Goal: Task Accomplishment & Management: Use online tool/utility

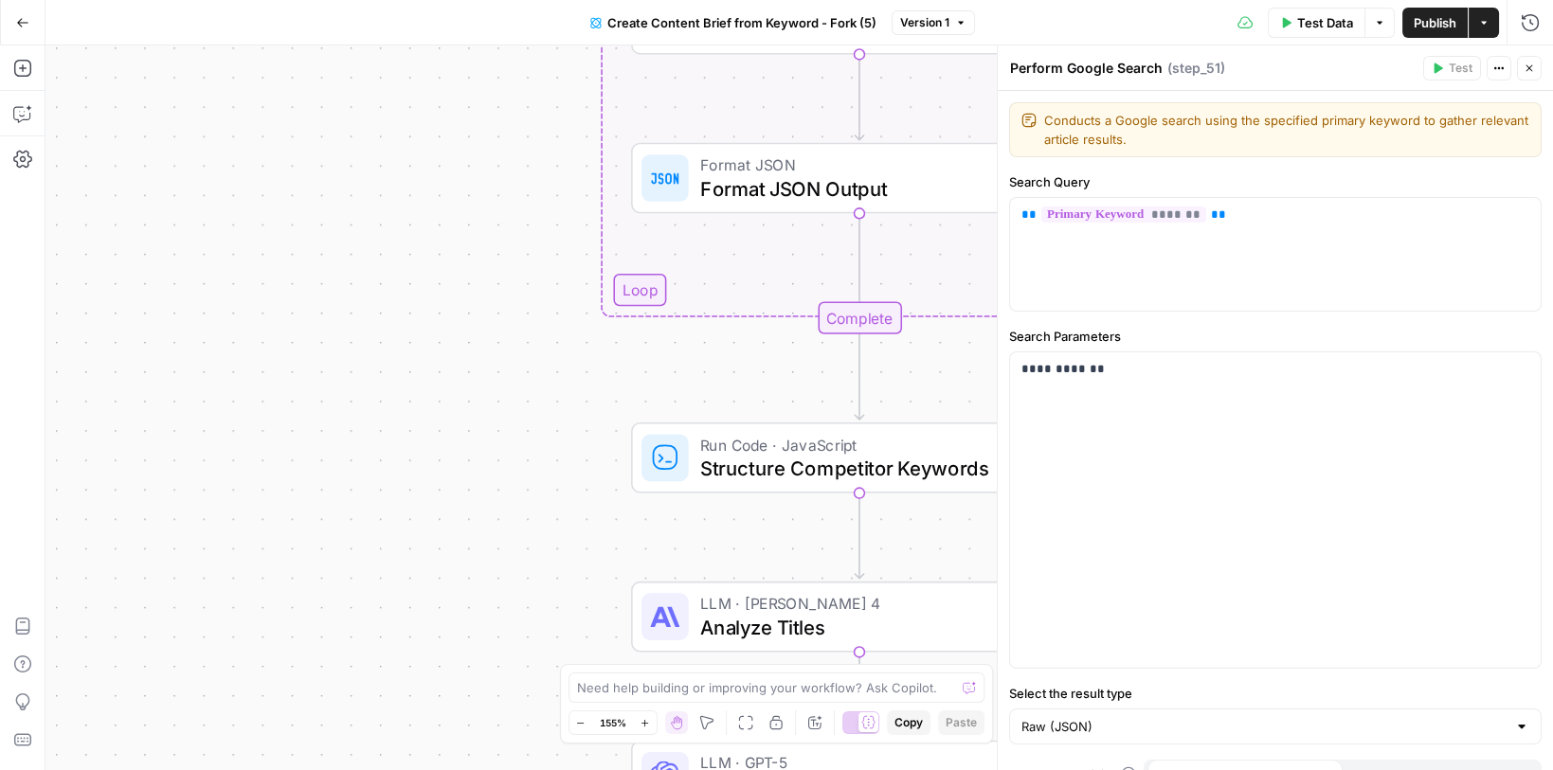
scroll to position [27, 0]
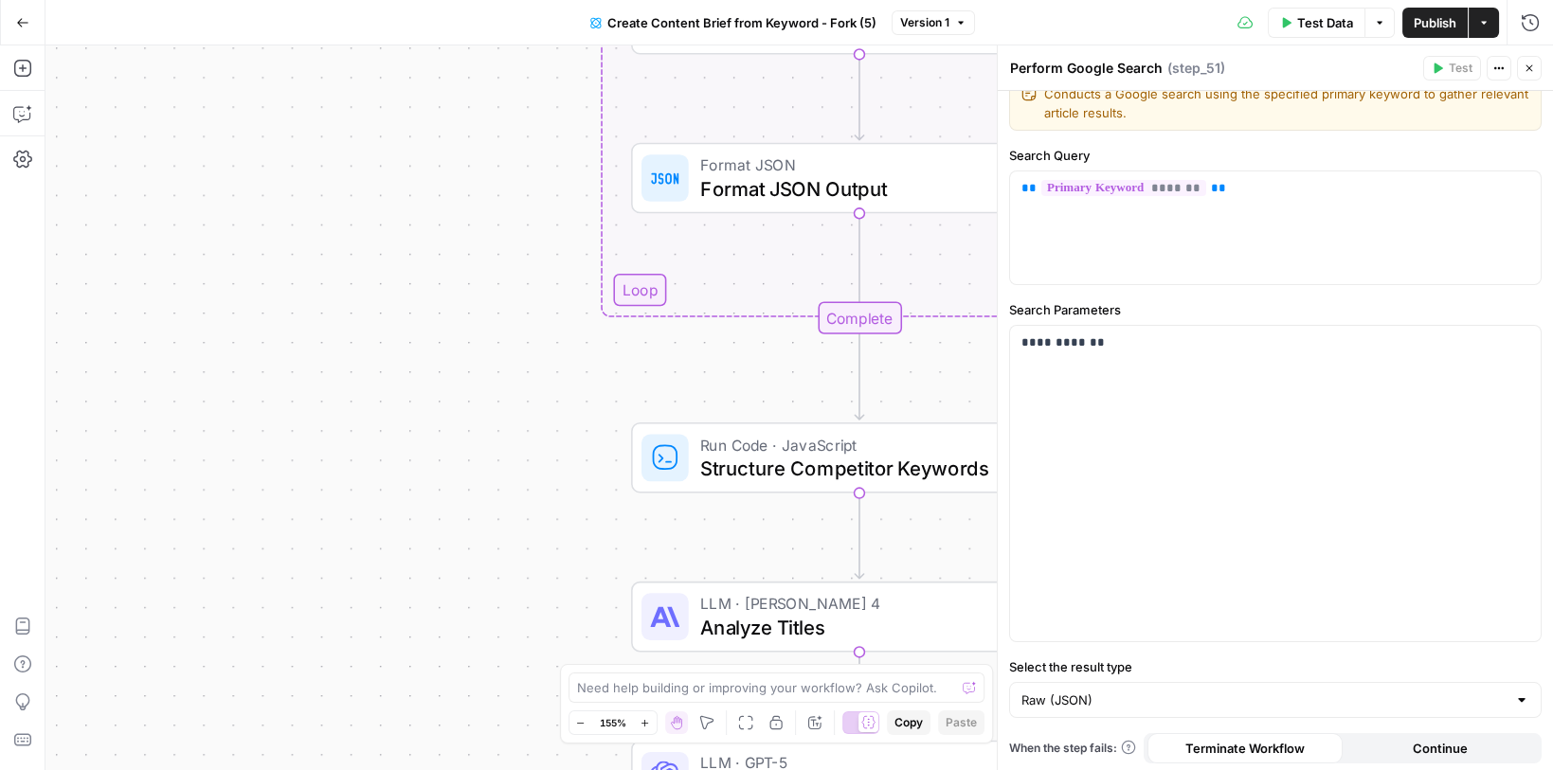
click at [29, 30] on button "Go Back" at bounding box center [23, 23] width 34 height 34
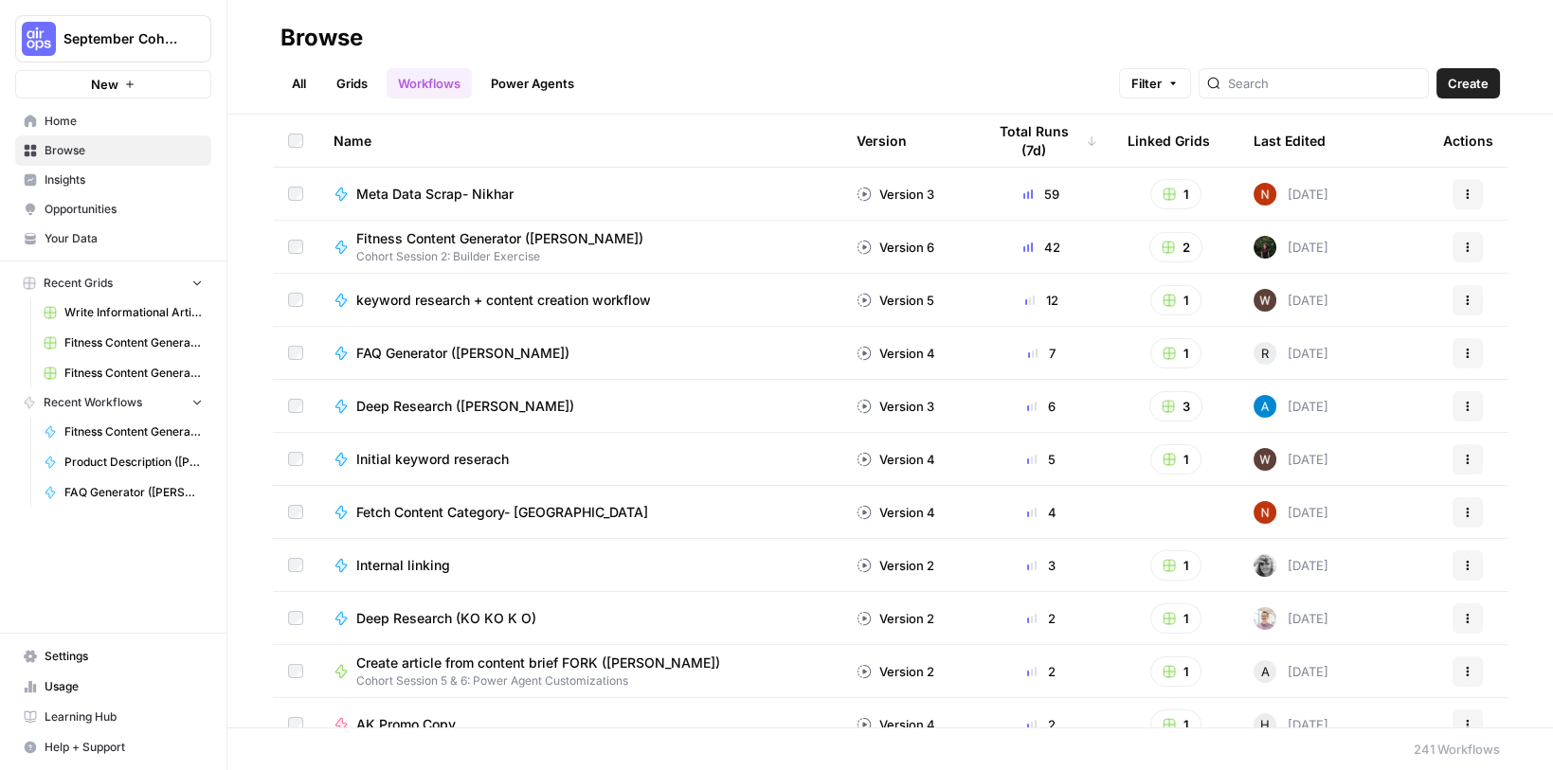
click at [109, 124] on span "Home" at bounding box center [124, 121] width 158 height 17
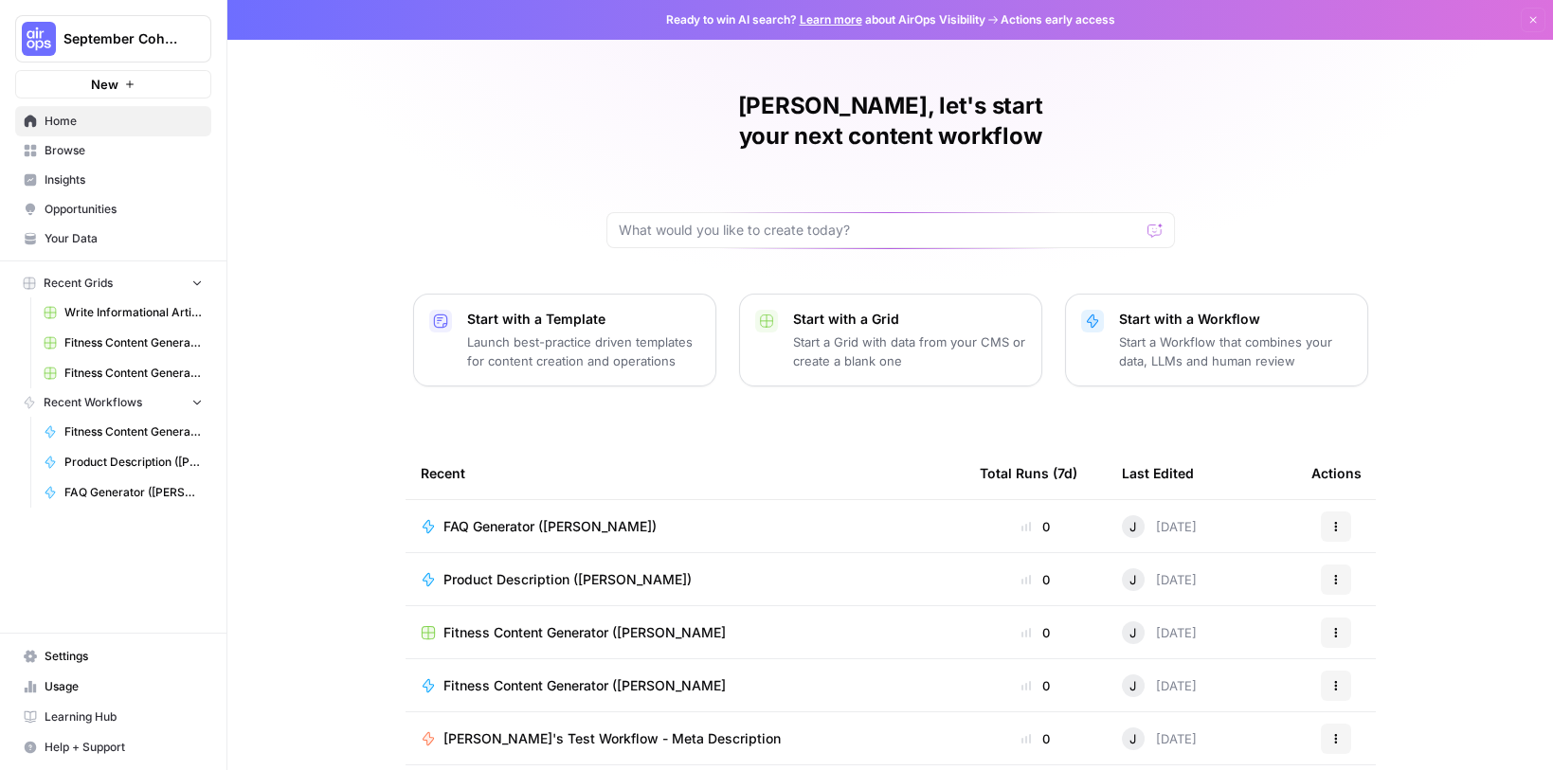
click at [98, 148] on span "Browse" at bounding box center [124, 150] width 158 height 17
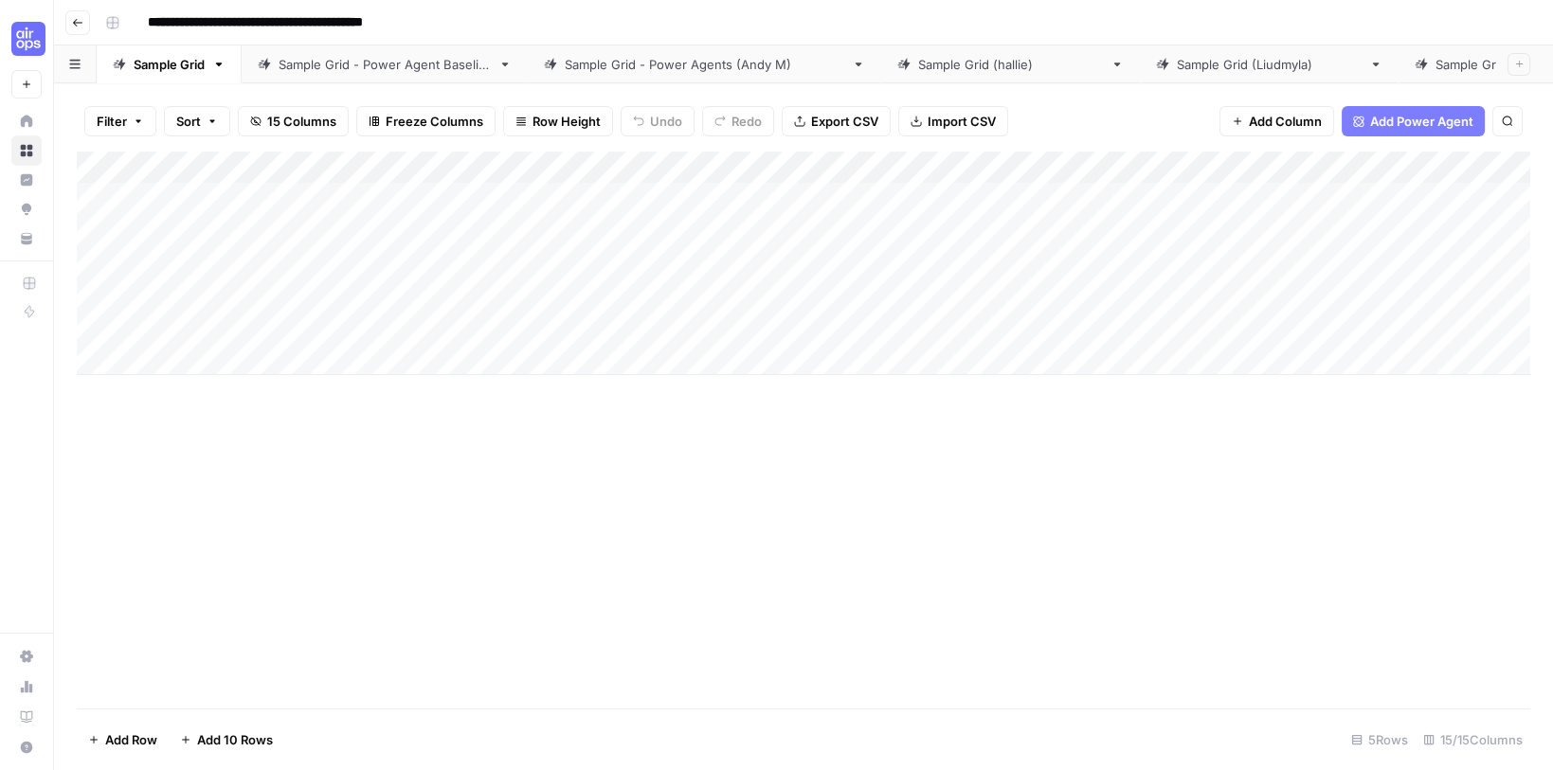
click at [222, 64] on icon "button" at bounding box center [218, 64] width 13 height 13
click at [246, 120] on div "Duplicate Sheet" at bounding box center [287, 126] width 119 height 19
click at [221, 73] on link "Sample Grid" at bounding box center [169, 64] width 145 height 38
click at [220, 62] on icon "button" at bounding box center [218, 64] width 13 height 13
click at [246, 124] on div "Duplicate Sheet" at bounding box center [287, 126] width 119 height 19
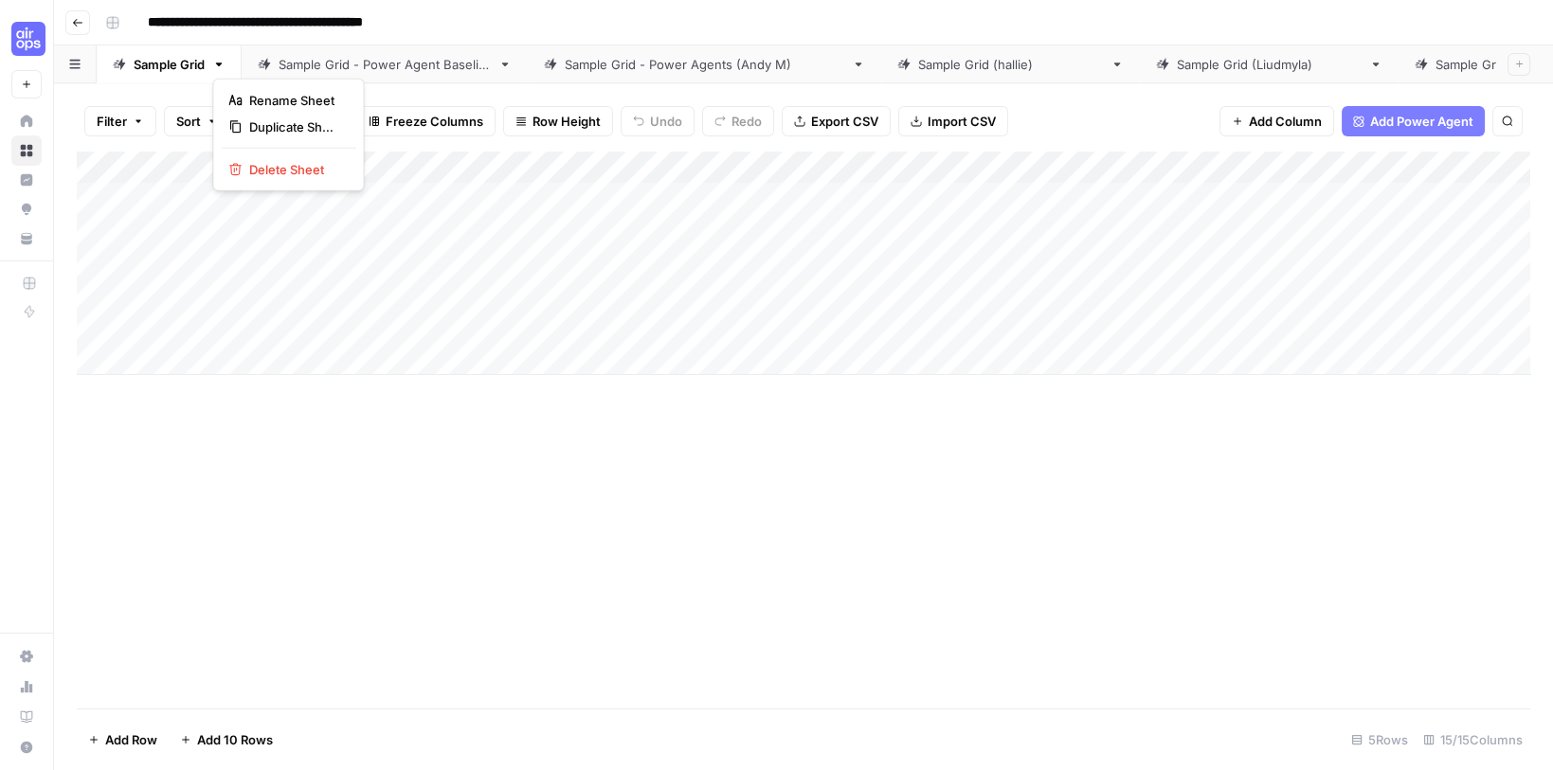
click at [222, 67] on icon "button" at bounding box center [218, 64] width 13 height 13
click at [245, 123] on div "Duplicate Sheet" at bounding box center [287, 126] width 119 height 19
click at [362, 73] on link "Sample Grid - Power Agent Baseline" at bounding box center [385, 64] width 286 height 38
click at [166, 63] on div "Sample Grid" at bounding box center [169, 64] width 71 height 19
click at [551, 160] on div "Add Column" at bounding box center [804, 264] width 1454 height 224
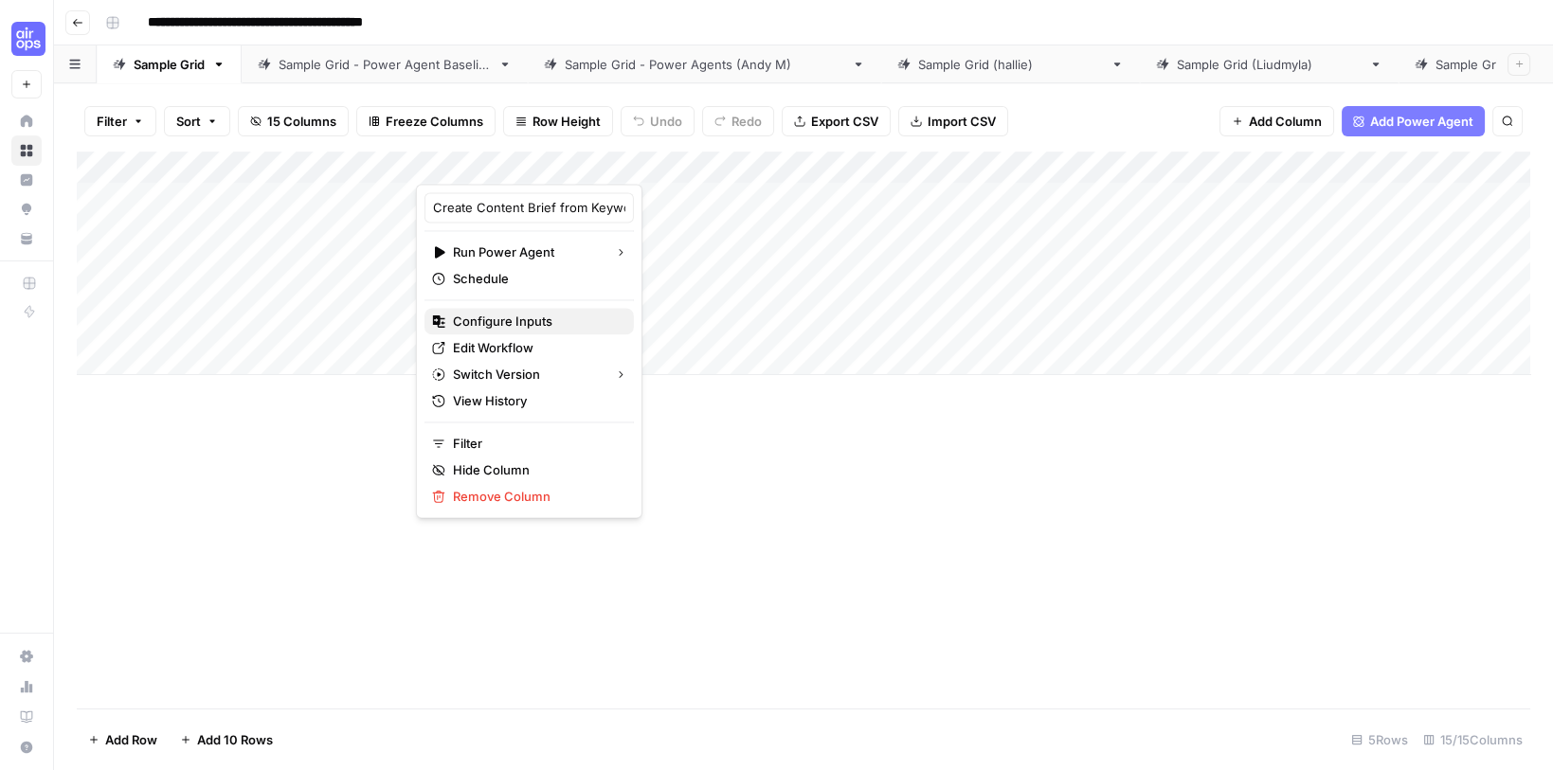
click at [536, 318] on span "Configure Inputs" at bounding box center [536, 321] width 166 height 19
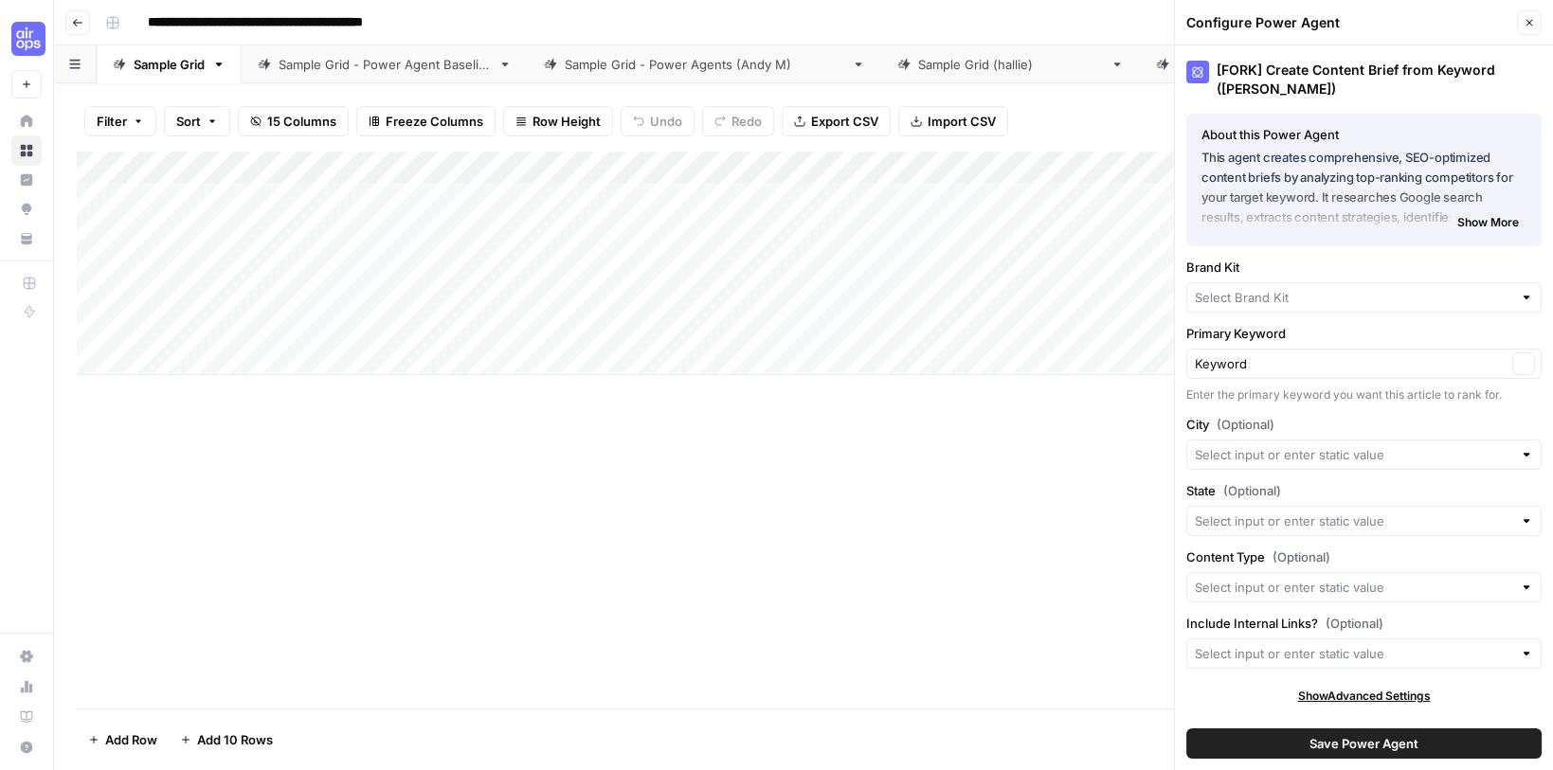
type input "AirOps"
click at [1527, 23] on icon "button" at bounding box center [1529, 22] width 11 height 11
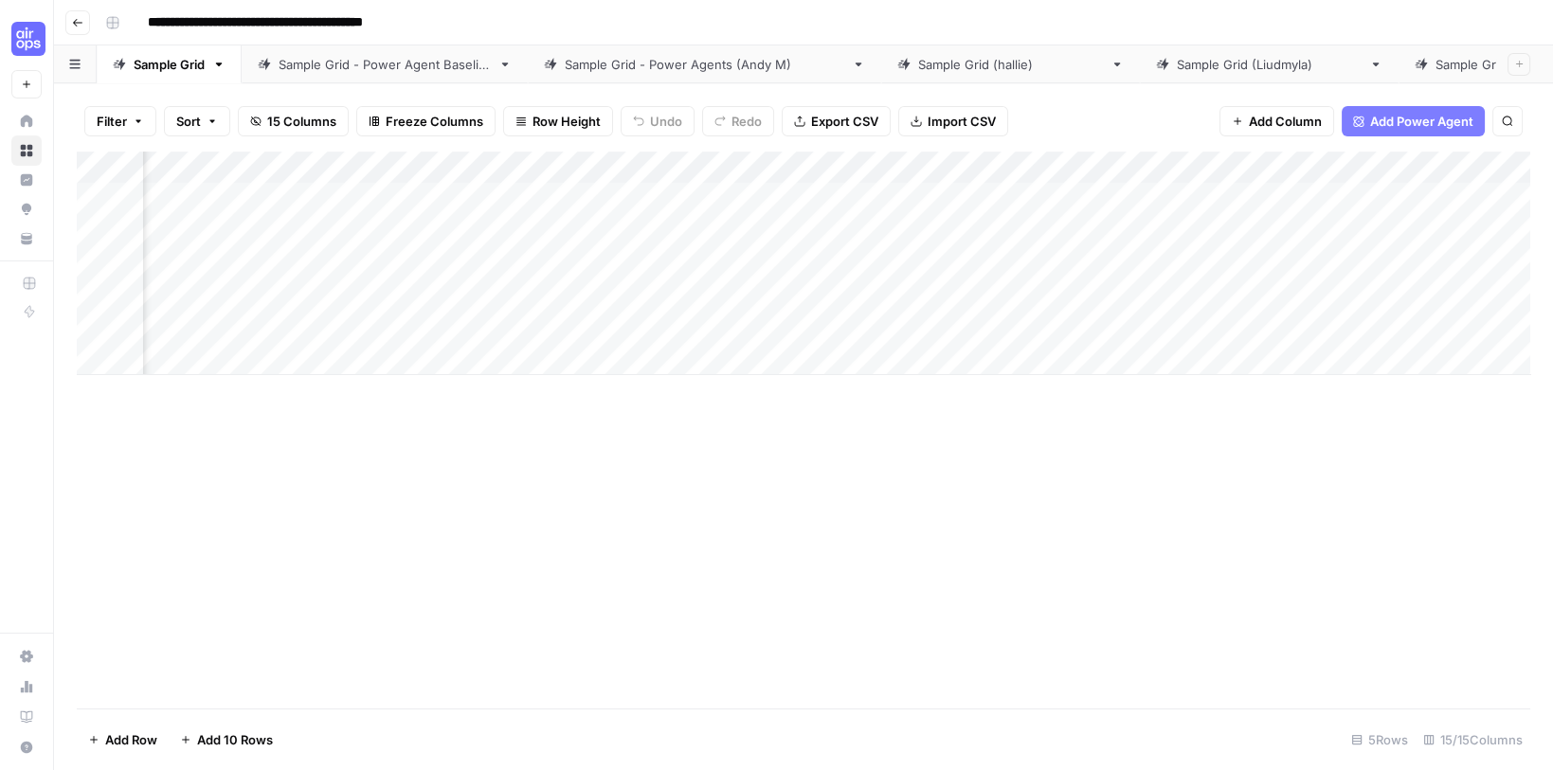
click at [979, 164] on div "Add Column" at bounding box center [804, 264] width 1454 height 224
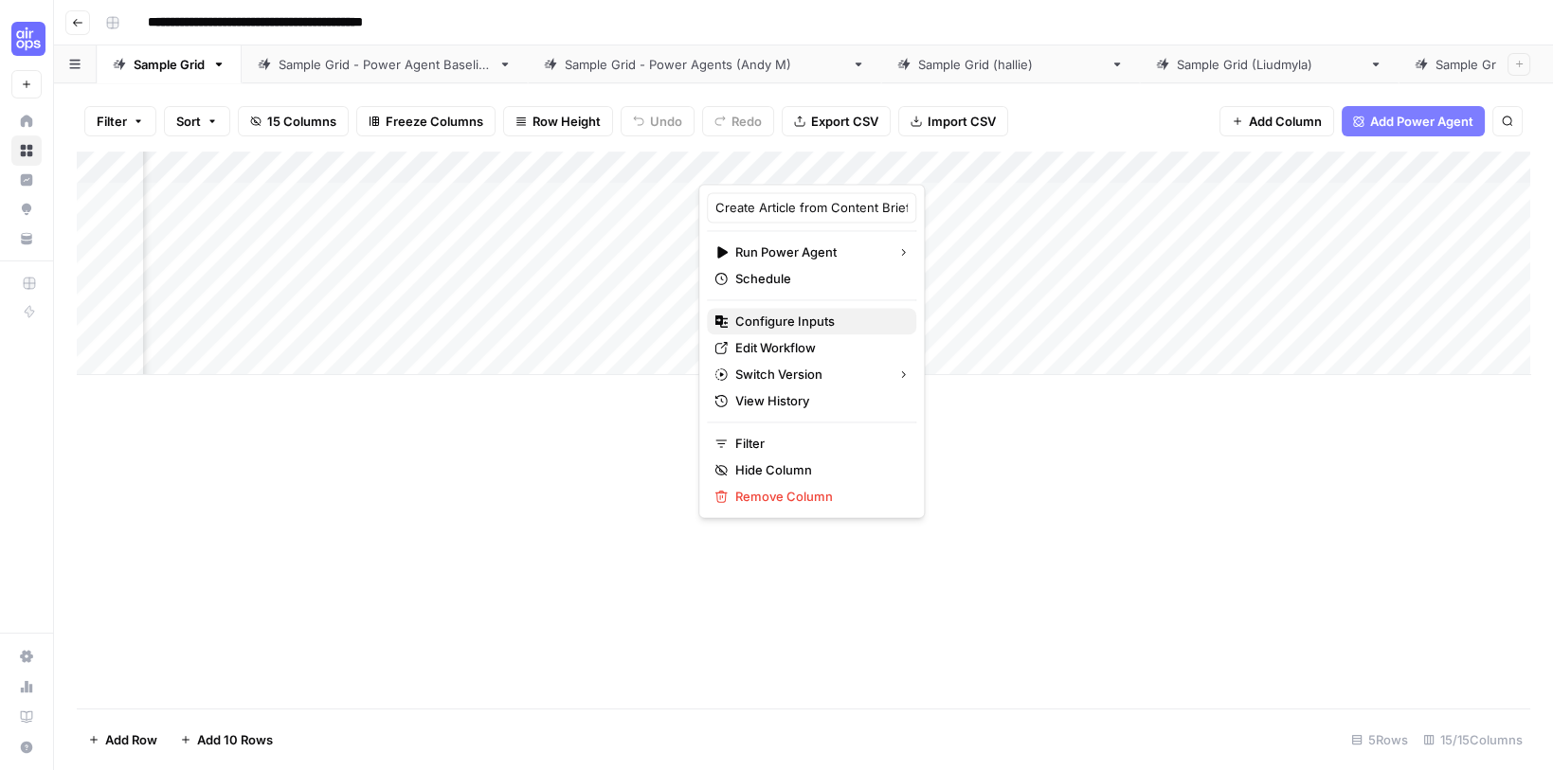
click at [784, 319] on span "Configure Inputs" at bounding box center [818, 321] width 166 height 19
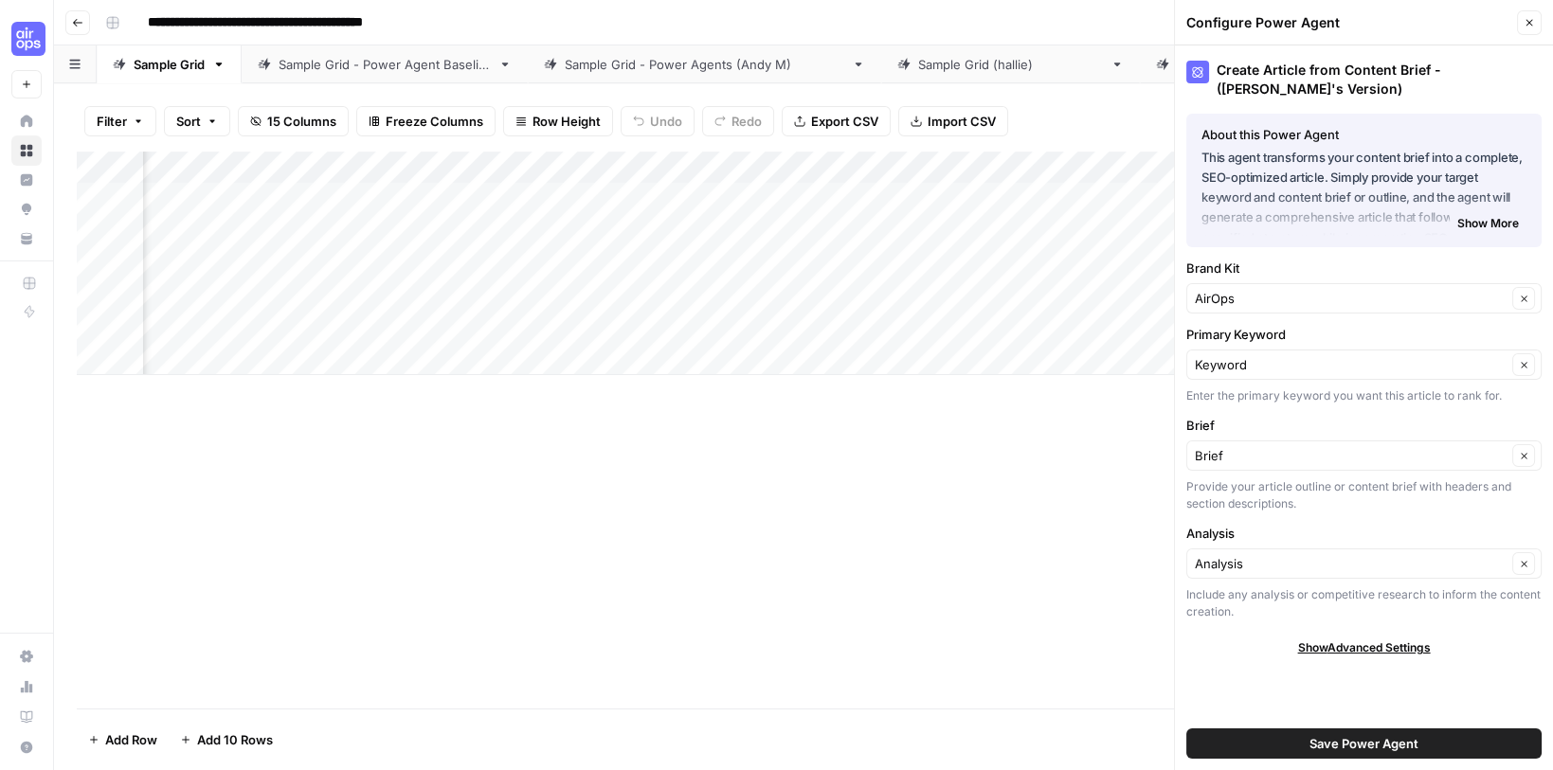
click at [1527, 20] on icon "button" at bounding box center [1529, 22] width 11 height 11
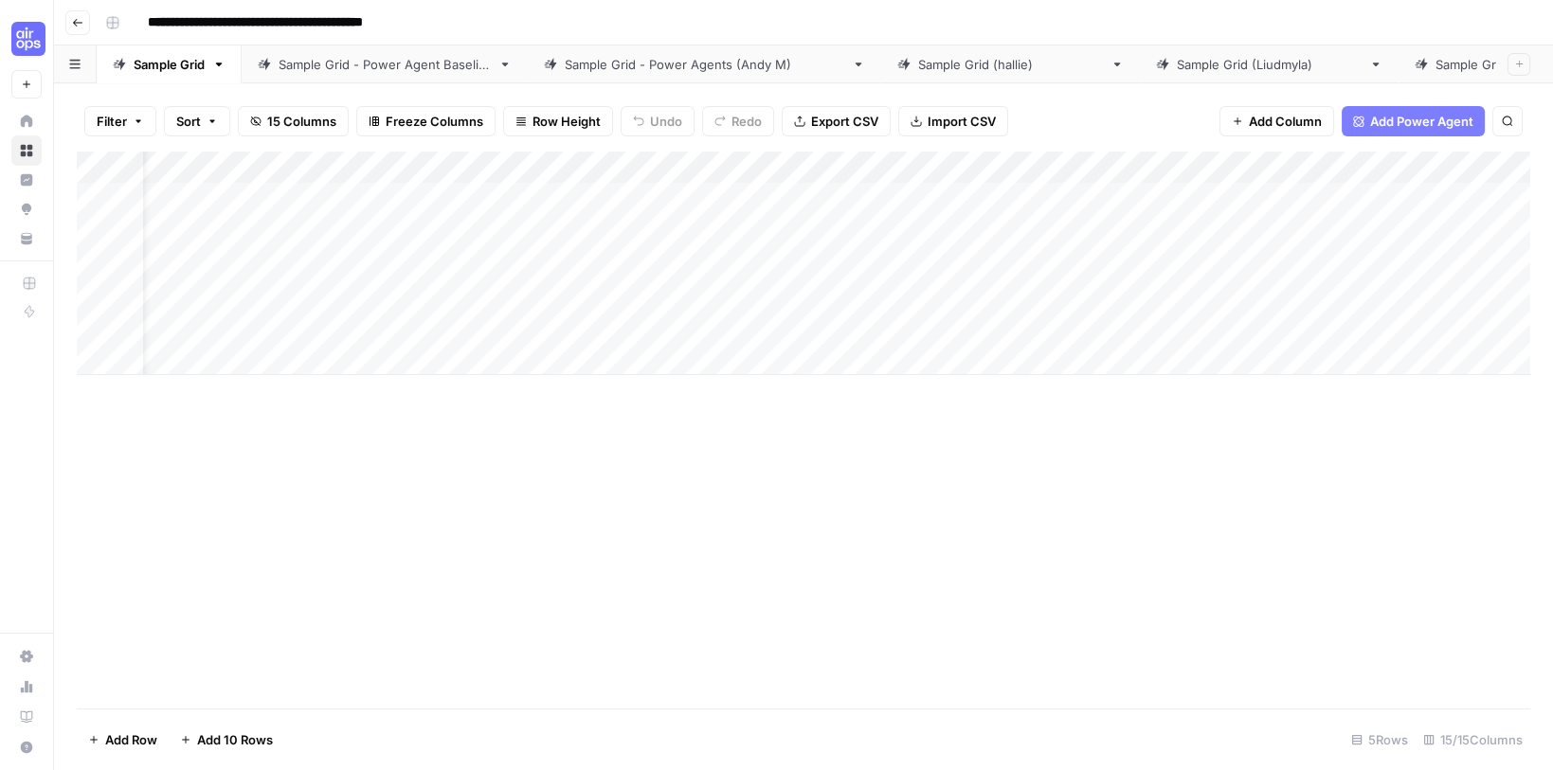
scroll to position [0, 0]
click at [730, 162] on div "Add Column" at bounding box center [804, 264] width 1454 height 224
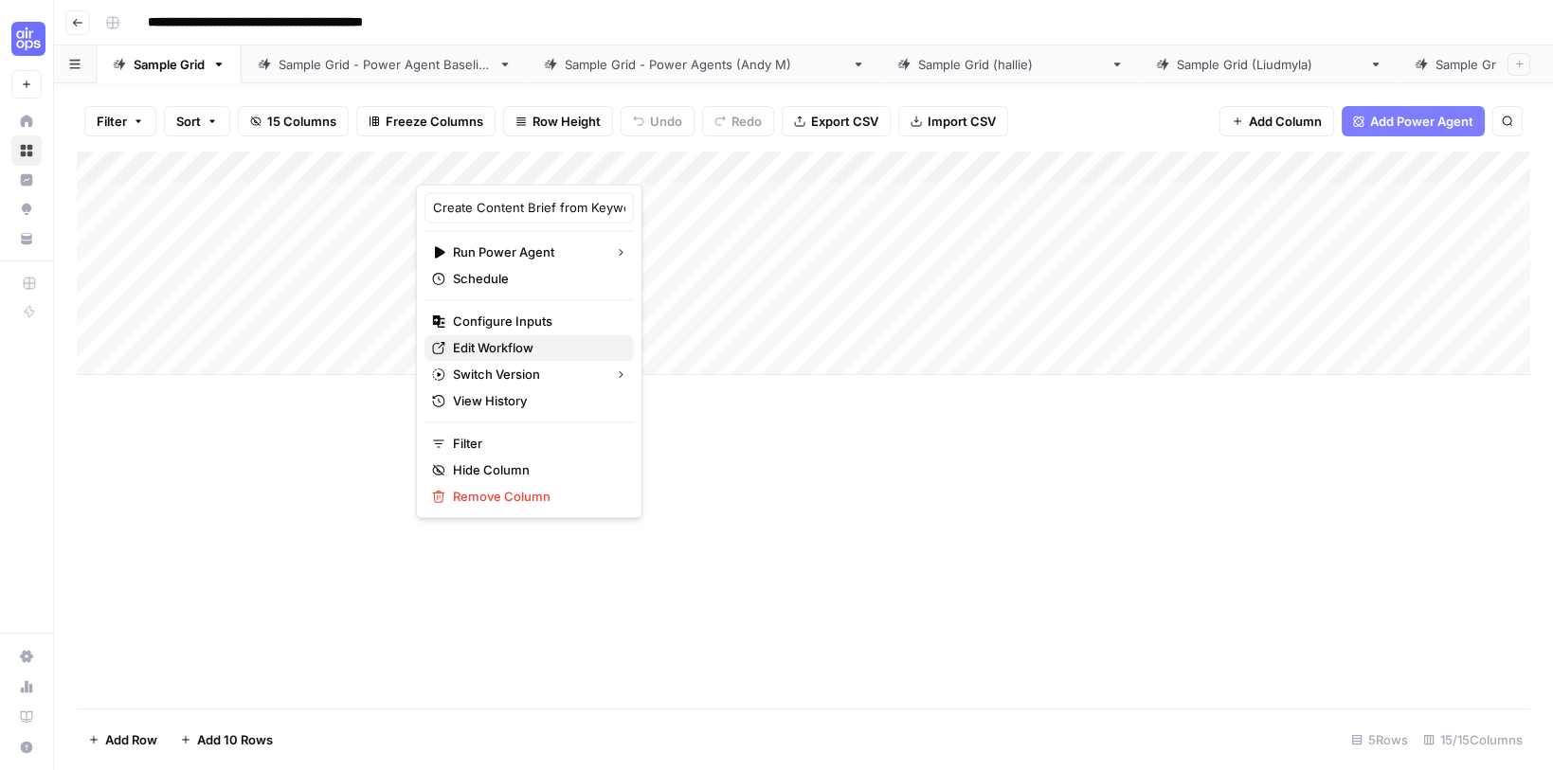
click at [506, 342] on span "Edit Workflow" at bounding box center [536, 347] width 166 height 19
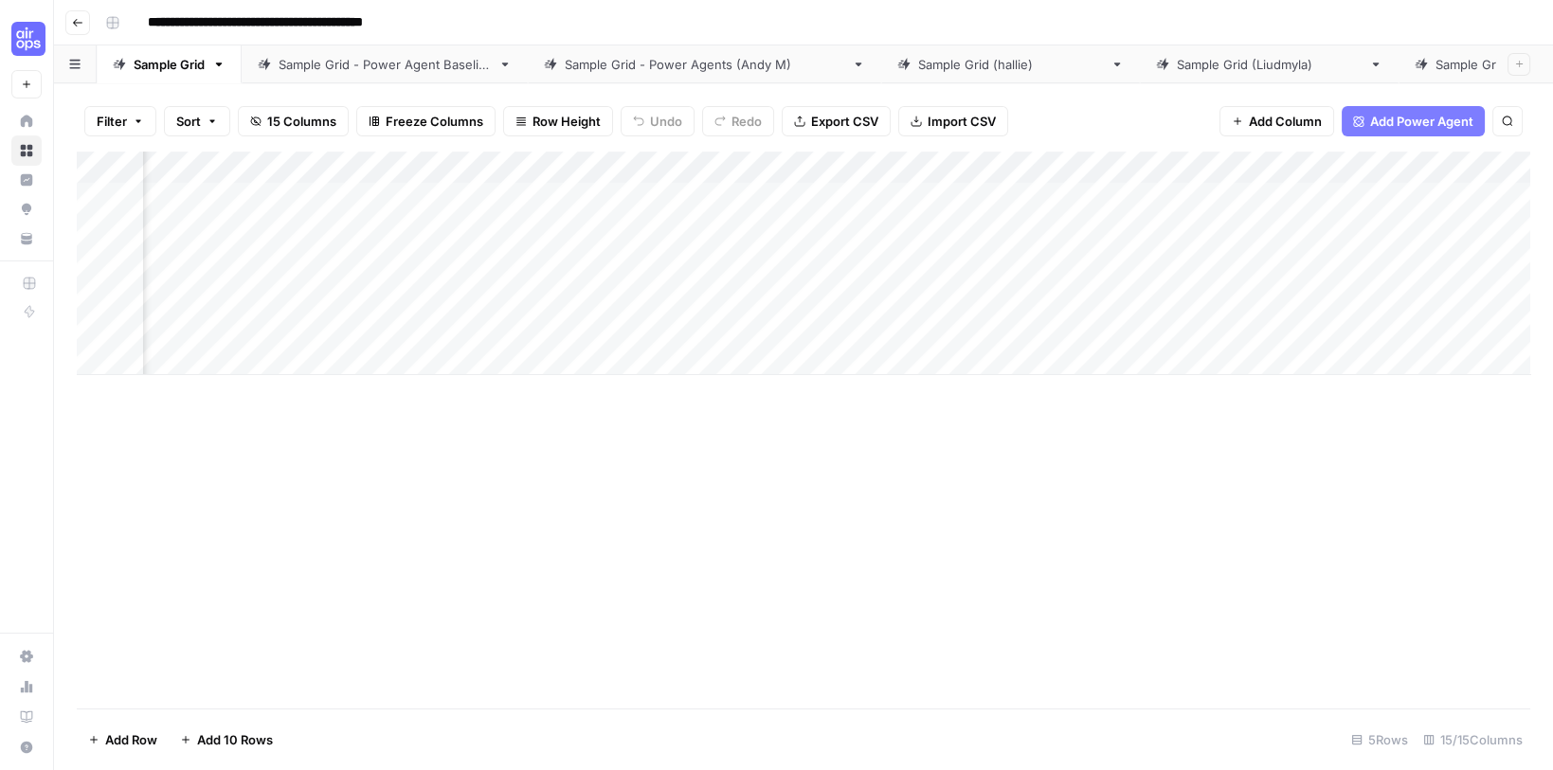
scroll to position [0, 1494]
click at [919, 158] on div "Add Column" at bounding box center [804, 264] width 1454 height 224
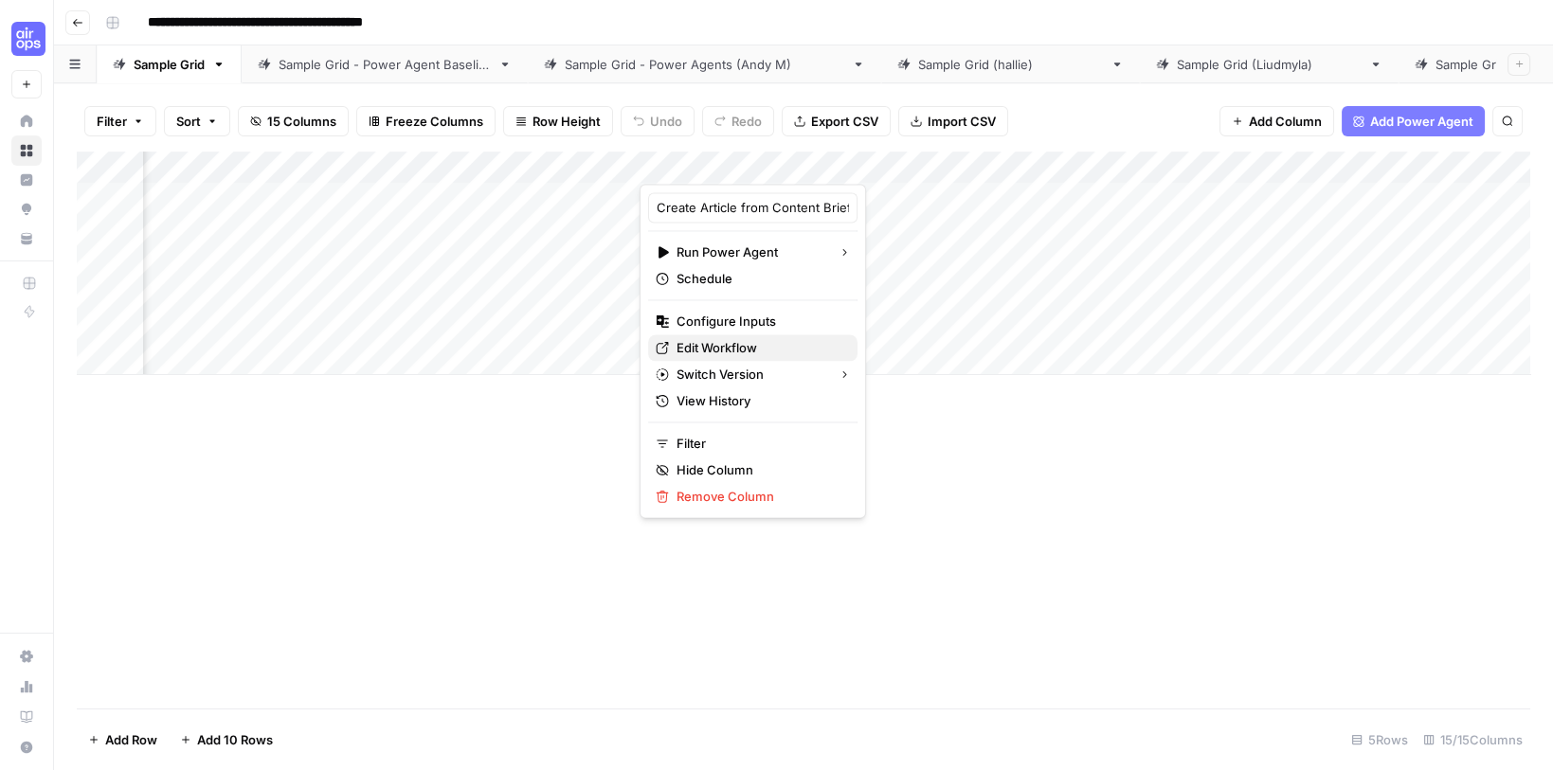
click at [711, 340] on span "Edit Workflow" at bounding box center [760, 347] width 166 height 19
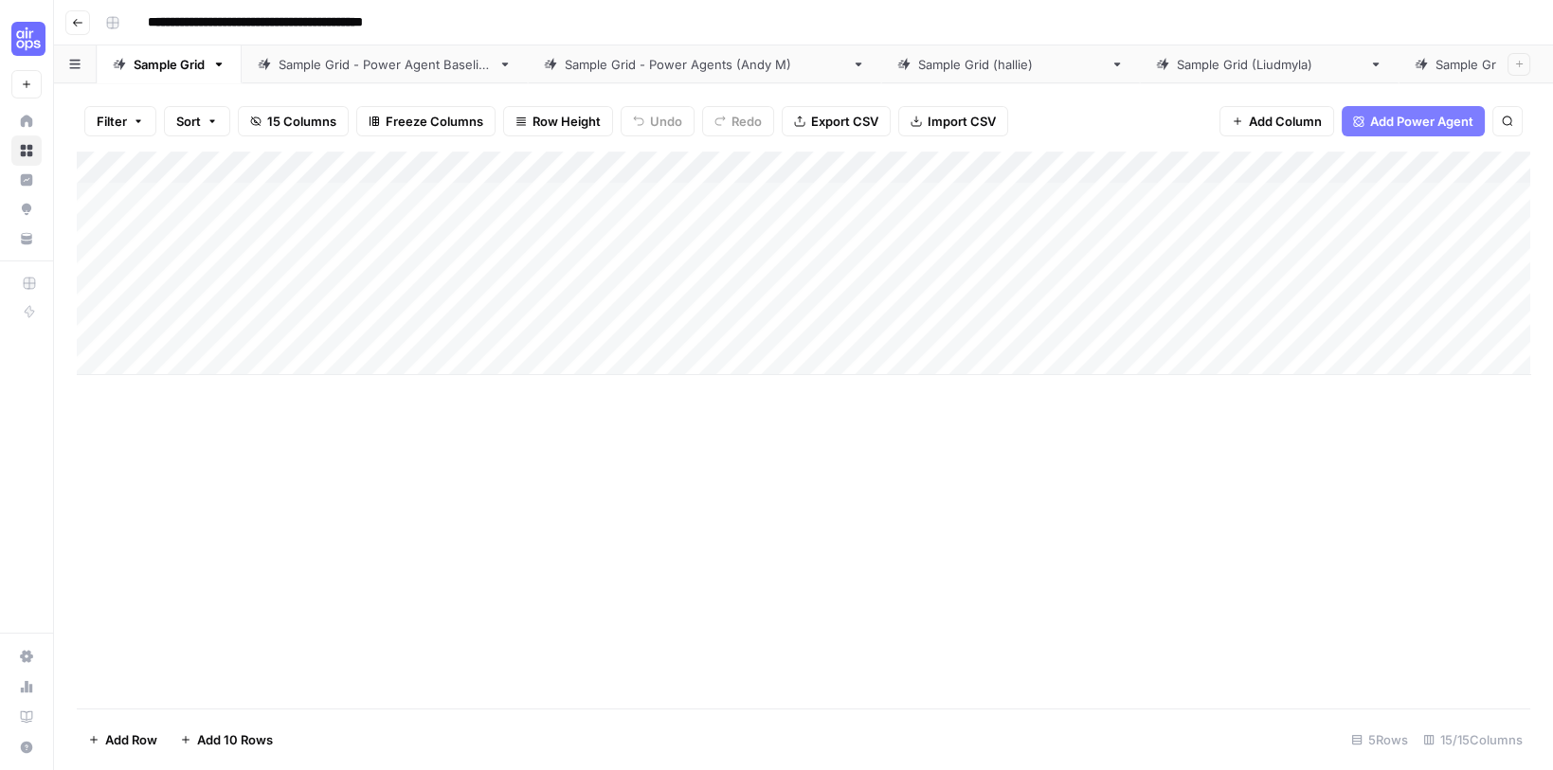
scroll to position [0, 0]
click at [412, 61] on div "Sample Grid - Power Agent Baseline" at bounding box center [385, 64] width 212 height 19
click at [613, 161] on div "Add Column" at bounding box center [804, 247] width 1454 height 191
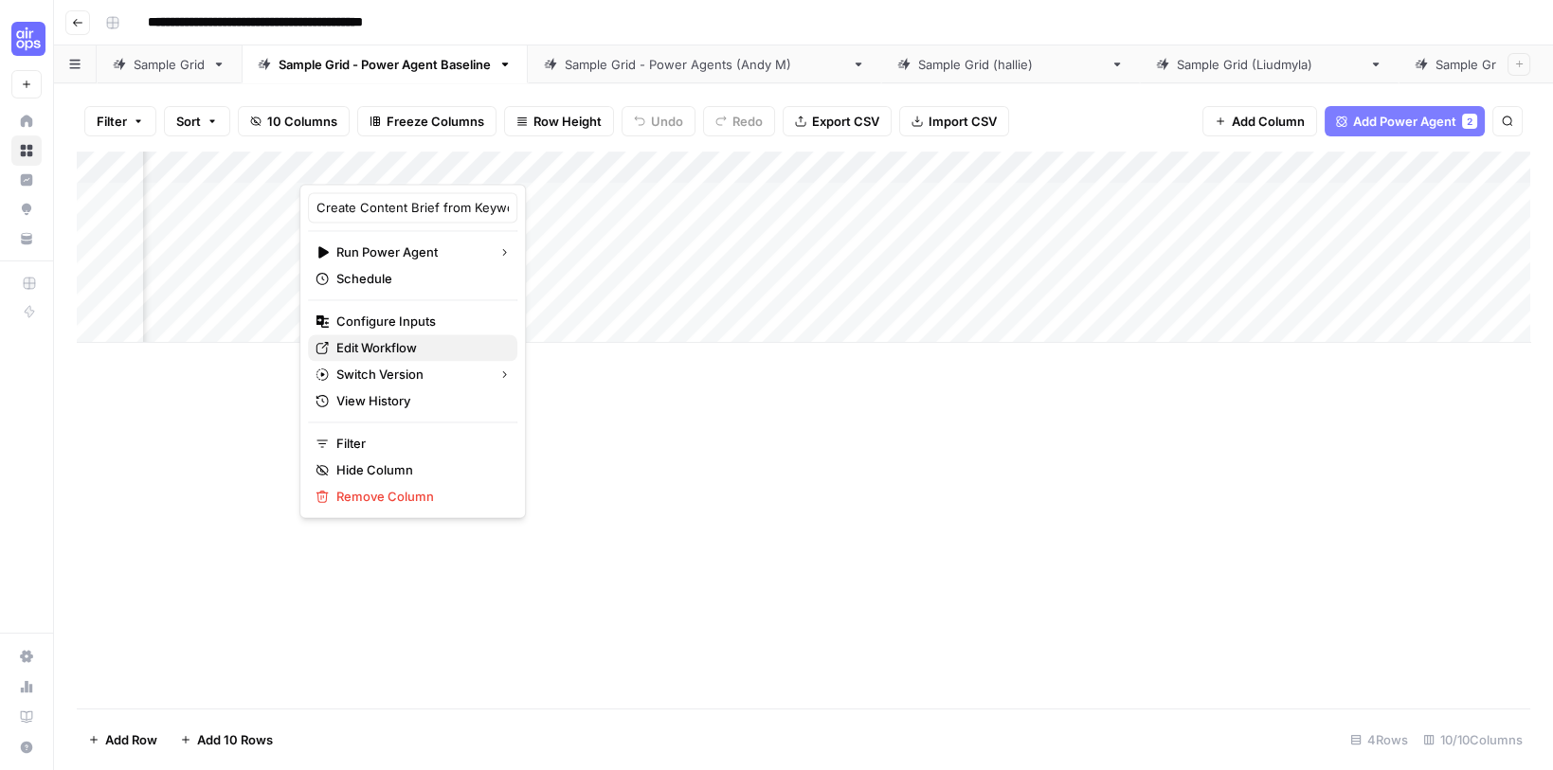
click at [383, 343] on span "Edit Workflow" at bounding box center [419, 347] width 166 height 19
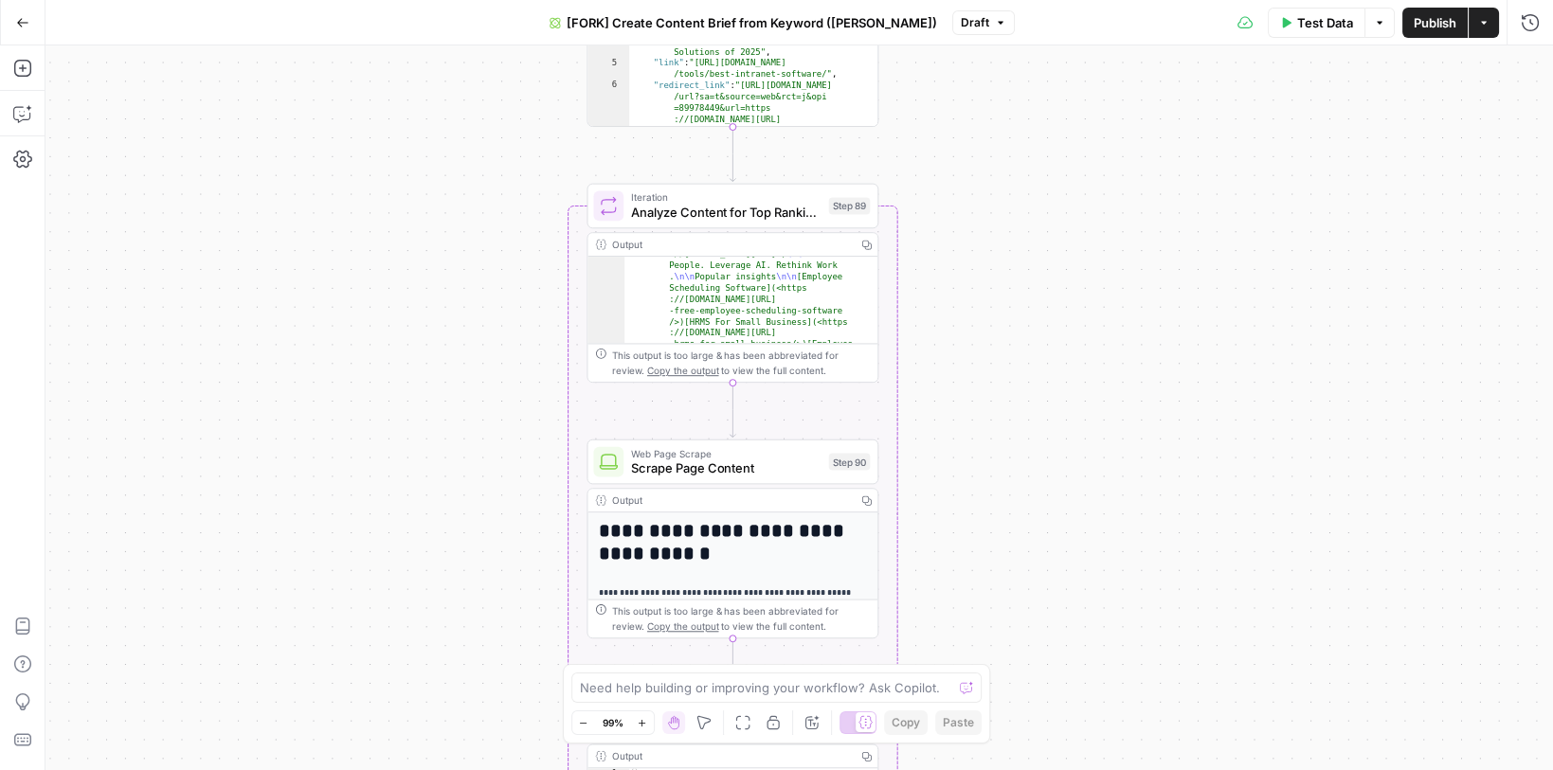
scroll to position [258, 0]
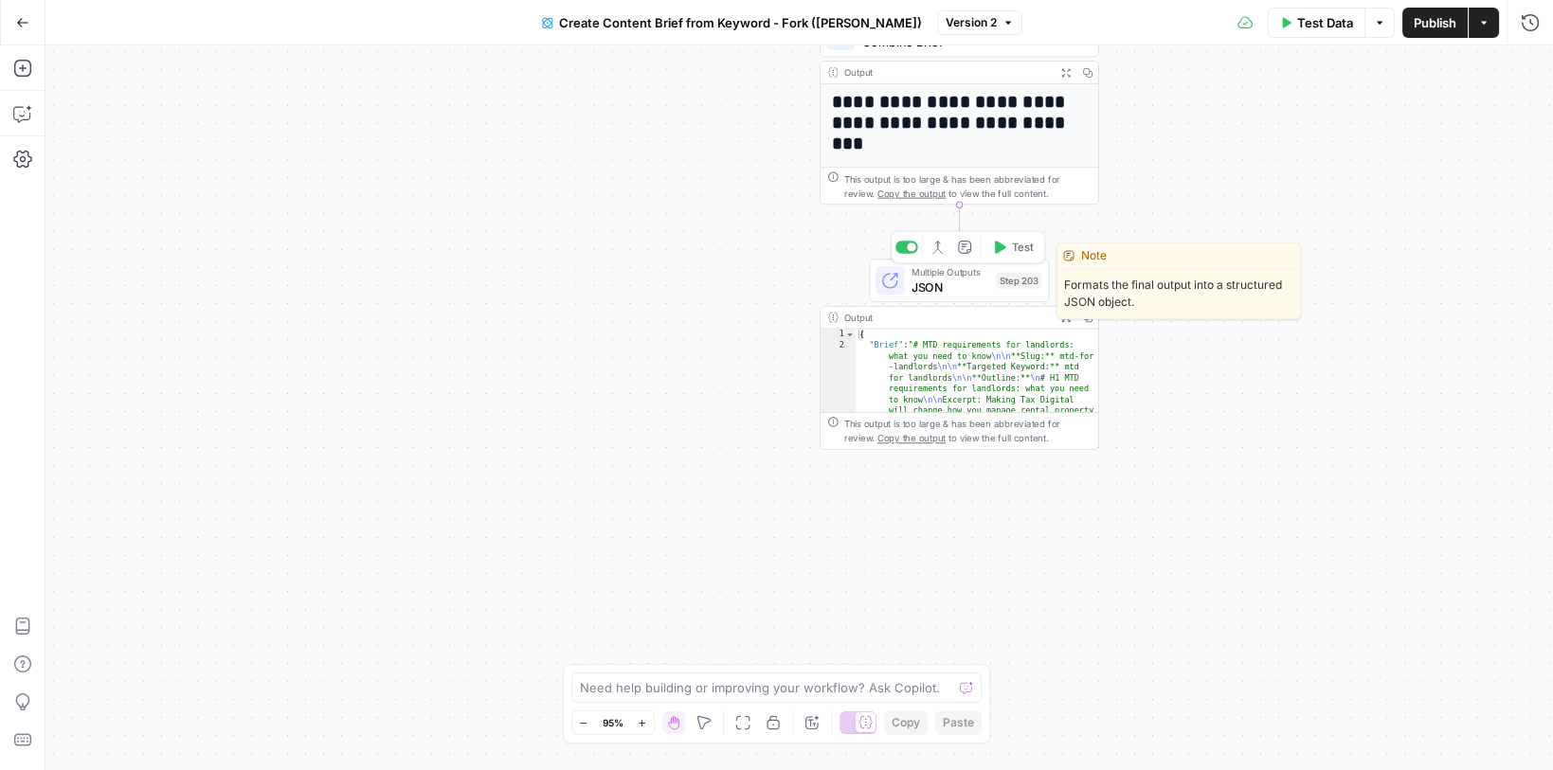
click at [893, 277] on icon at bounding box center [890, 281] width 14 height 14
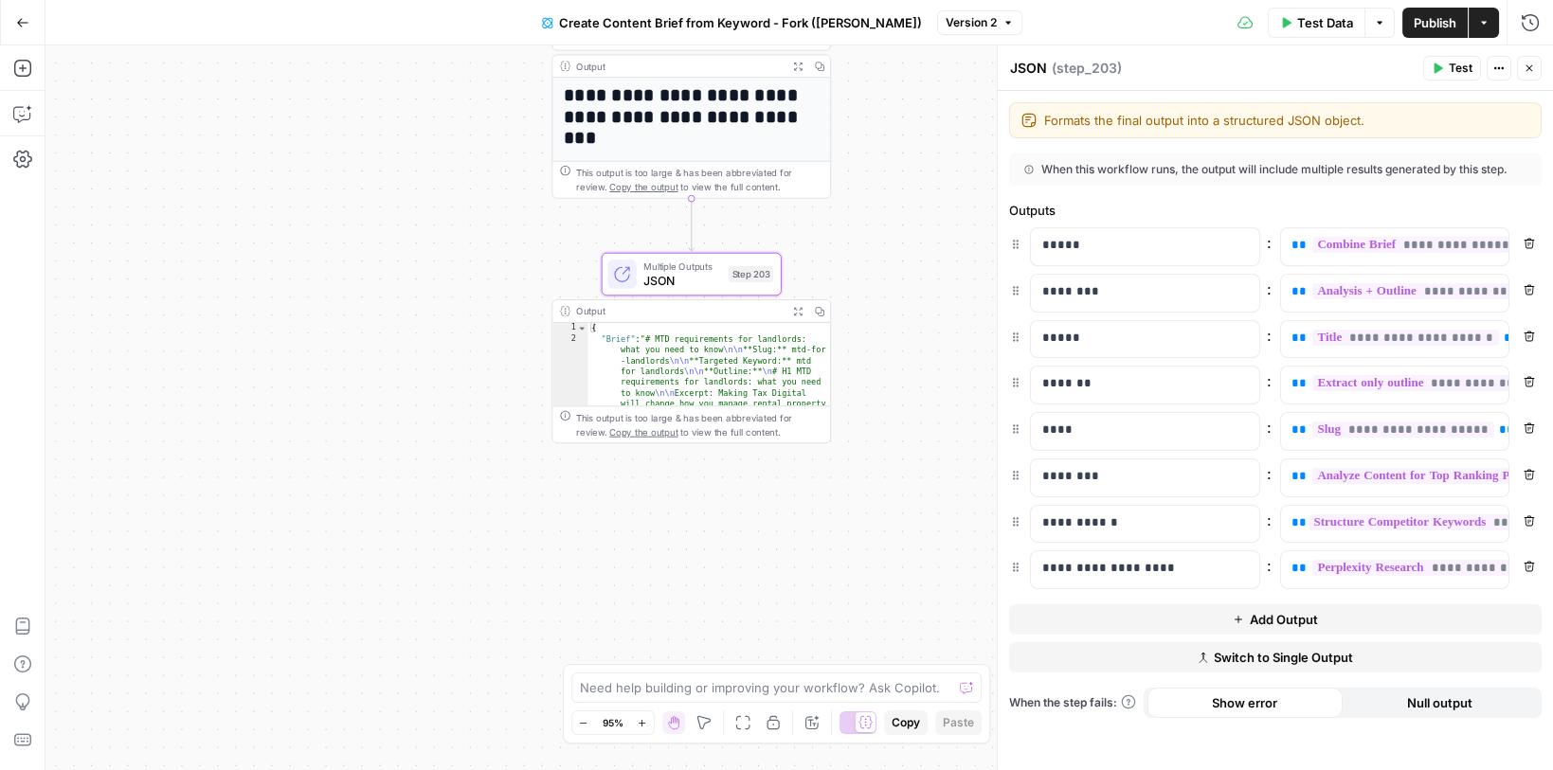
click at [27, 26] on icon "button" at bounding box center [22, 22] width 13 height 13
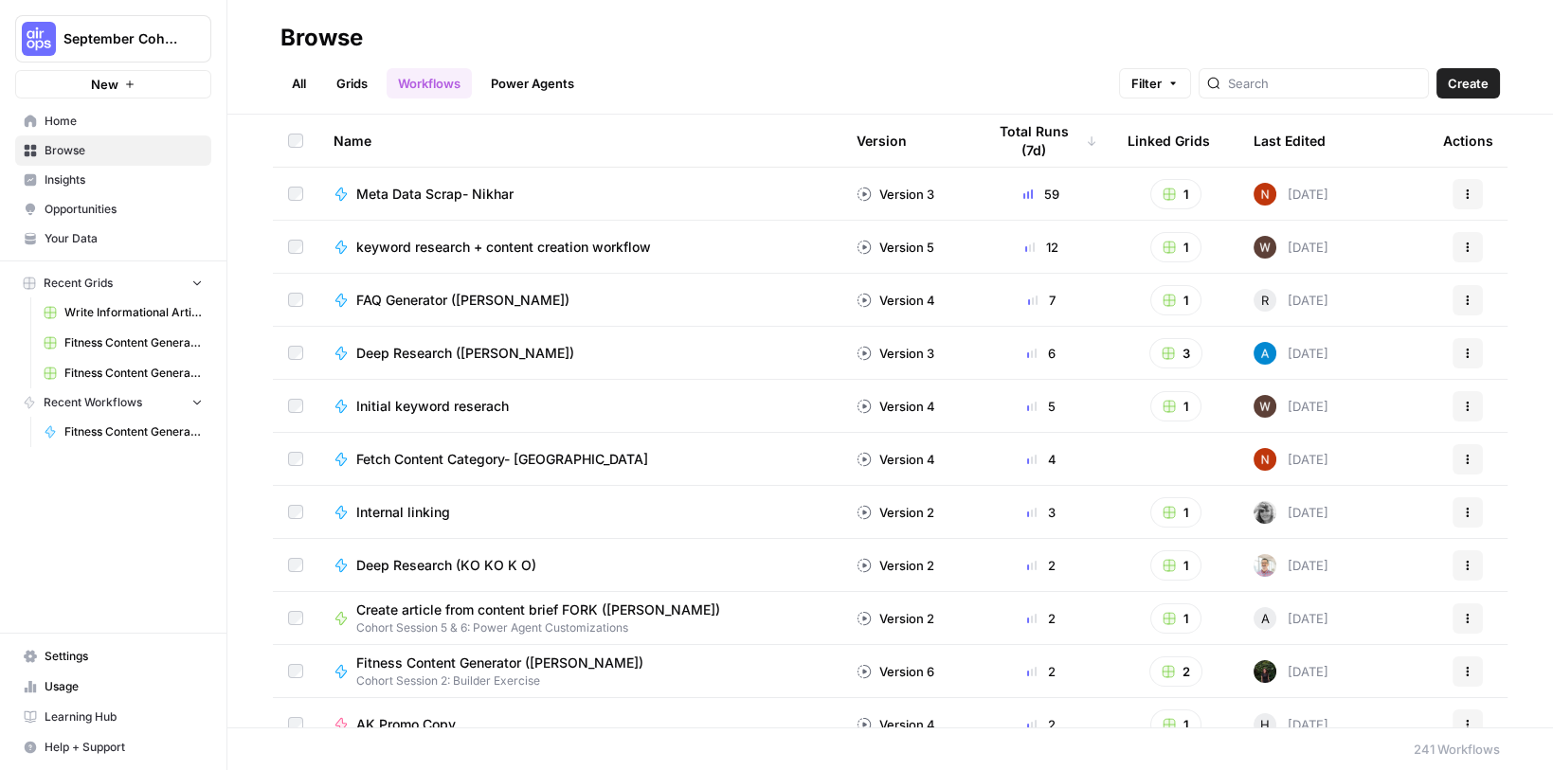
click at [88, 229] on link "Your Data" at bounding box center [113, 239] width 196 height 30
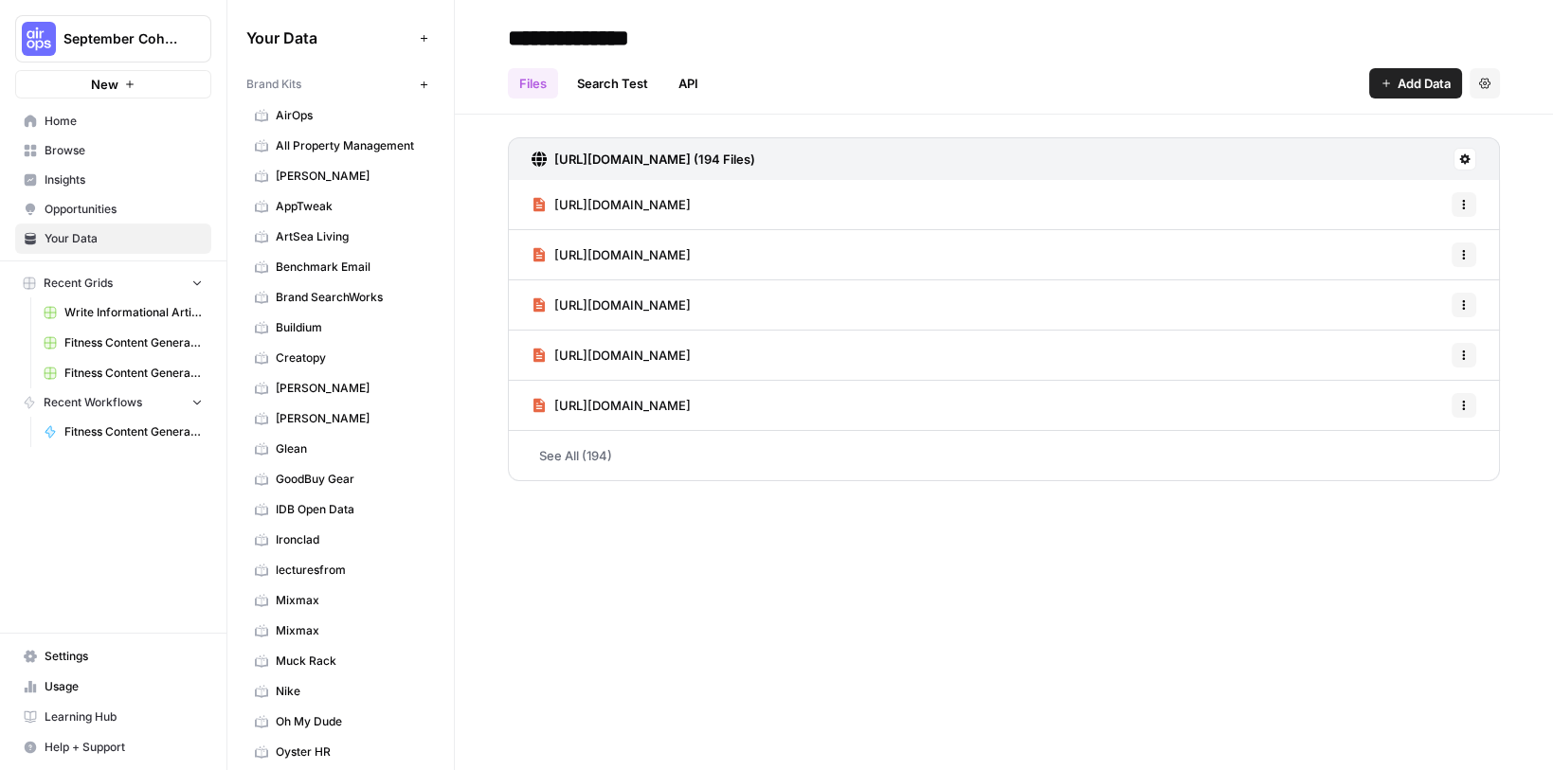
click at [327, 143] on span "All Property Management" at bounding box center [351, 145] width 151 height 17
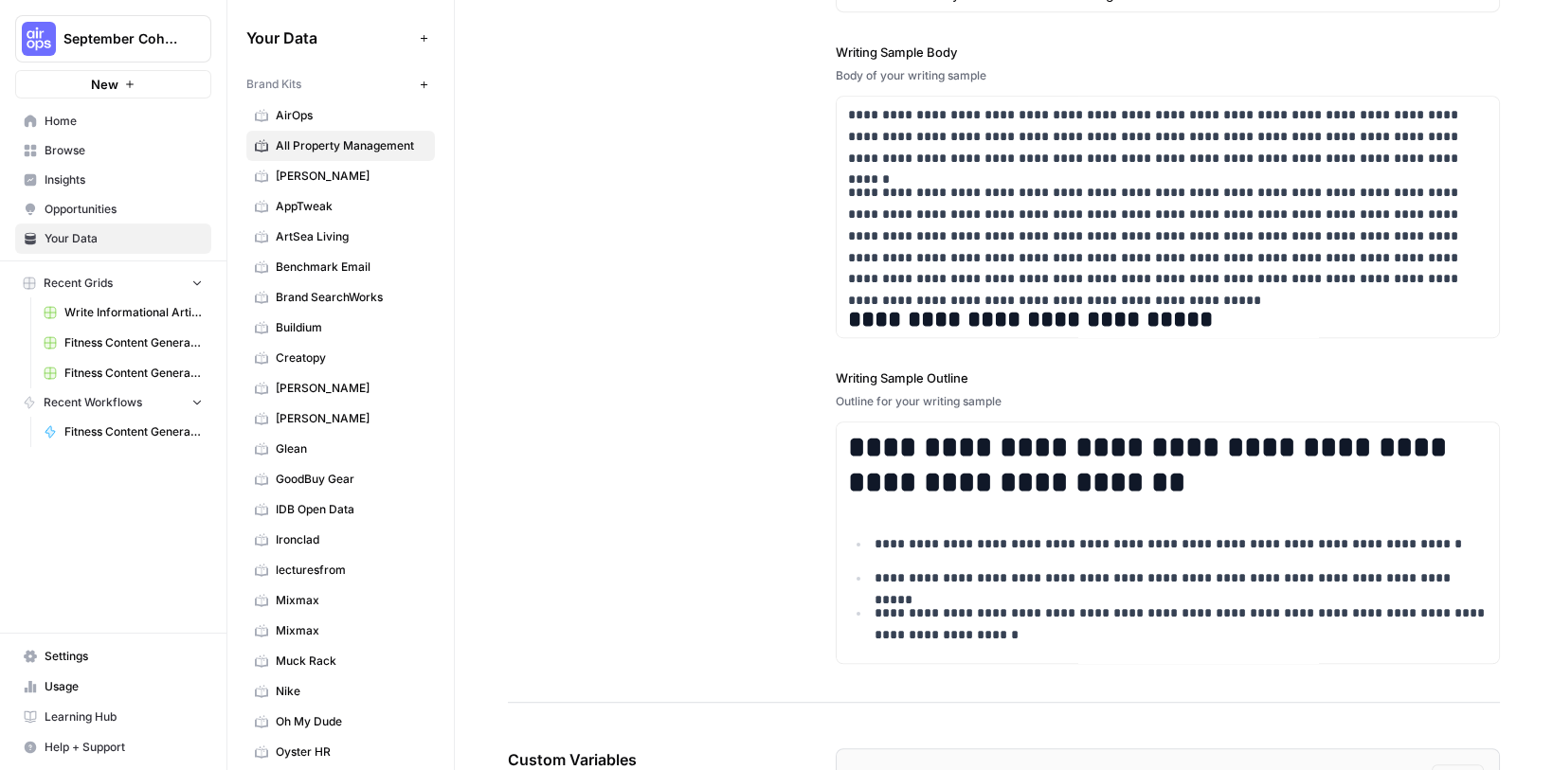
scroll to position [2701, 0]
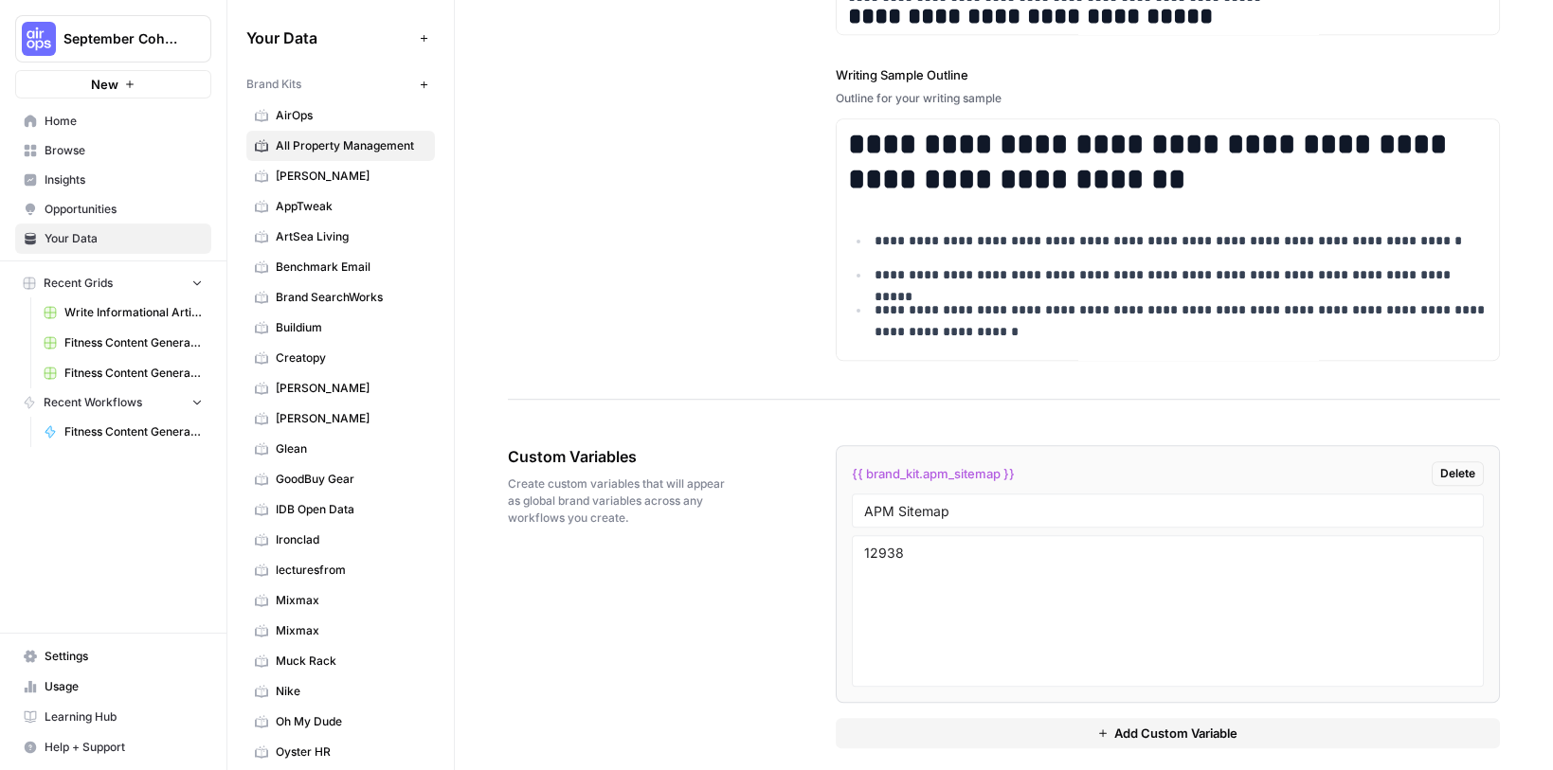
click at [94, 120] on span "Home" at bounding box center [124, 121] width 158 height 17
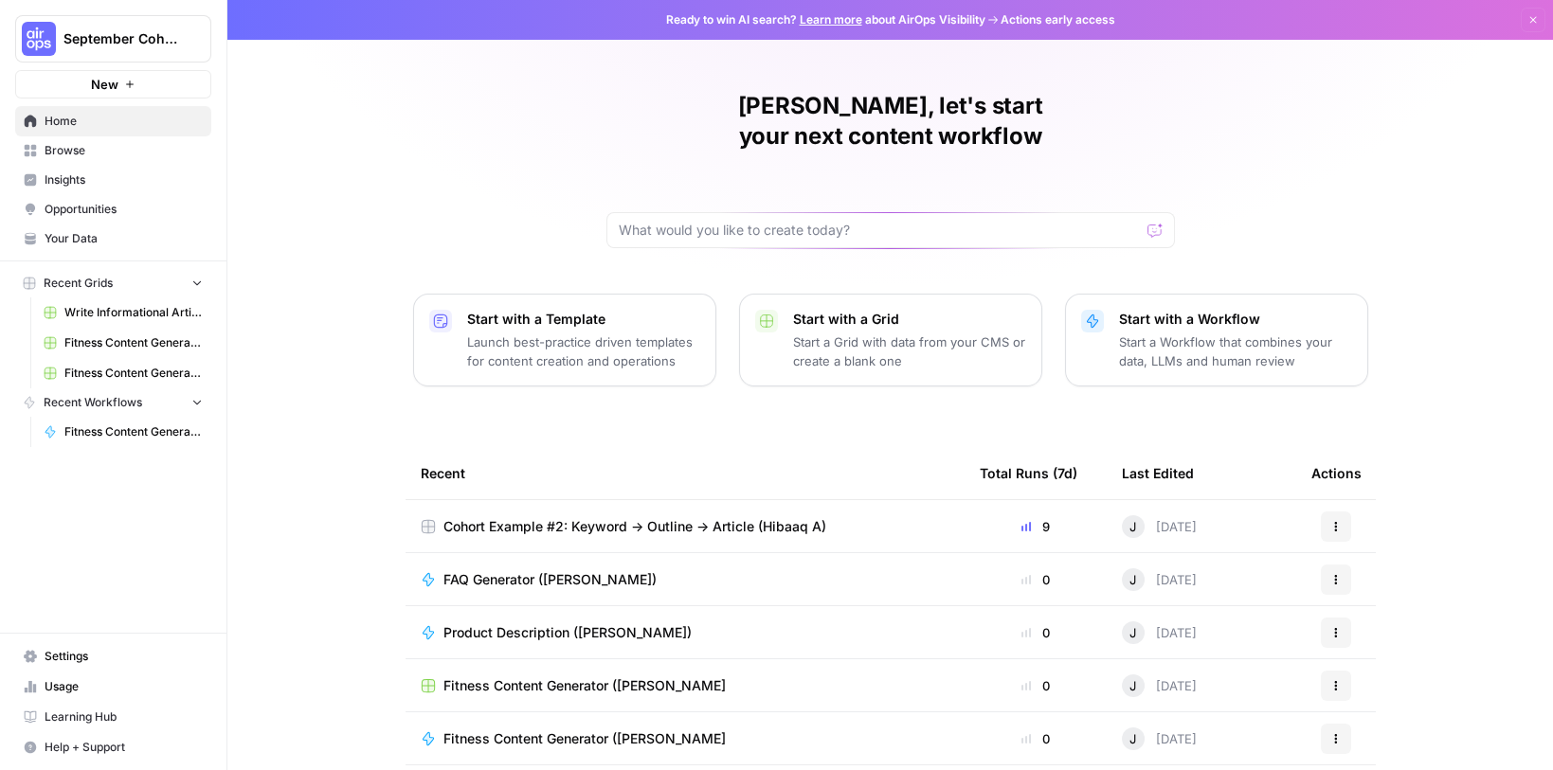
click at [114, 145] on span "Browse" at bounding box center [124, 150] width 158 height 17
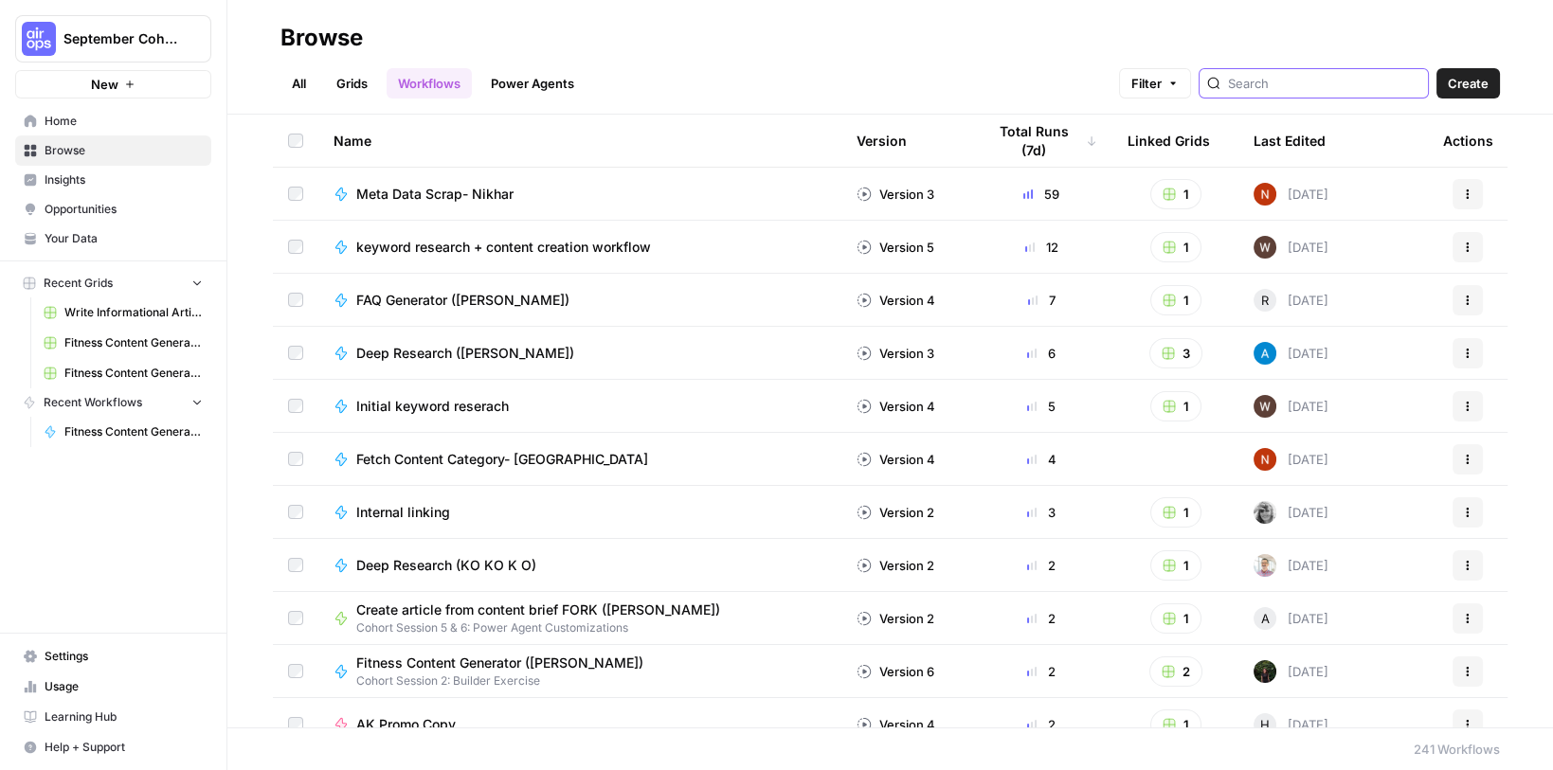
click at [1303, 86] on input "search" at bounding box center [1324, 83] width 192 height 19
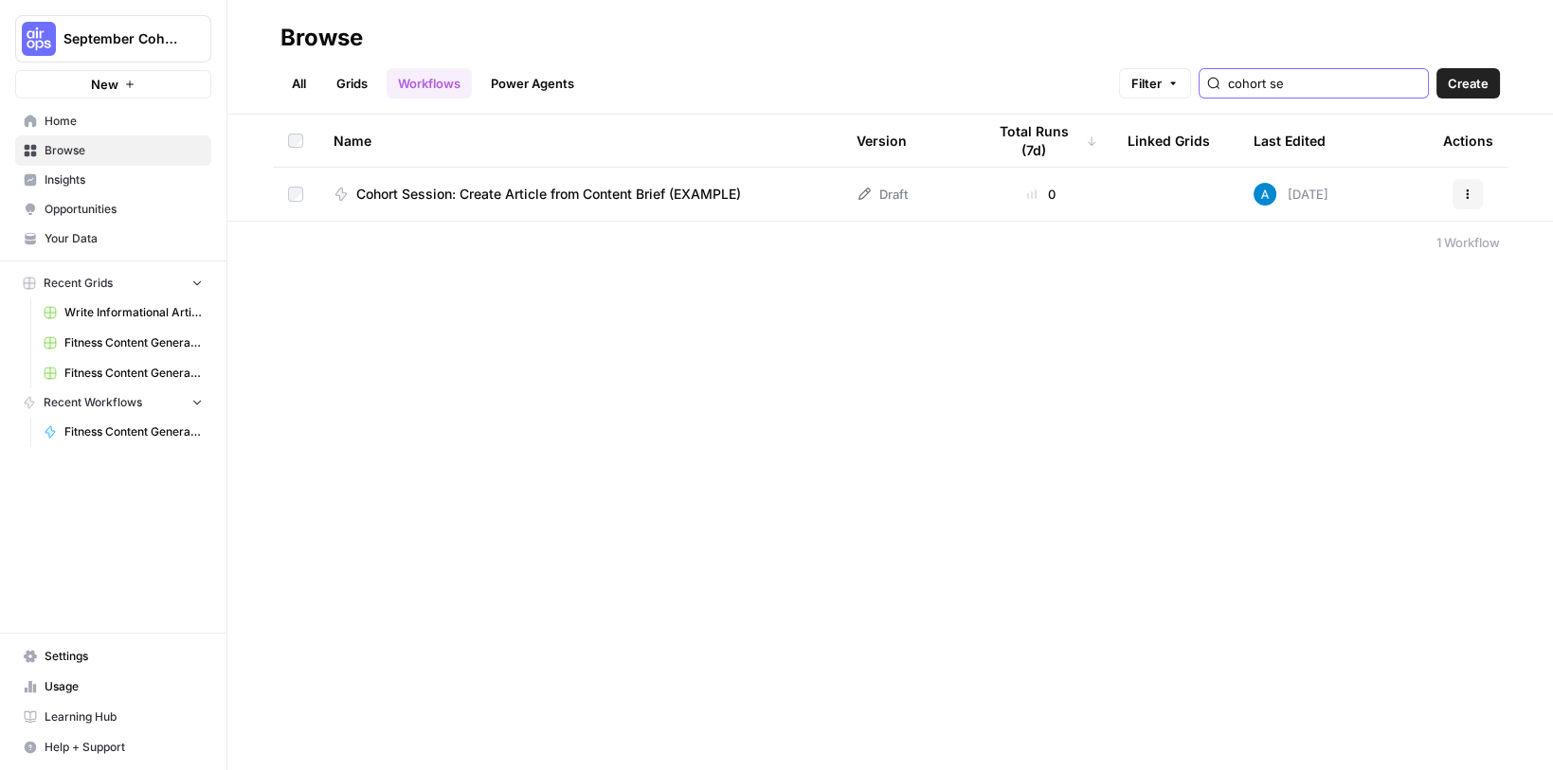
type input "cohort se"
click at [66, 127] on span "Home" at bounding box center [124, 121] width 158 height 17
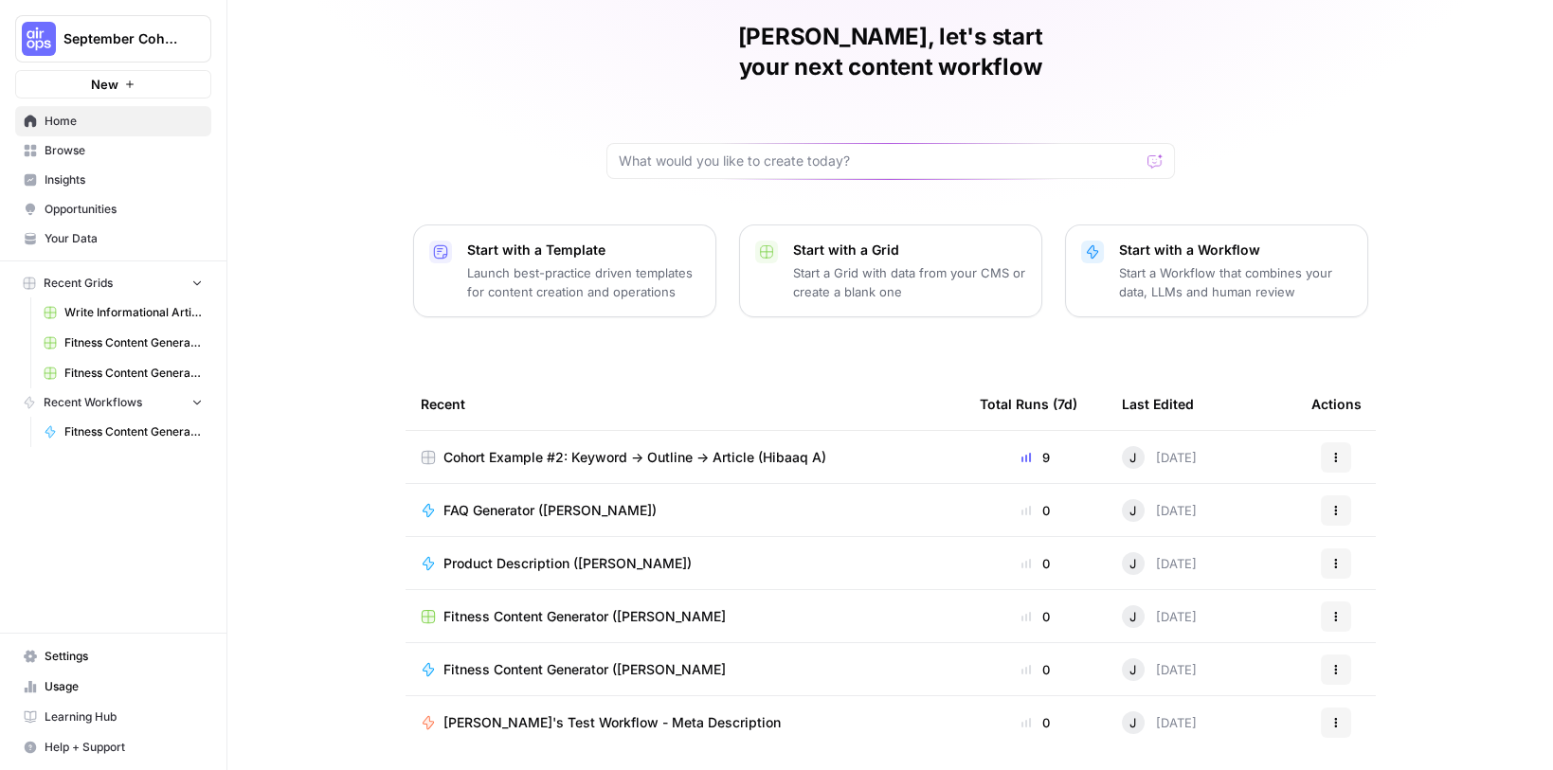
scroll to position [99, 0]
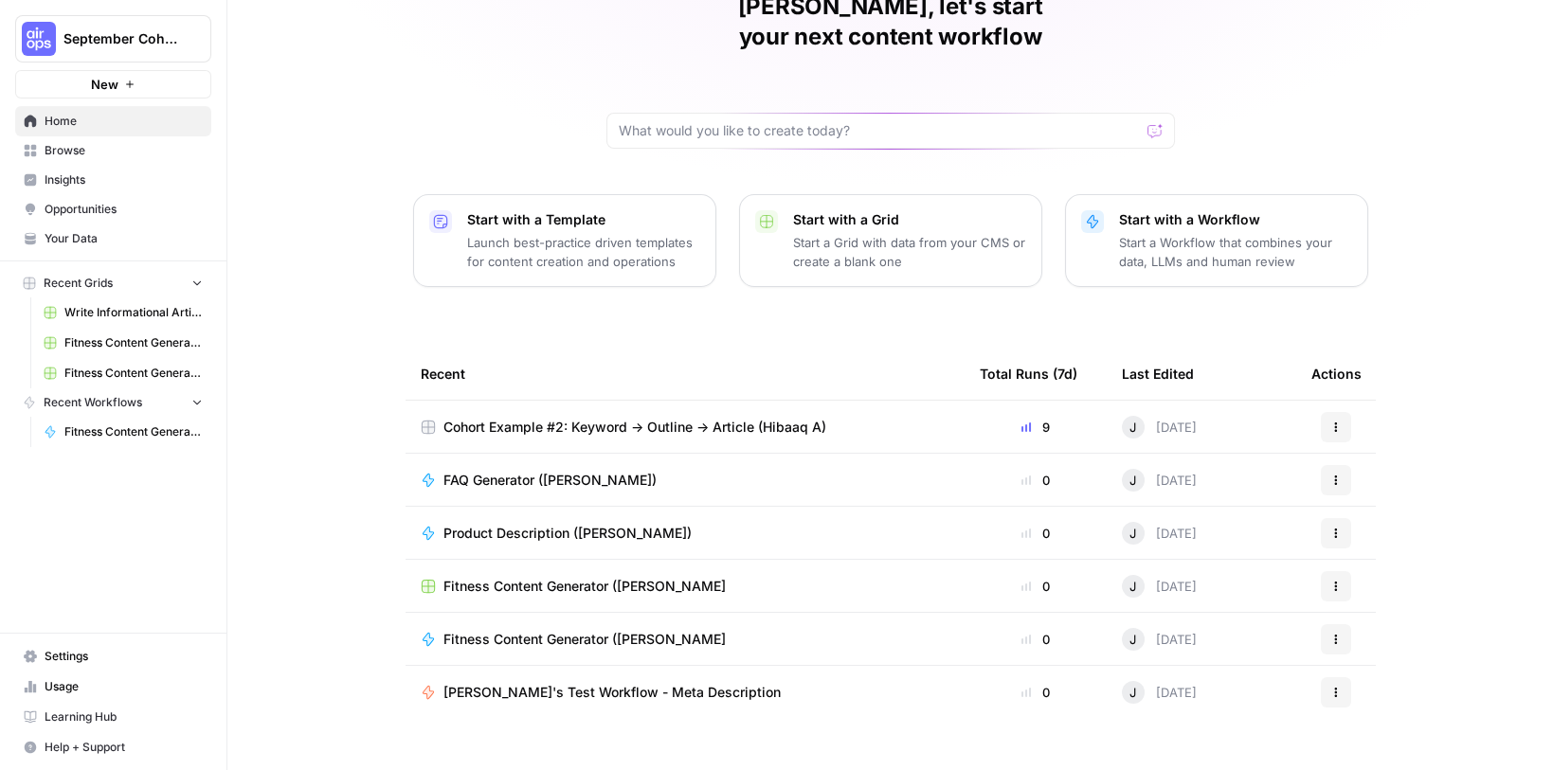
click at [43, 159] on link "Browse" at bounding box center [113, 150] width 196 height 30
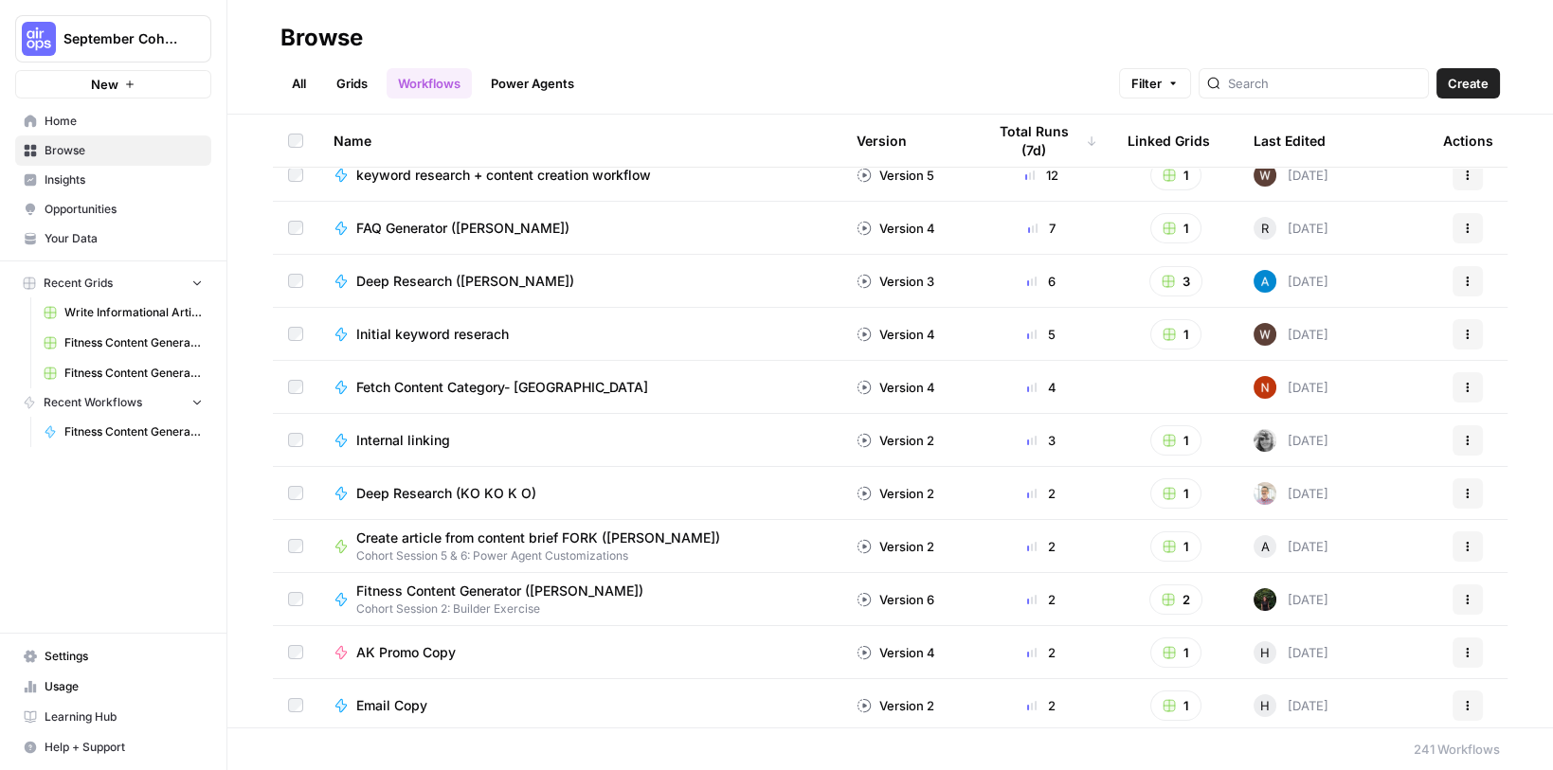
scroll to position [80, 0]
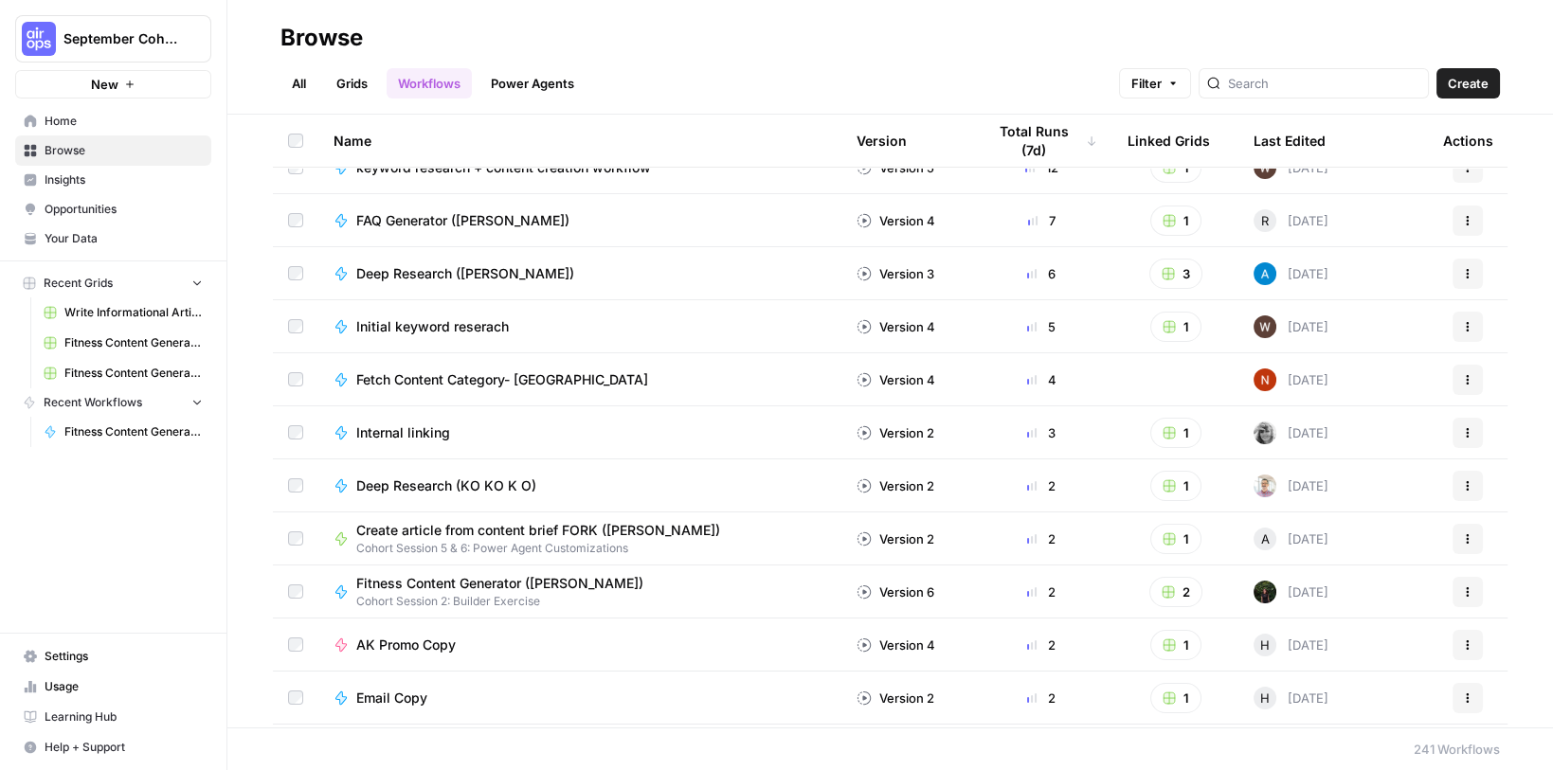
click at [33, 130] on link "Home" at bounding box center [113, 121] width 196 height 30
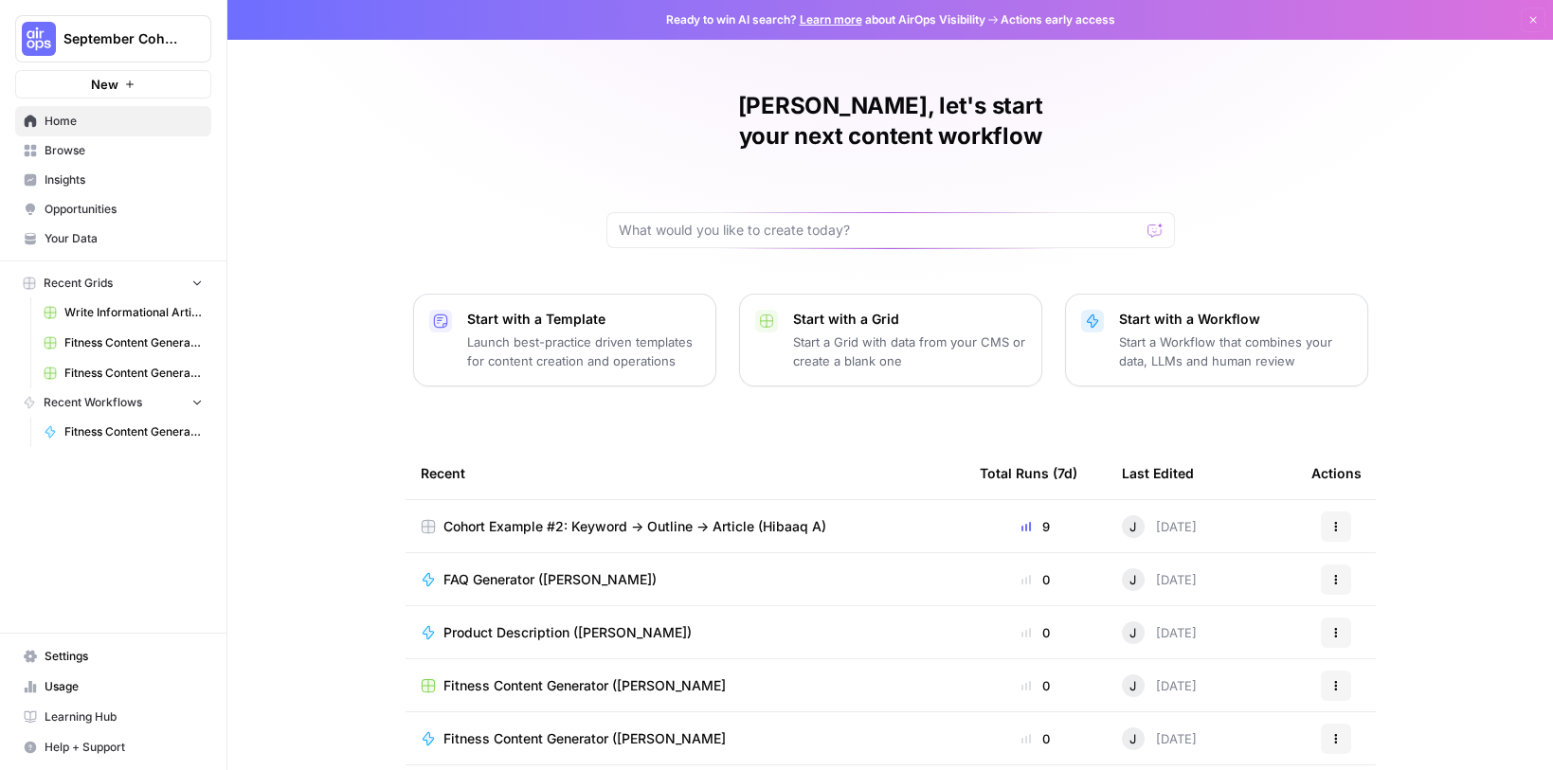
scroll to position [99, 0]
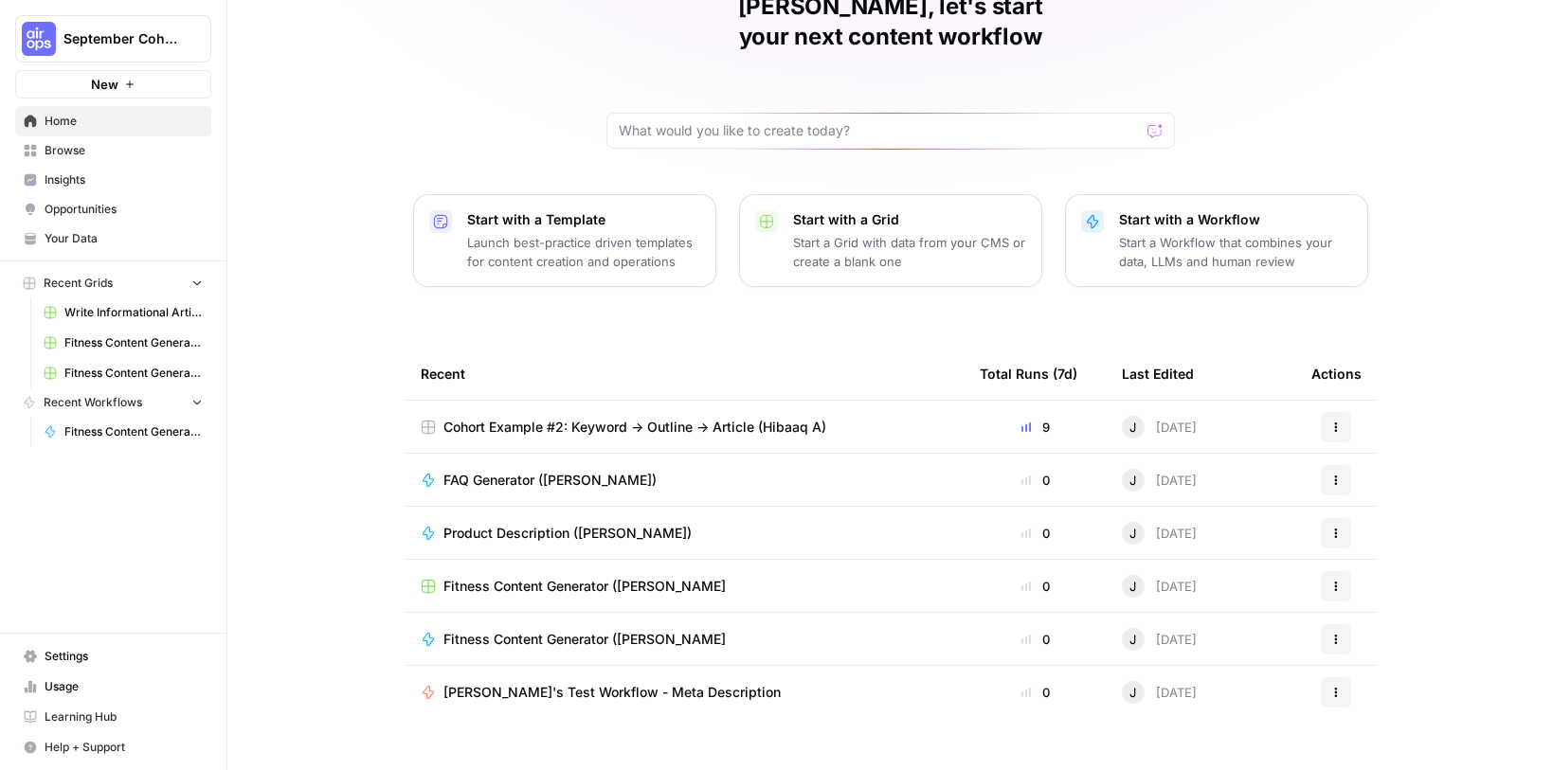
click at [81, 149] on span "Browse" at bounding box center [124, 150] width 158 height 17
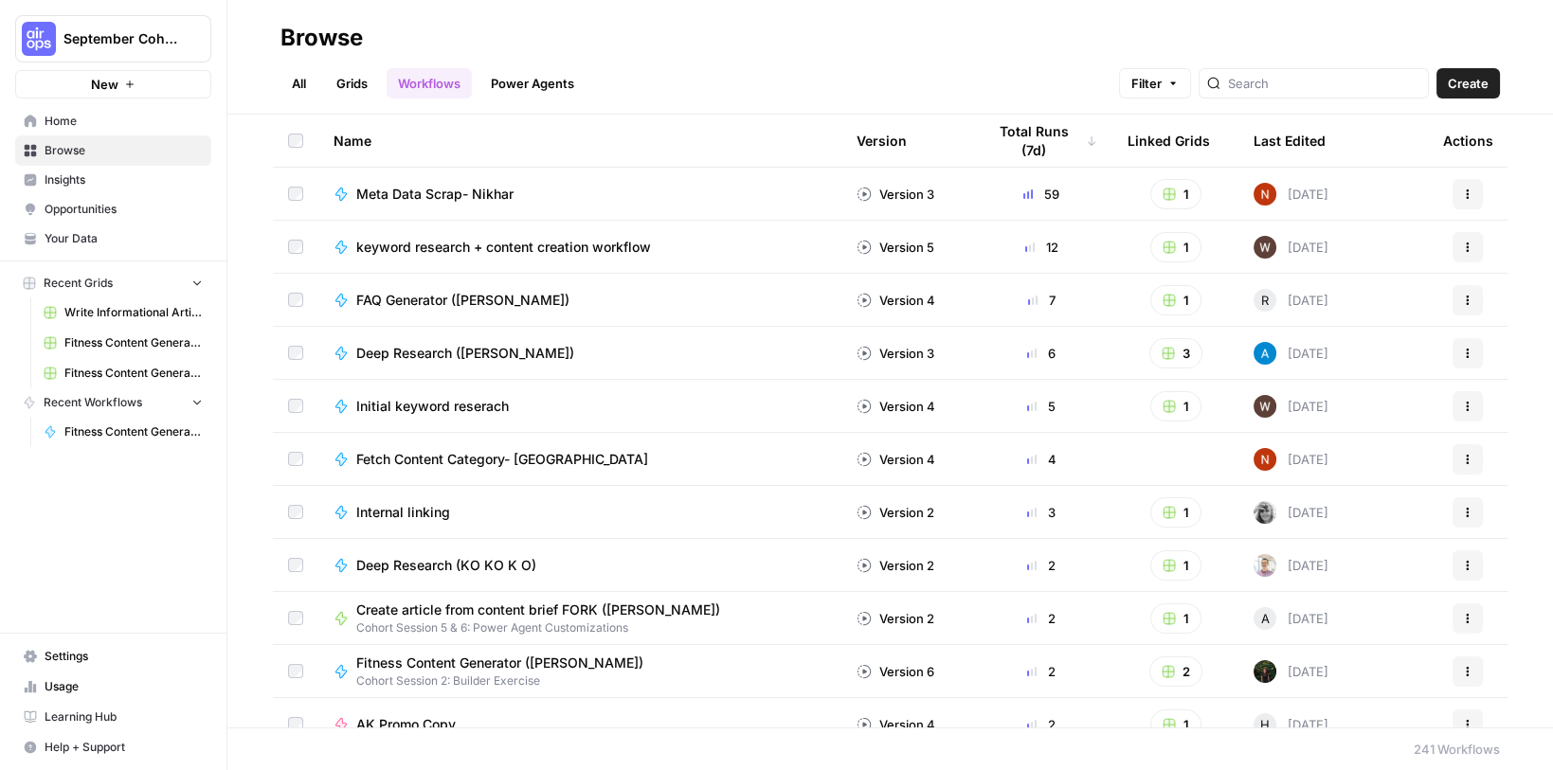
click at [315, 86] on link "All" at bounding box center [298, 83] width 37 height 30
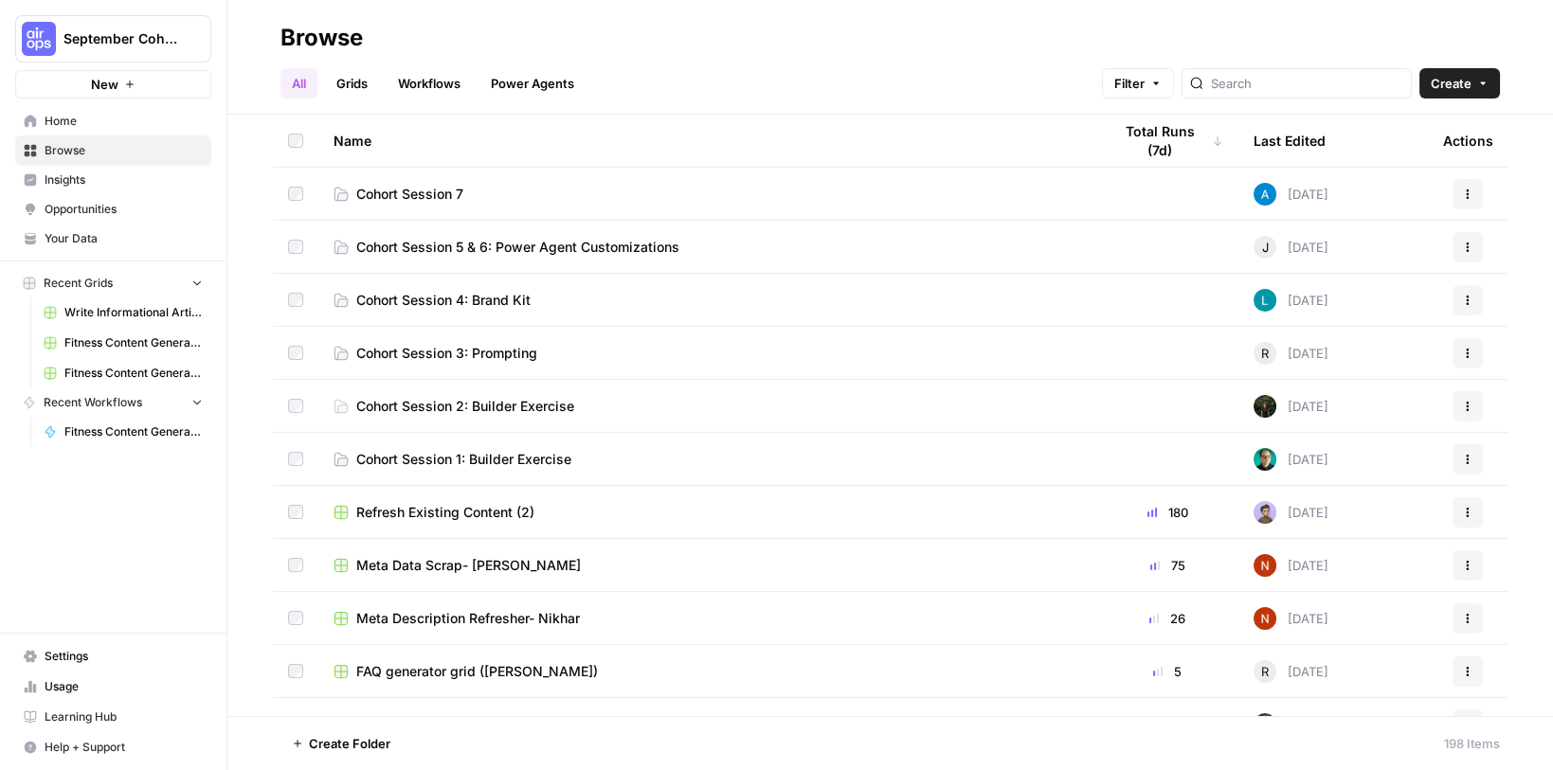
click at [461, 255] on span "Cohort Session 5 & 6: Power Agent Customizations" at bounding box center [517, 247] width 323 height 19
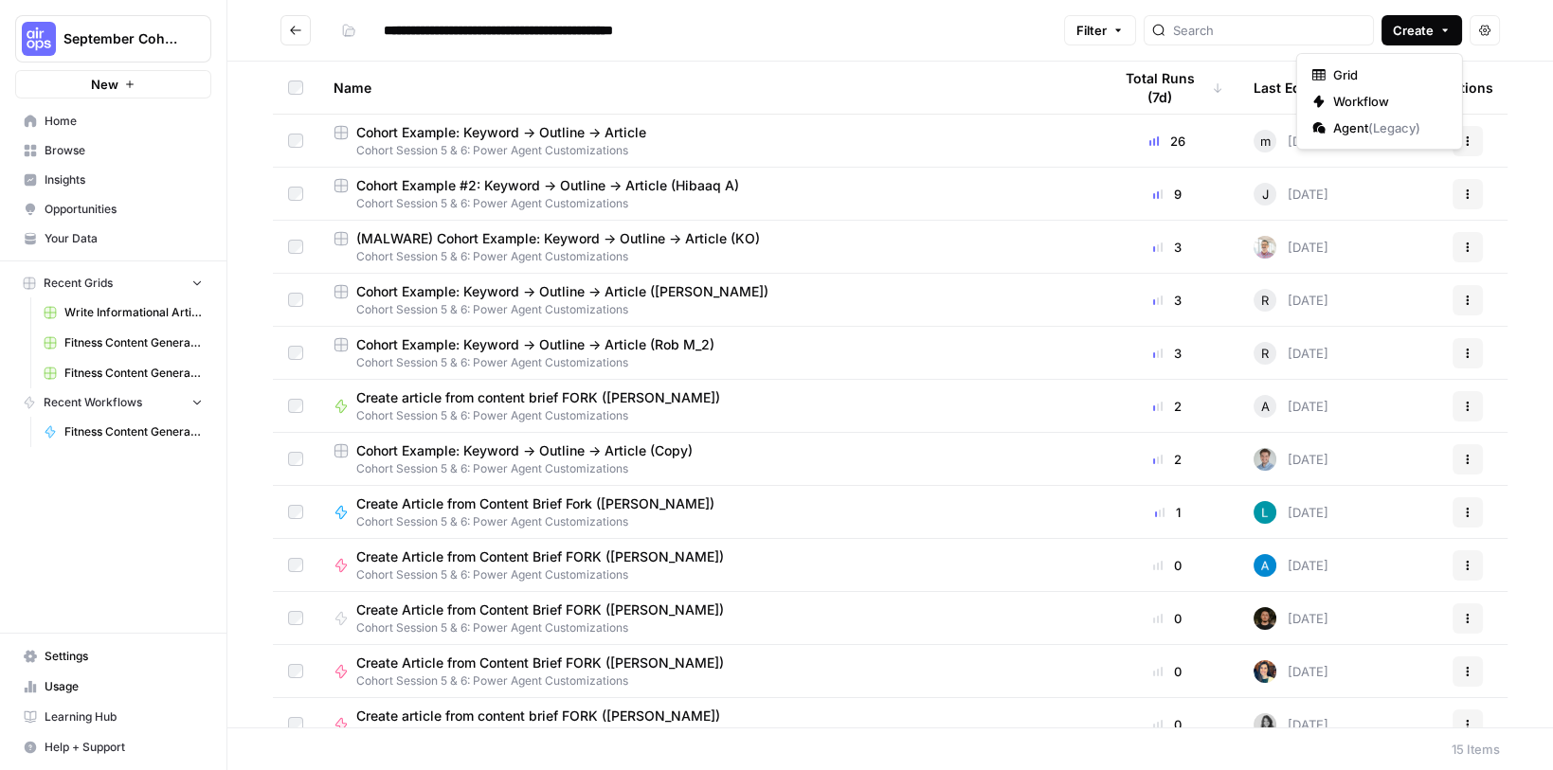
click at [1426, 27] on span "Create" at bounding box center [1413, 30] width 41 height 19
click at [1346, 99] on span "Workflow" at bounding box center [1386, 101] width 106 height 19
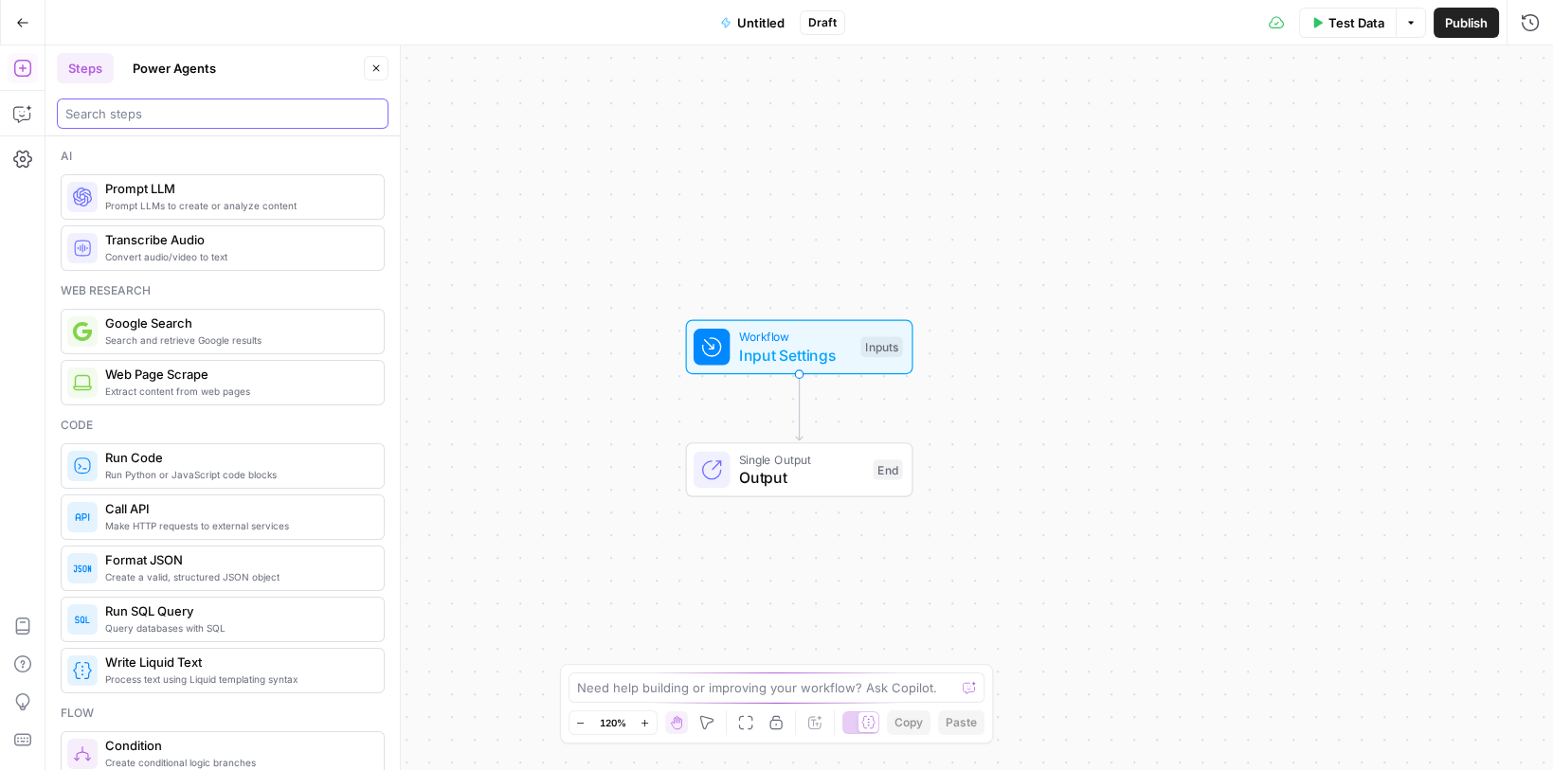
click at [142, 106] on input "search" at bounding box center [222, 113] width 315 height 19
click at [751, 25] on span "Untitled" at bounding box center [760, 22] width 47 height 19
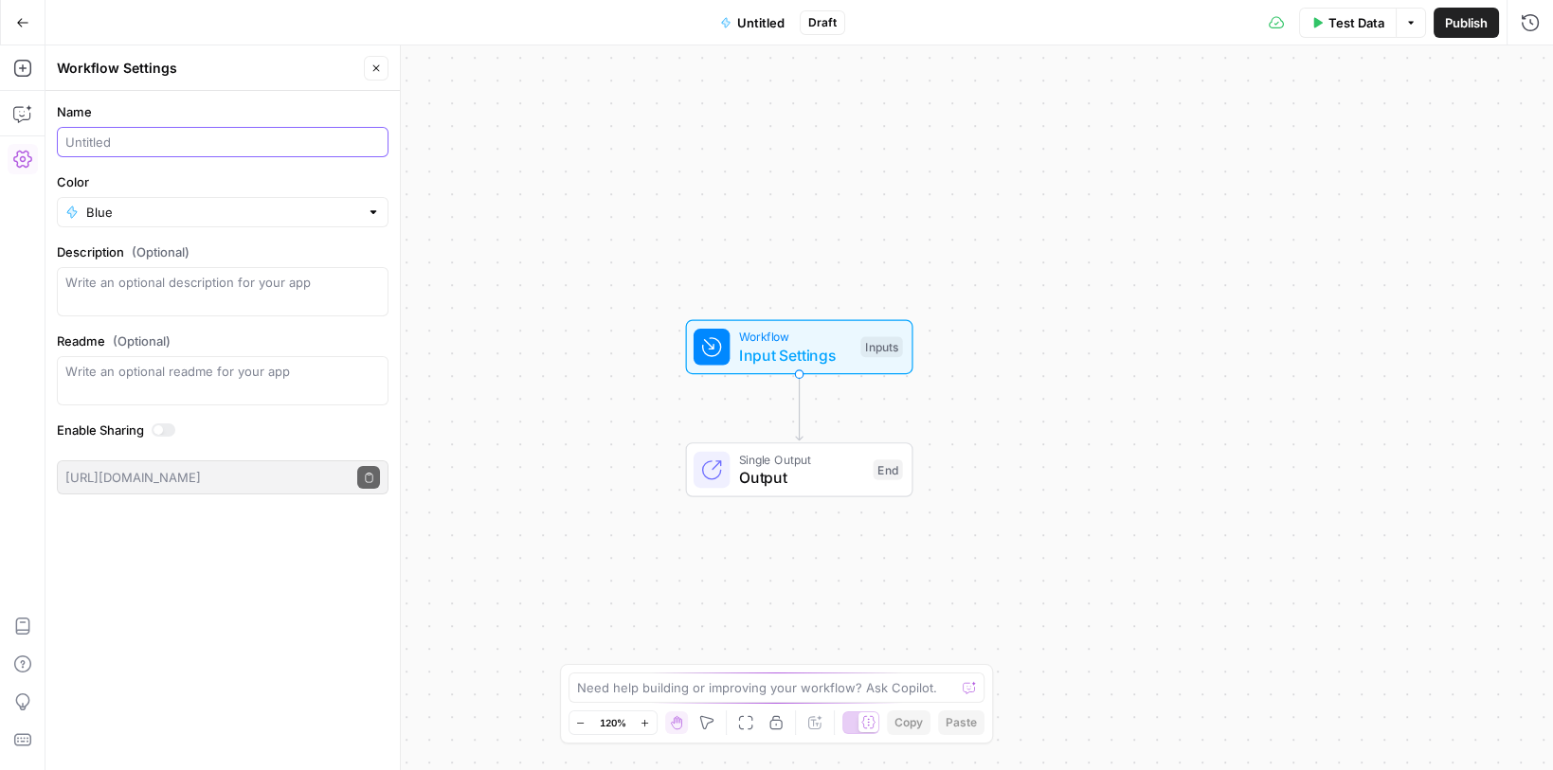
click at [123, 138] on input "Name" at bounding box center [222, 142] width 315 height 19
click at [258, 140] on input "Create Article from Content Brief (jake)" at bounding box center [222, 142] width 315 height 19
type input "Create Article from Content Brief FORK (jake)"
click at [1435, 21] on button "Publish" at bounding box center [1466, 23] width 65 height 30
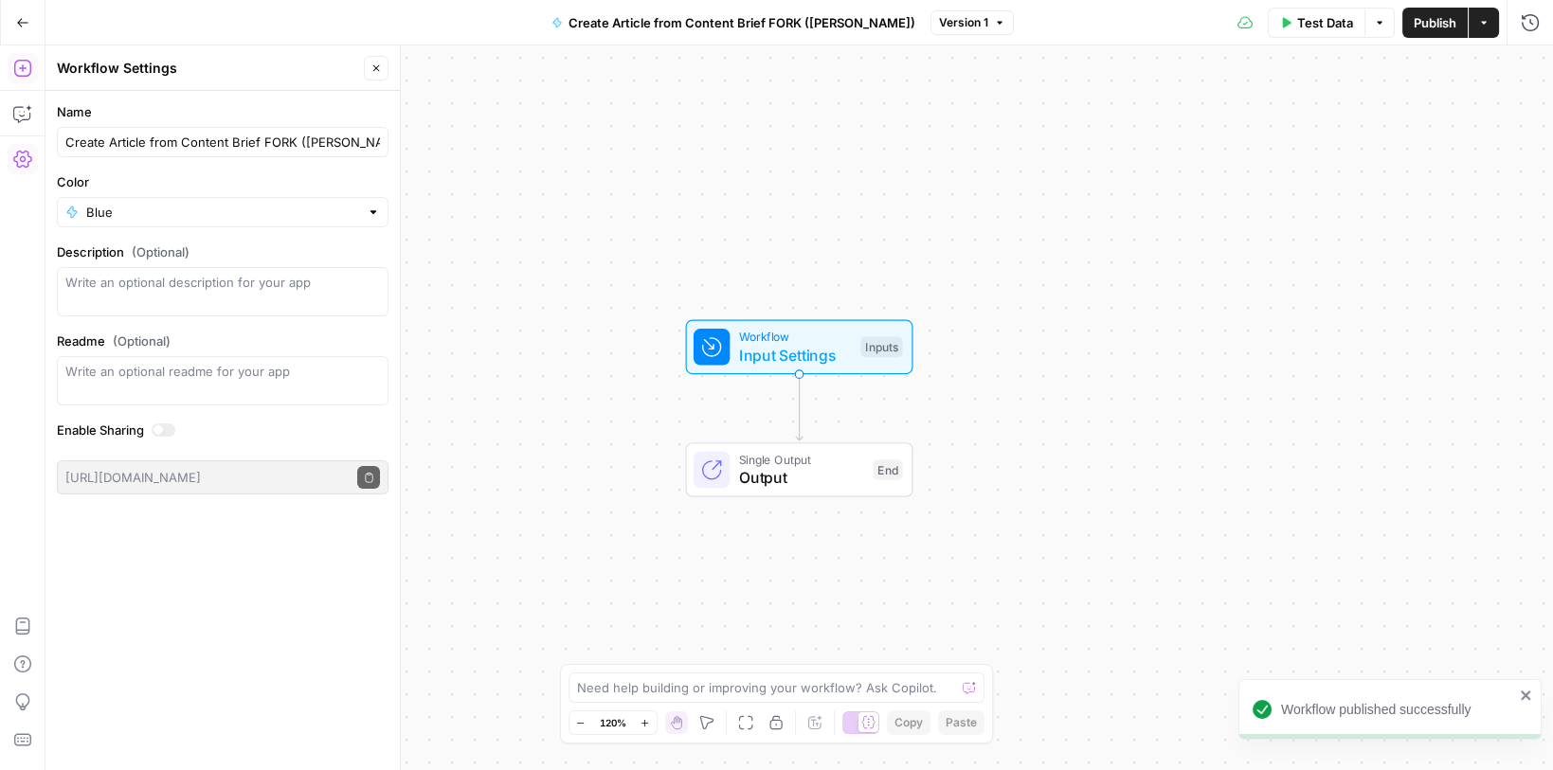
click at [25, 61] on icon "button" at bounding box center [21, 68] width 17 height 17
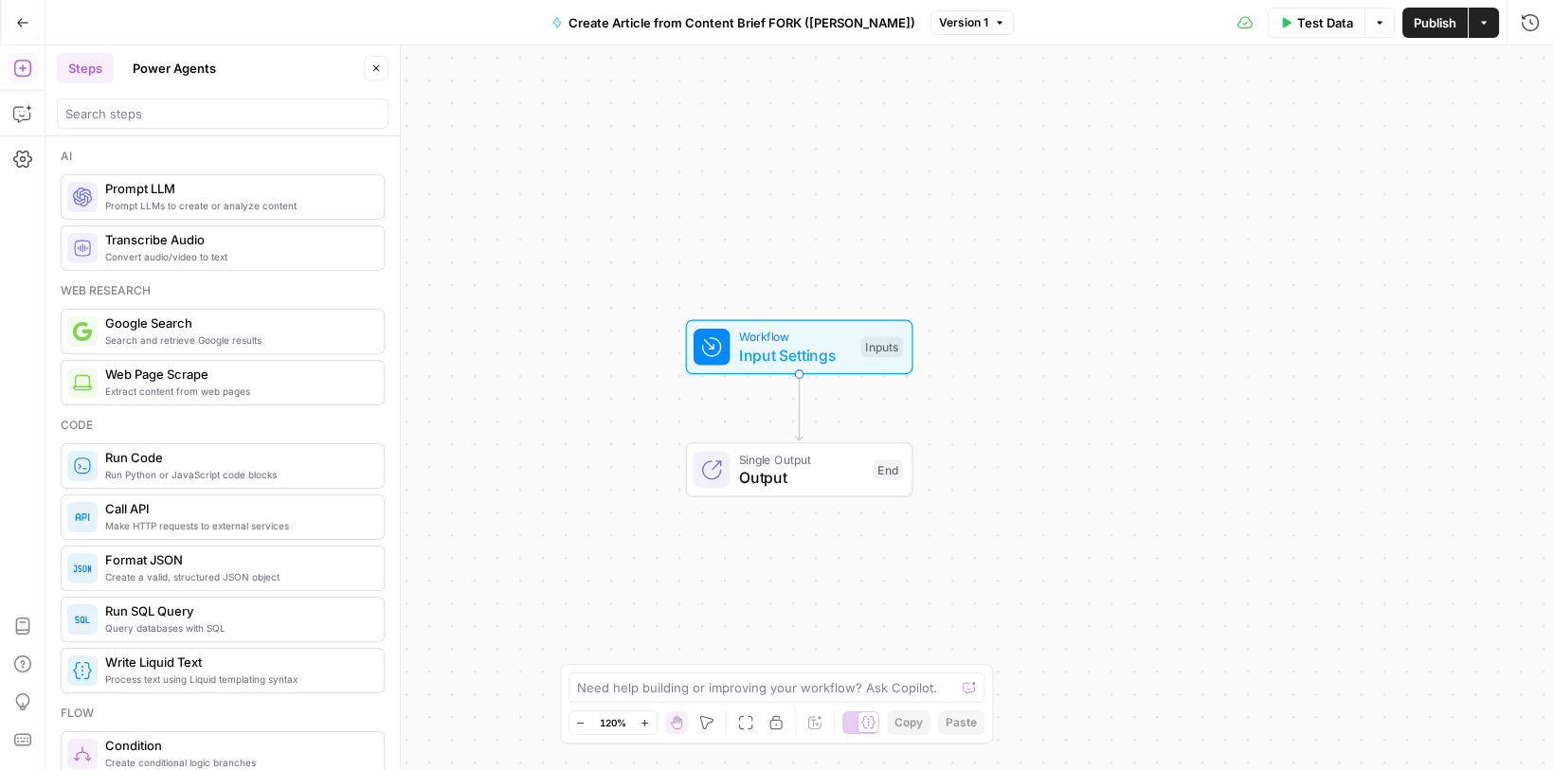
click at [191, 63] on button "Power Agents" at bounding box center [174, 68] width 106 height 30
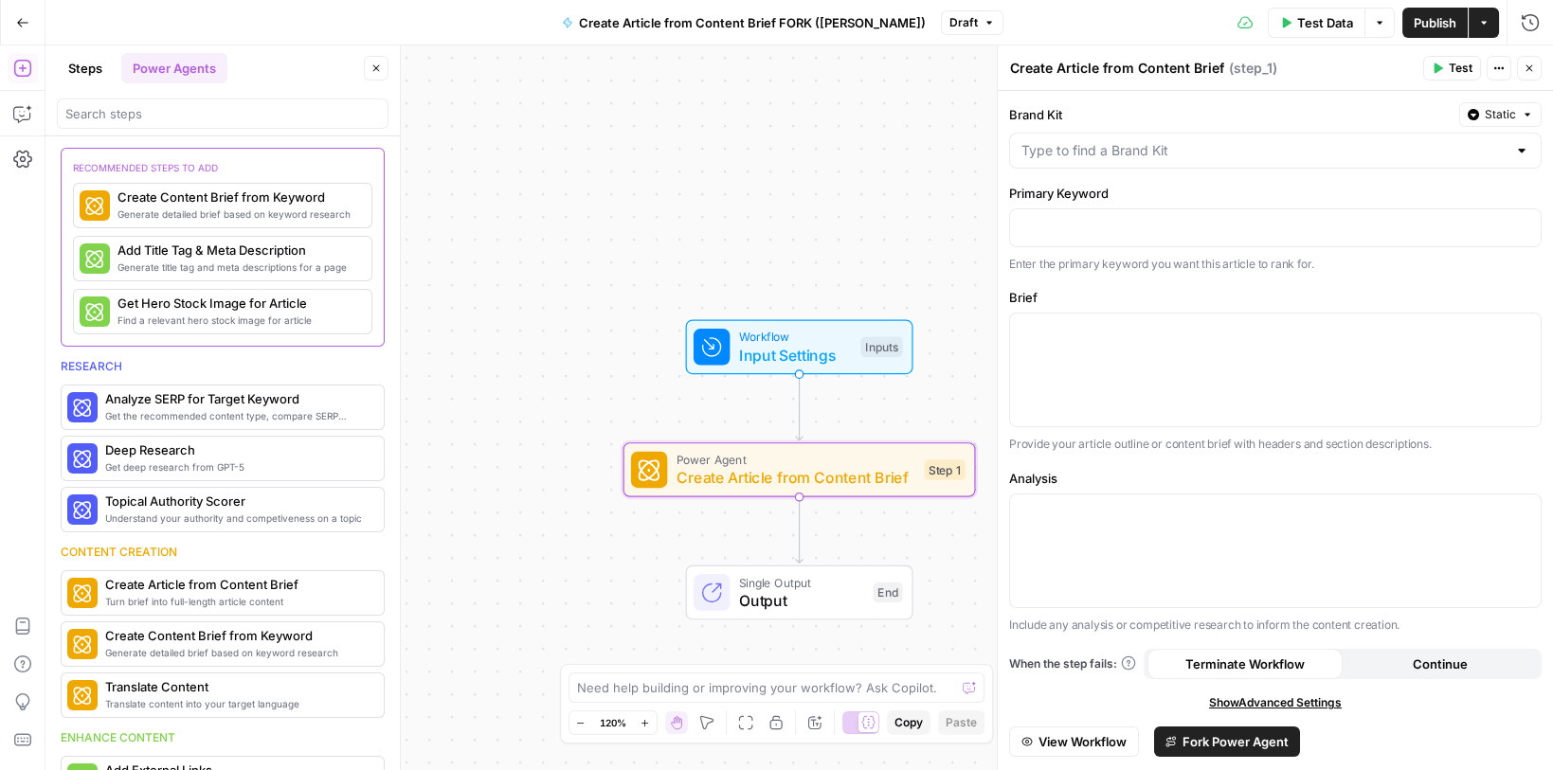
drag, startPoint x: 162, startPoint y: 380, endPoint x: 719, endPoint y: 1, distance: 673.8
click at [779, 355] on span "Input Settings" at bounding box center [795, 355] width 113 height 23
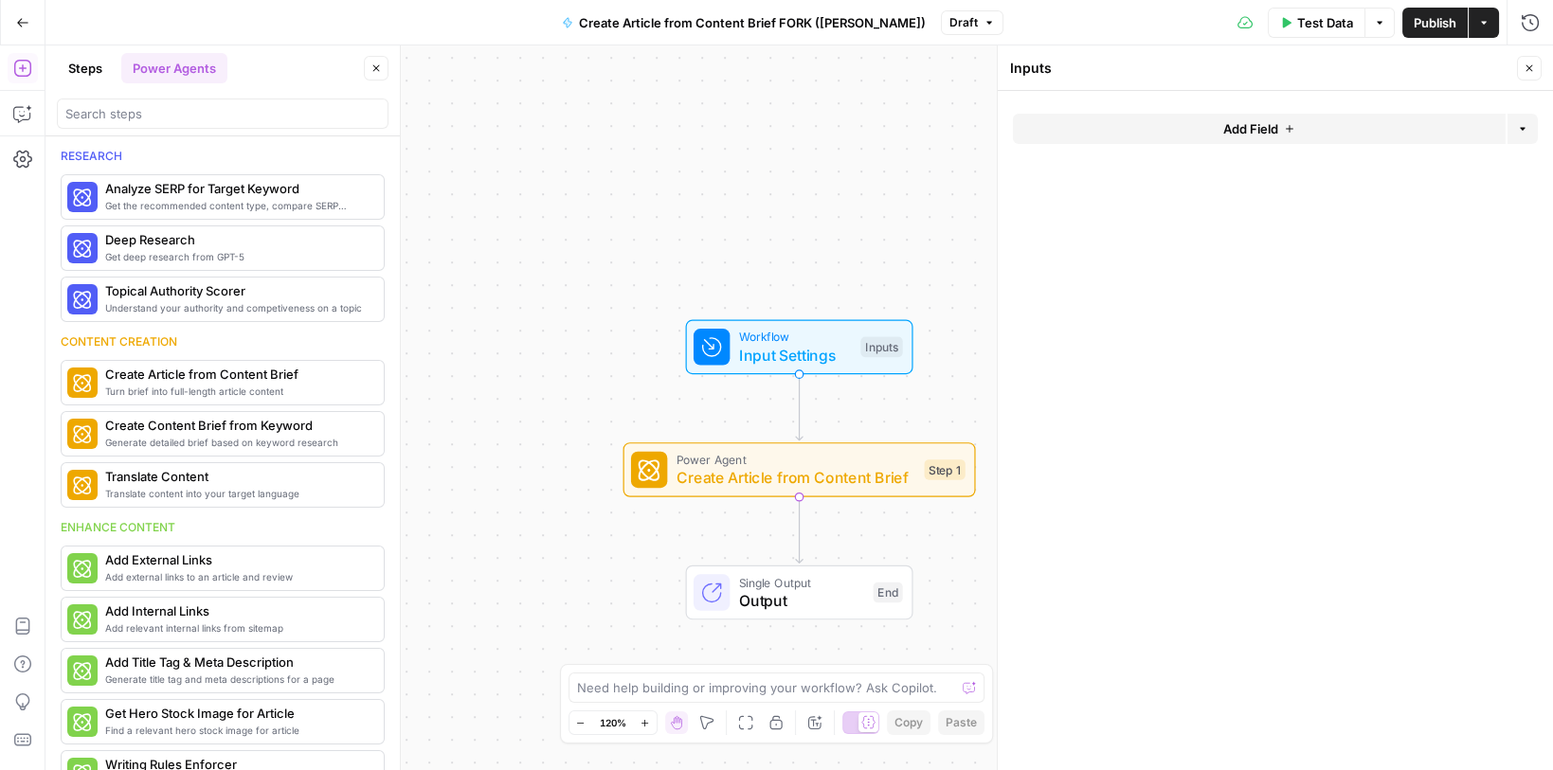
click at [1142, 127] on button "Add Field" at bounding box center [1259, 129] width 493 height 30
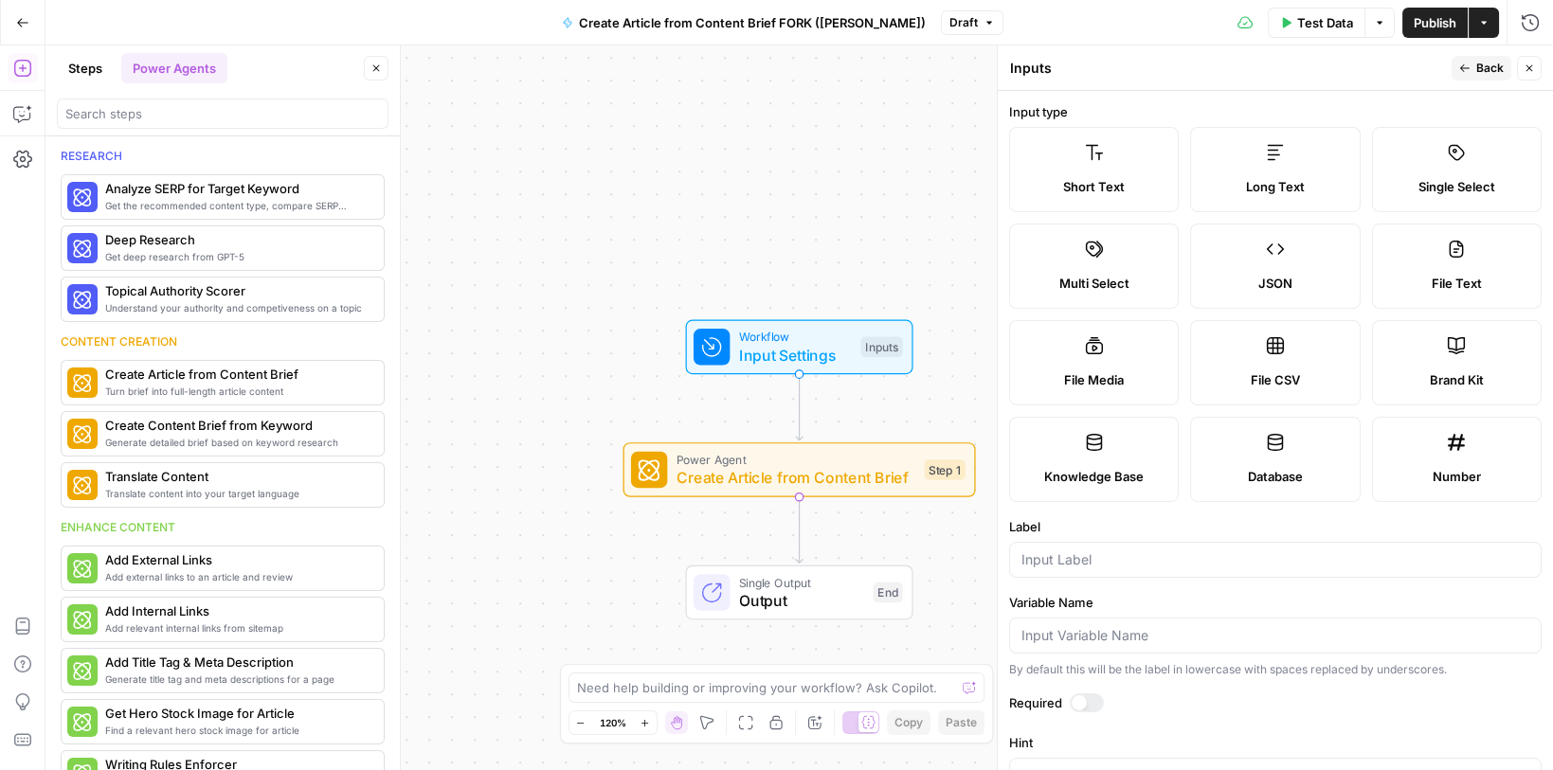
click at [1420, 362] on label "Brand Kit" at bounding box center [1457, 362] width 170 height 85
type input "Brand Kit"
type input "brand_kit"
click at [1483, 68] on span "Back" at bounding box center [1489, 68] width 27 height 17
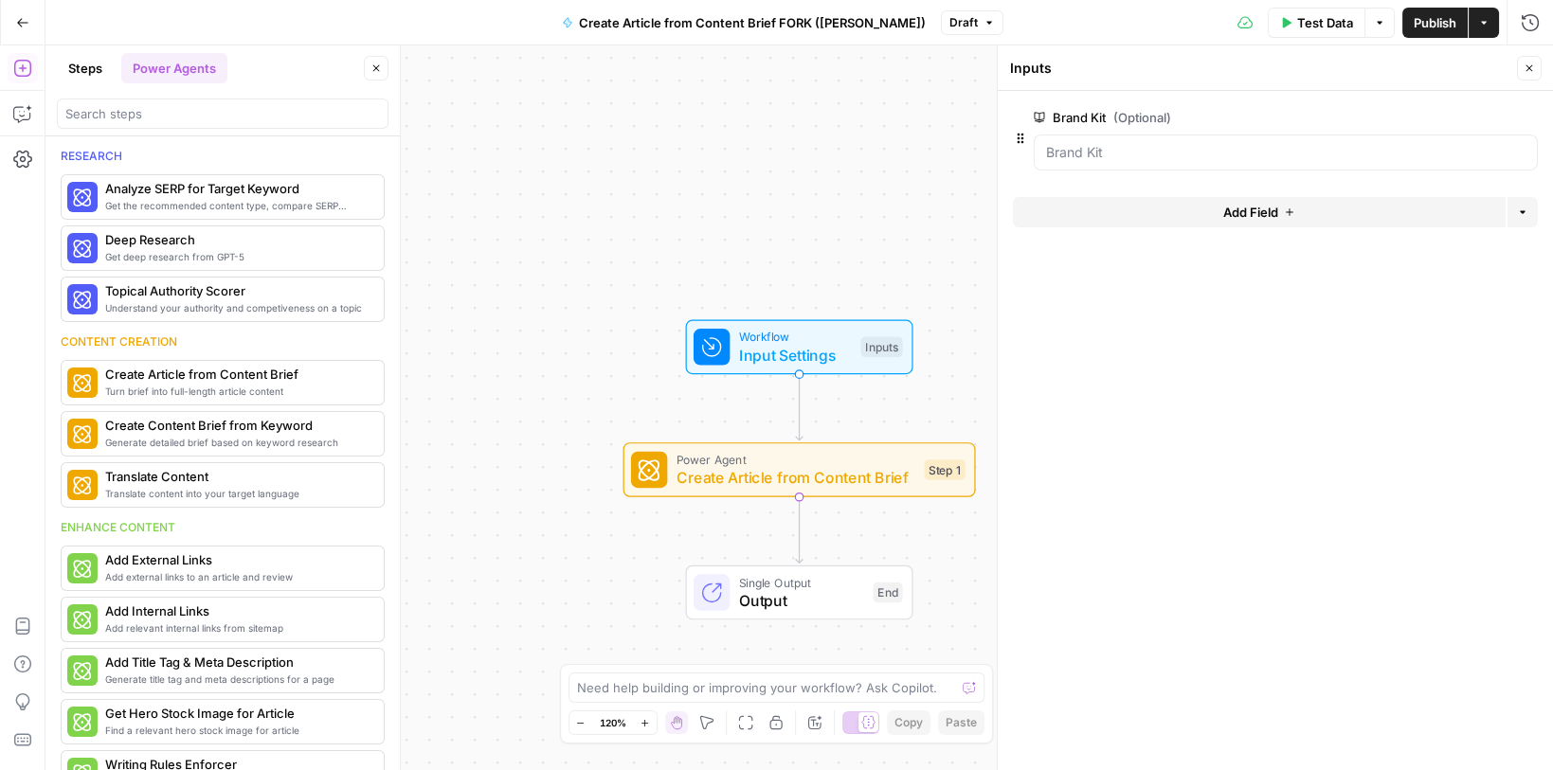
click at [1105, 201] on button "Add Field" at bounding box center [1259, 212] width 493 height 30
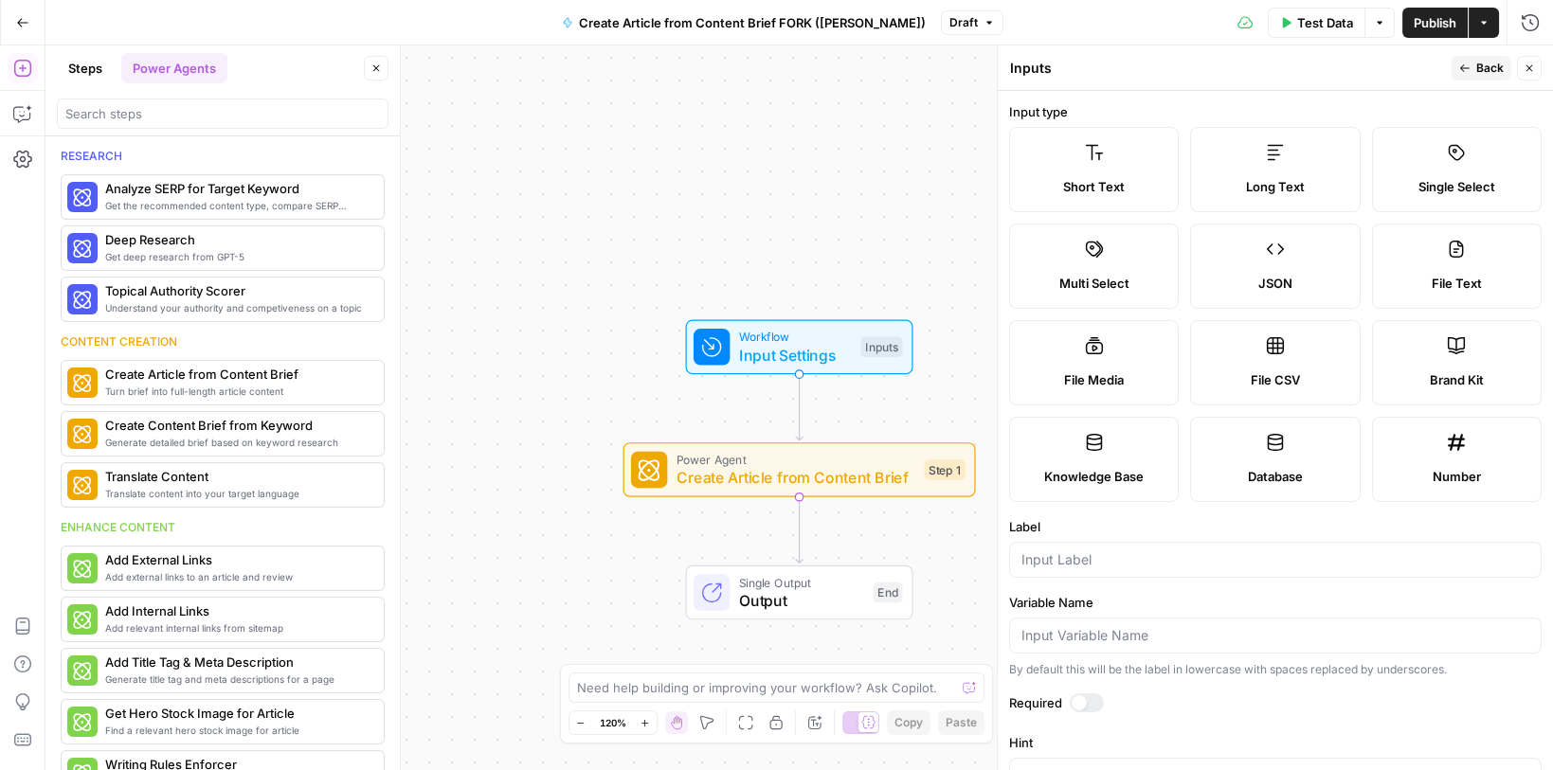
click at [1100, 179] on span "Short Text" at bounding box center [1094, 186] width 62 height 19
click at [1075, 564] on input "Label" at bounding box center [1275, 560] width 508 height 19
type input "Primary Keyword"
click at [1487, 68] on span "Back" at bounding box center [1489, 68] width 27 height 17
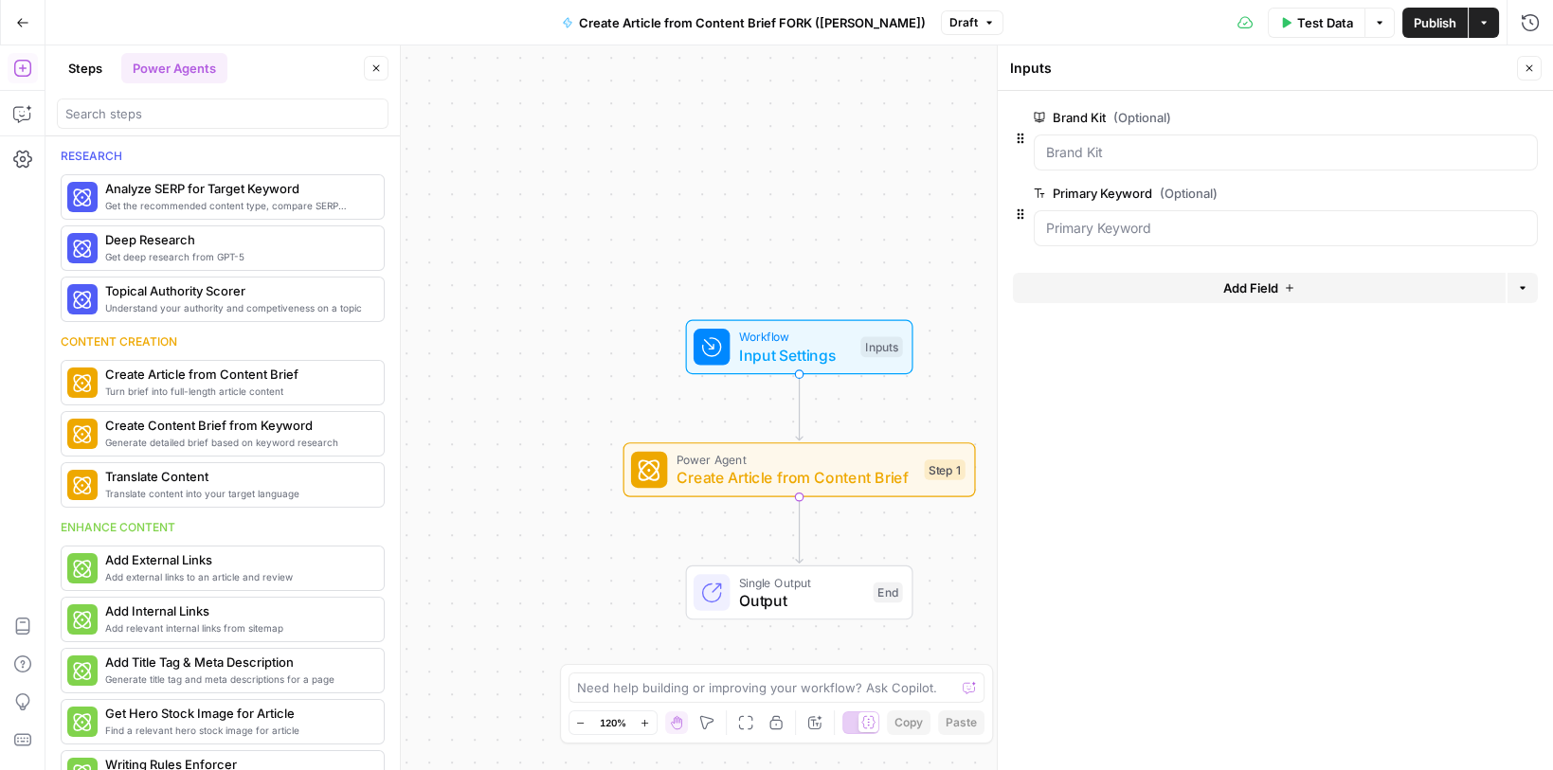
click at [1075, 285] on button "Add Field" at bounding box center [1259, 288] width 493 height 30
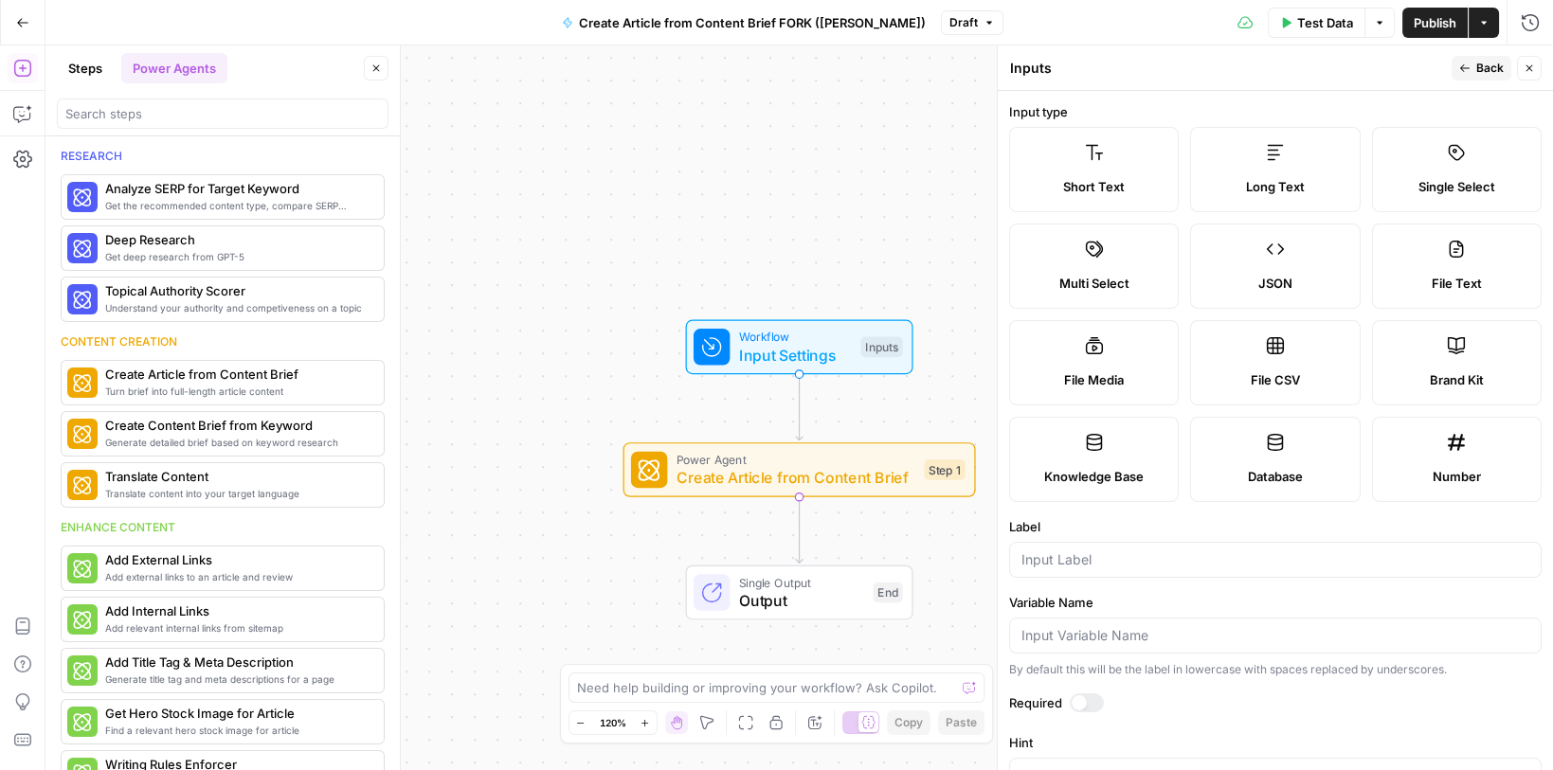
click at [1263, 175] on label "Long Text" at bounding box center [1275, 169] width 170 height 85
click at [1064, 566] on input "Label" at bounding box center [1275, 560] width 508 height 19
type input "Brief"
click at [1471, 68] on icon "button" at bounding box center [1464, 68] width 11 height 11
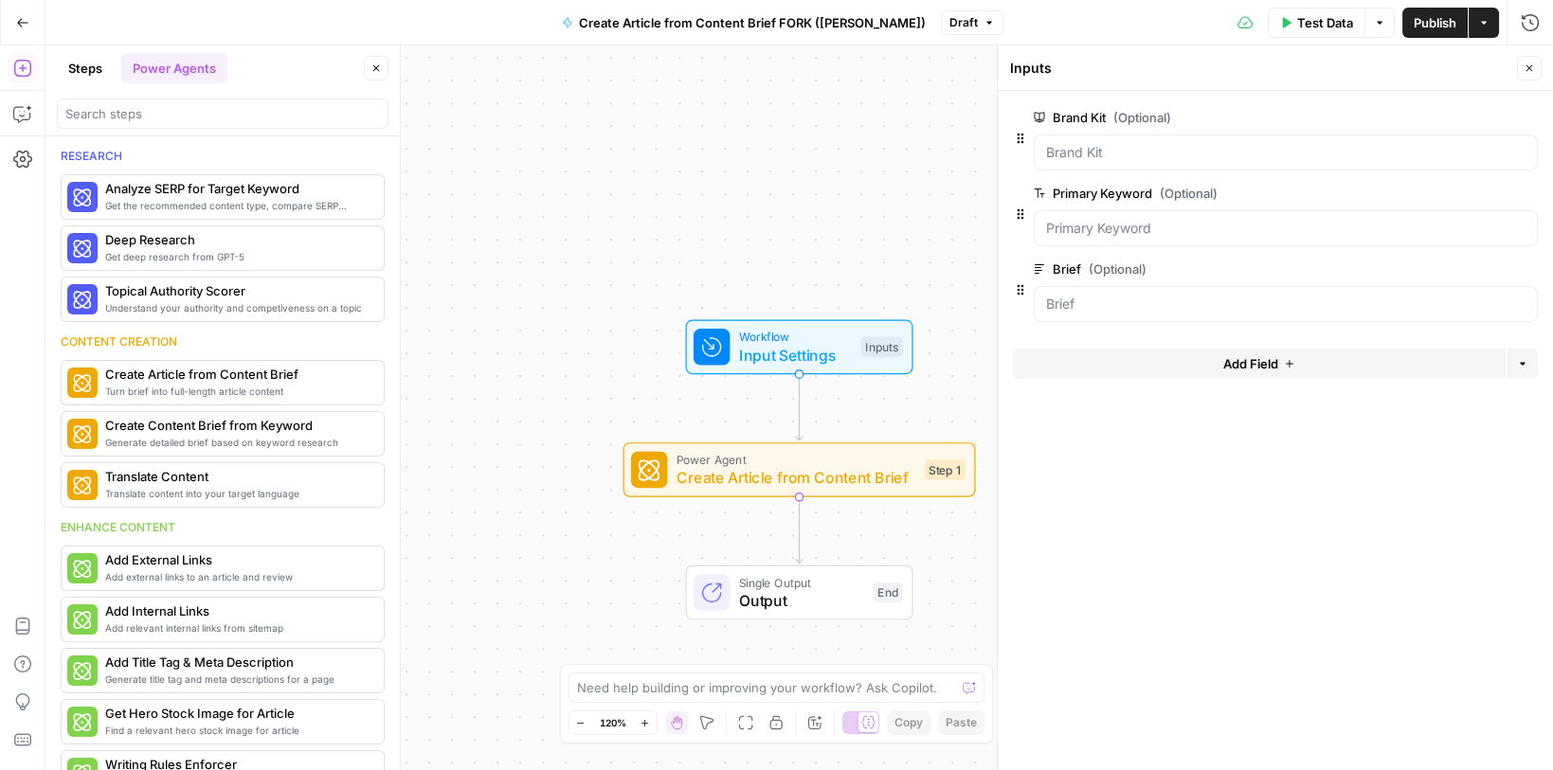
click at [1097, 363] on button "Add Field" at bounding box center [1259, 364] width 493 height 30
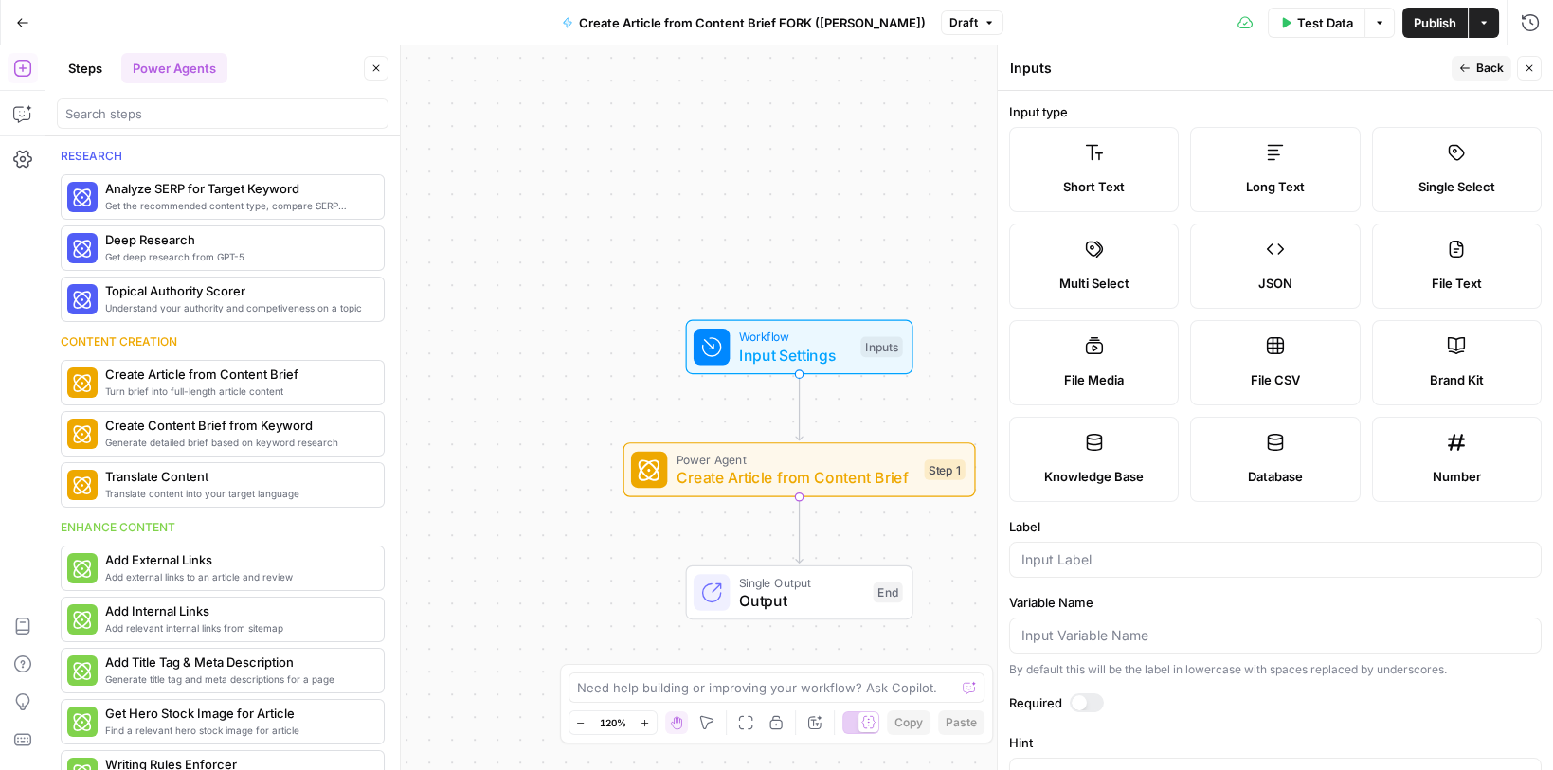
click at [1250, 166] on label "Long Text" at bounding box center [1275, 169] width 170 height 85
click at [1093, 557] on input "Label" at bounding box center [1275, 560] width 508 height 19
type input "Analysis"
click at [1488, 64] on span "Back" at bounding box center [1489, 68] width 27 height 17
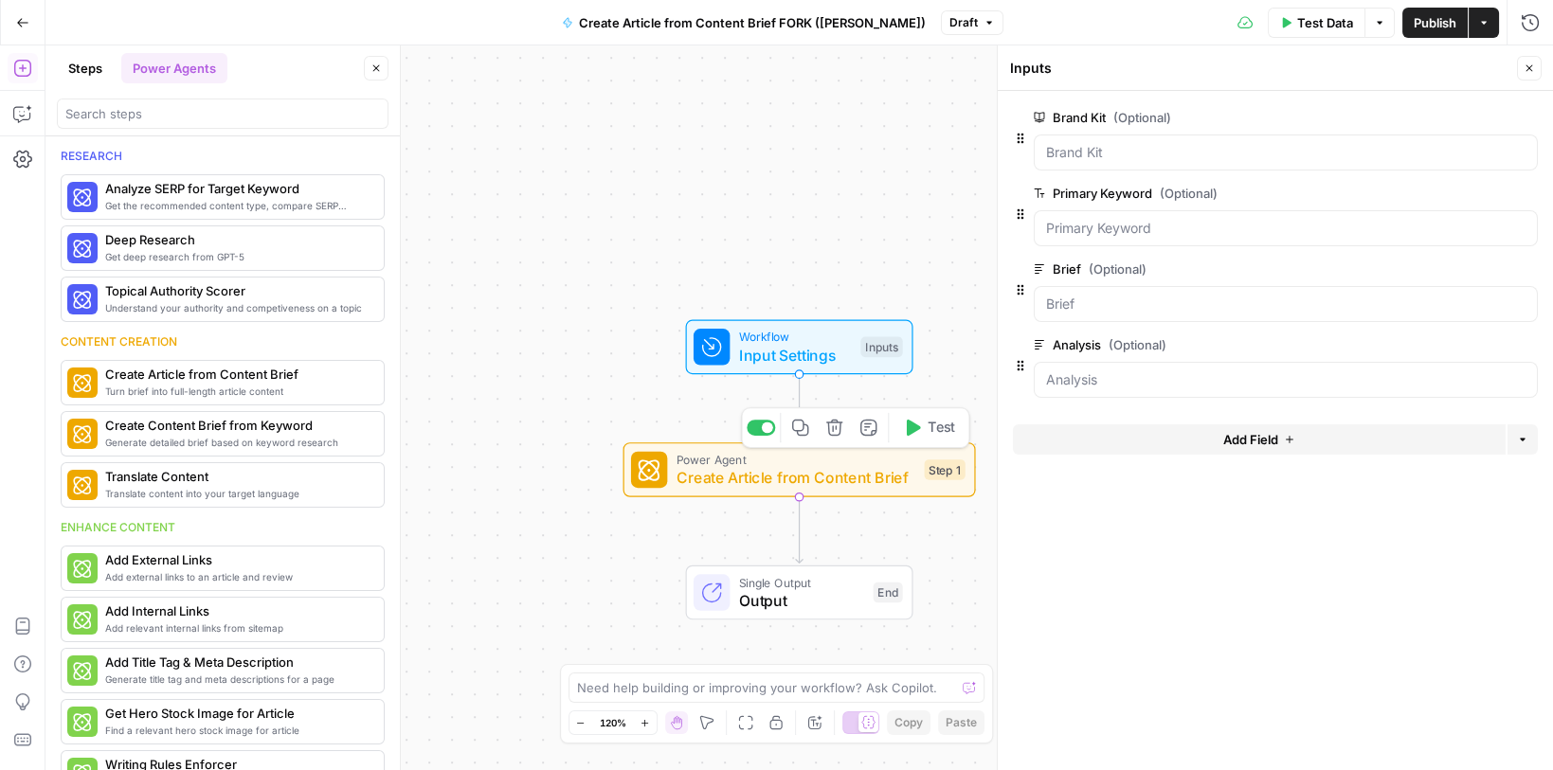
click at [745, 482] on span "Create Article from Content Brief" at bounding box center [796, 477] width 239 height 23
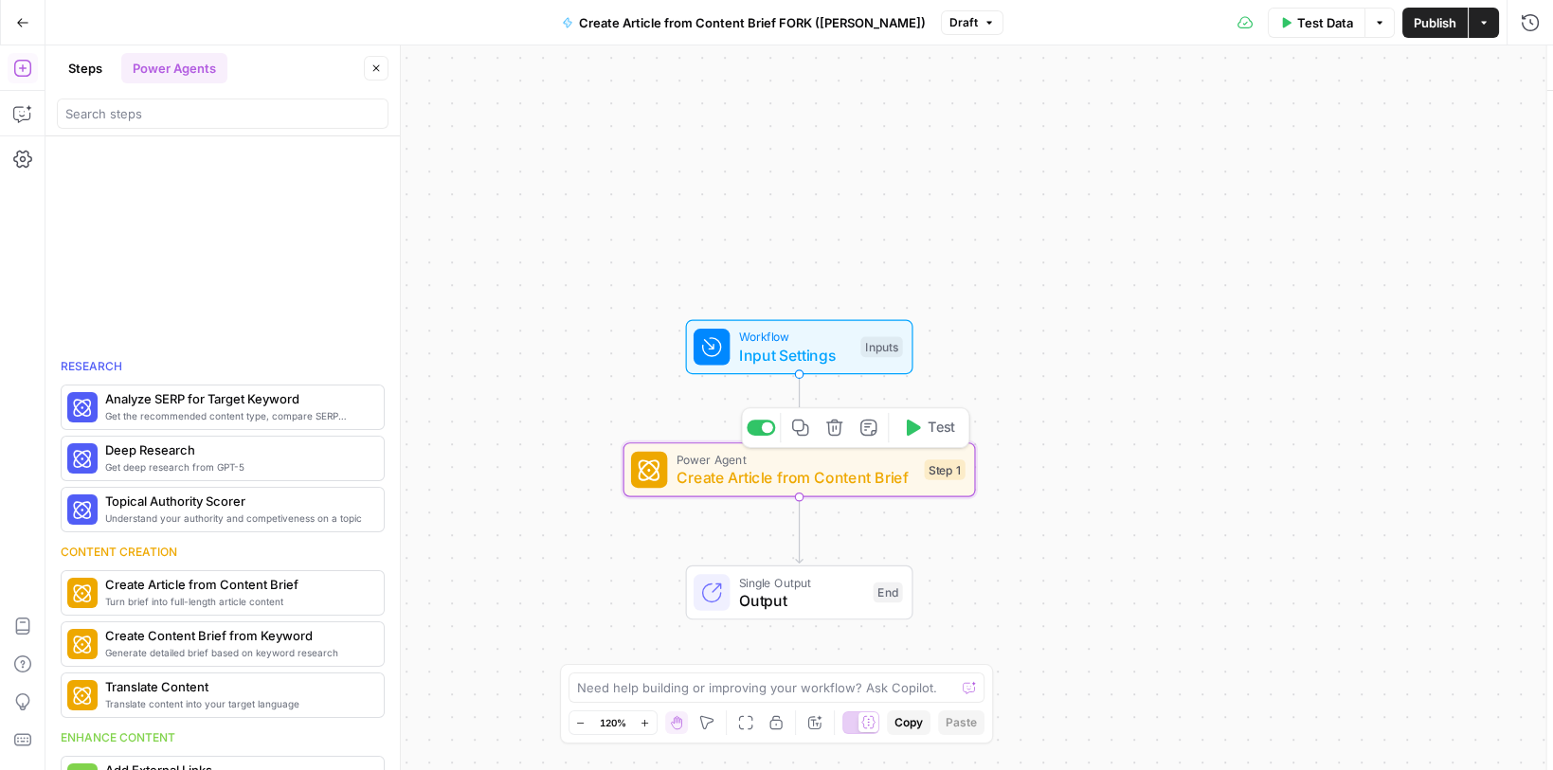
type textarea "Create Article from Content Brief"
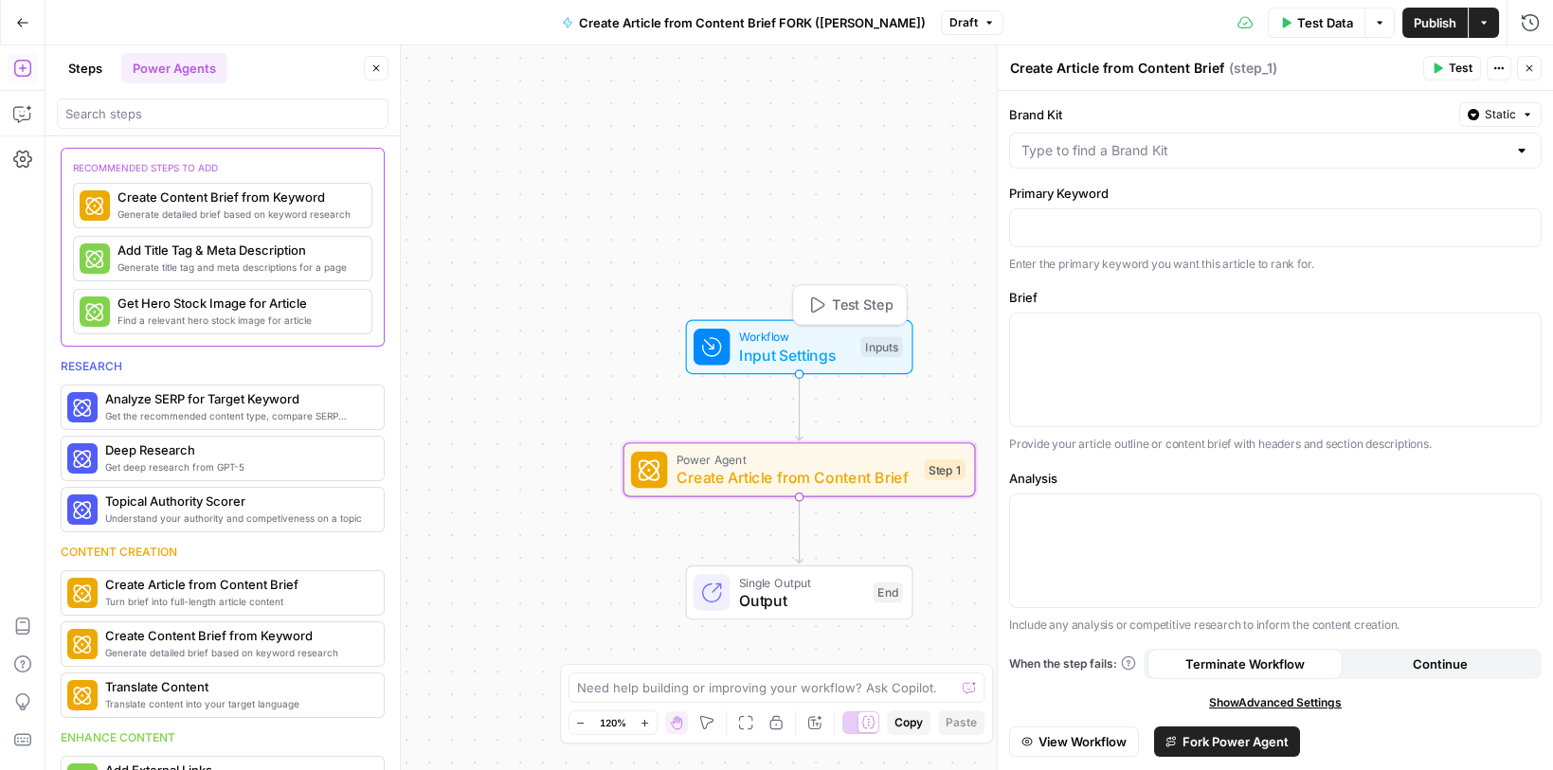
click at [708, 343] on icon at bounding box center [712, 347] width 18 height 18
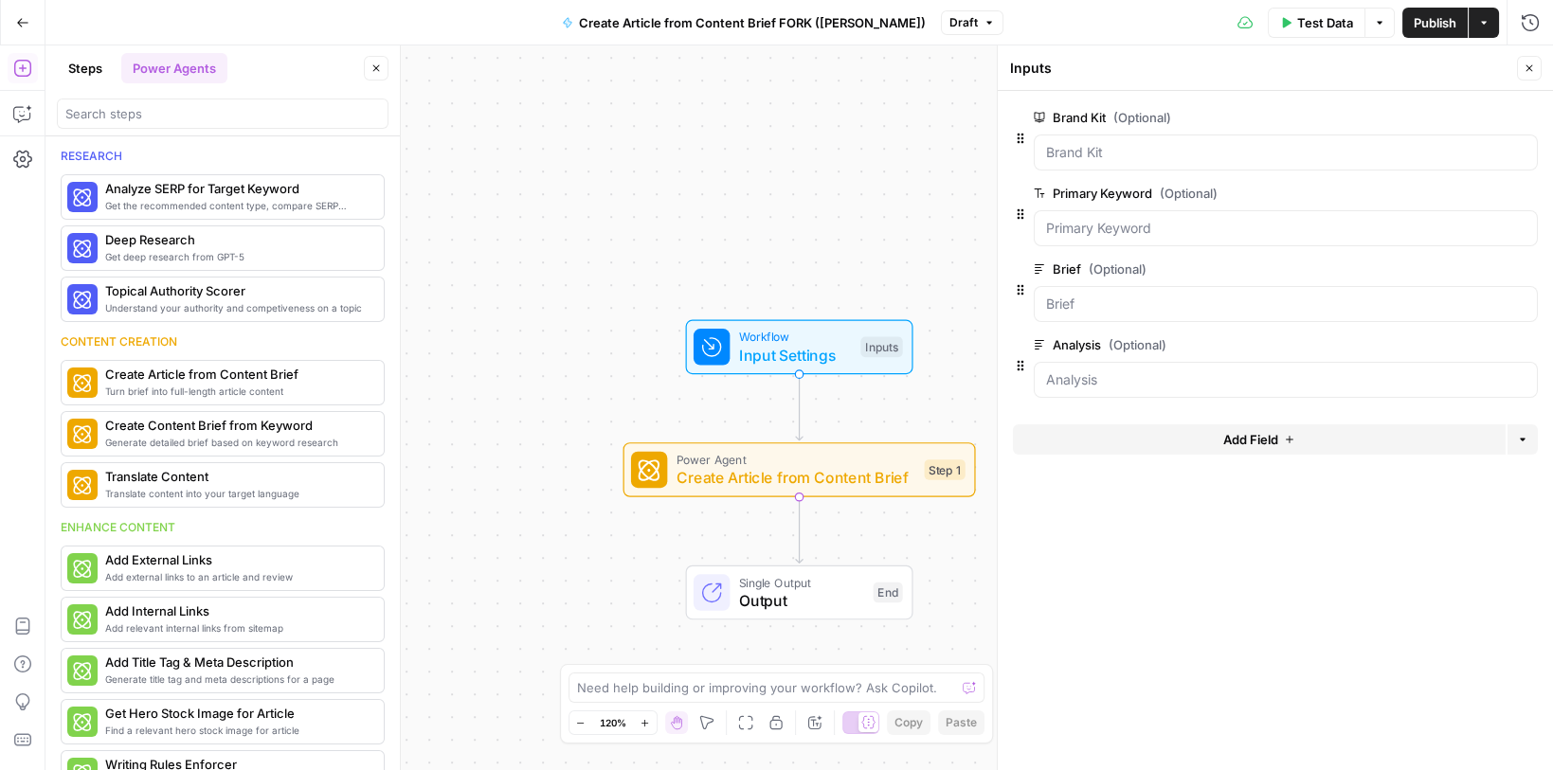
click at [1467, 121] on span "edit field" at bounding box center [1467, 117] width 42 height 15
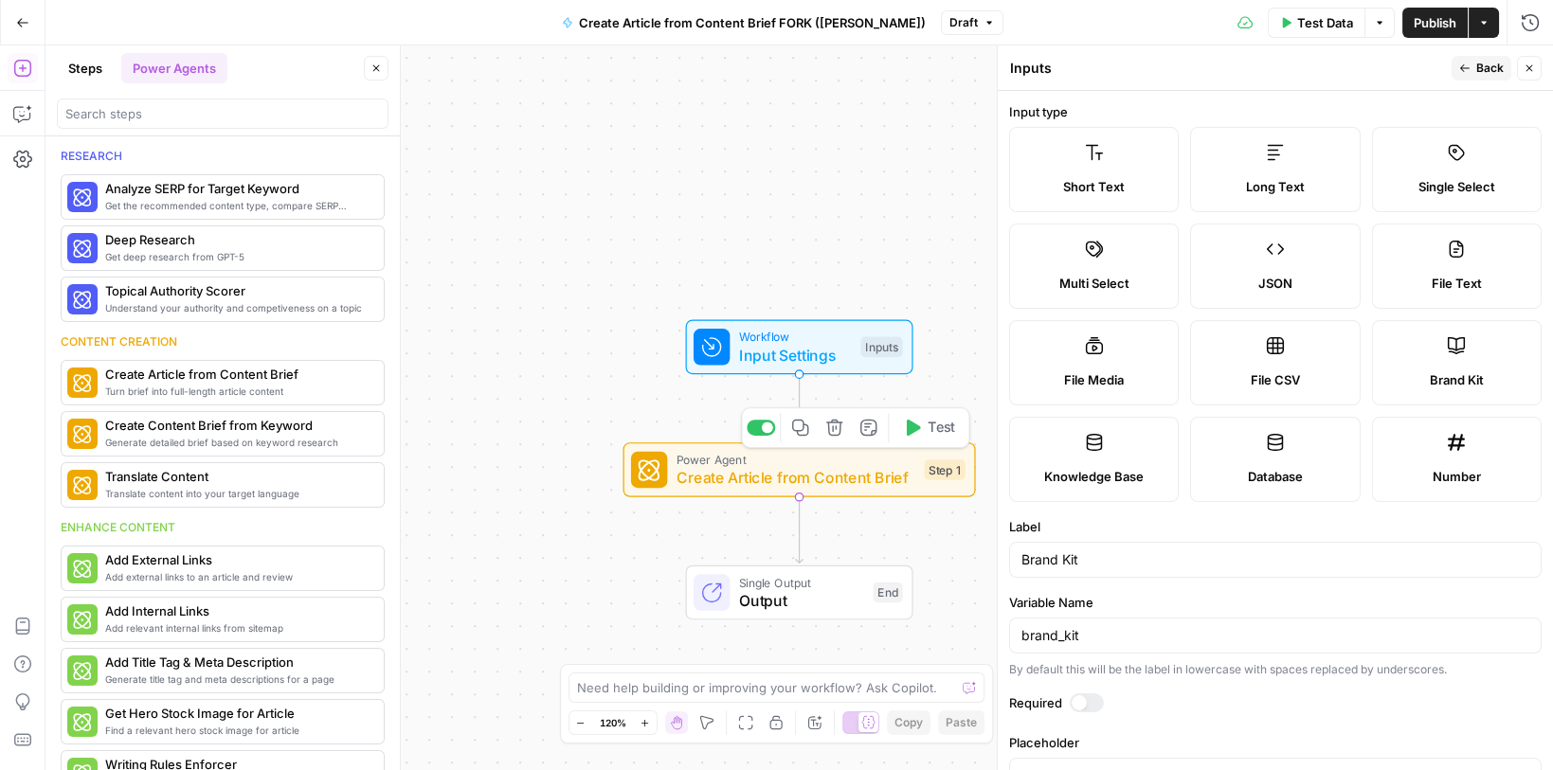
click at [844, 480] on span "Create Article from Content Brief" at bounding box center [796, 477] width 239 height 23
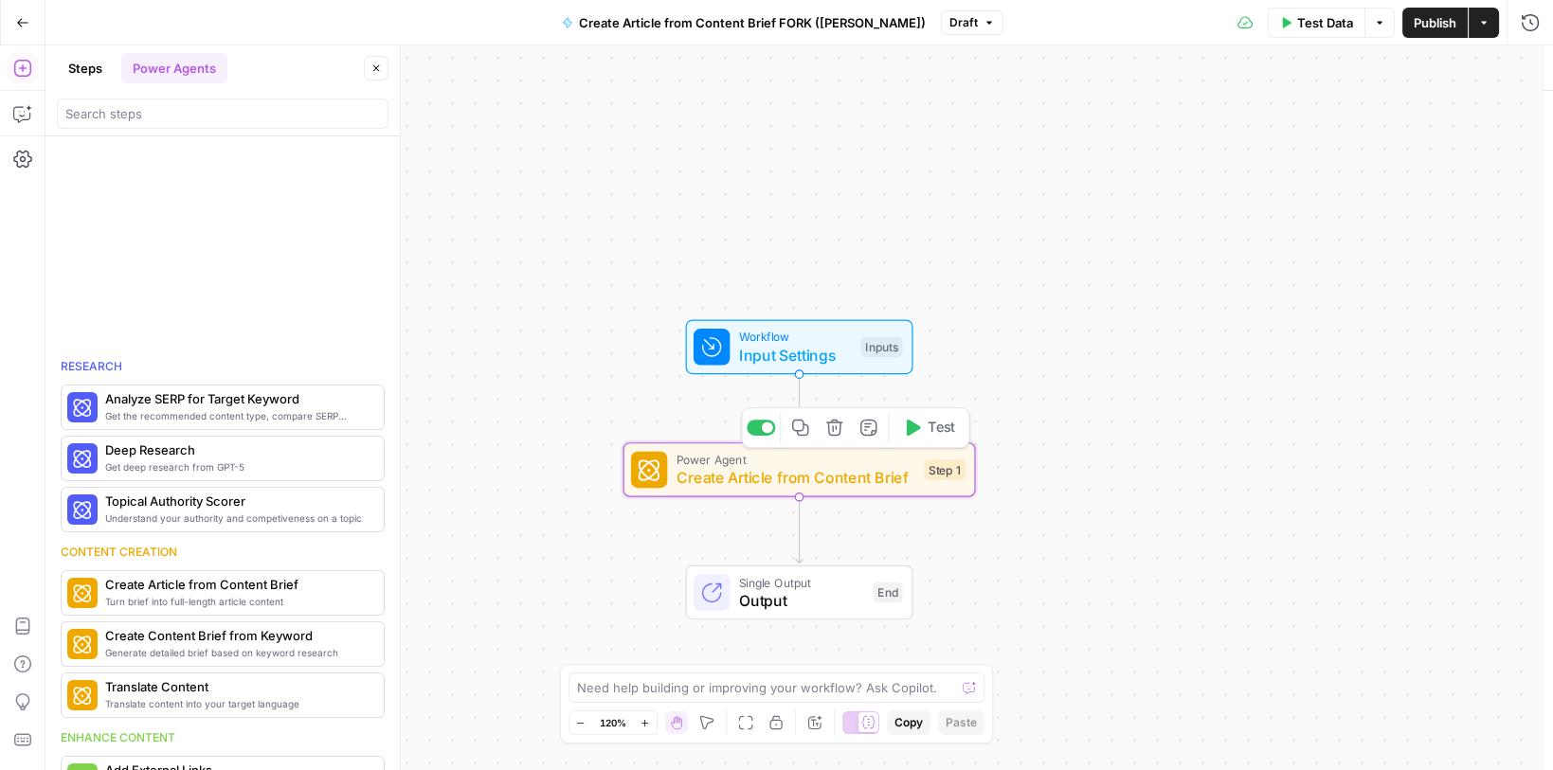
type textarea "Create Article from Content Brief"
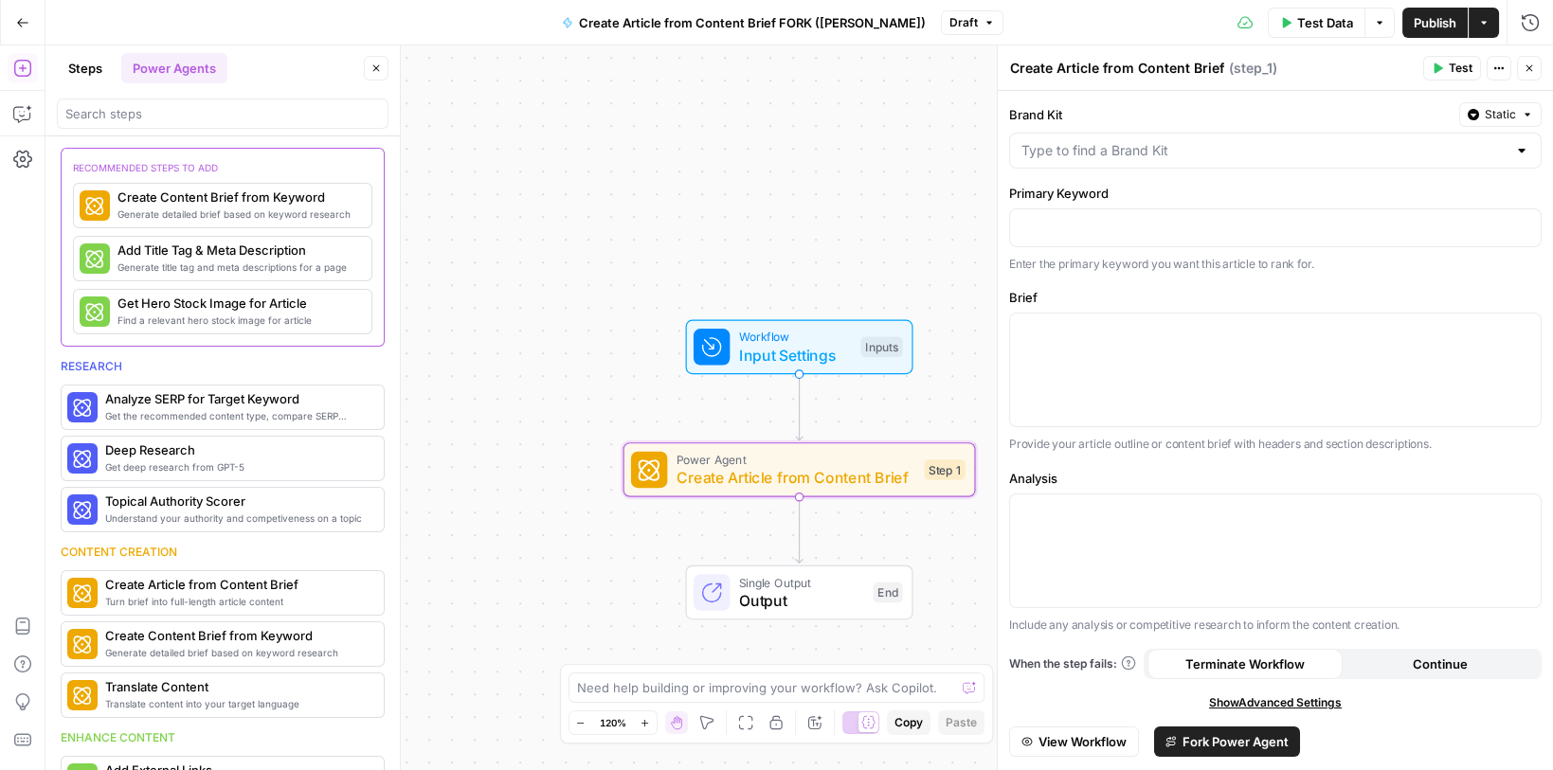
click at [1503, 117] on span "Static" at bounding box center [1500, 114] width 31 height 17
click at [1449, 208] on div "Set value with Liquid" at bounding box center [1457, 215] width 135 height 17
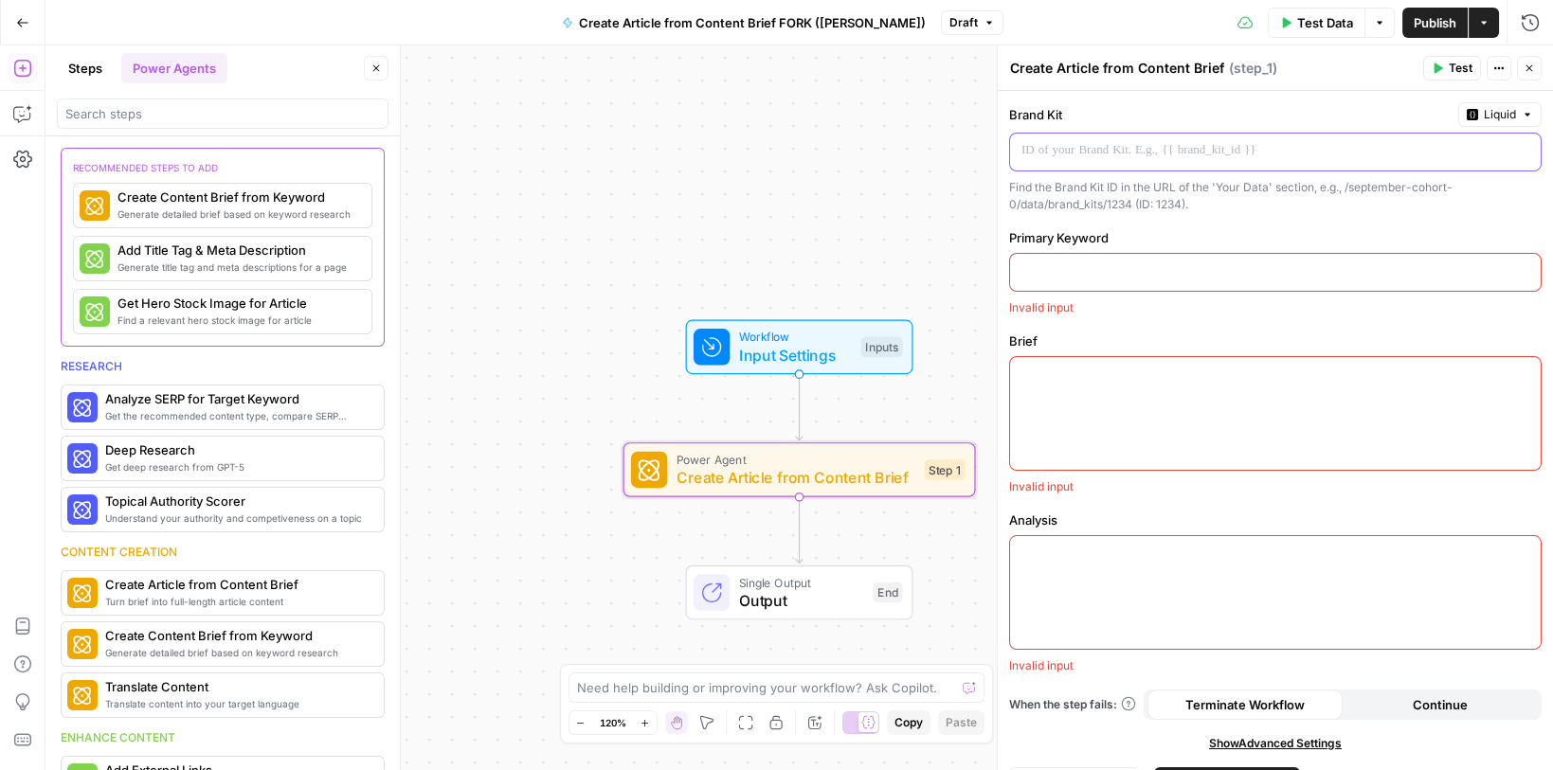
click at [1103, 150] on p at bounding box center [1260, 150] width 478 height 19
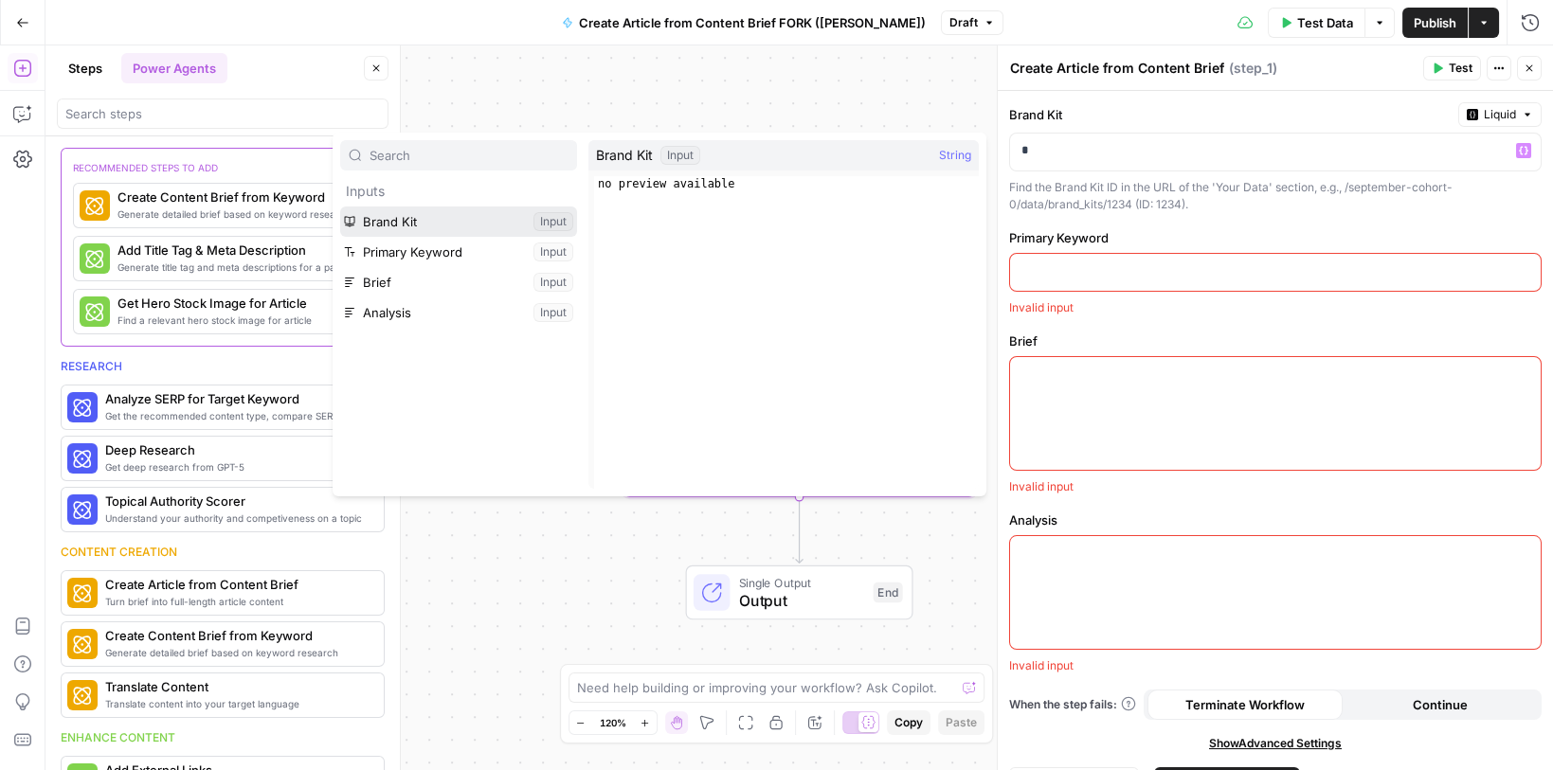
click at [387, 226] on button "Select variable Brand Kit" at bounding box center [458, 222] width 237 height 30
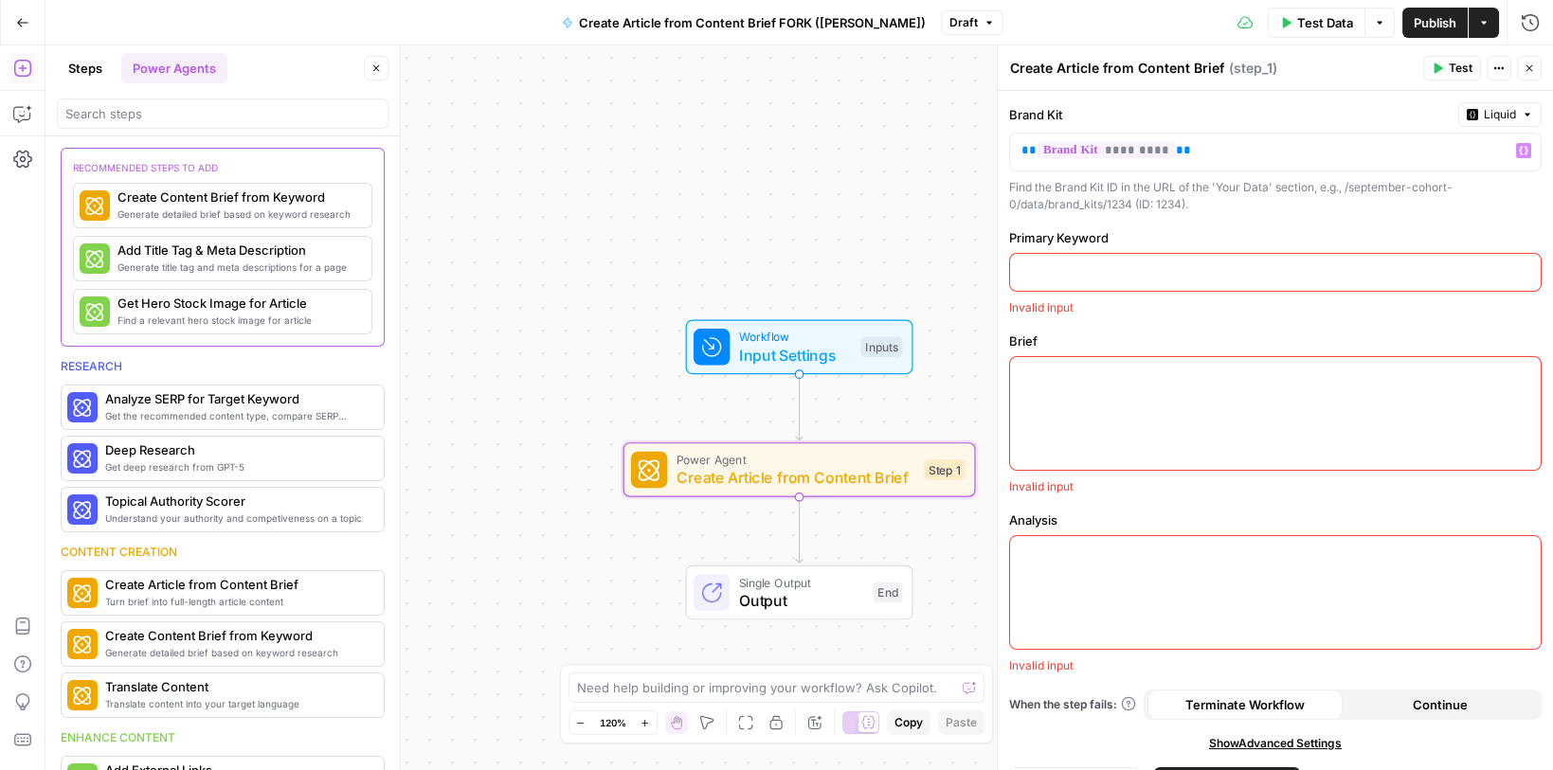
click at [1042, 267] on p at bounding box center [1275, 271] width 508 height 19
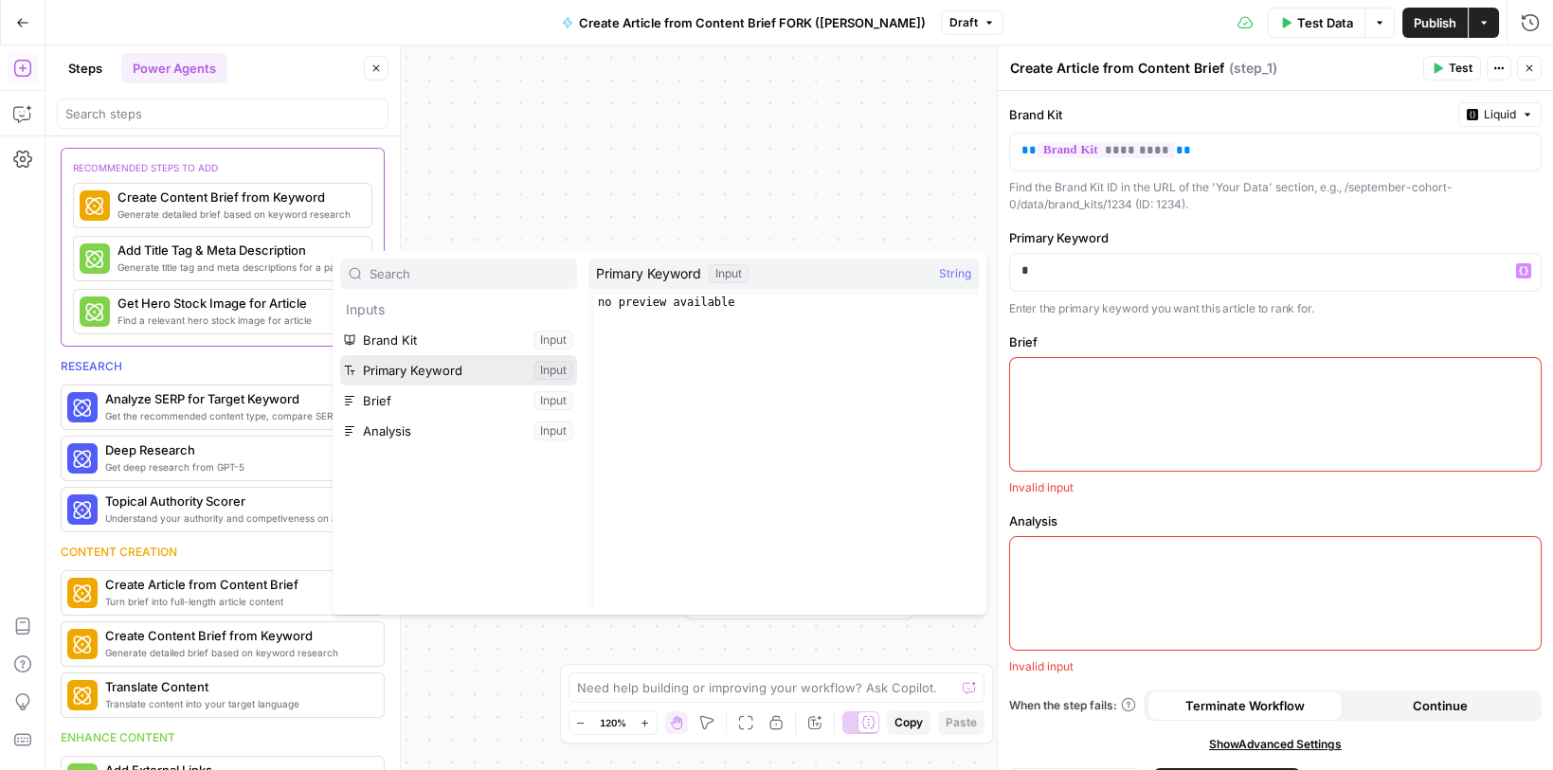
click at [389, 371] on button "Select variable Primary Keyword" at bounding box center [458, 370] width 237 height 30
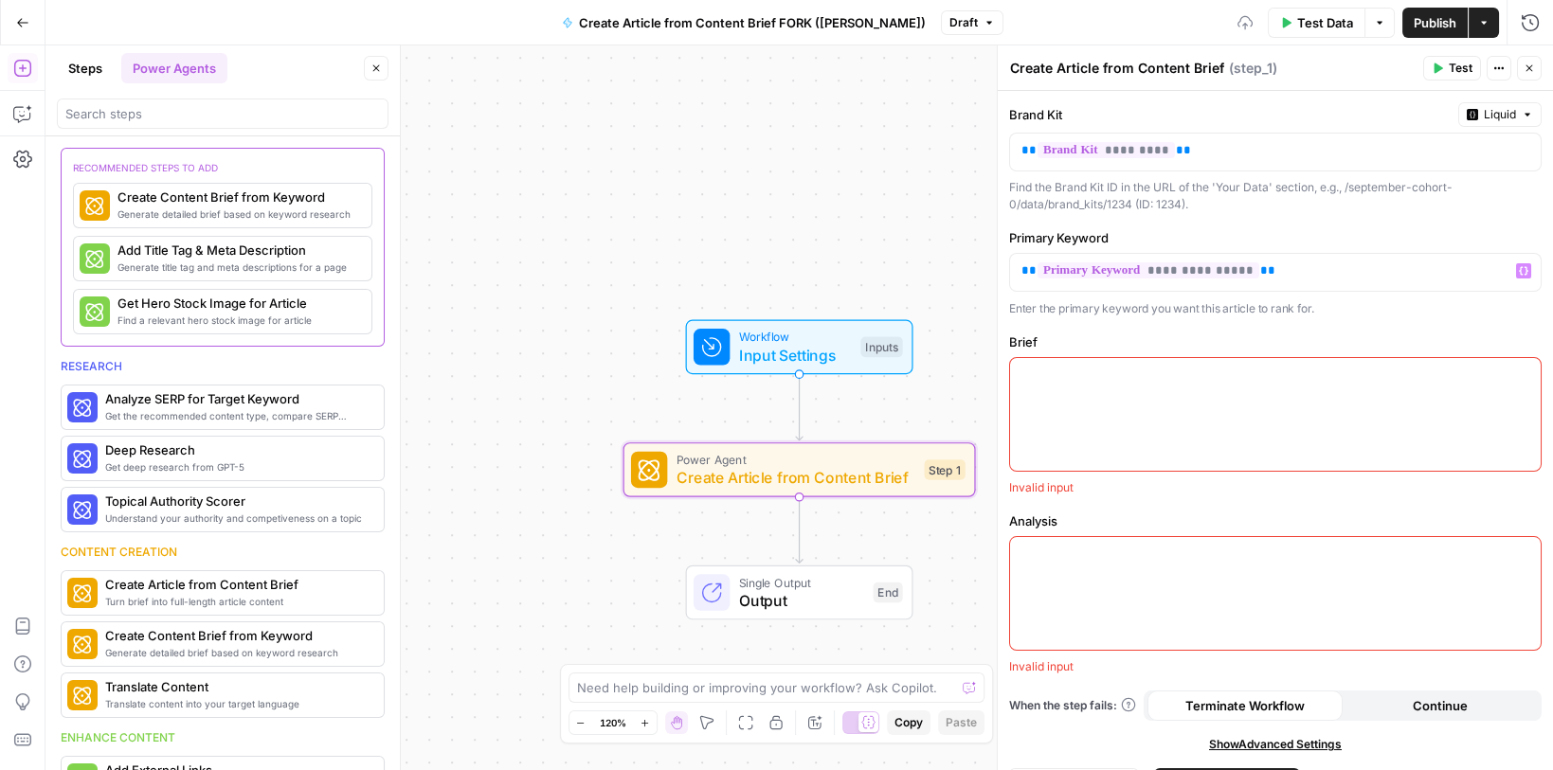
click at [1156, 372] on p at bounding box center [1275, 375] width 508 height 19
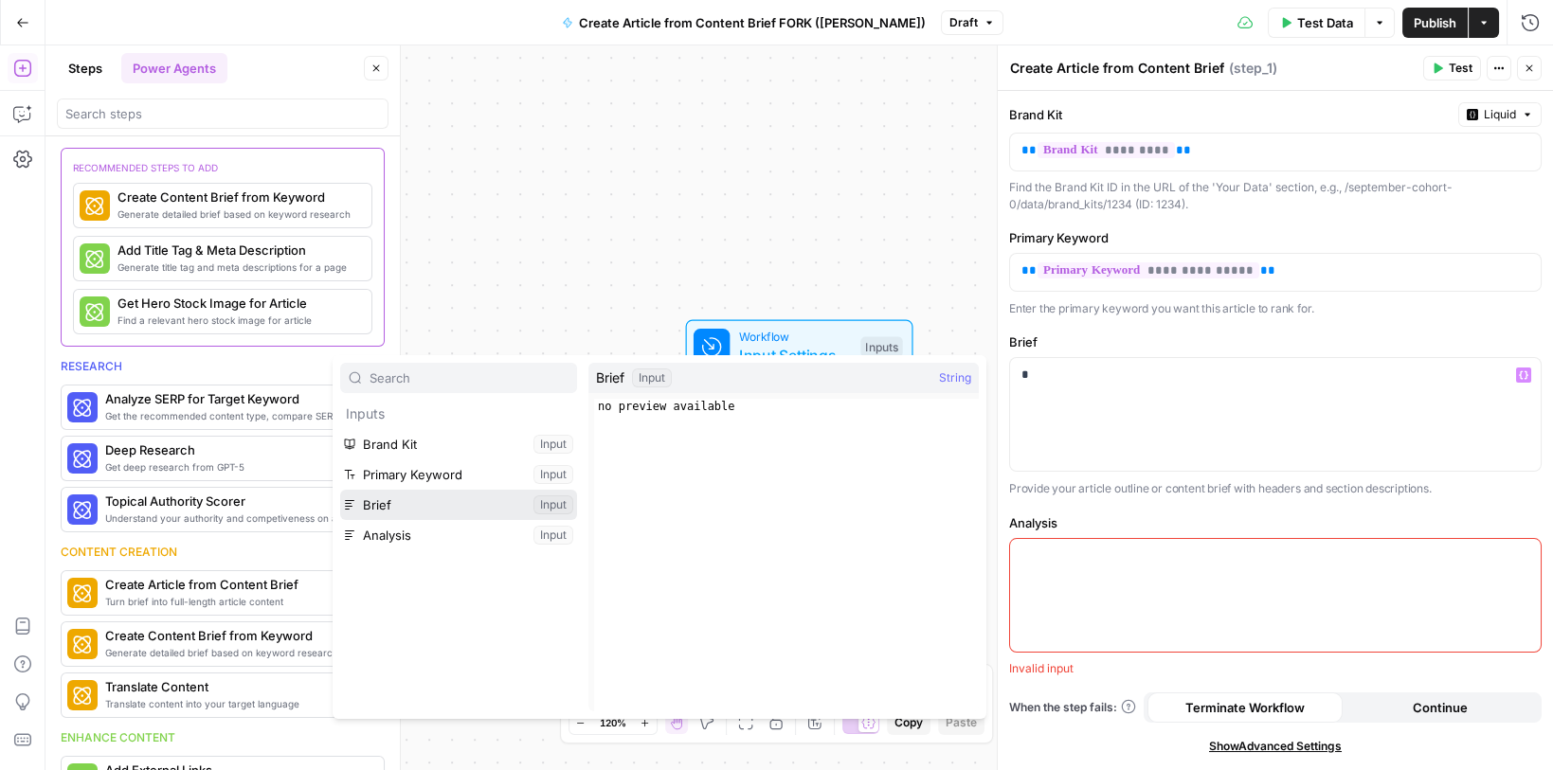
click at [419, 503] on button "Select variable Brief" at bounding box center [458, 505] width 237 height 30
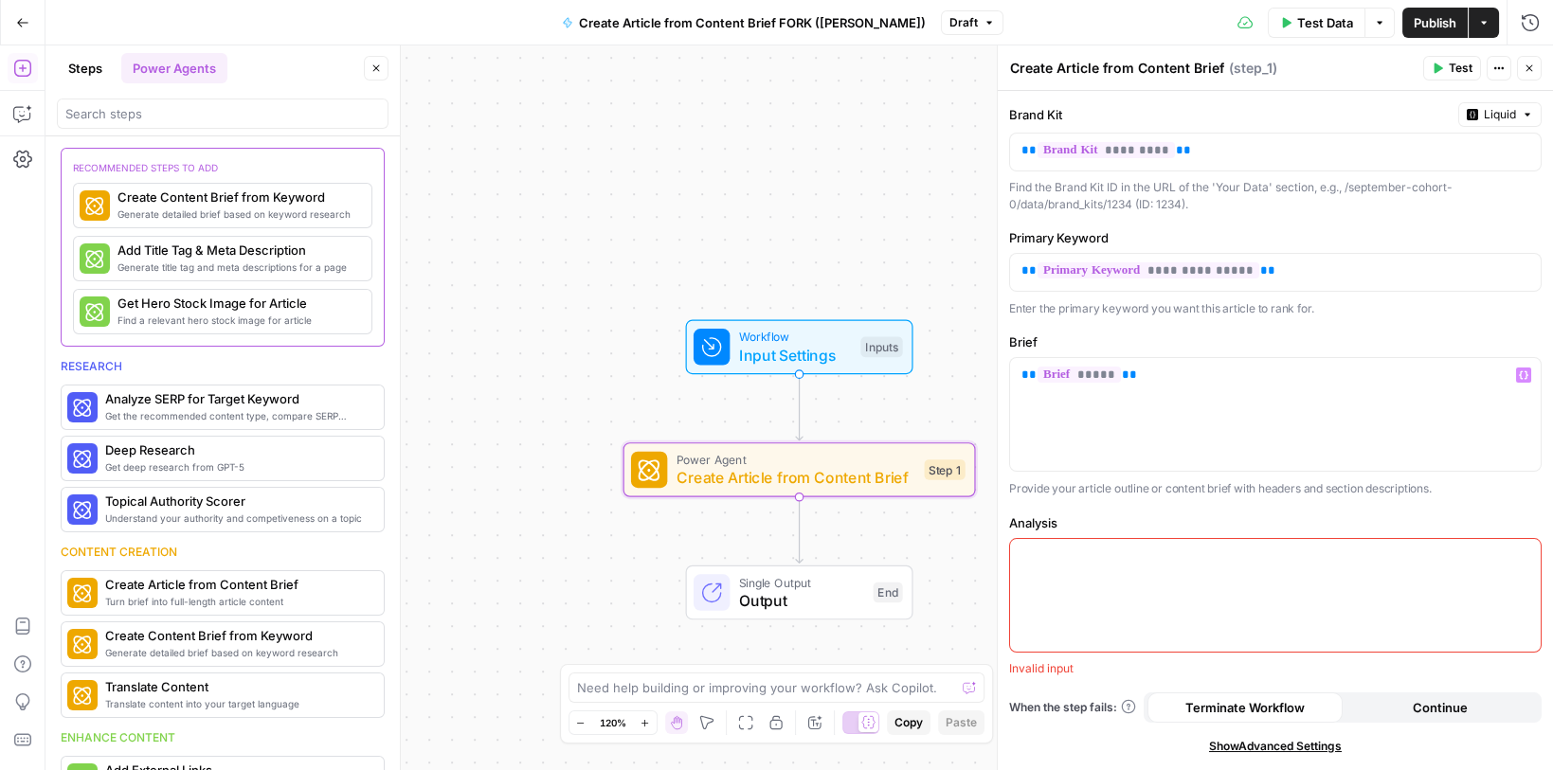
click at [1147, 561] on div at bounding box center [1275, 595] width 531 height 113
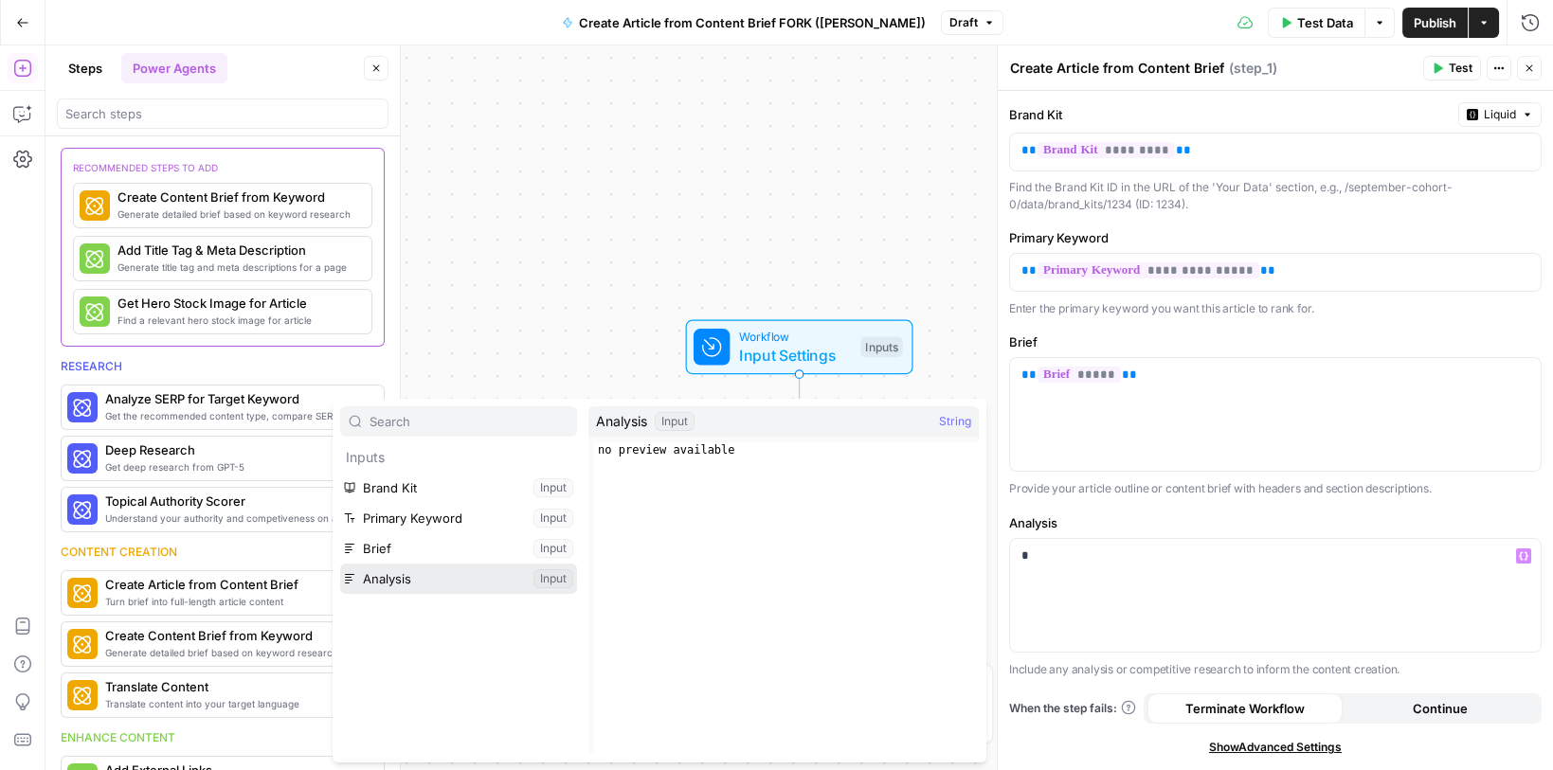
click at [421, 576] on button "Select variable Analysis" at bounding box center [458, 579] width 237 height 30
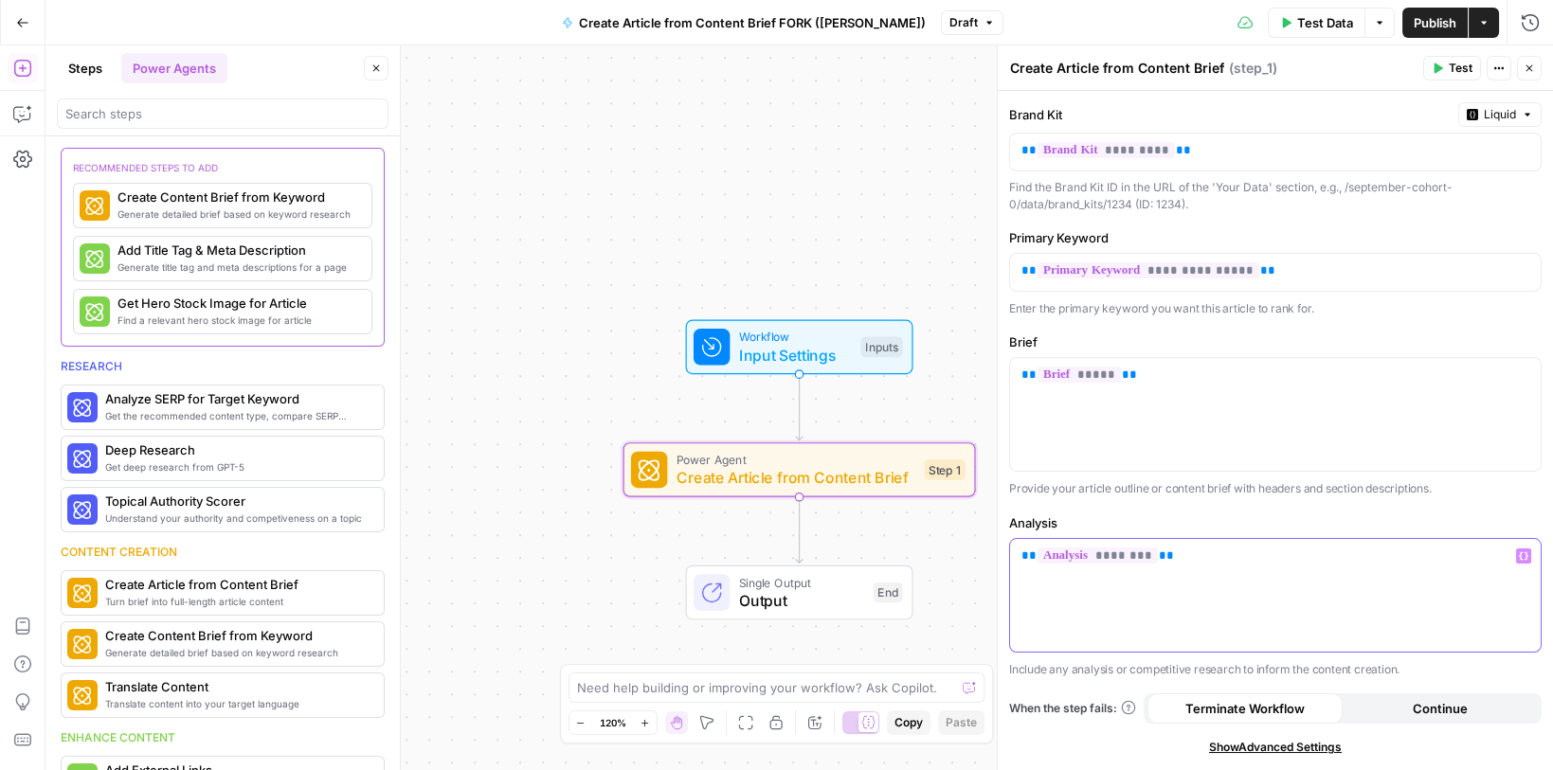
scroll to position [76, 0]
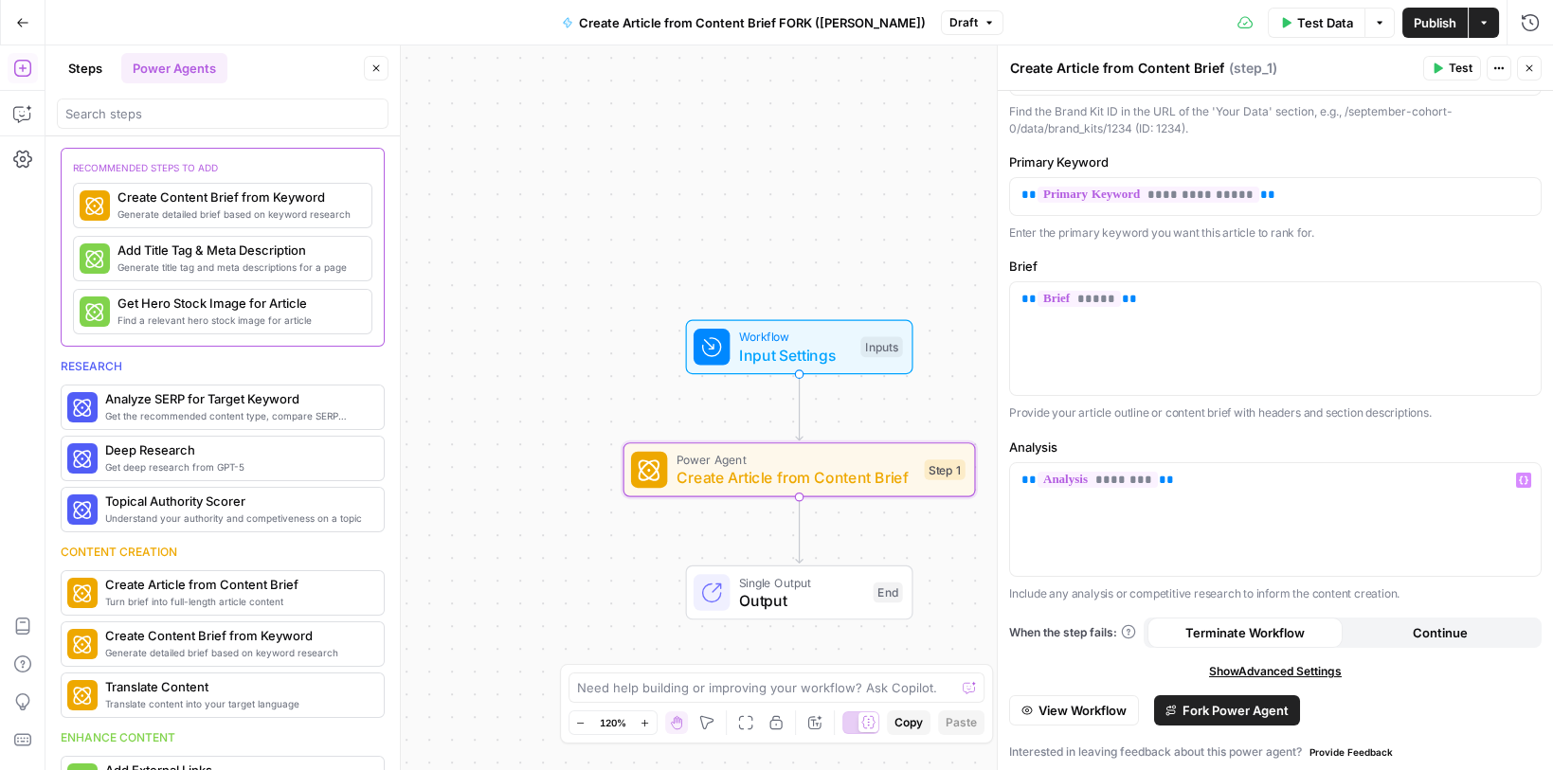
click at [1210, 703] on span "Fork Power Agent" at bounding box center [1236, 710] width 106 height 19
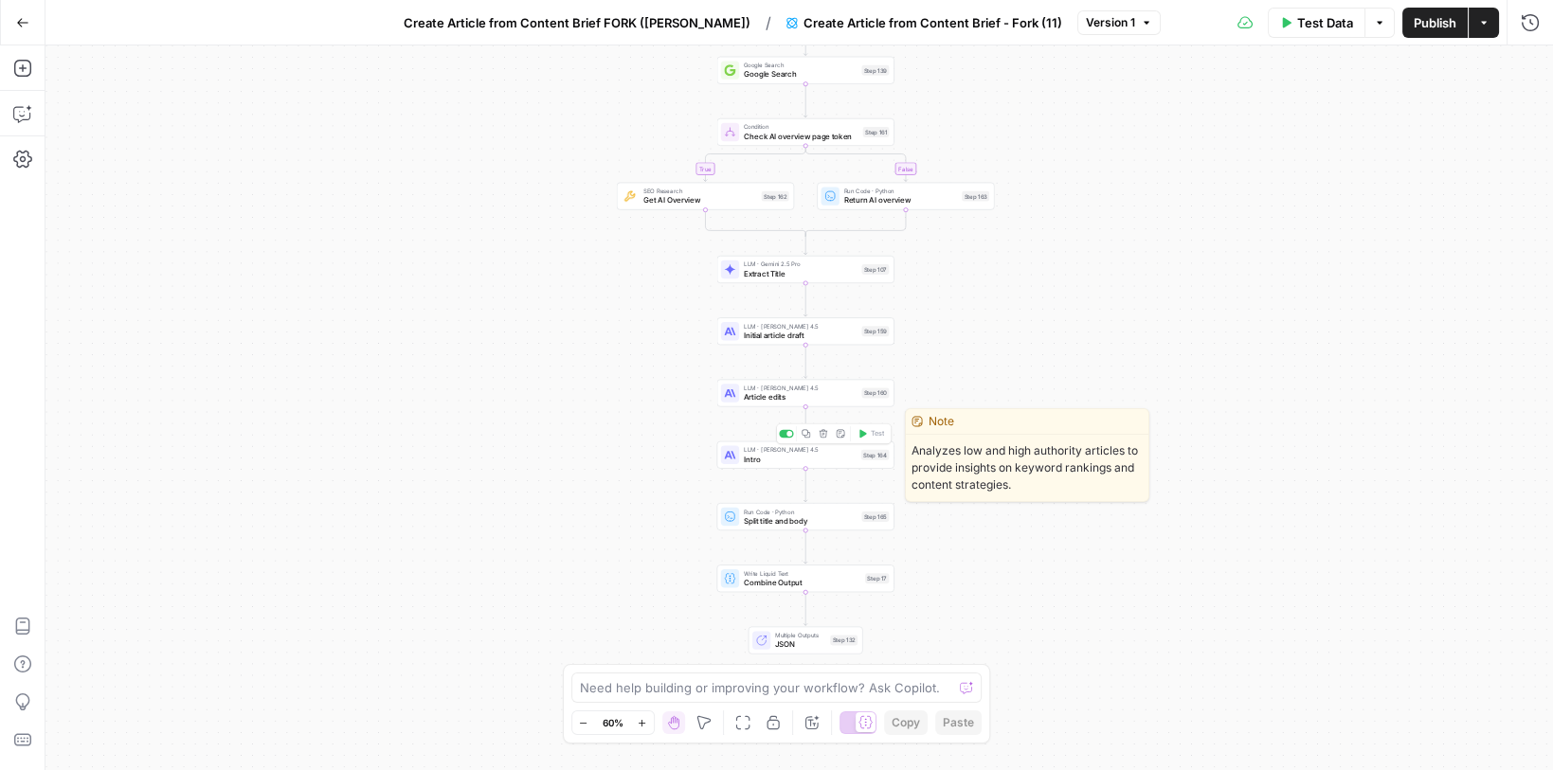
click at [739, 457] on div "LLM · Claude Sonnet 4.5 Intro Step 164 Copy step Delete step Edit Note Test" at bounding box center [805, 455] width 169 height 20
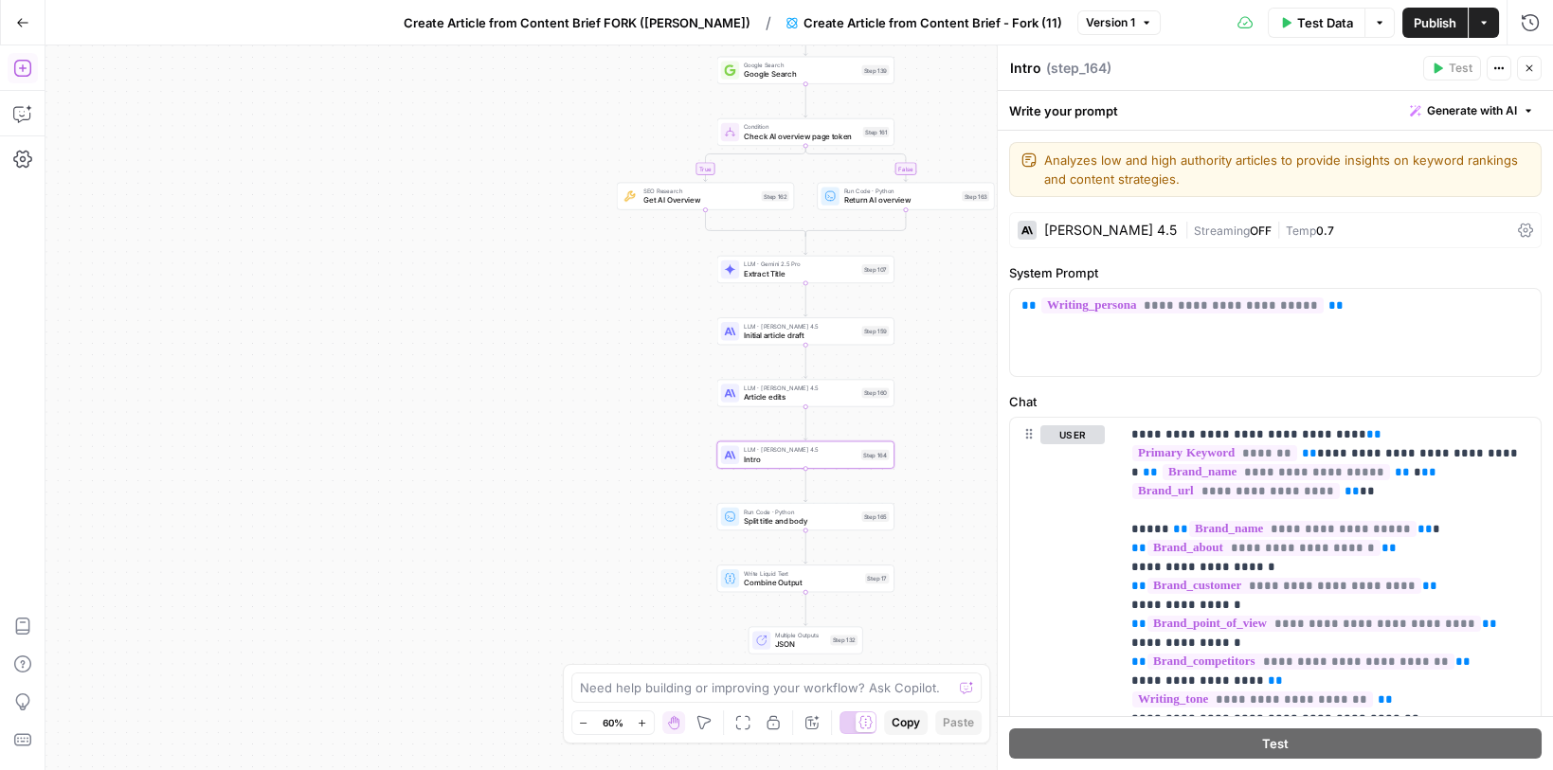
click at [19, 66] on icon "button" at bounding box center [22, 68] width 19 height 19
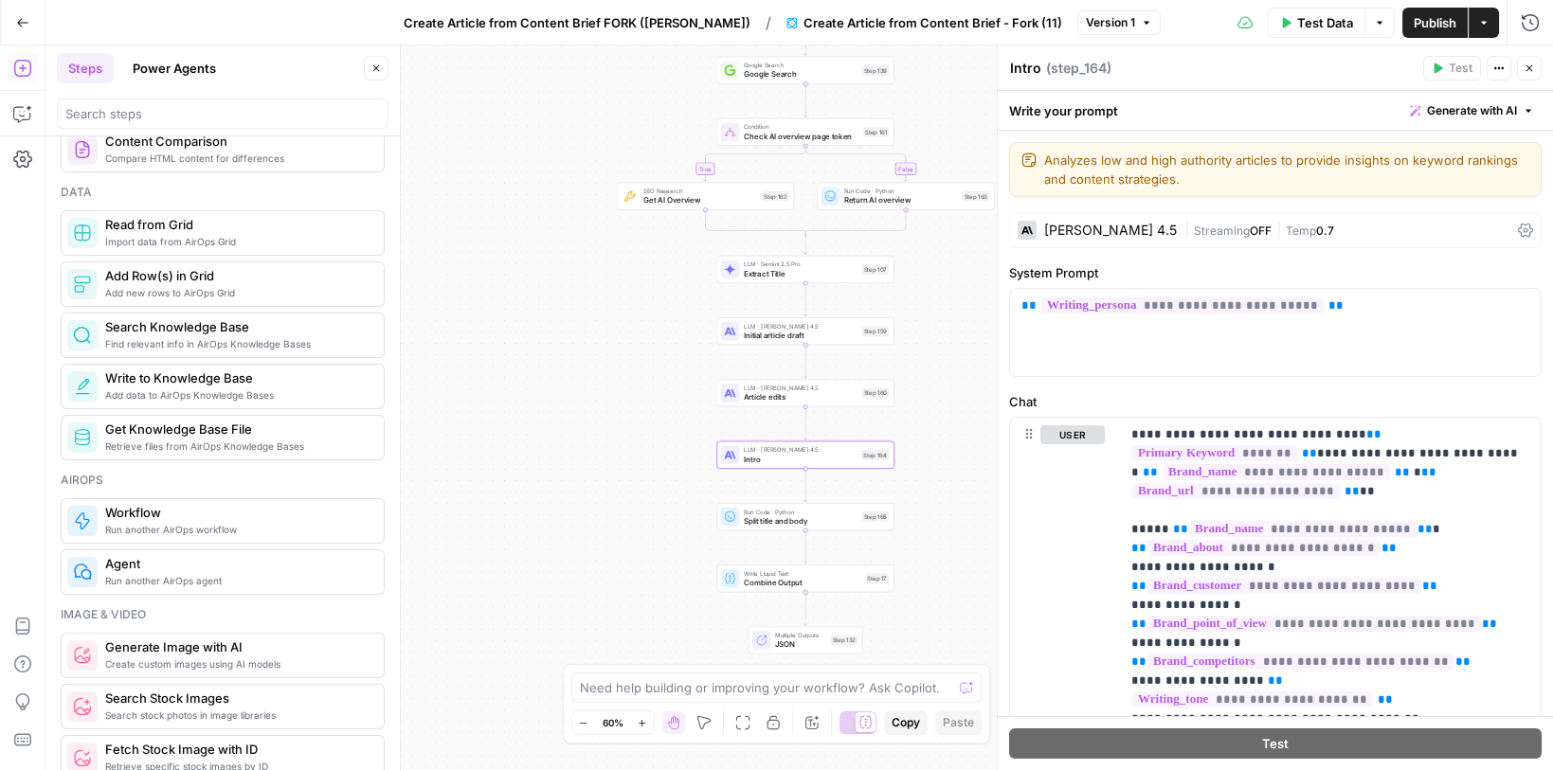
scroll to position [778, 0]
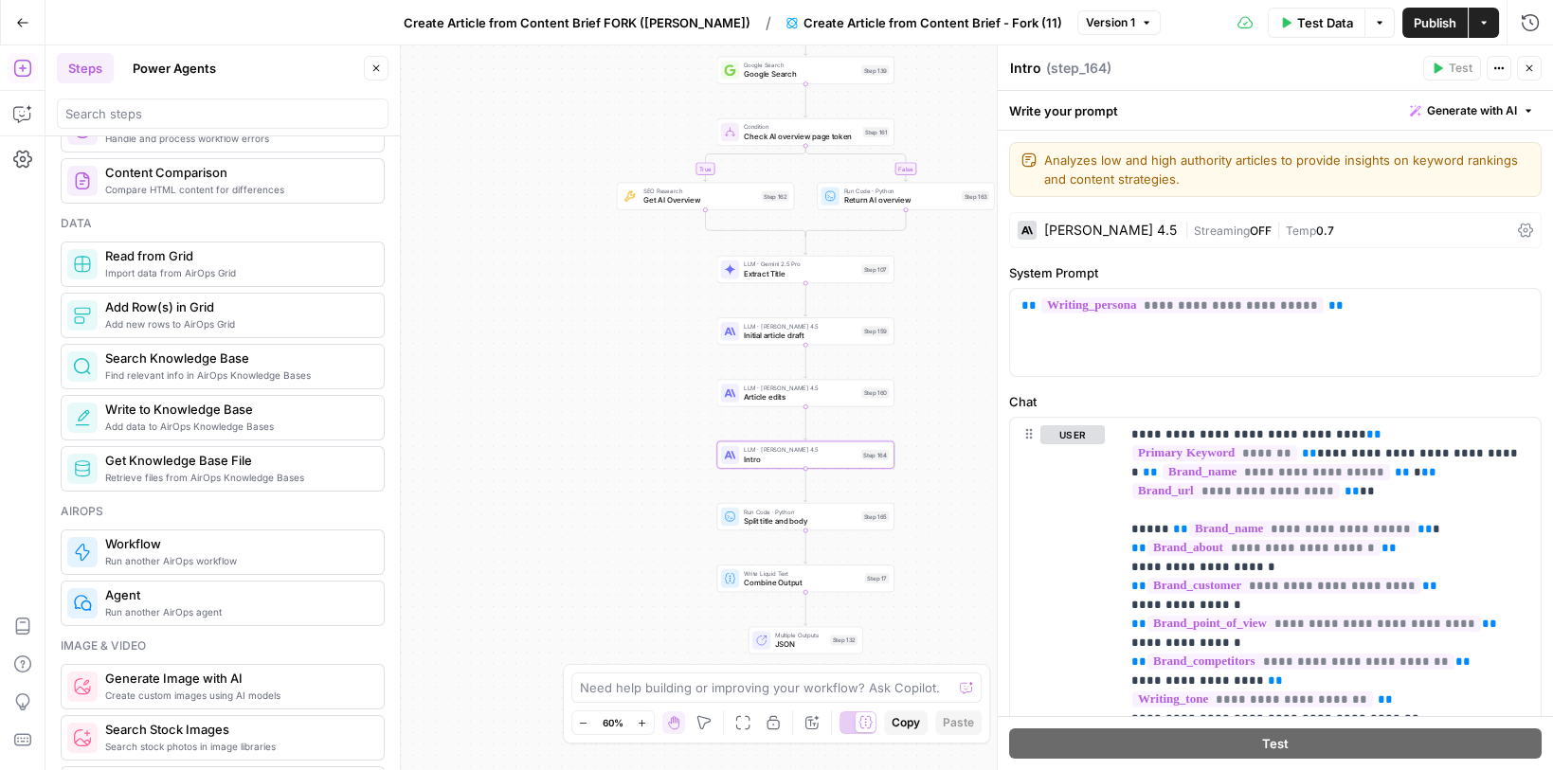
click at [211, 74] on button "Power Agents" at bounding box center [174, 68] width 106 height 30
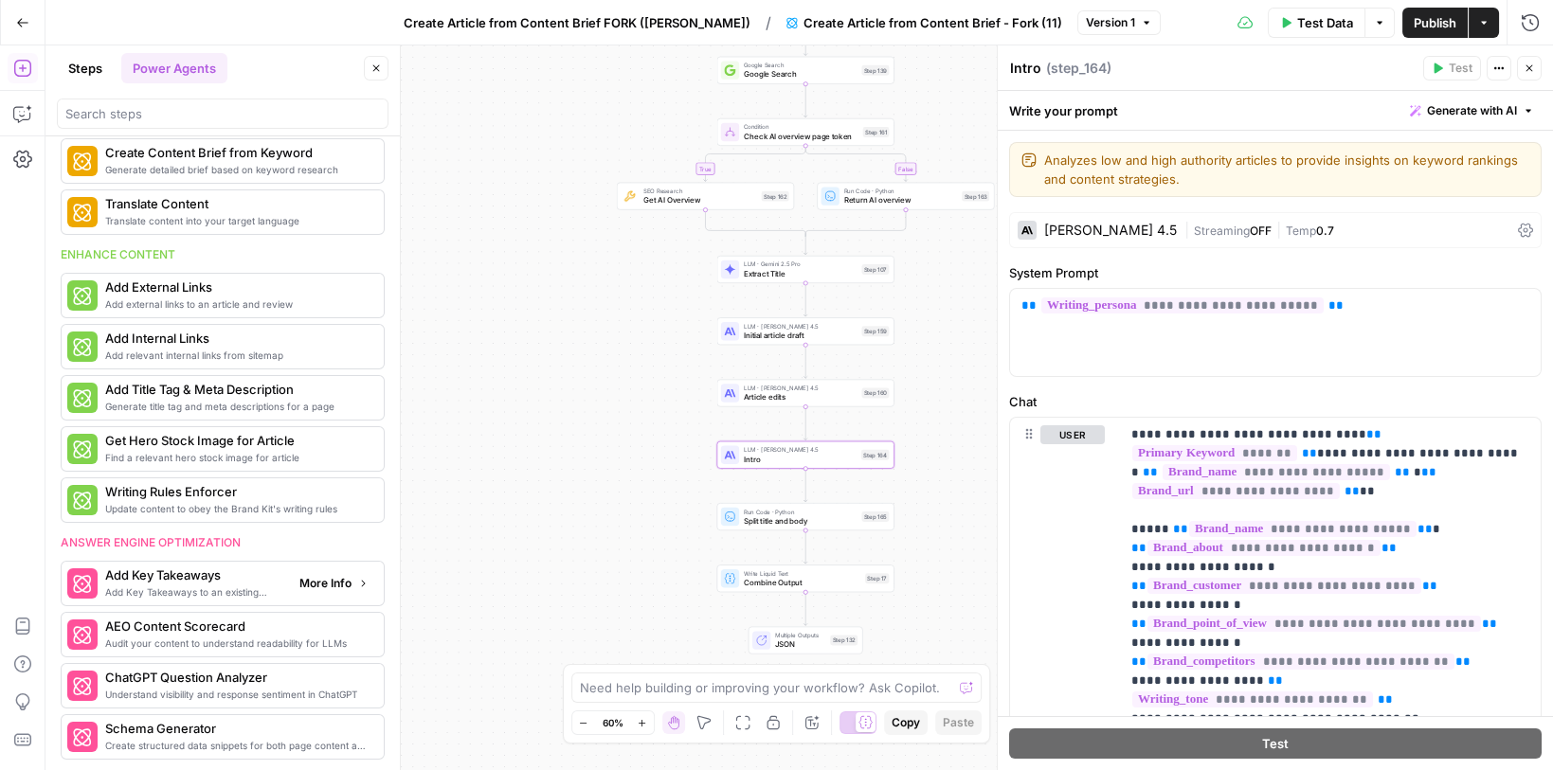
scroll to position [272, 0]
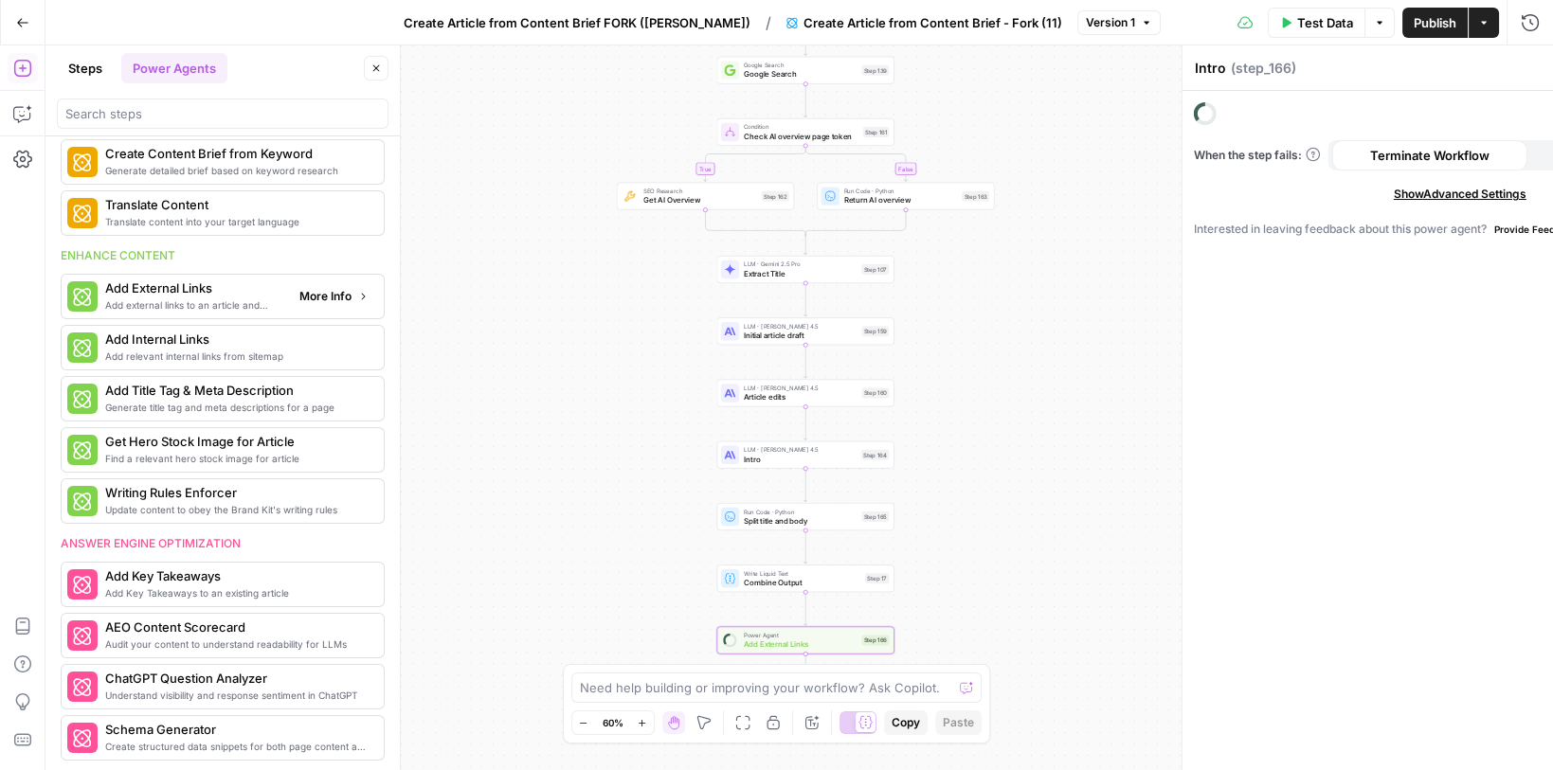
type textarea "Add External Links"
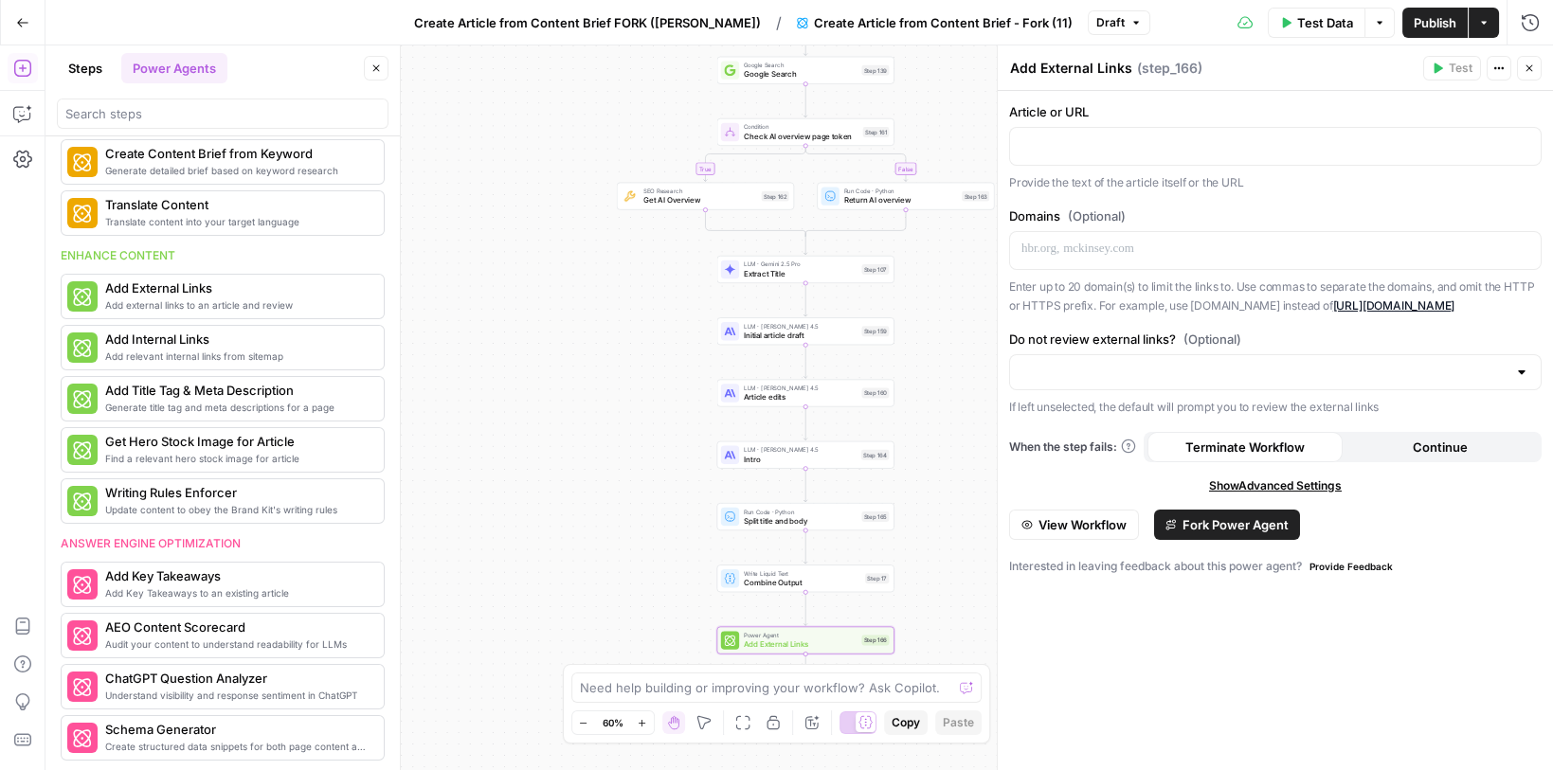
drag, startPoint x: 241, startPoint y: 295, endPoint x: 768, endPoint y: 10, distance: 599.5
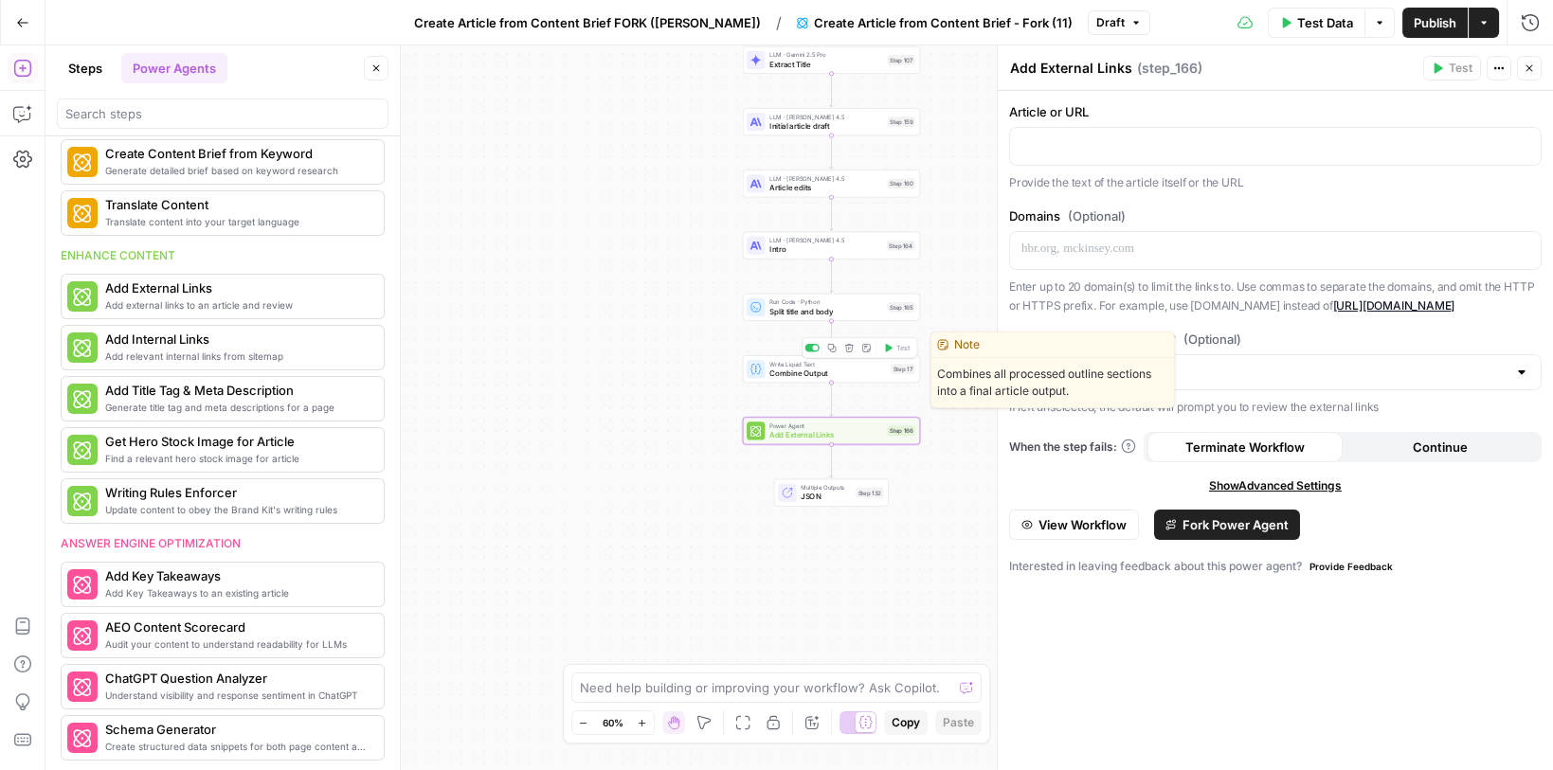
click at [772, 370] on span "Combine Output" at bounding box center [827, 373] width 117 height 11
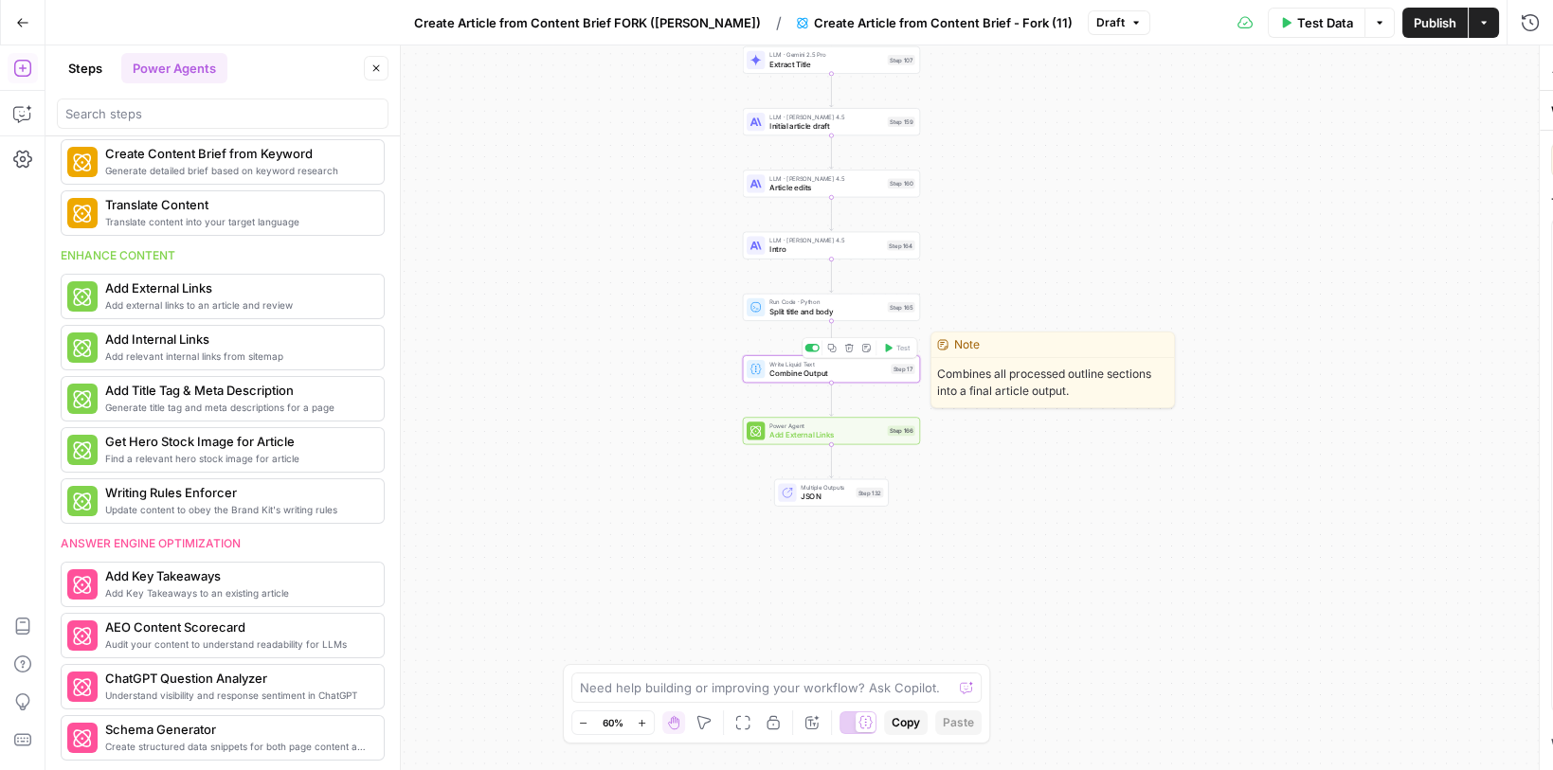
type textarea "Combine Output"
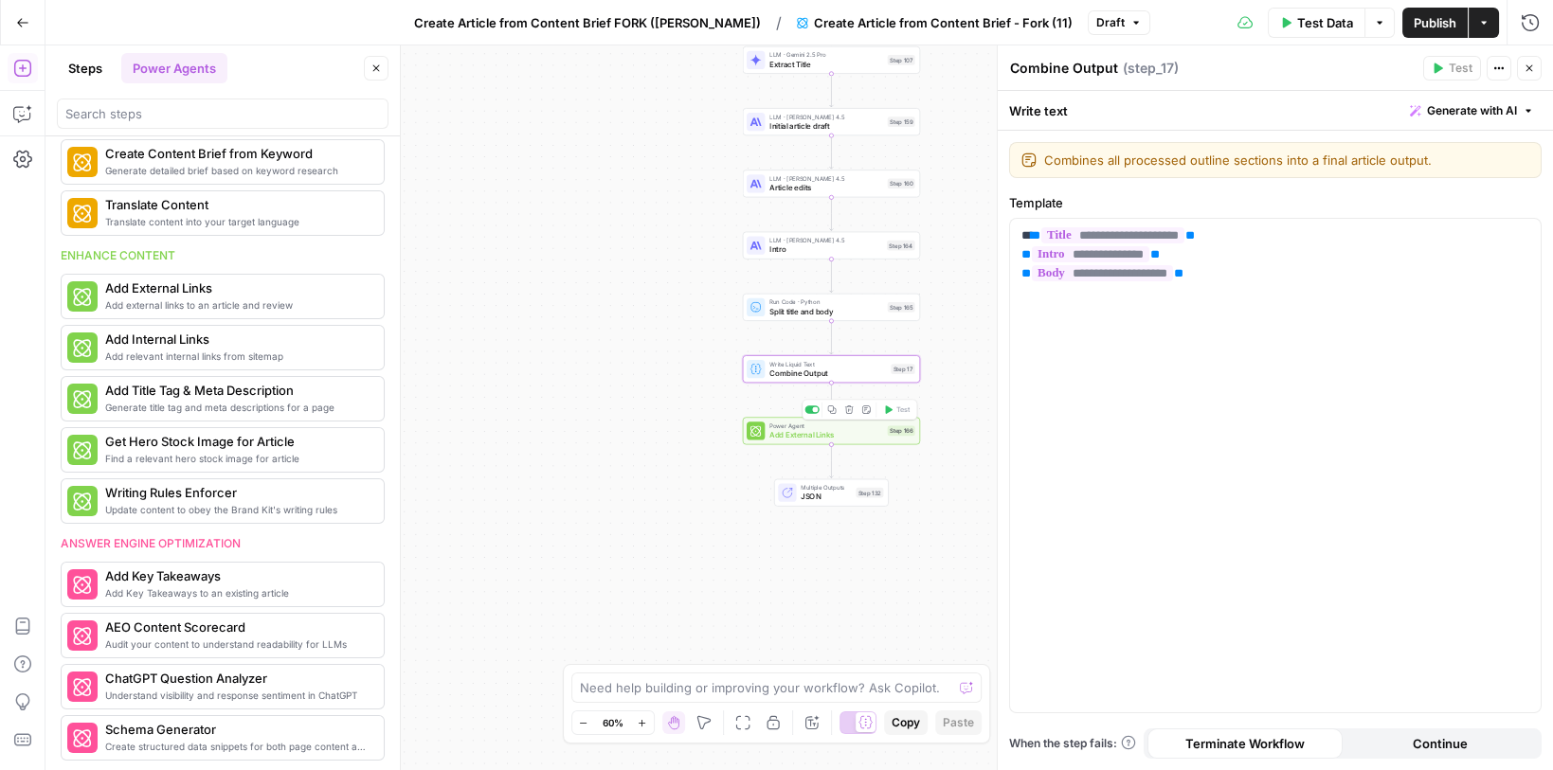
click at [770, 431] on span "Add External Links" at bounding box center [826, 434] width 114 height 11
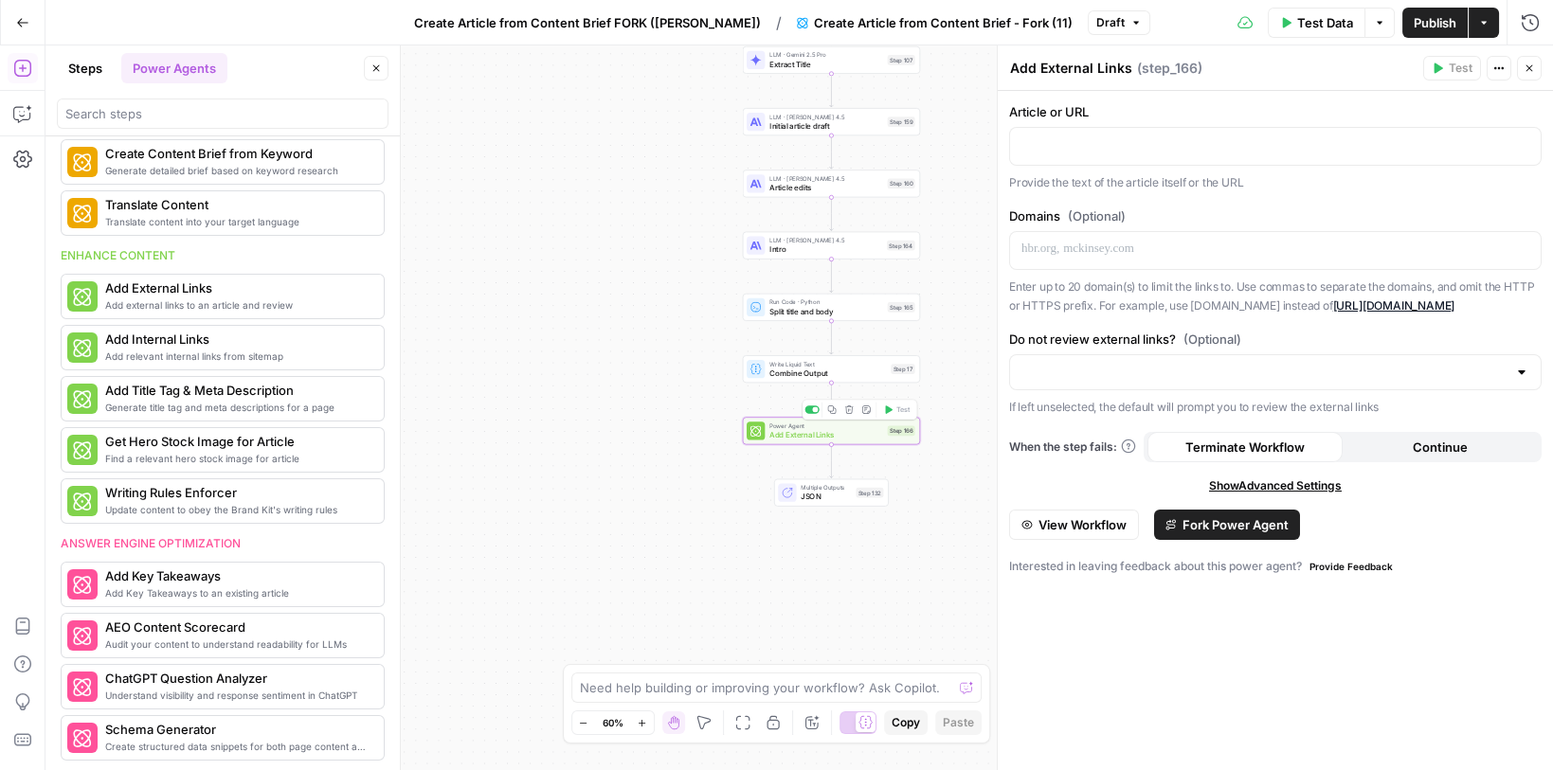
click at [852, 409] on icon "button" at bounding box center [849, 410] width 9 height 9
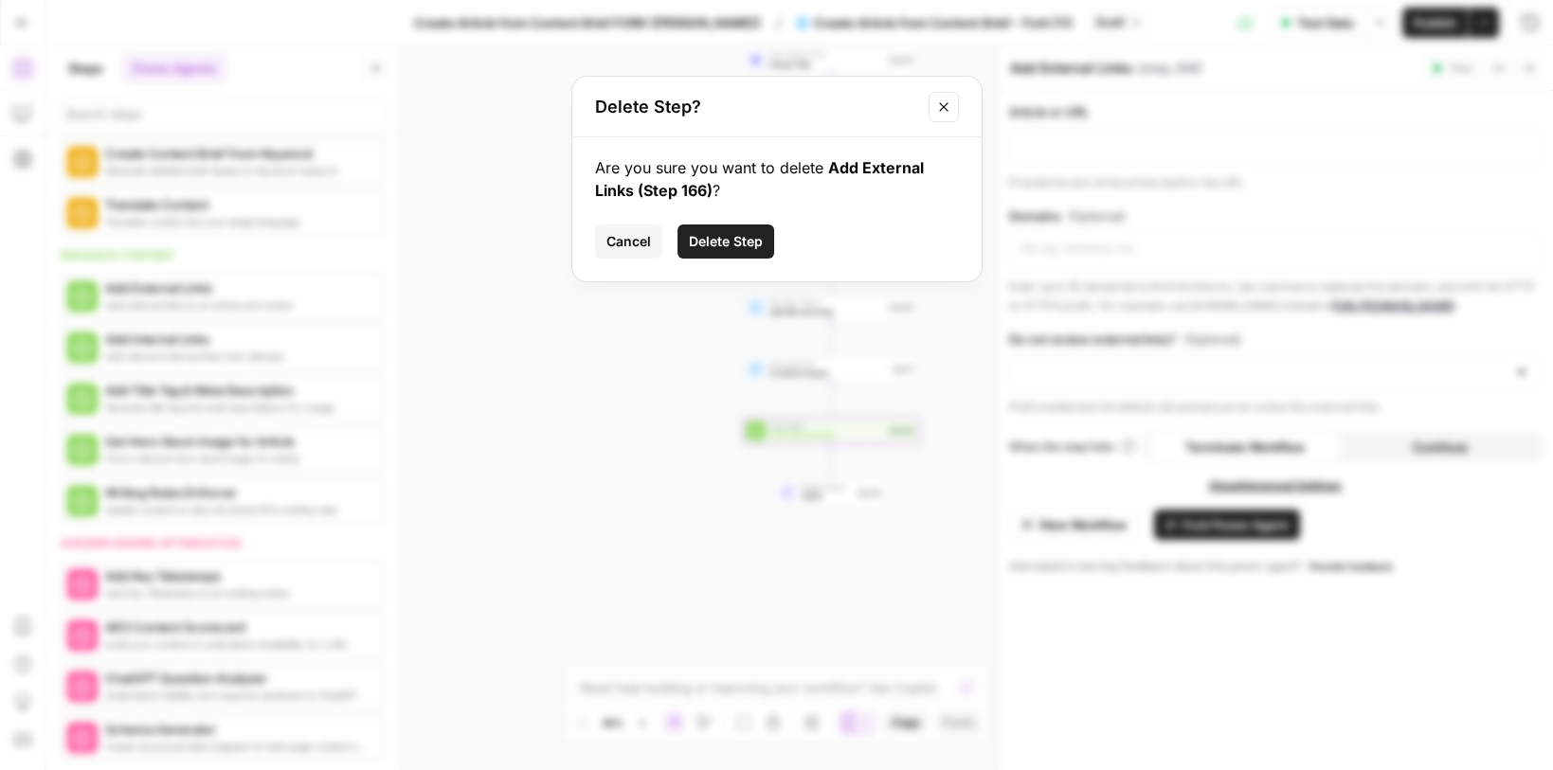
click at [698, 247] on span "Delete Step" at bounding box center [726, 241] width 74 height 19
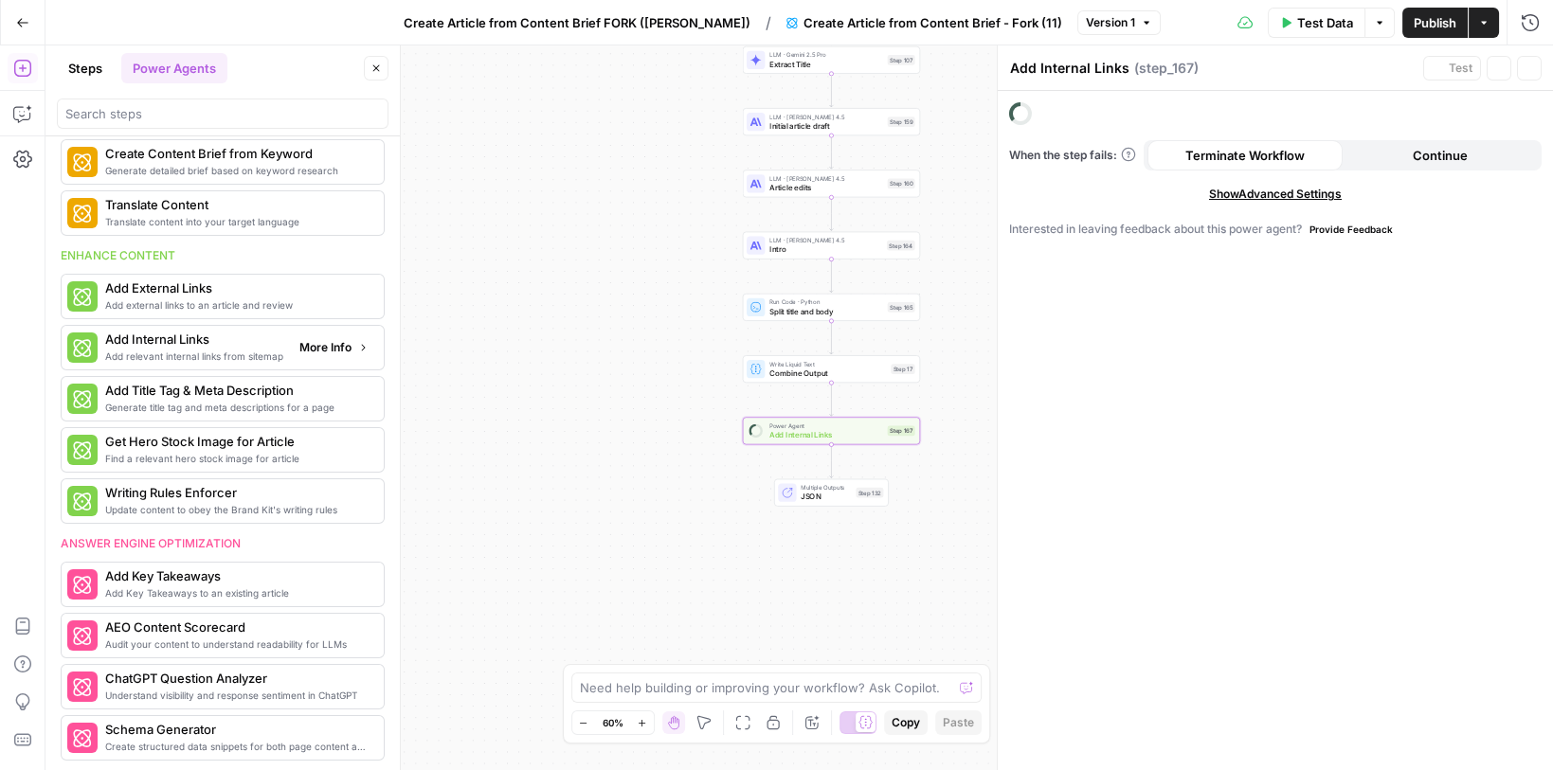
scroll to position [375, 0]
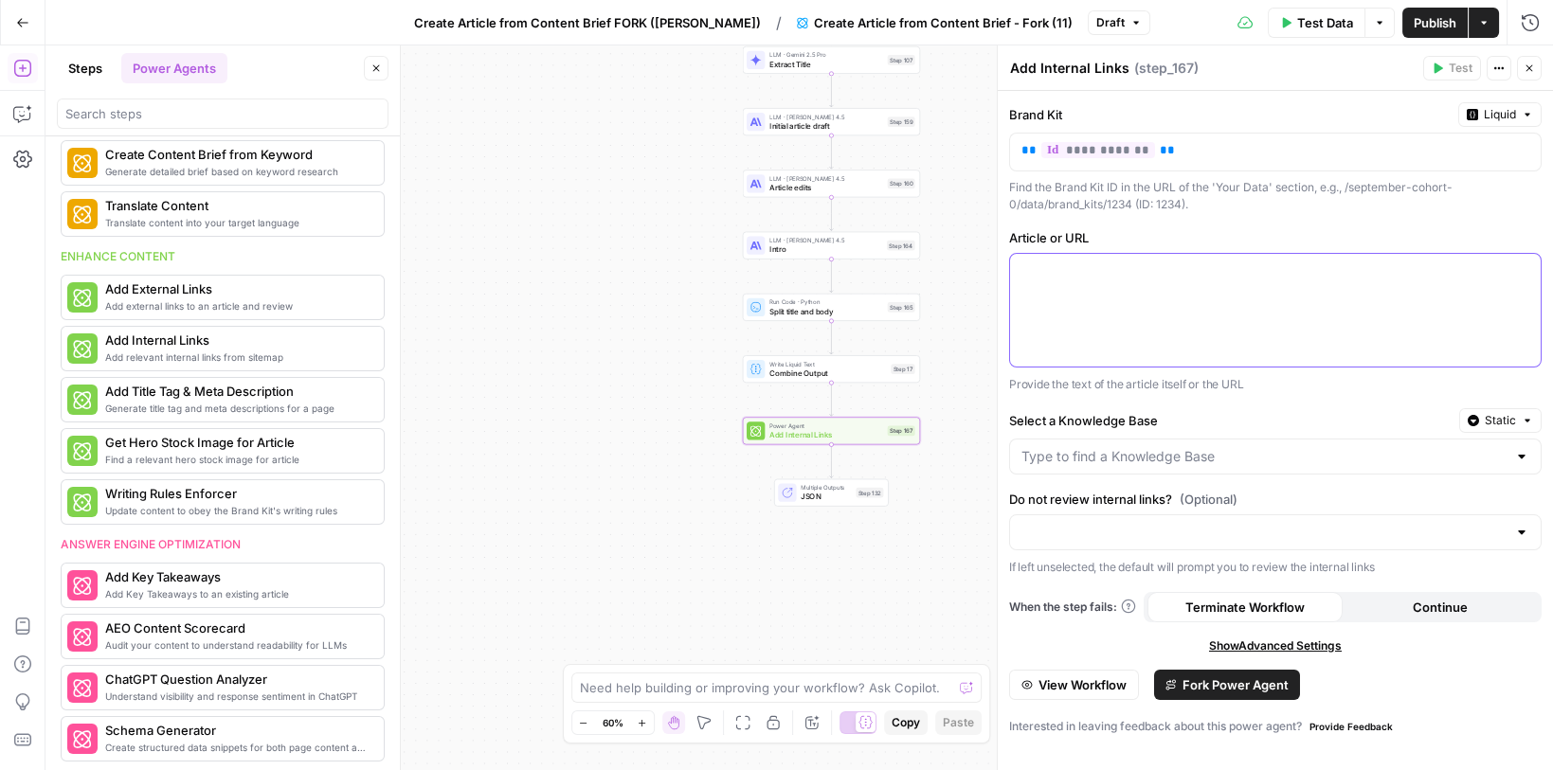
click at [1046, 292] on div at bounding box center [1275, 310] width 531 height 113
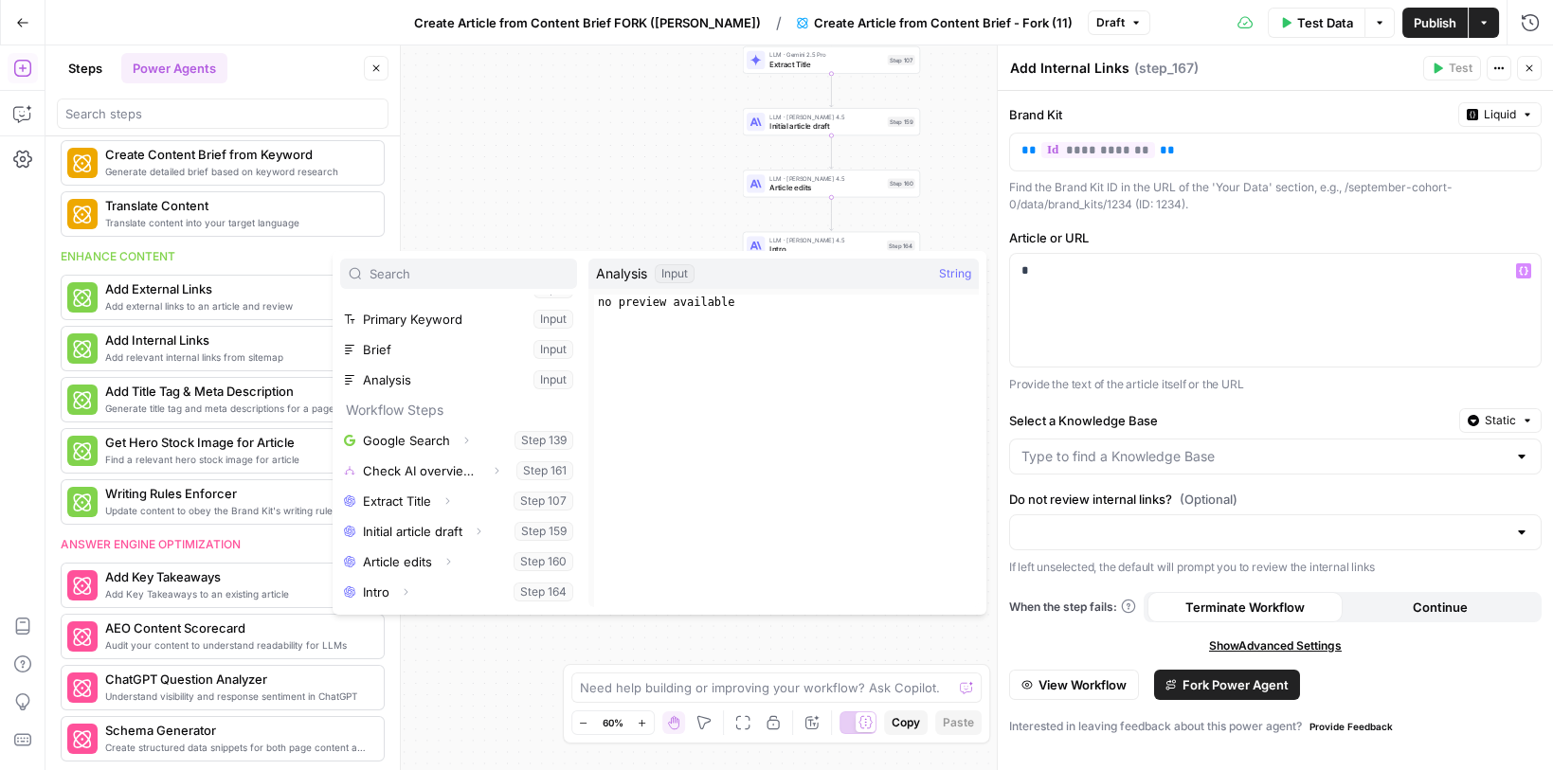
scroll to position [110, 0]
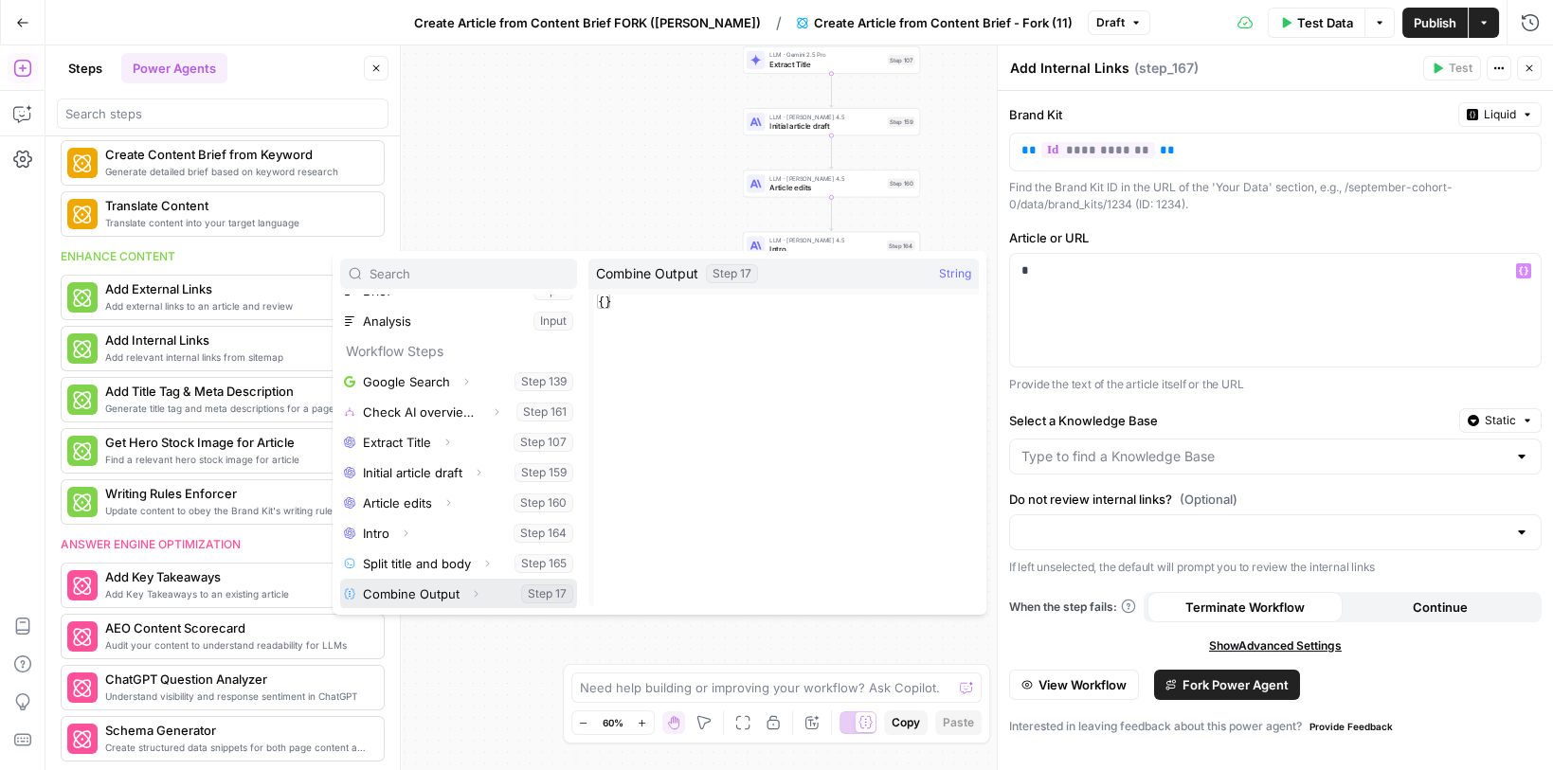
click at [426, 594] on button "Select variable Combine Output" at bounding box center [458, 594] width 237 height 30
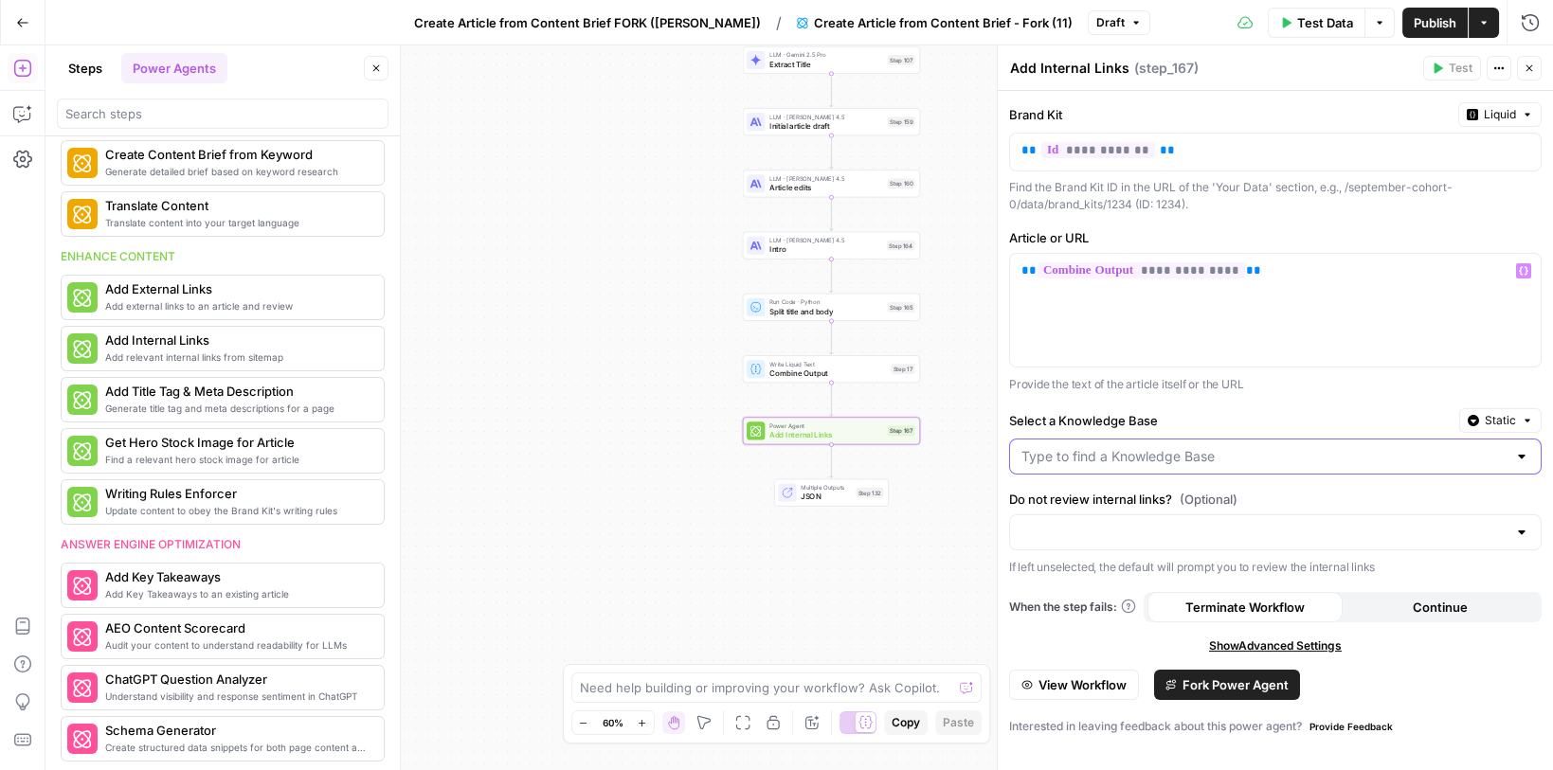
click at [1140, 448] on input "Select a Knowledge Base" at bounding box center [1263, 456] width 485 height 19
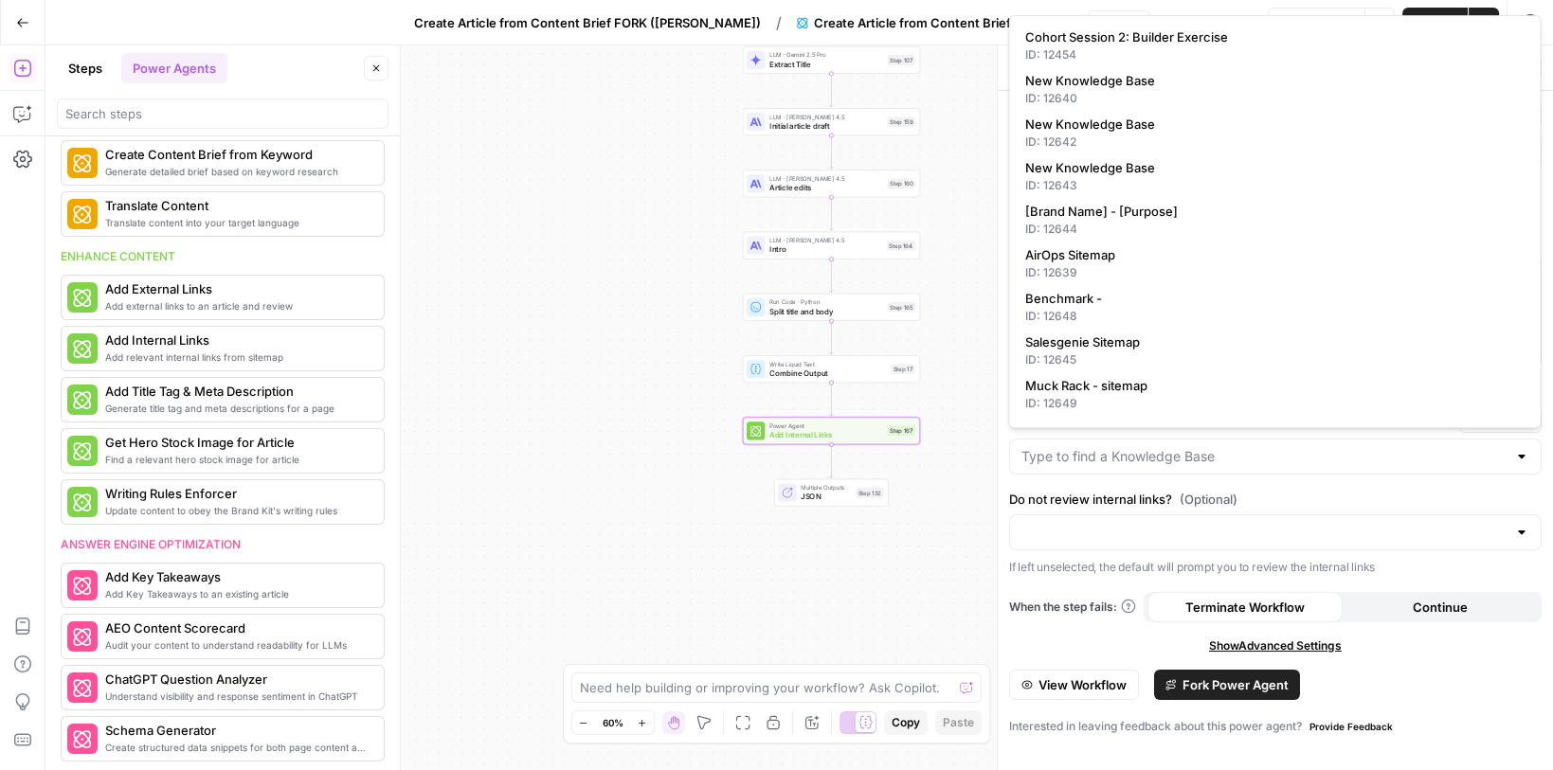
click at [1387, 490] on label "Do not review internal links? (Optional)" at bounding box center [1275, 499] width 533 height 19
click at [1387, 523] on input "Do not review internal links? (Optional)" at bounding box center [1263, 532] width 485 height 19
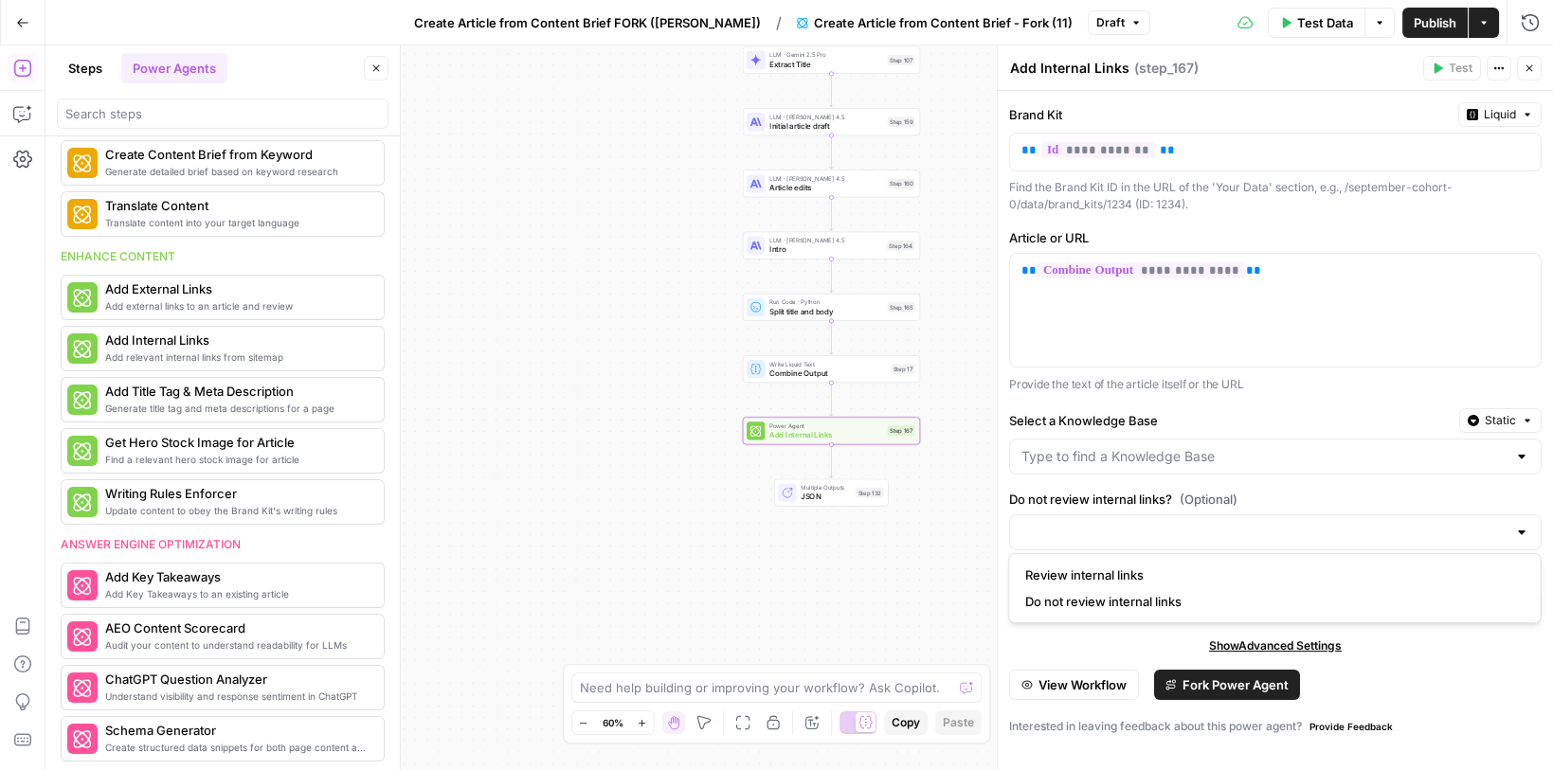
click at [1527, 416] on icon "button" at bounding box center [1527, 420] width 11 height 11
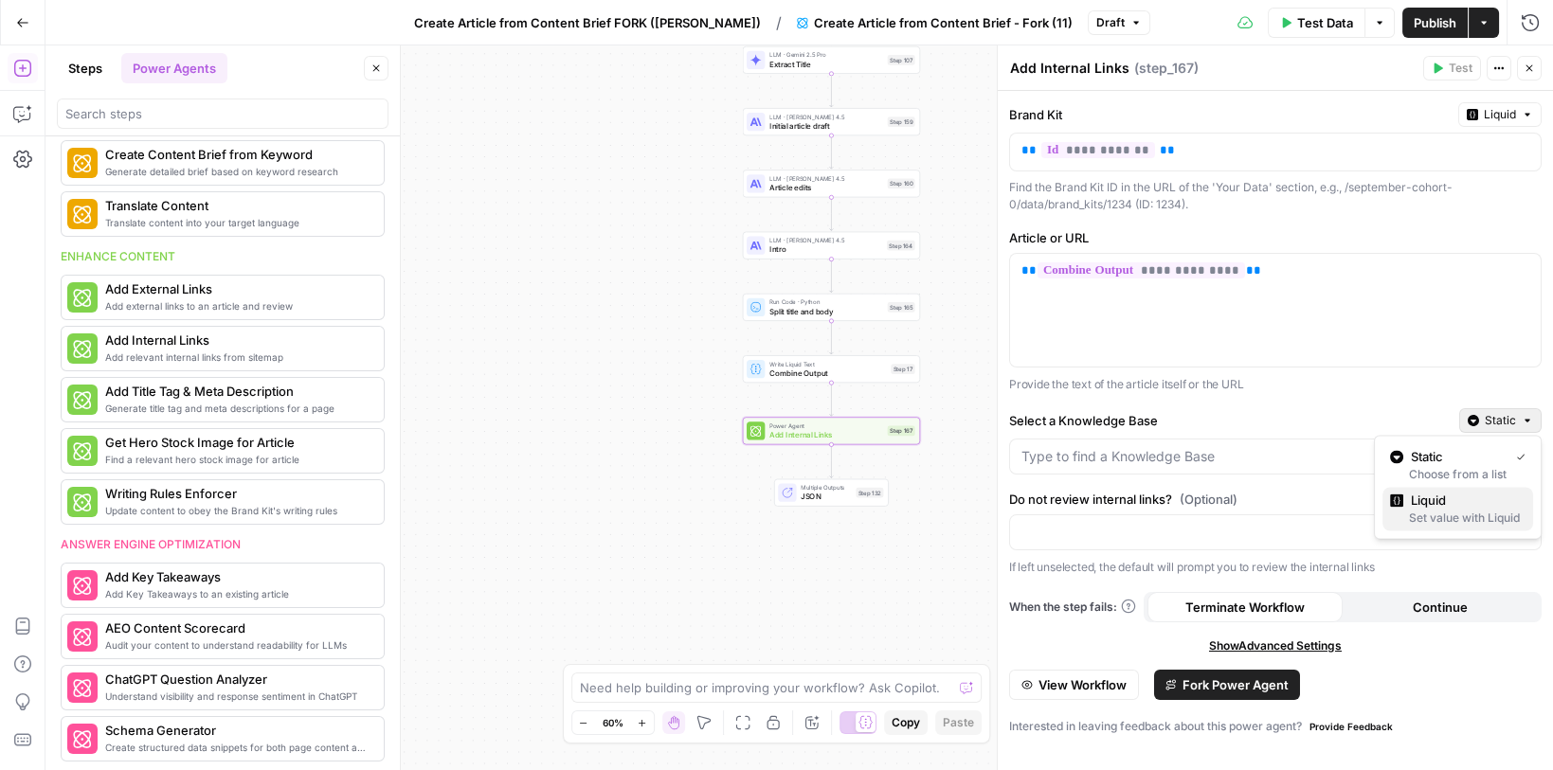
click at [1465, 518] on div "Set value with Liquid" at bounding box center [1457, 518] width 135 height 17
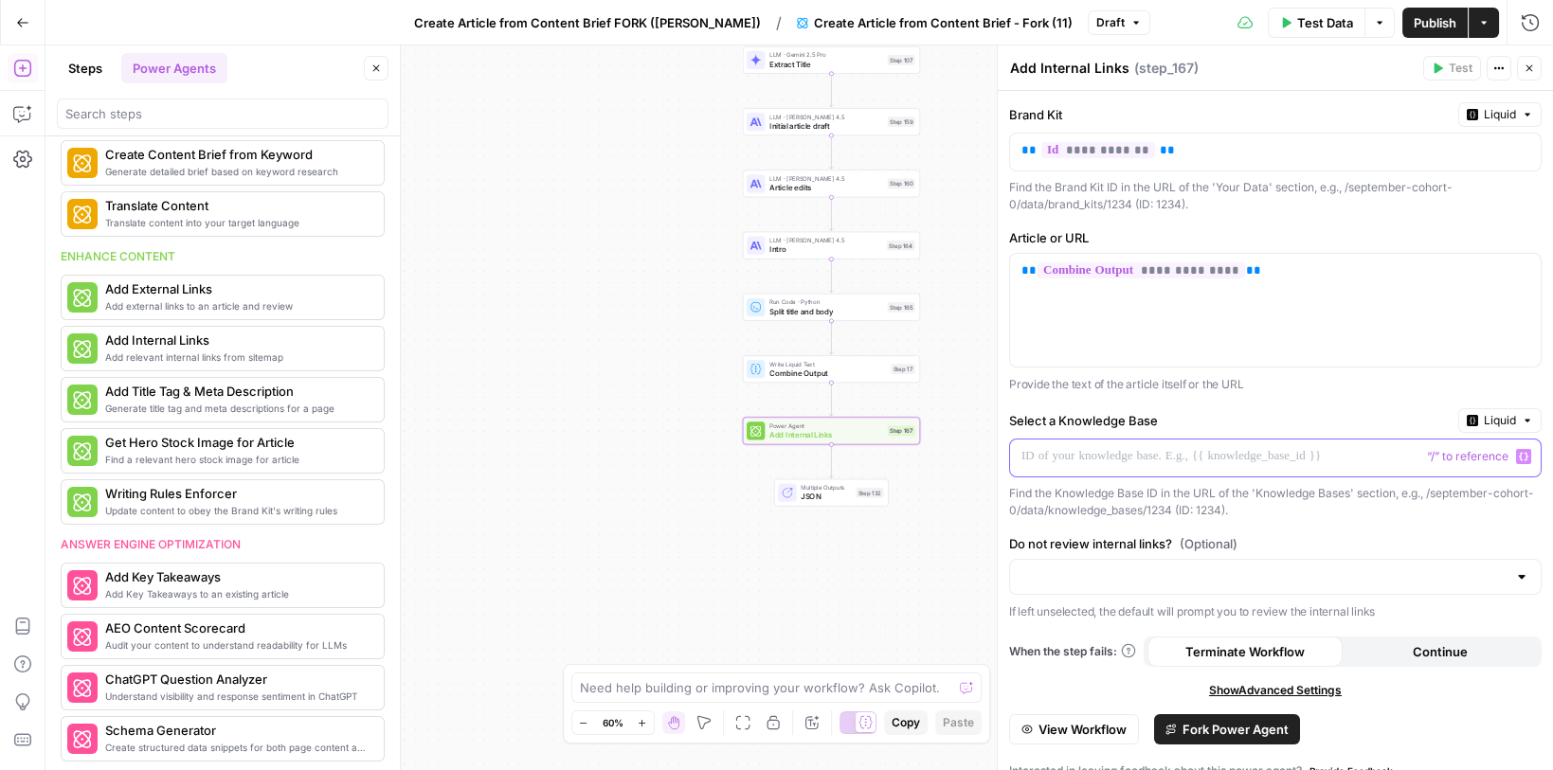
click at [1062, 459] on p at bounding box center [1260, 456] width 478 height 19
click at [1039, 454] on p "*****" at bounding box center [1260, 456] width 479 height 19
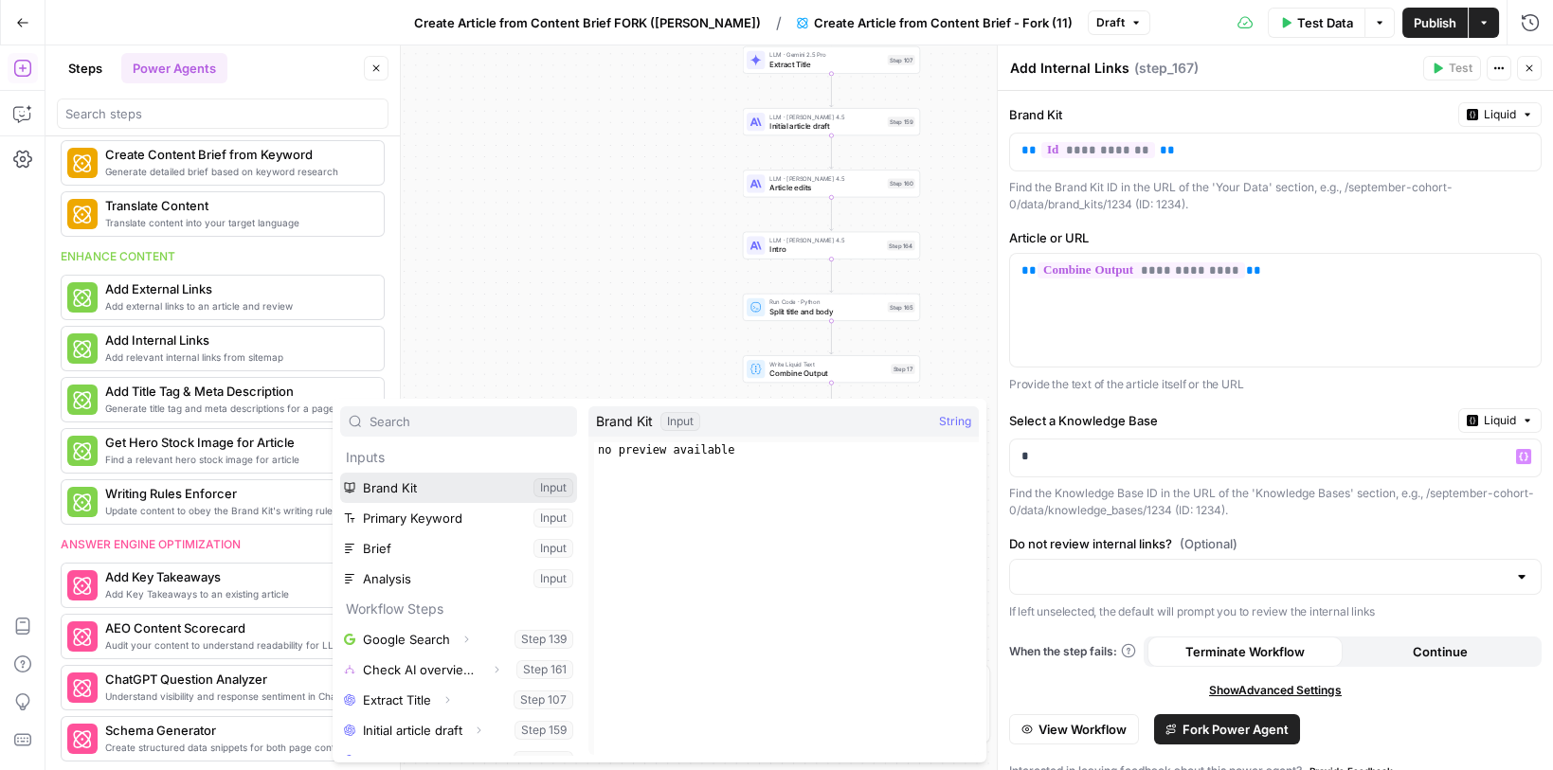
click at [440, 488] on button "Select variable Brand Kit" at bounding box center [458, 488] width 237 height 30
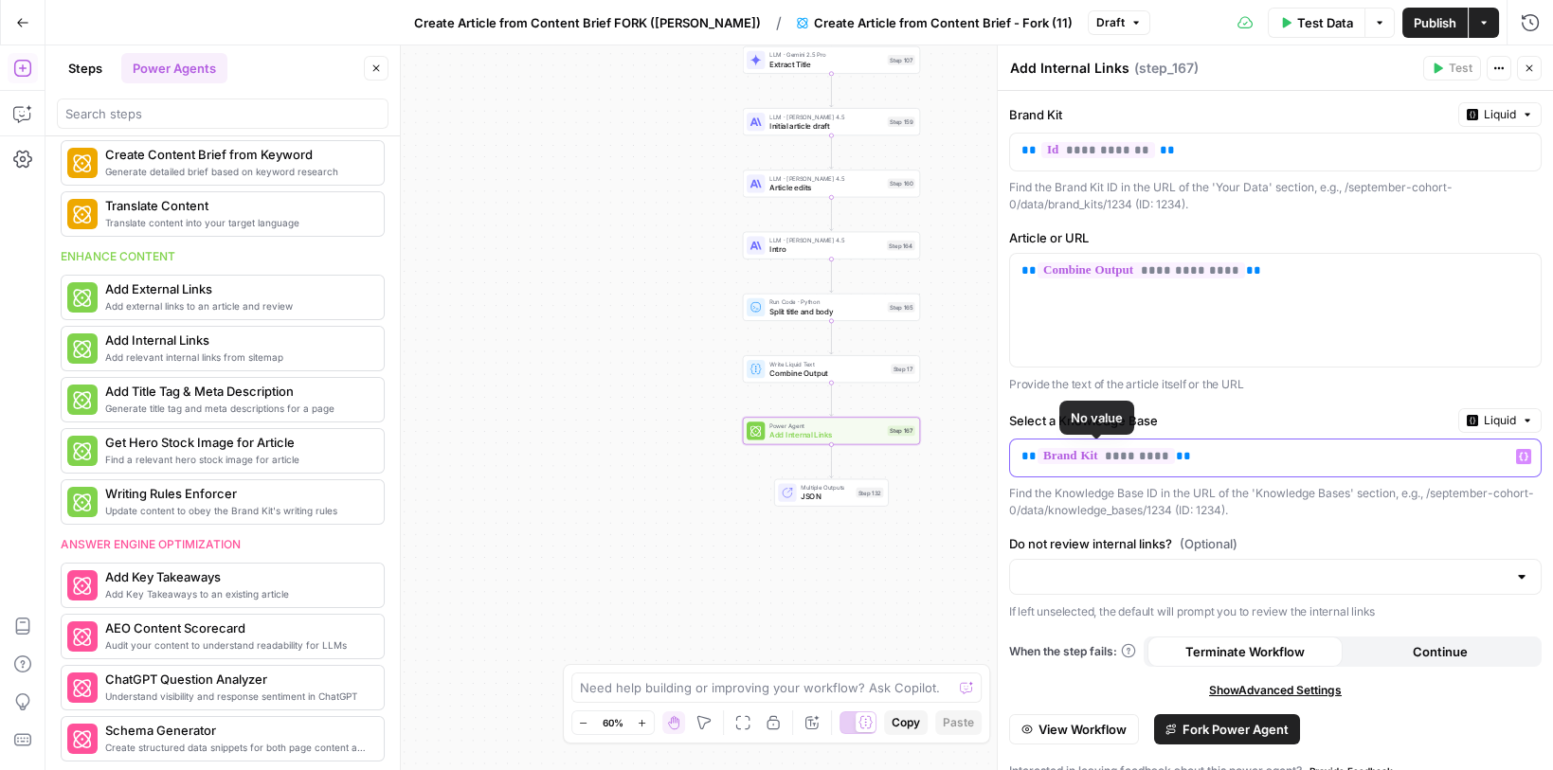
drag, startPoint x: 1181, startPoint y: 451, endPoint x: 1008, endPoint y: 447, distance: 172.5
click at [1007, 447] on div "**********" at bounding box center [1275, 442] width 555 height 703
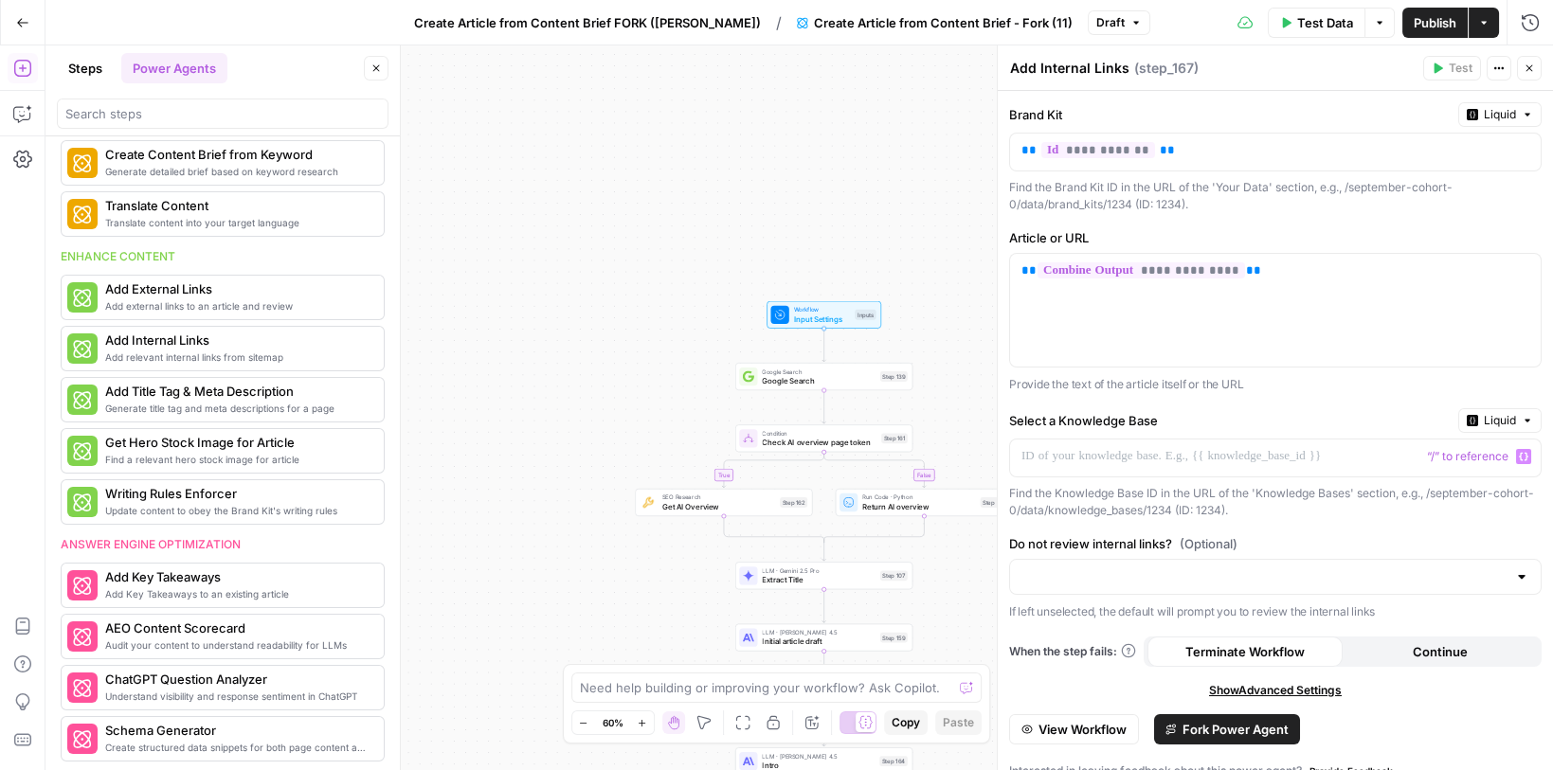
click at [814, 315] on span "Input Settings" at bounding box center [822, 318] width 57 height 11
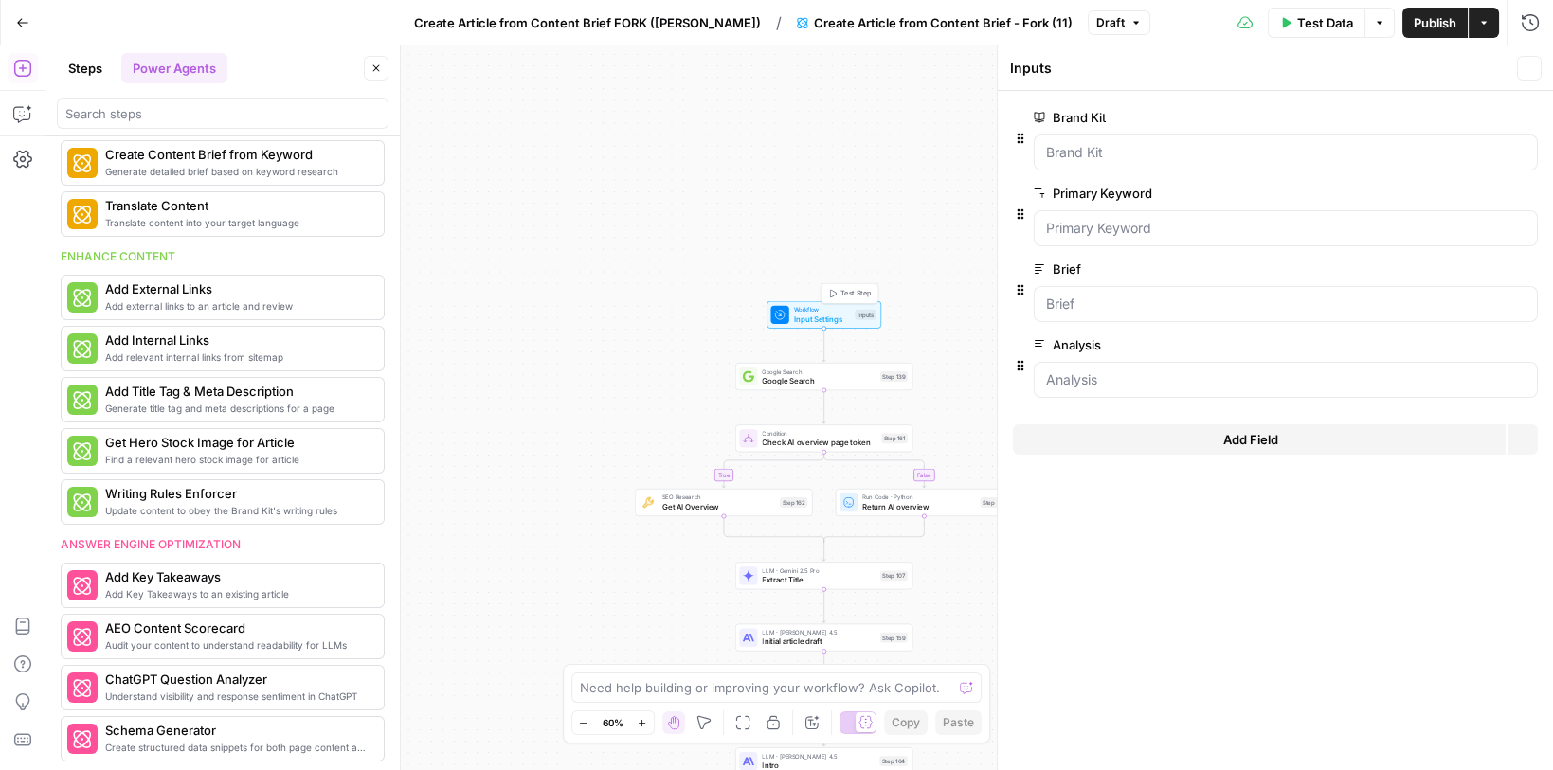
scroll to position [272, 0]
click at [1085, 152] on Kit "Brand Kit" at bounding box center [1285, 152] width 479 height 19
click at [1454, 117] on span "edit field" at bounding box center [1467, 117] width 42 height 15
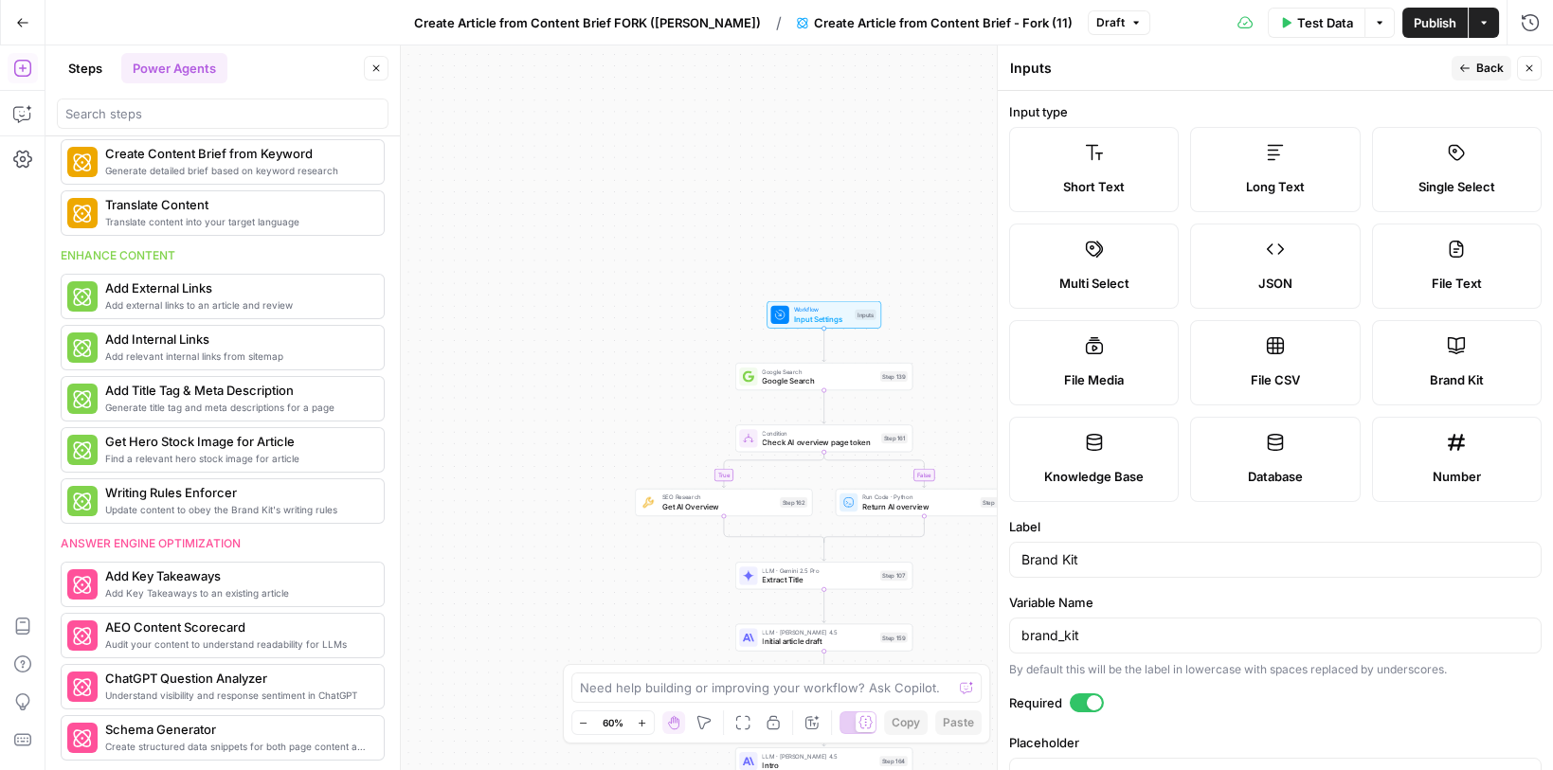
scroll to position [54, 0]
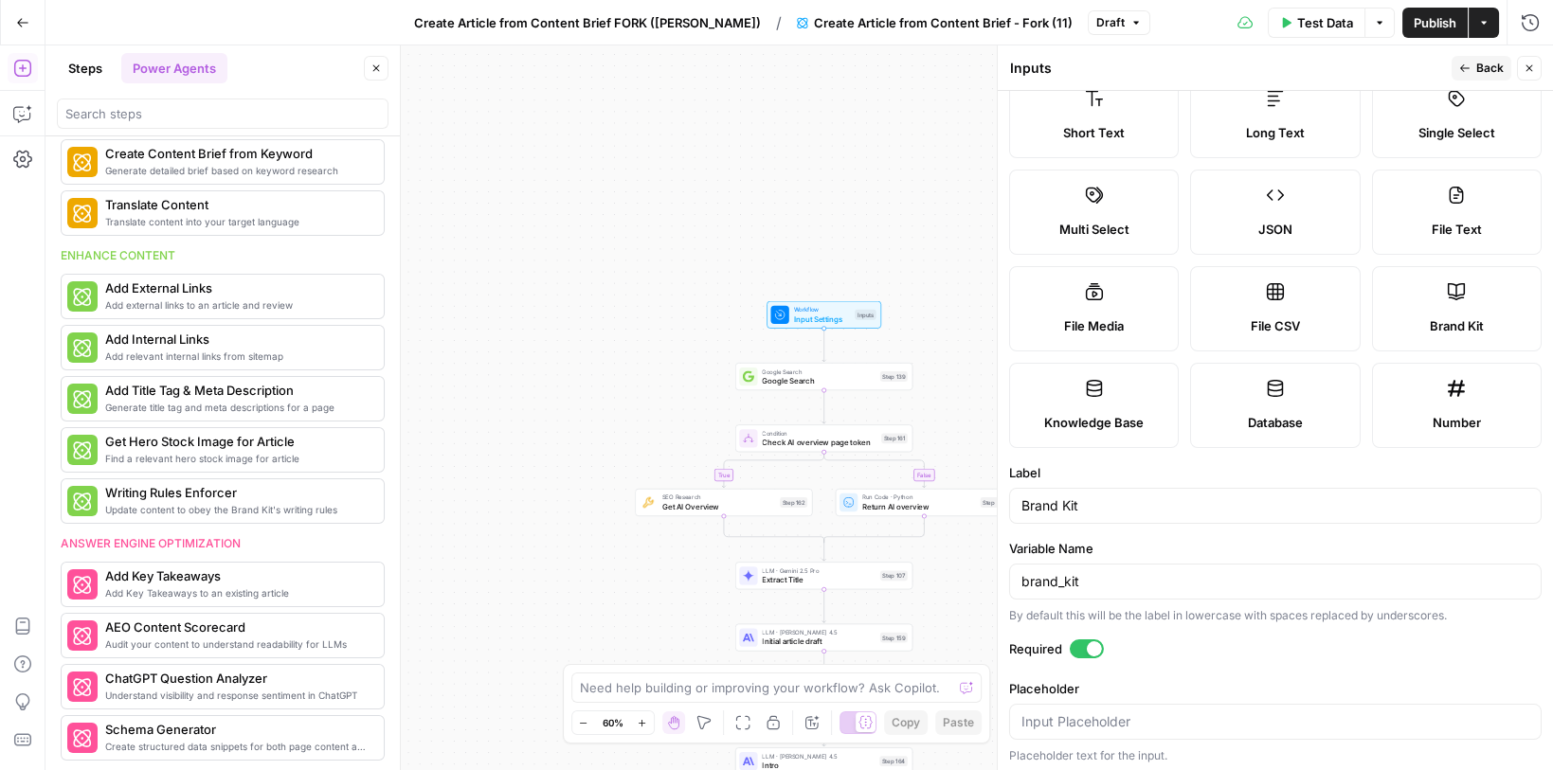
click at [1466, 63] on icon "button" at bounding box center [1464, 68] width 11 height 11
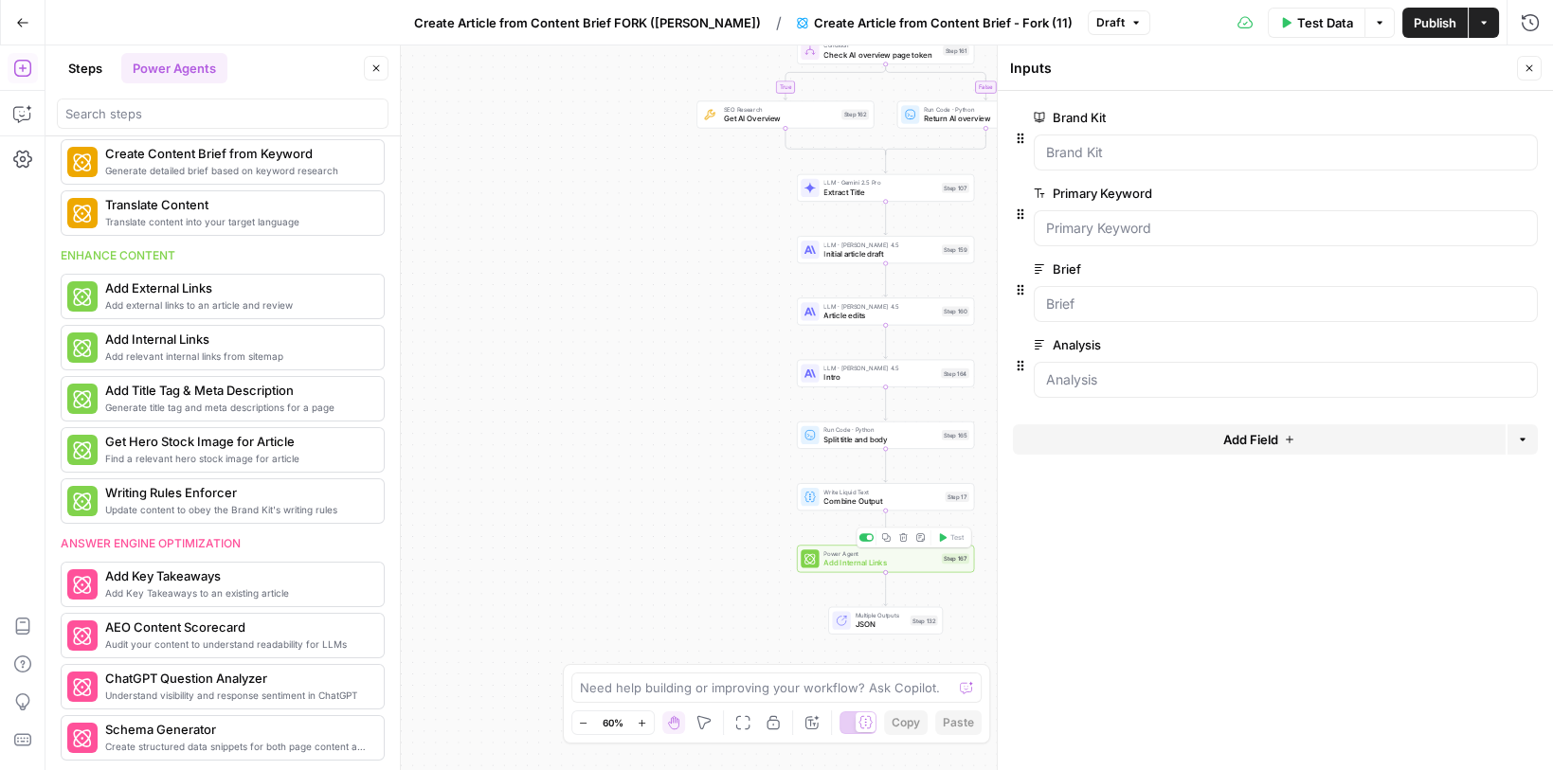
click at [892, 565] on span "Add Internal Links" at bounding box center [880, 562] width 114 height 11
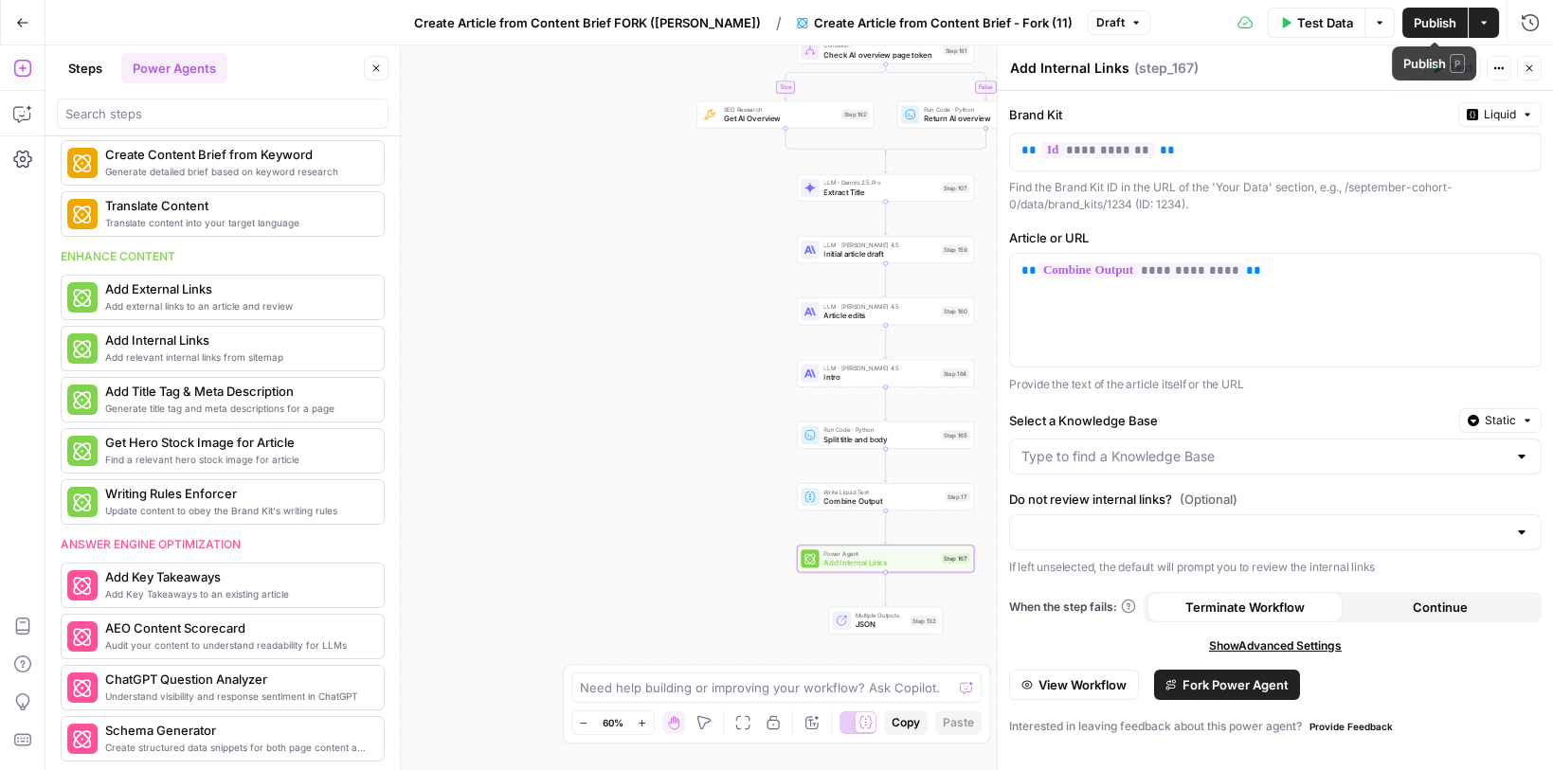
click at [1528, 60] on button "Close" at bounding box center [1529, 68] width 25 height 25
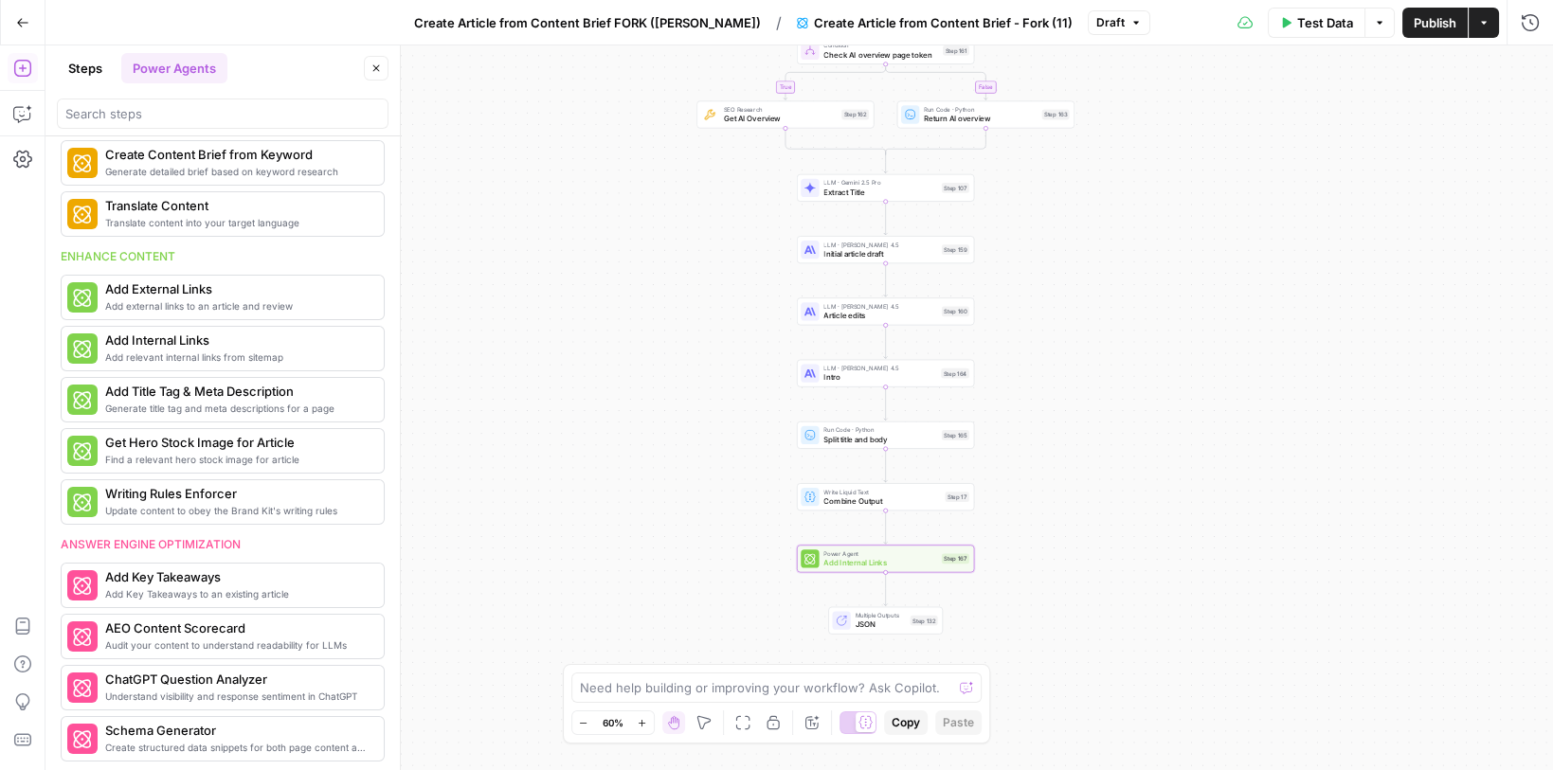
click at [1178, 224] on div "true false Workflow Input Settings Inputs Google Search Google Search Step 139 …" at bounding box center [799, 407] width 1508 height 725
click at [1291, 22] on icon "button" at bounding box center [1287, 22] width 9 height 10
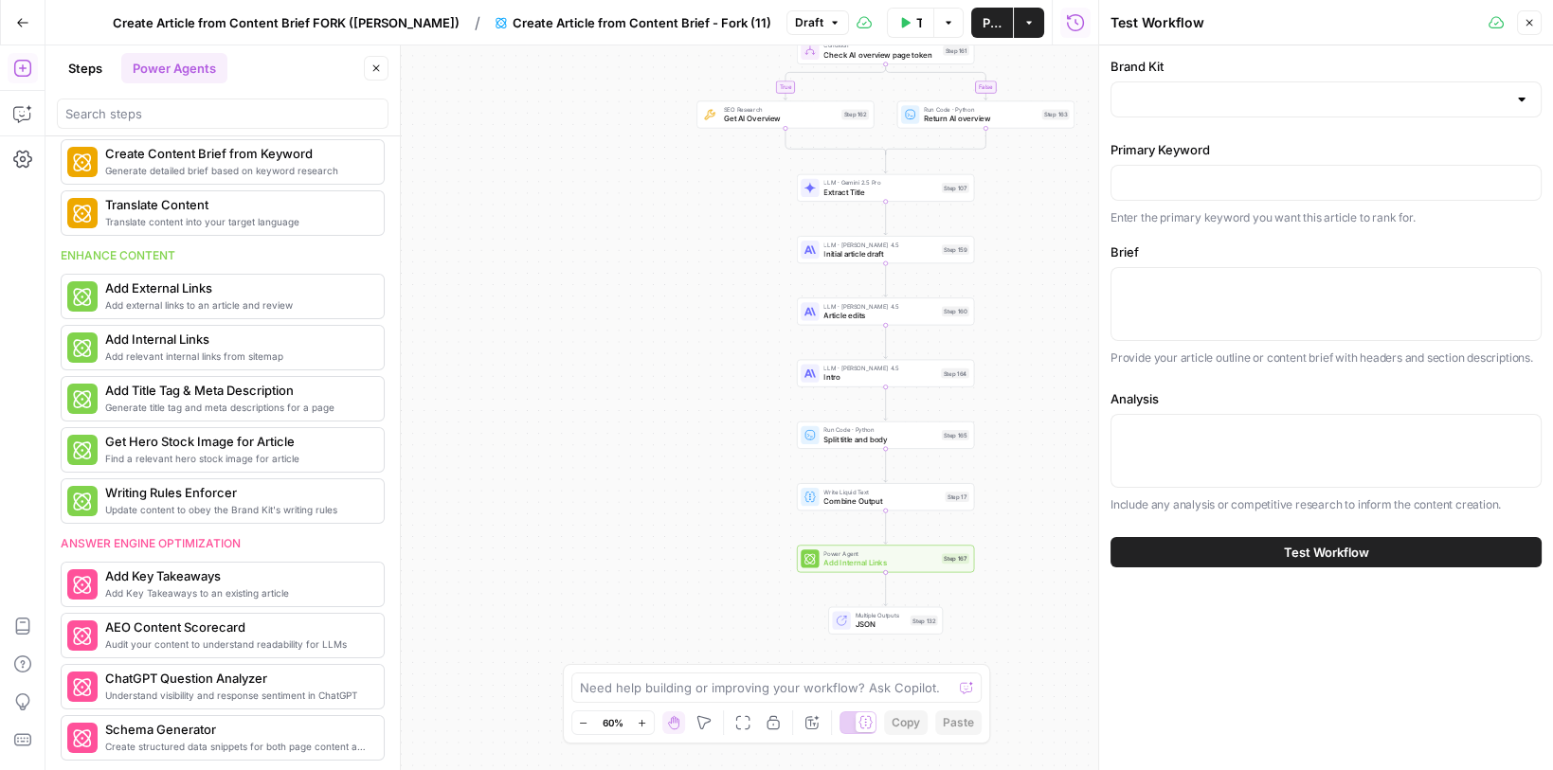
click at [1173, 116] on div at bounding box center [1326, 99] width 431 height 36
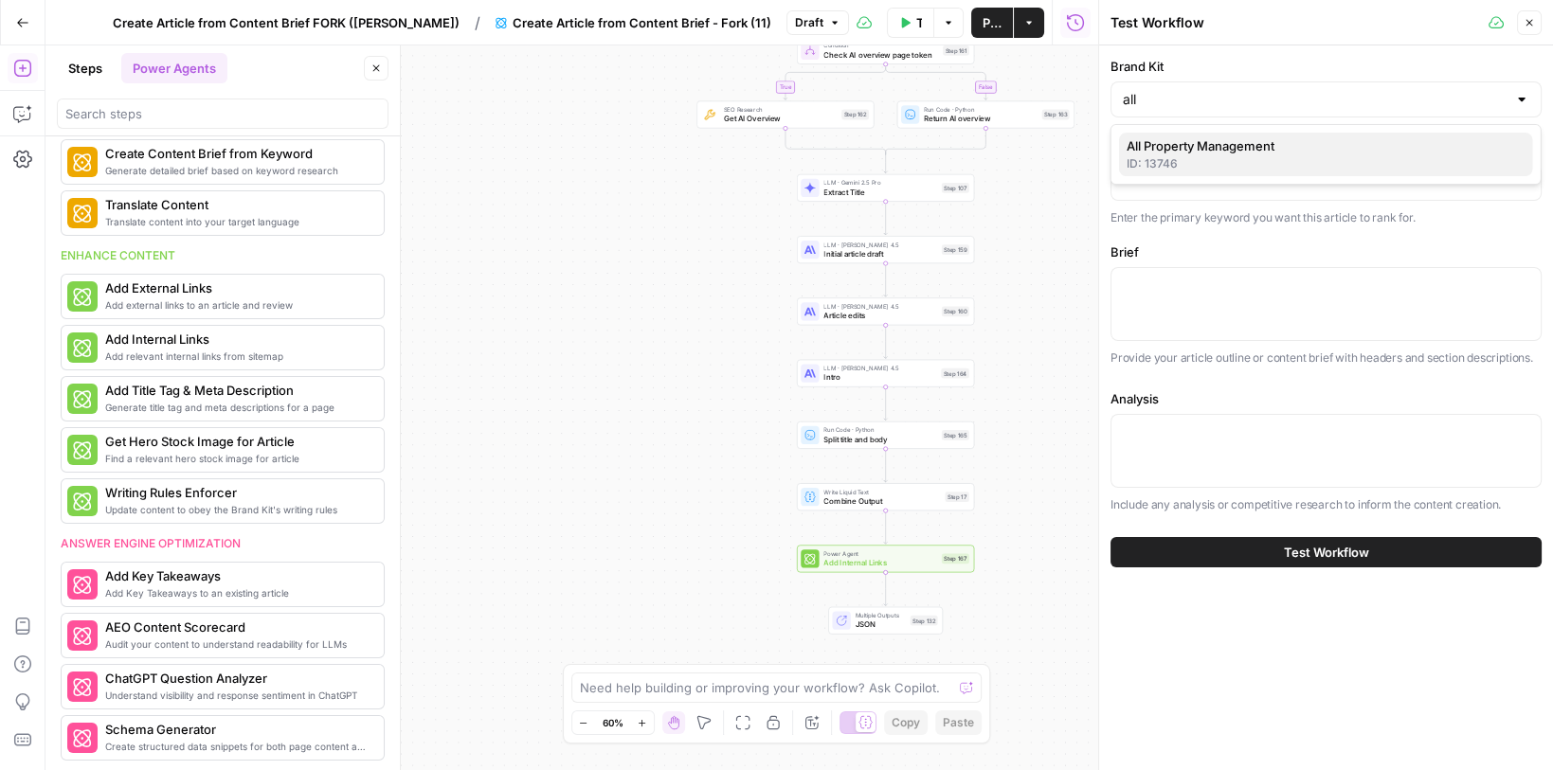
click at [1187, 146] on span "All Property Management" at bounding box center [1322, 145] width 391 height 19
type input "All Property Management"
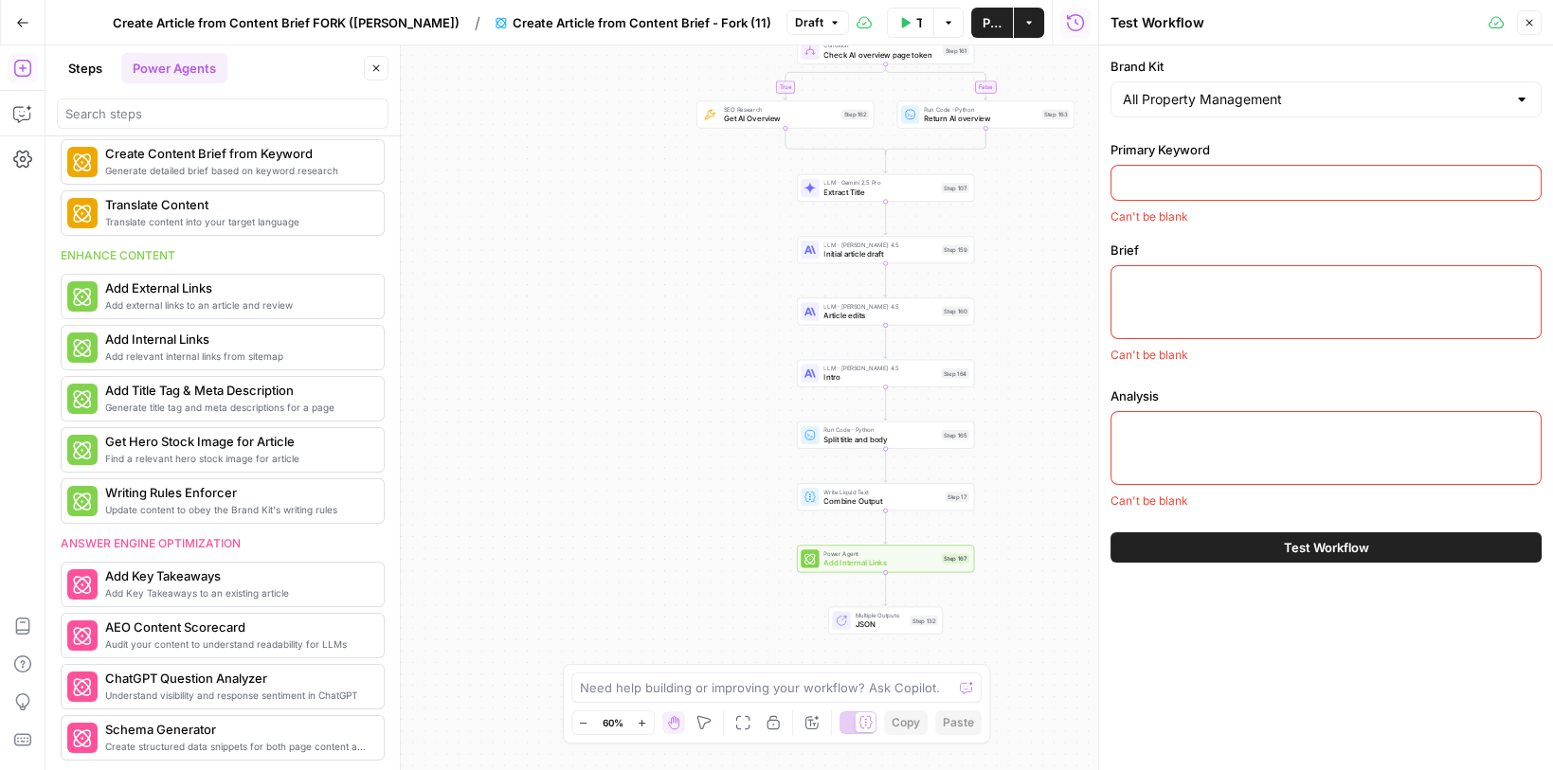
click at [1142, 173] on input "Primary Keyword" at bounding box center [1326, 182] width 406 height 19
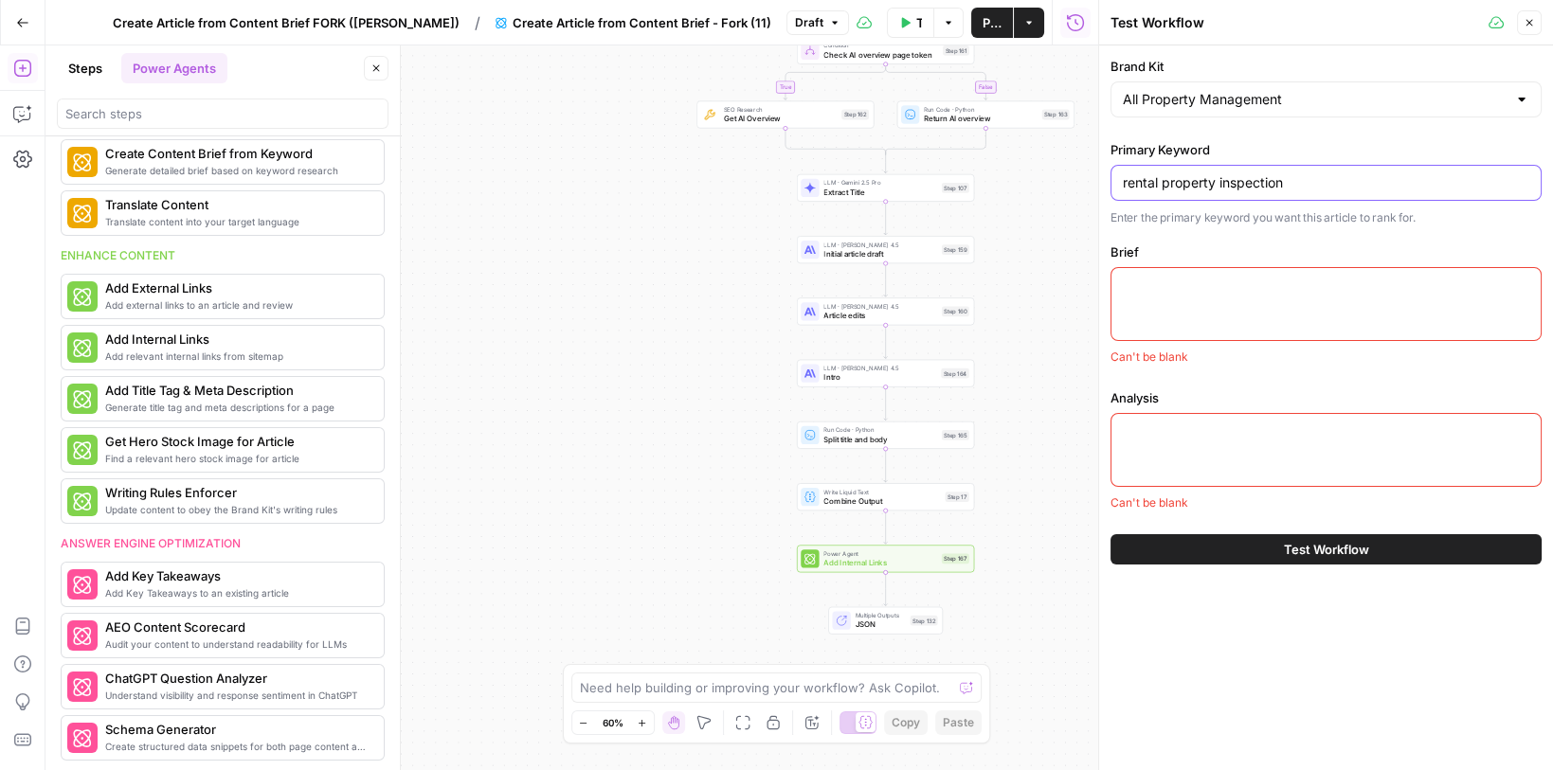
type input "rental property inspection"
click at [1138, 300] on div at bounding box center [1326, 304] width 431 height 74
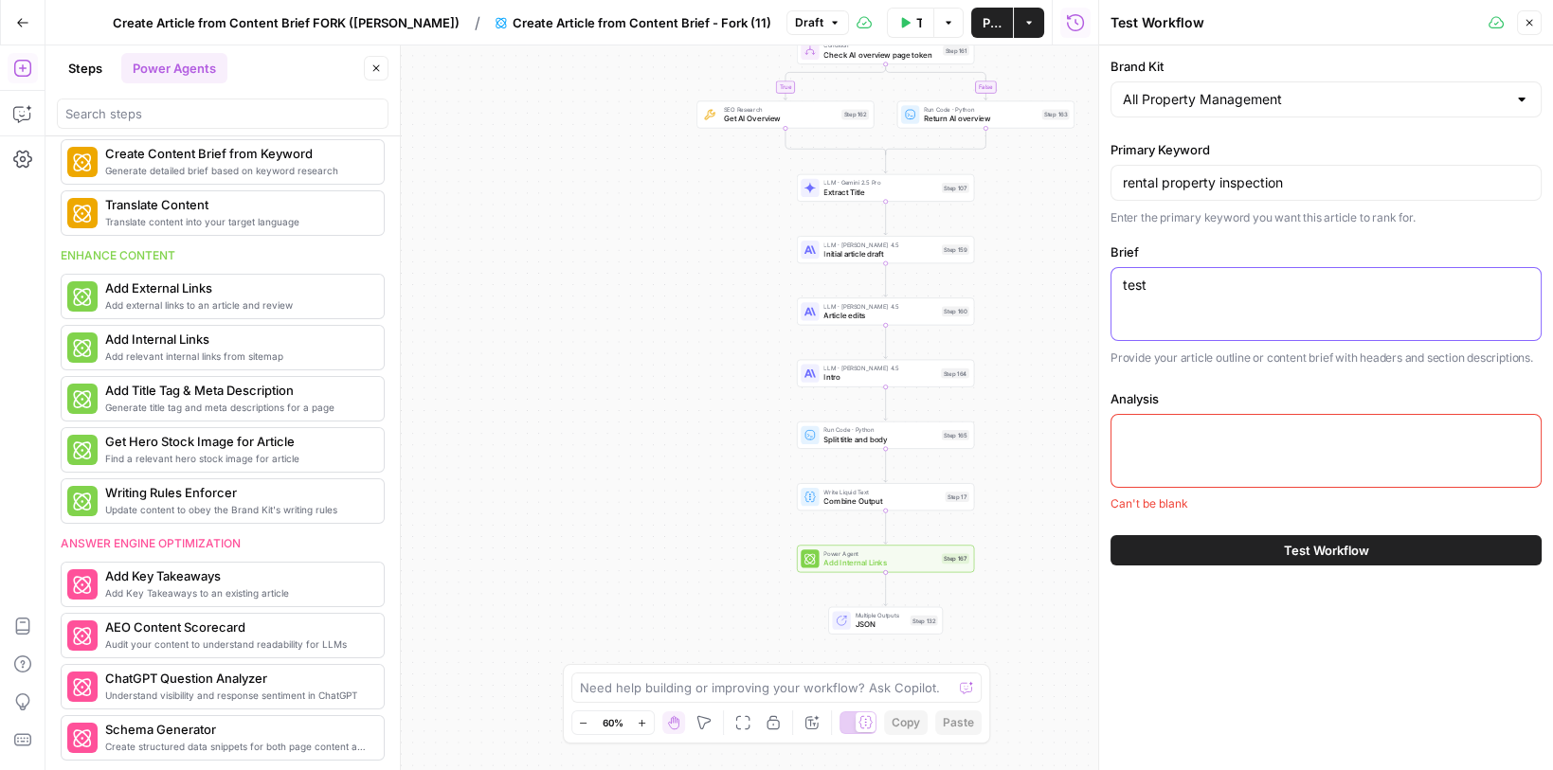
type textarea "test"
click at [1152, 453] on div at bounding box center [1326, 451] width 431 height 74
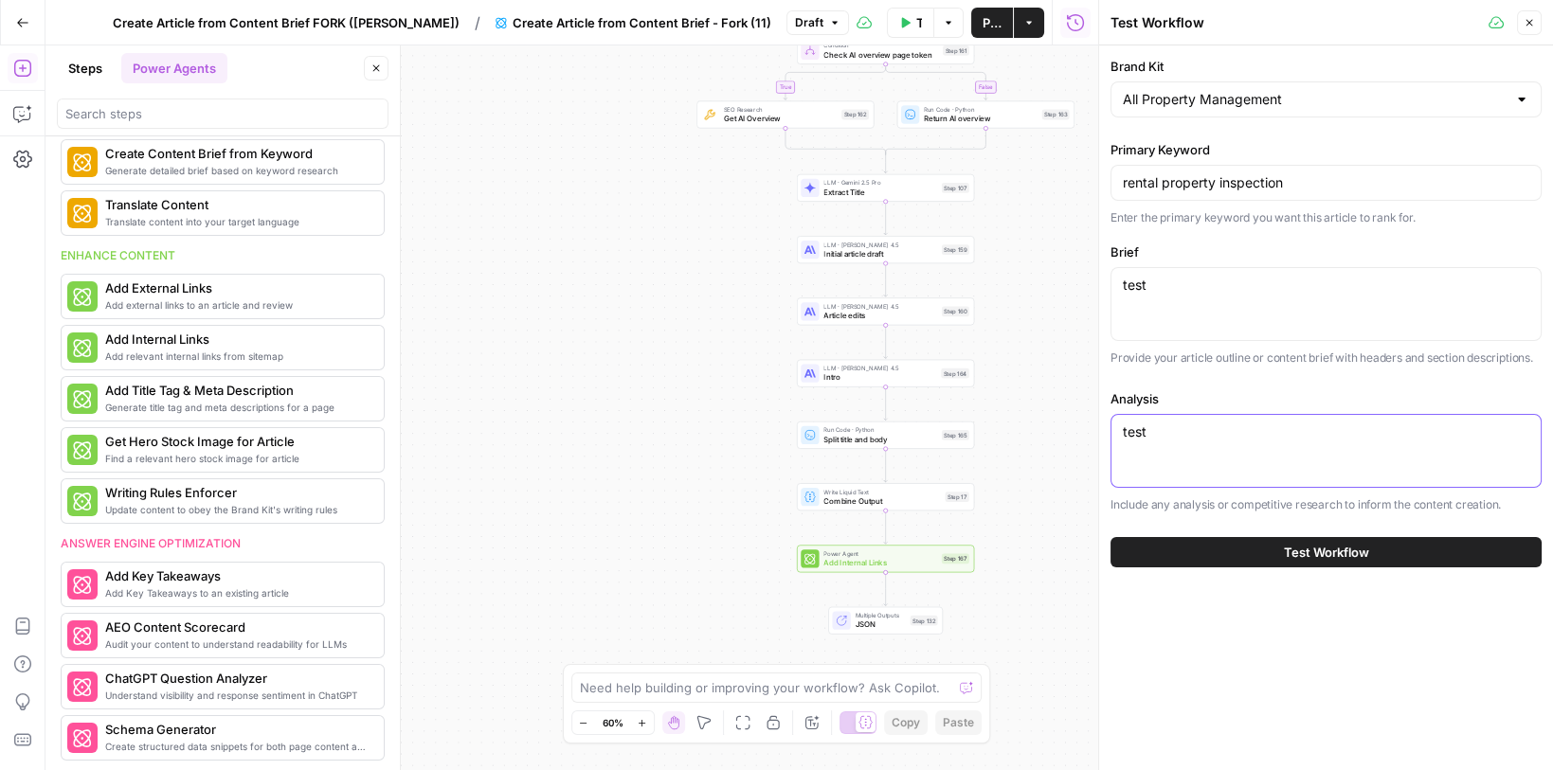
type textarea "test"
click at [1529, 22] on icon "button" at bounding box center [1529, 23] width 7 height 7
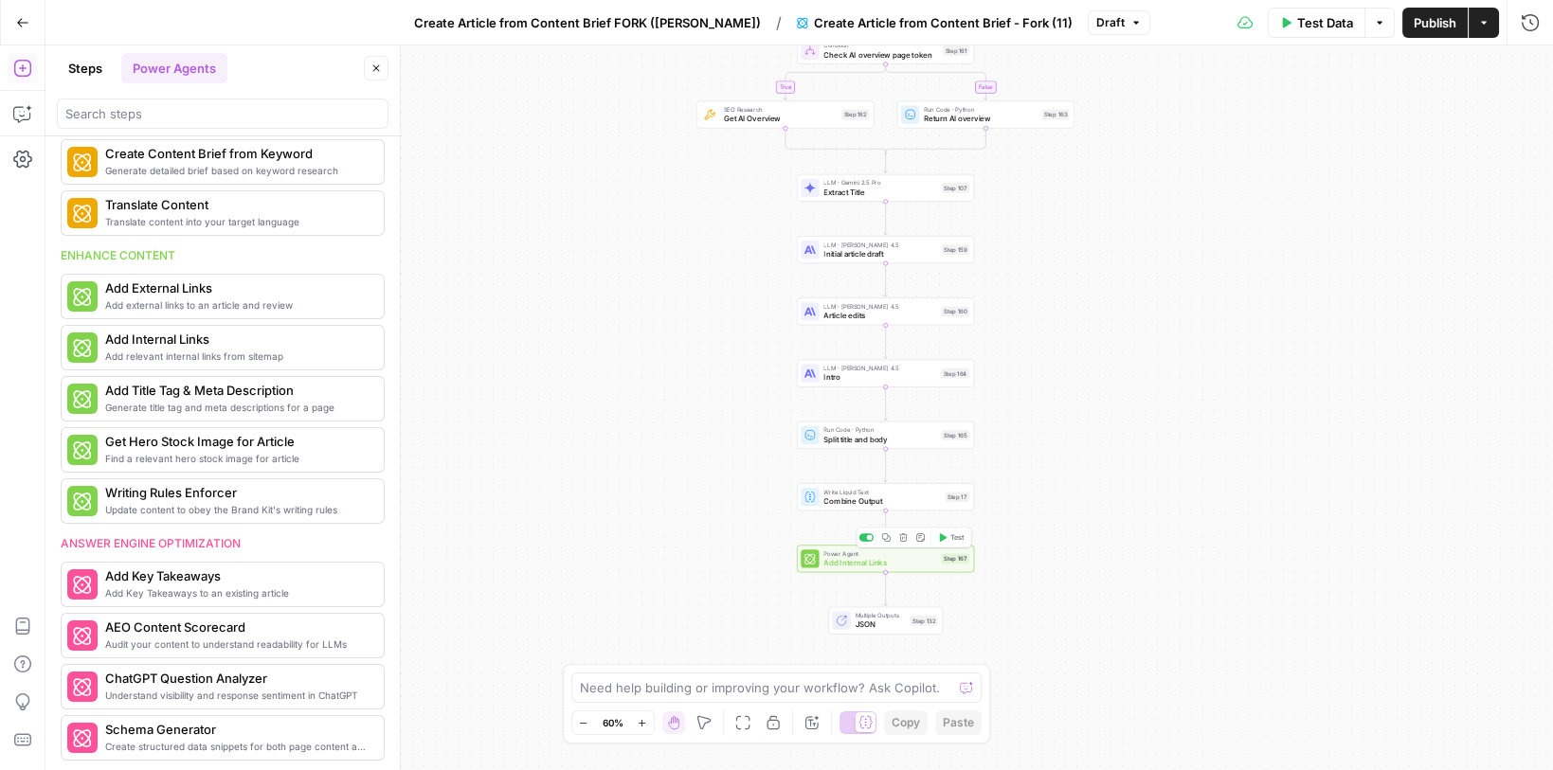
click at [915, 565] on span "Add Internal Links" at bounding box center [880, 562] width 114 height 11
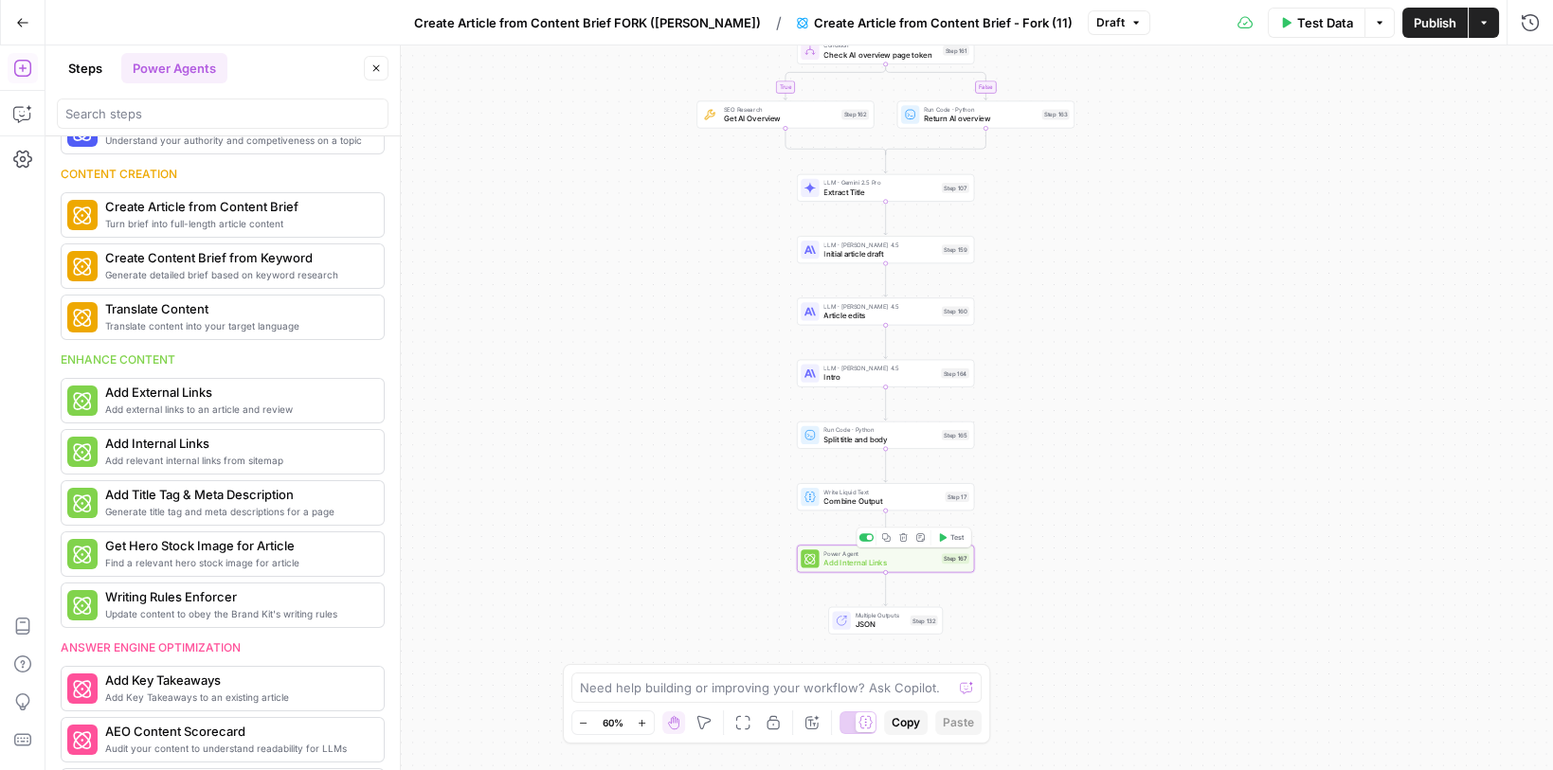
scroll to position [375, 0]
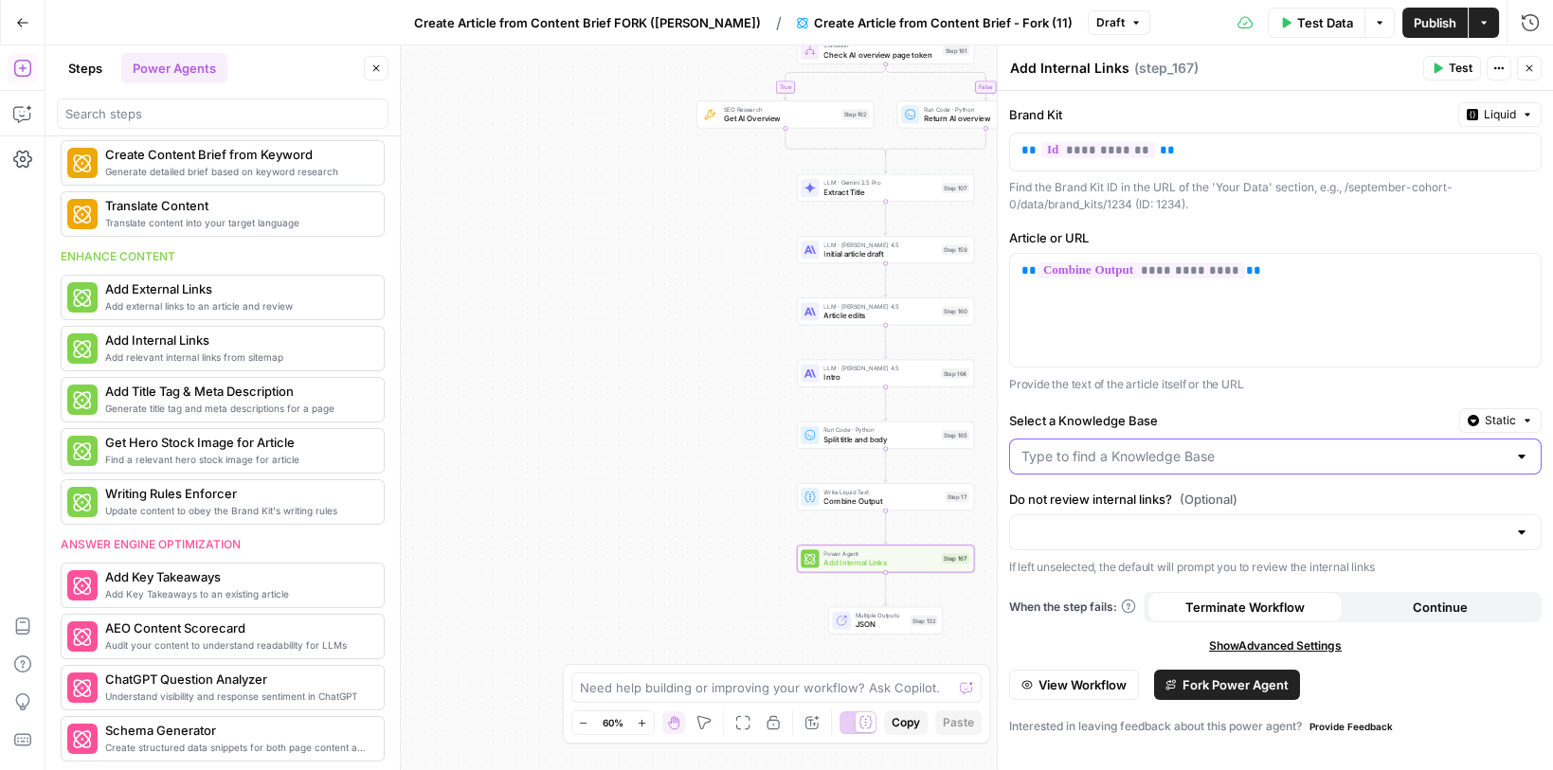
click at [1075, 449] on input "Select a Knowledge Base" at bounding box center [1263, 456] width 485 height 19
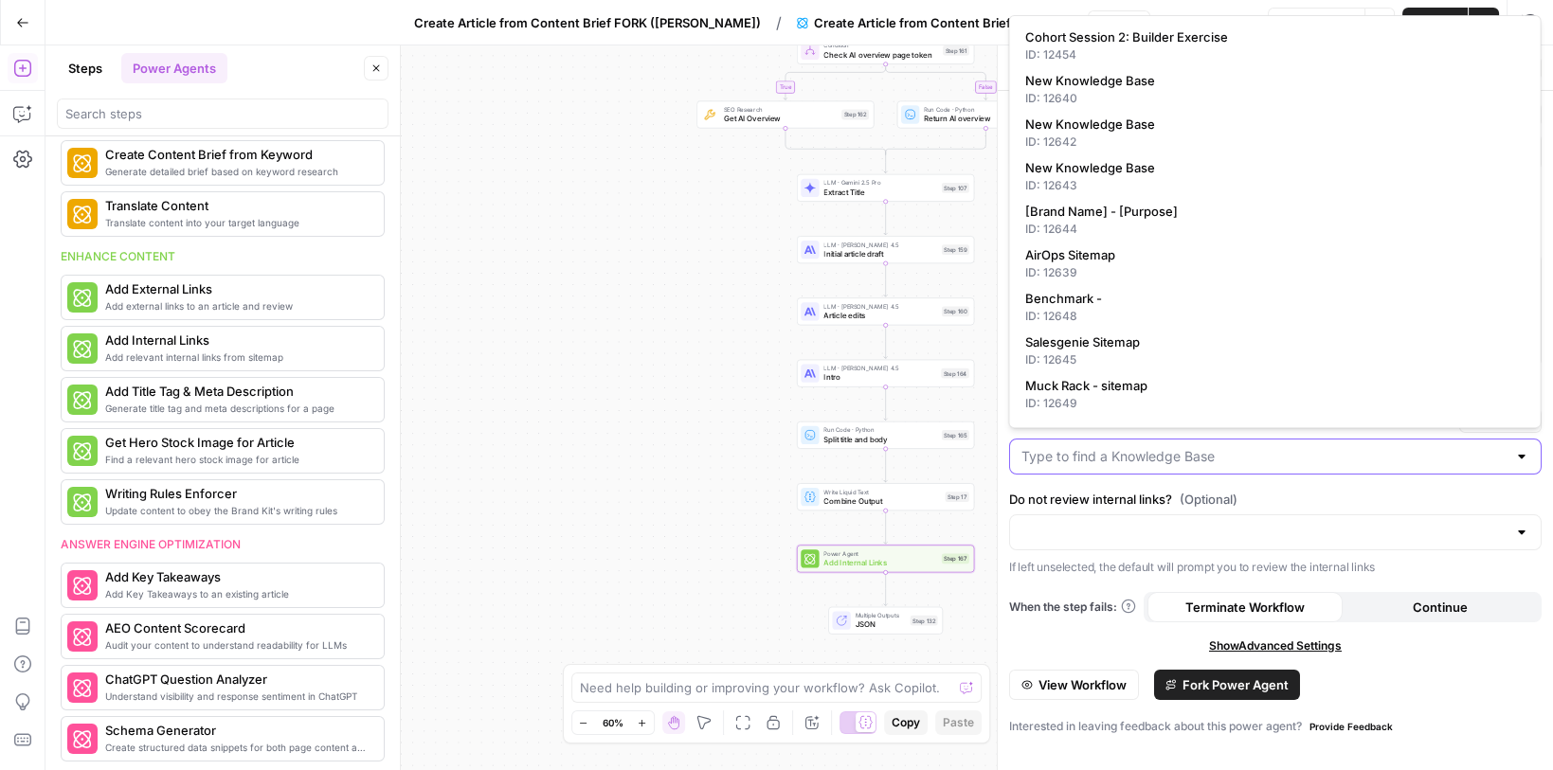
click at [1075, 449] on input "Select a Knowledge Base" at bounding box center [1263, 456] width 485 height 19
click at [1070, 529] on input "Do not review internal links? (Optional)" at bounding box center [1263, 532] width 485 height 19
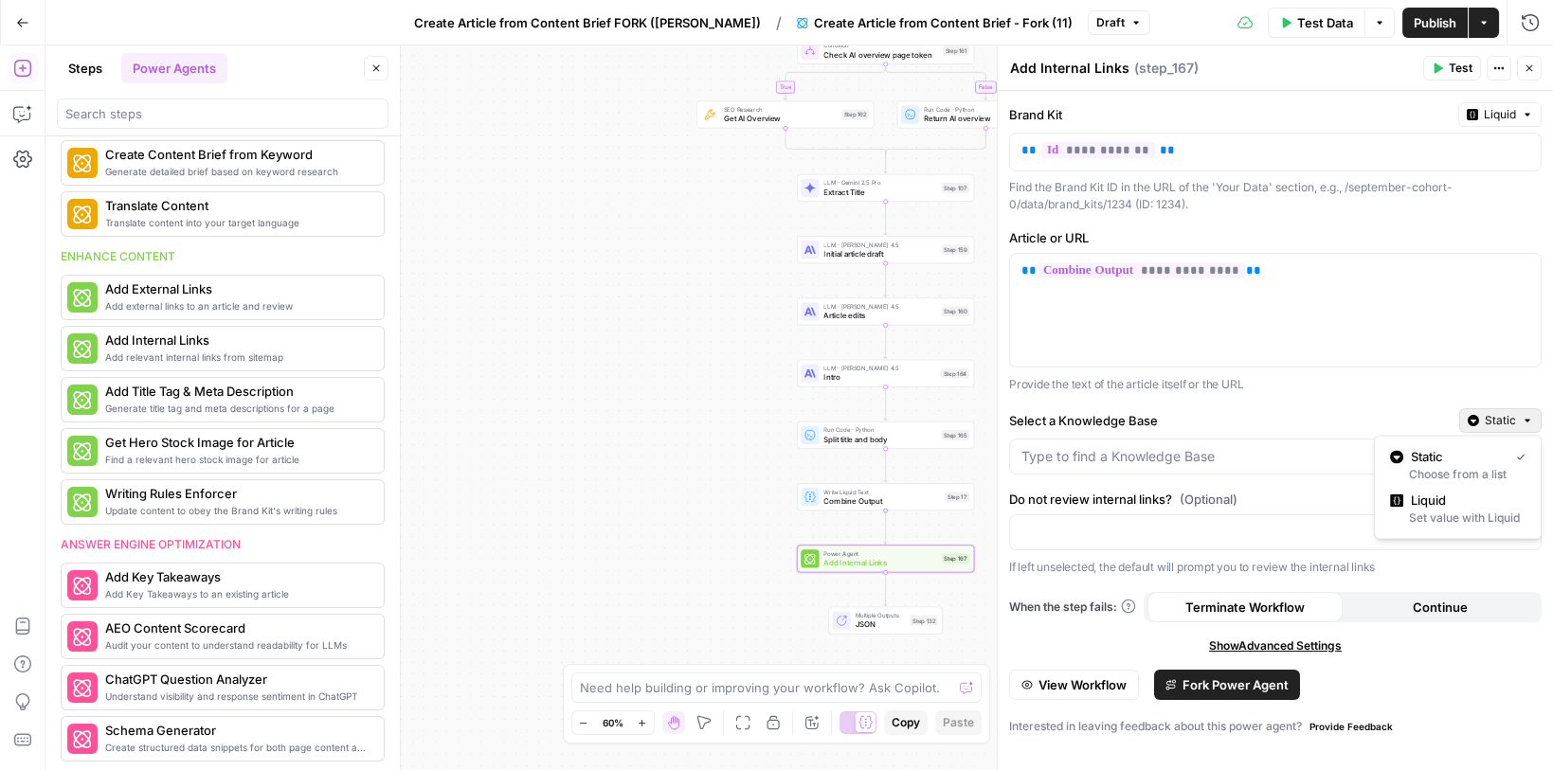
click at [1502, 422] on span "Static" at bounding box center [1500, 420] width 31 height 17
click at [1420, 511] on div "Set value with Liquid" at bounding box center [1457, 518] width 135 height 17
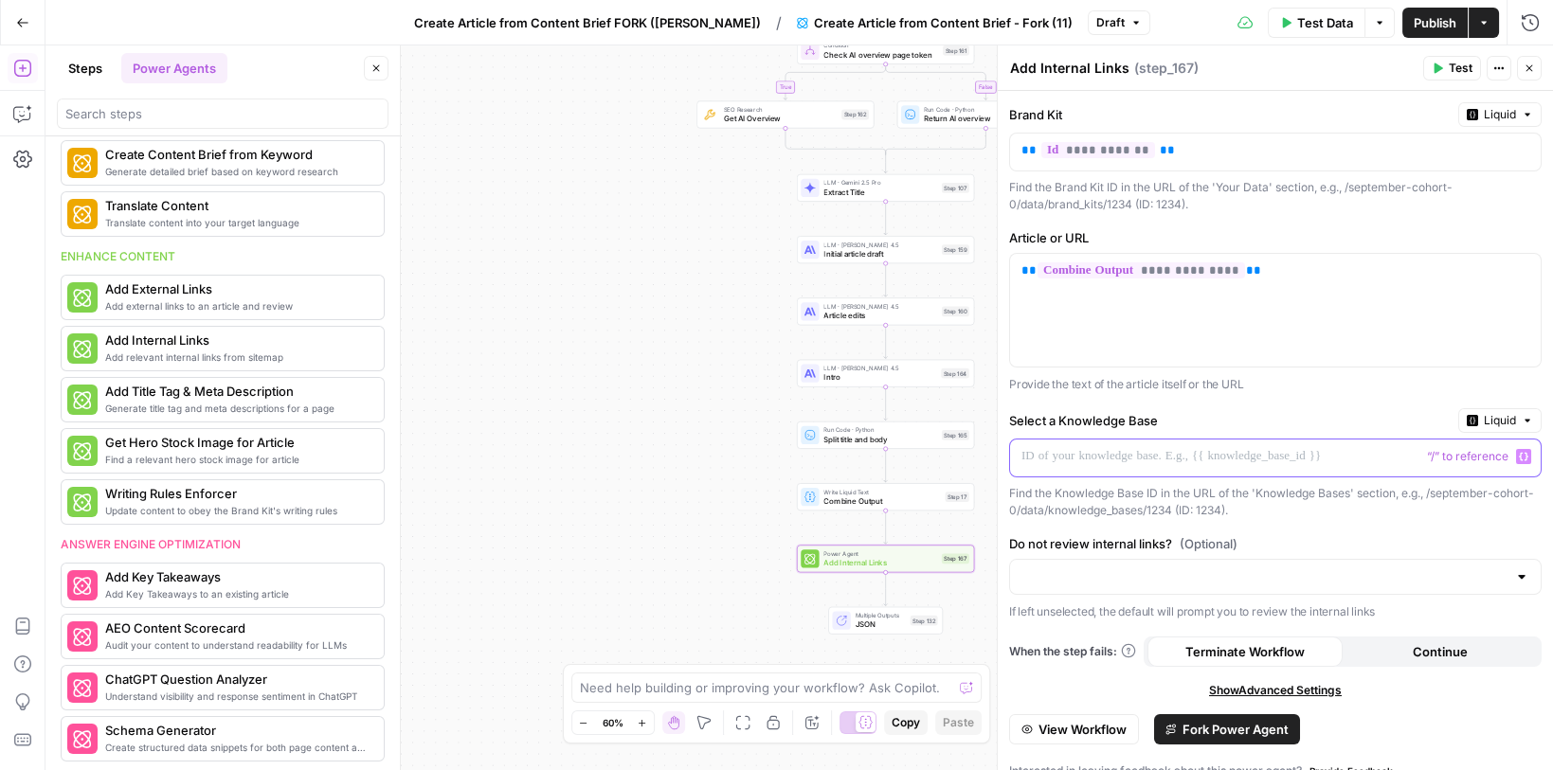
click at [1116, 447] on p at bounding box center [1260, 456] width 478 height 19
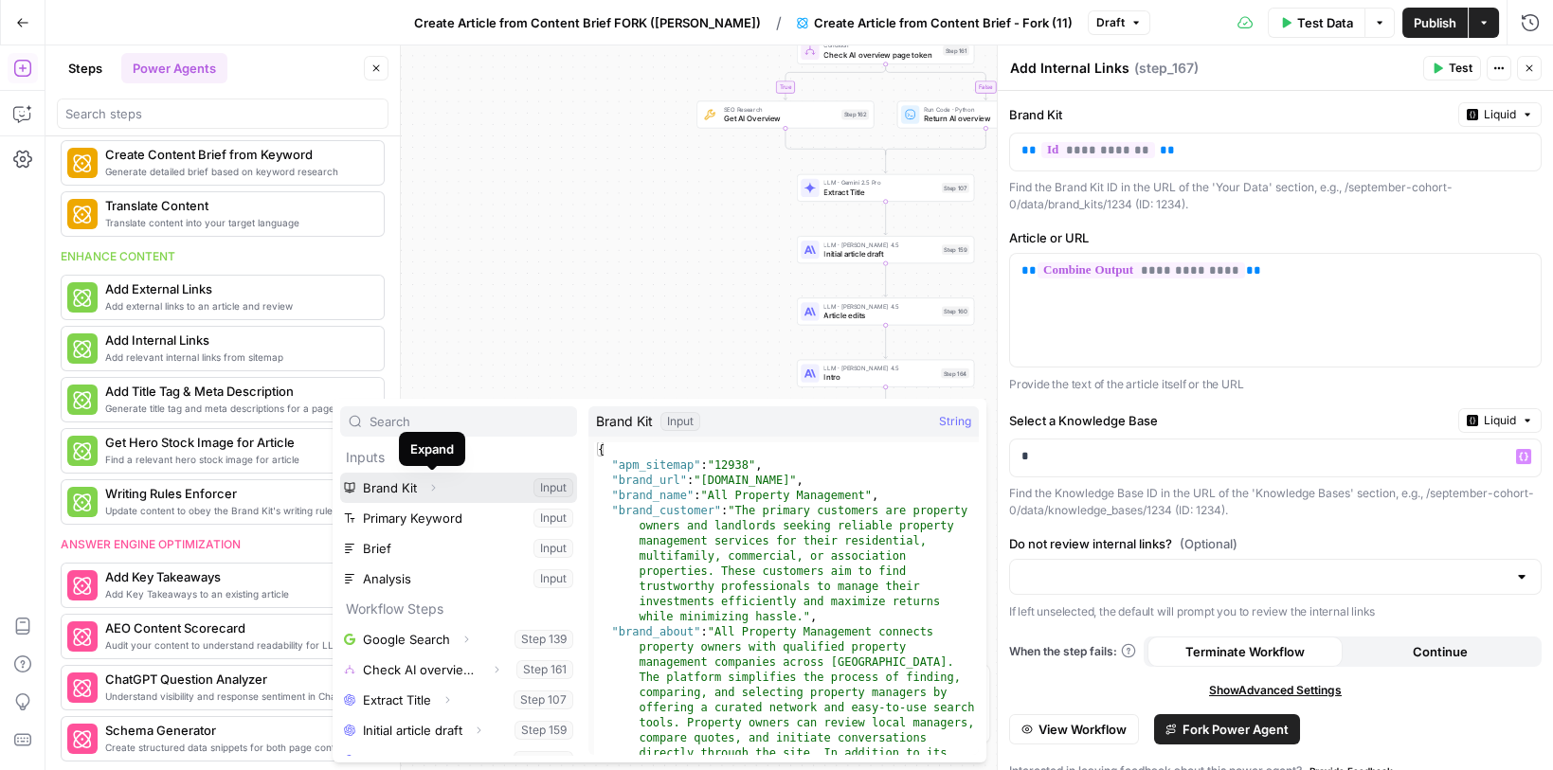
click at [433, 483] on icon "button" at bounding box center [432, 487] width 11 height 11
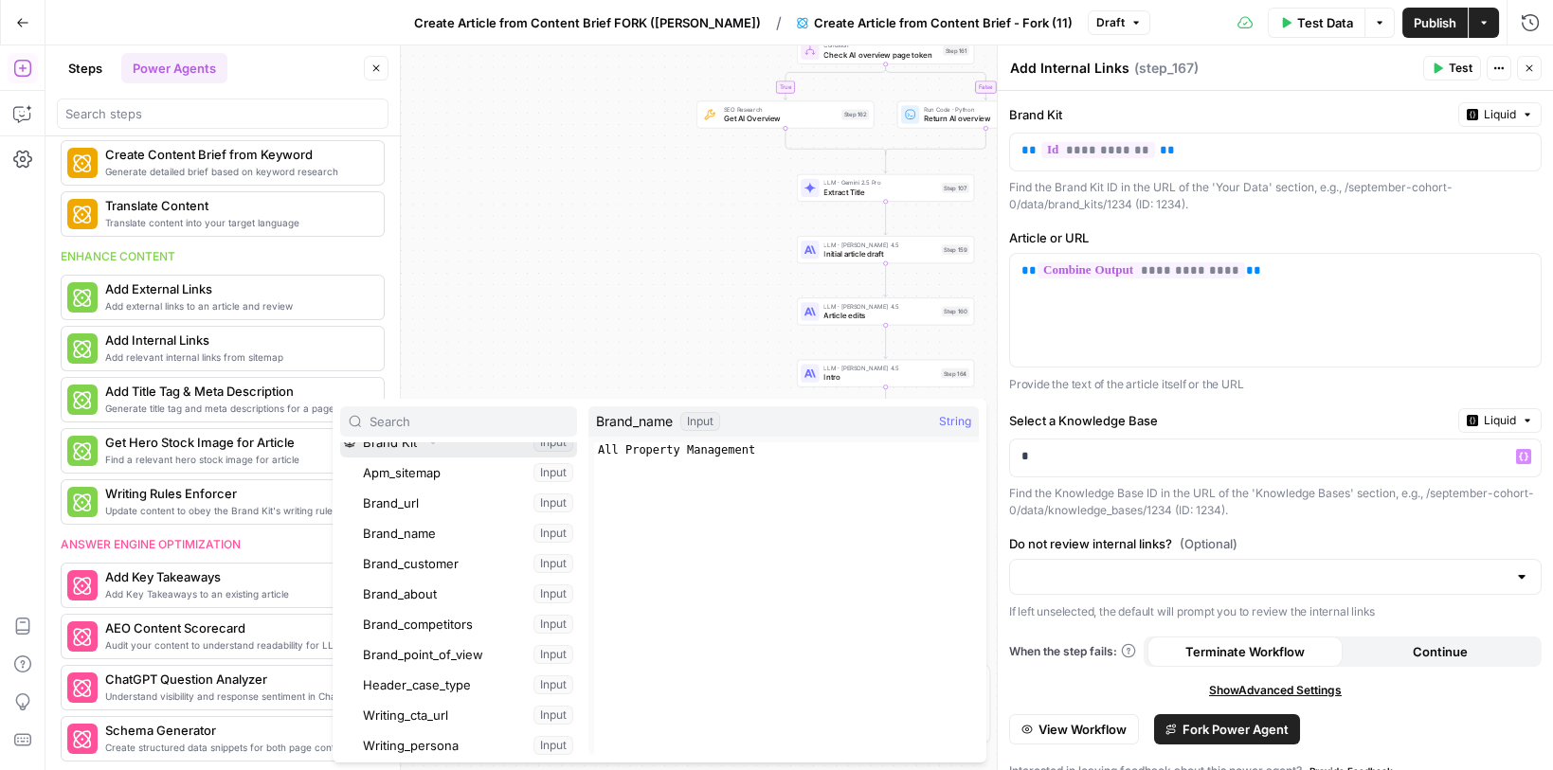
scroll to position [33, 0]
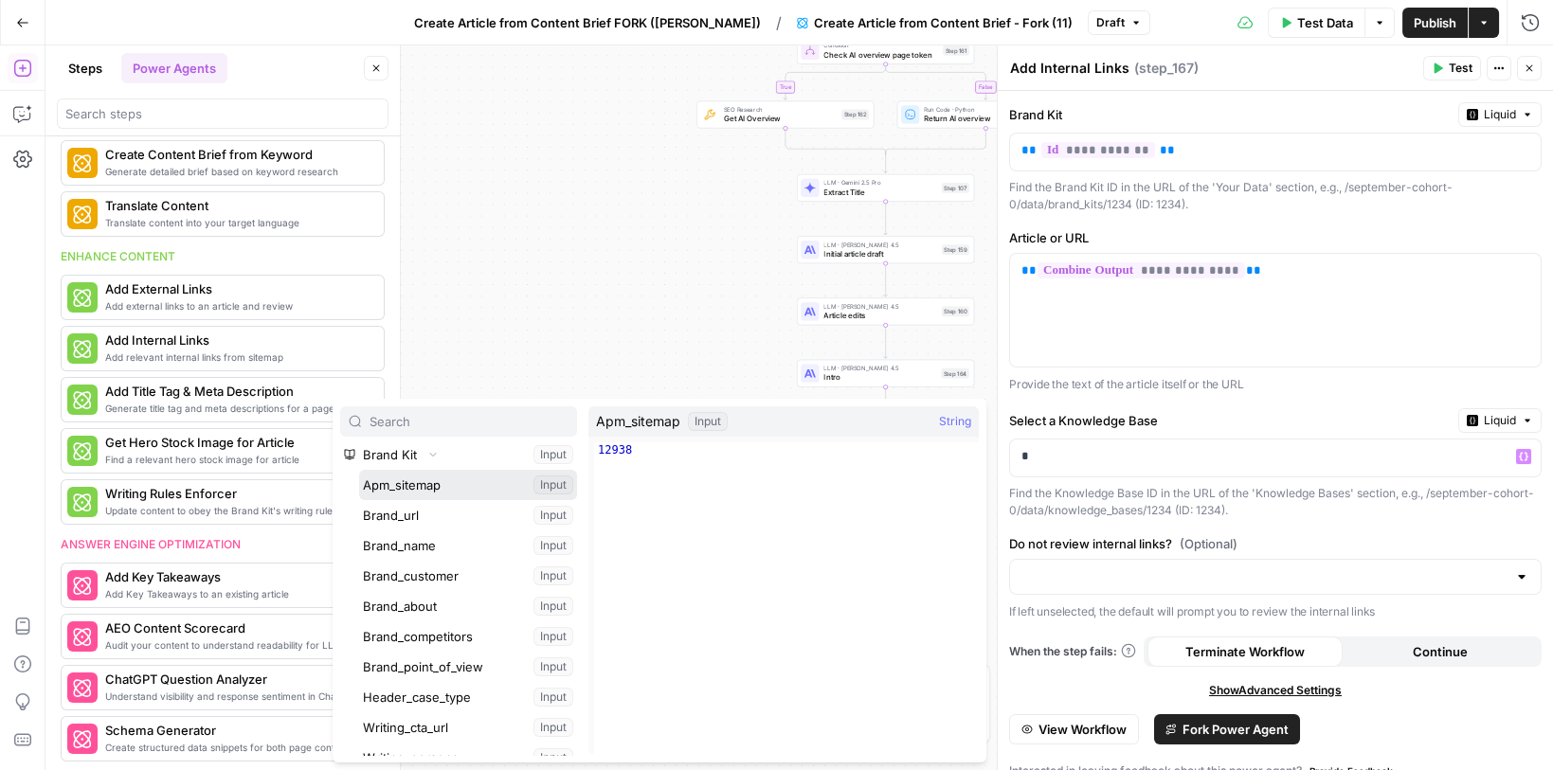
click at [414, 490] on button "Select variable Apm_sitemap" at bounding box center [468, 485] width 218 height 30
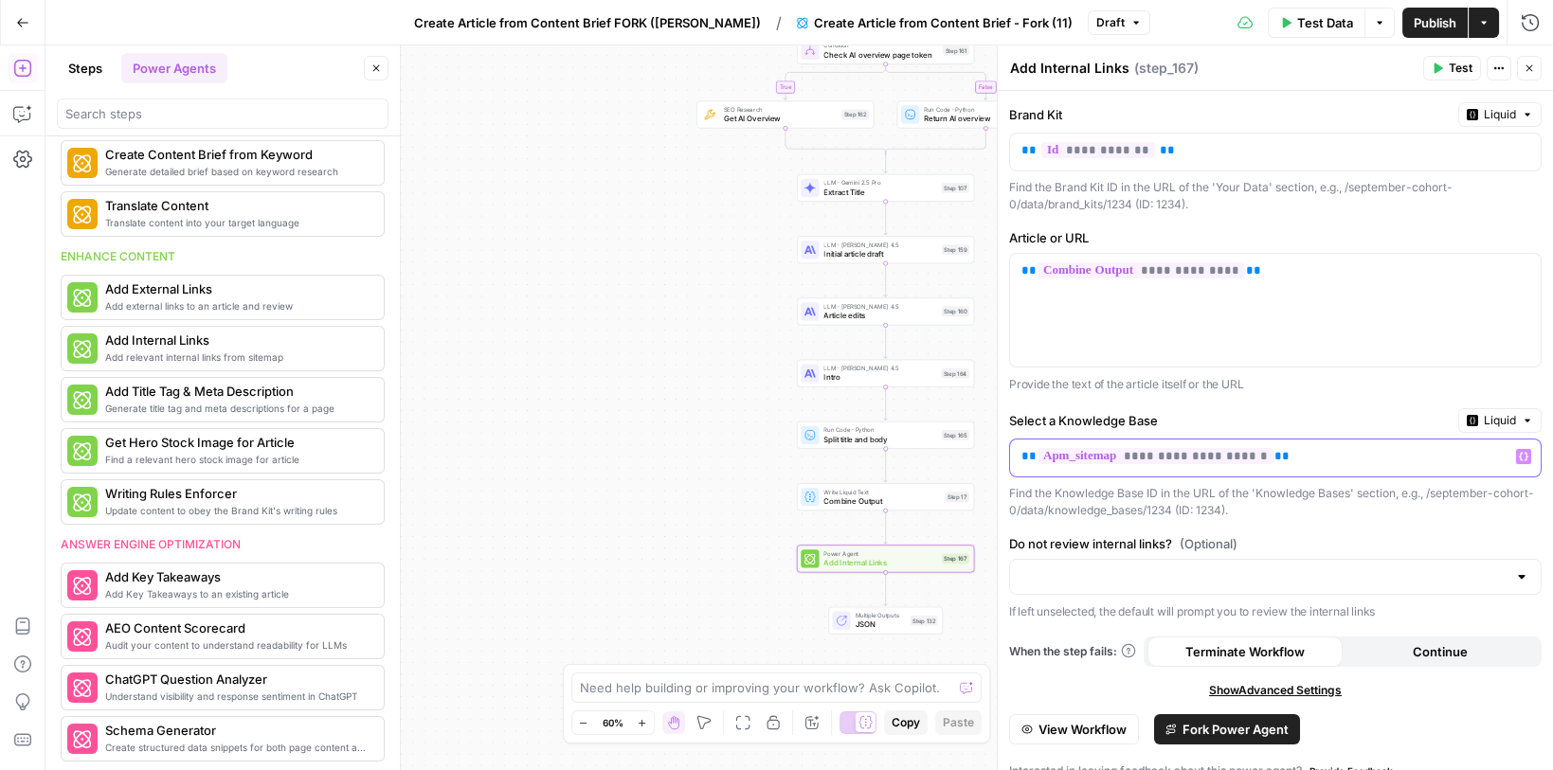
scroll to position [17, 0]
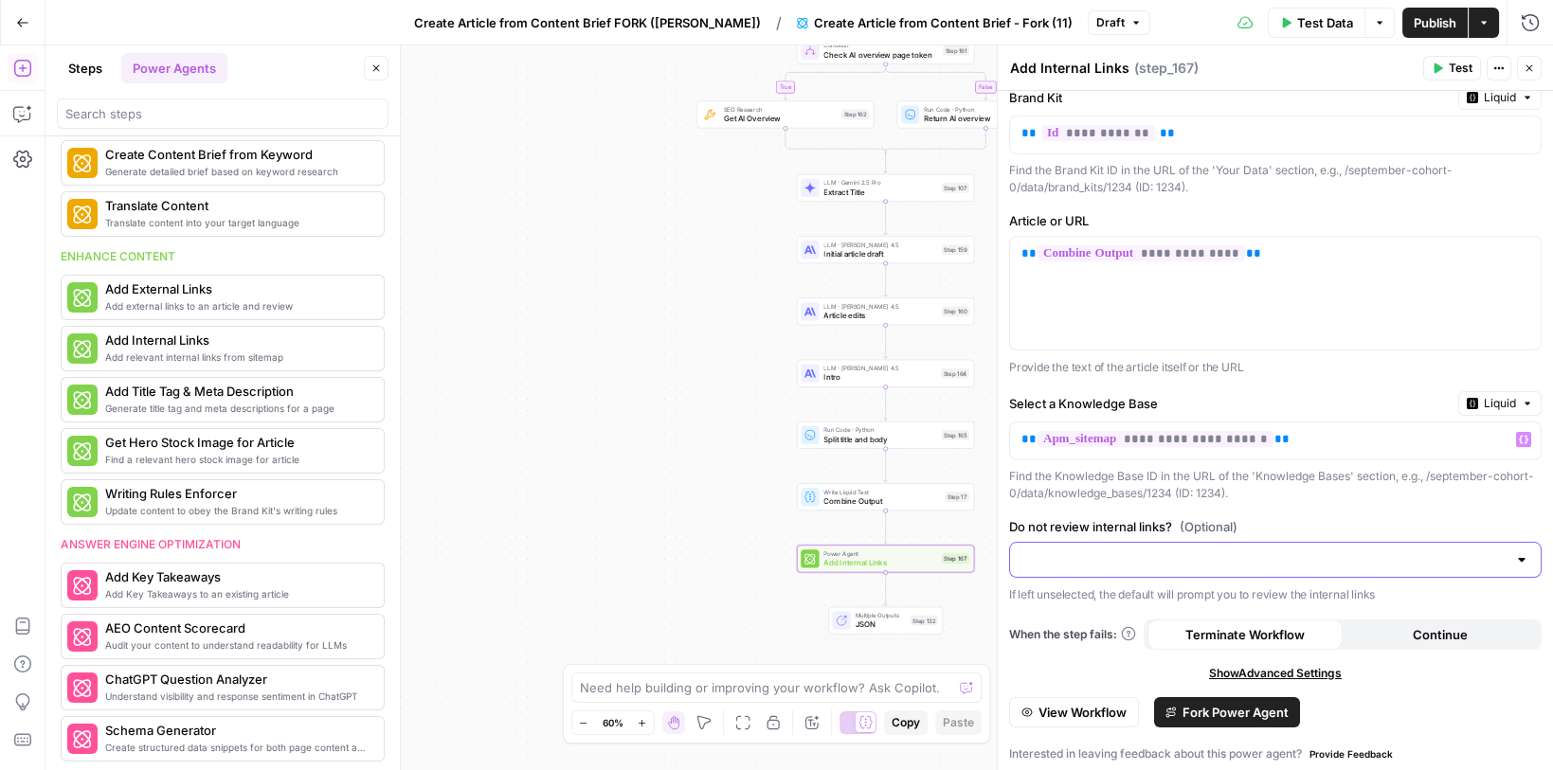
click at [1052, 557] on input "Do not review internal links? (Optional)" at bounding box center [1263, 560] width 485 height 19
click at [1059, 600] on span "Review internal links" at bounding box center [1270, 601] width 493 height 19
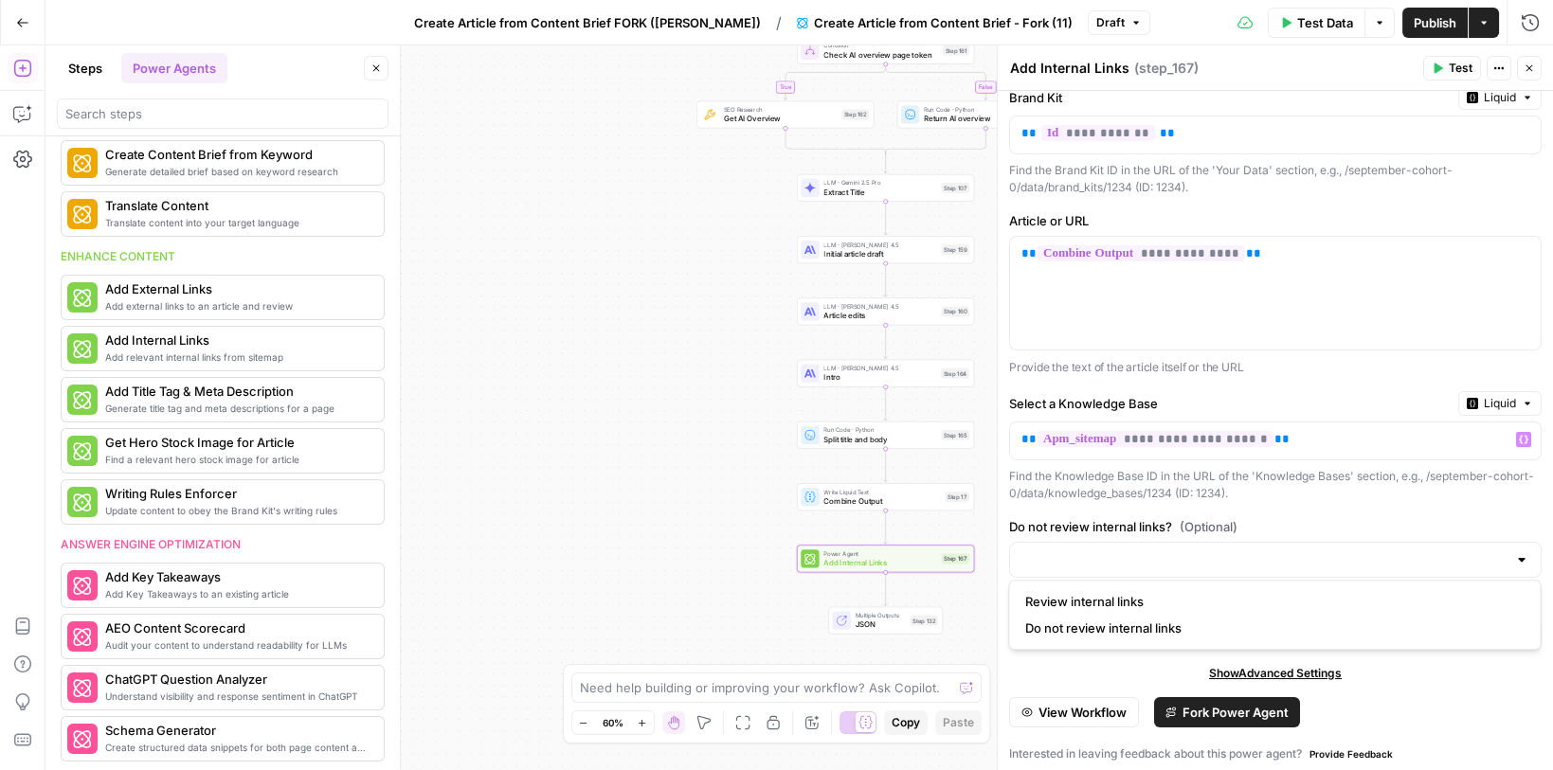
type input "Review internal links"
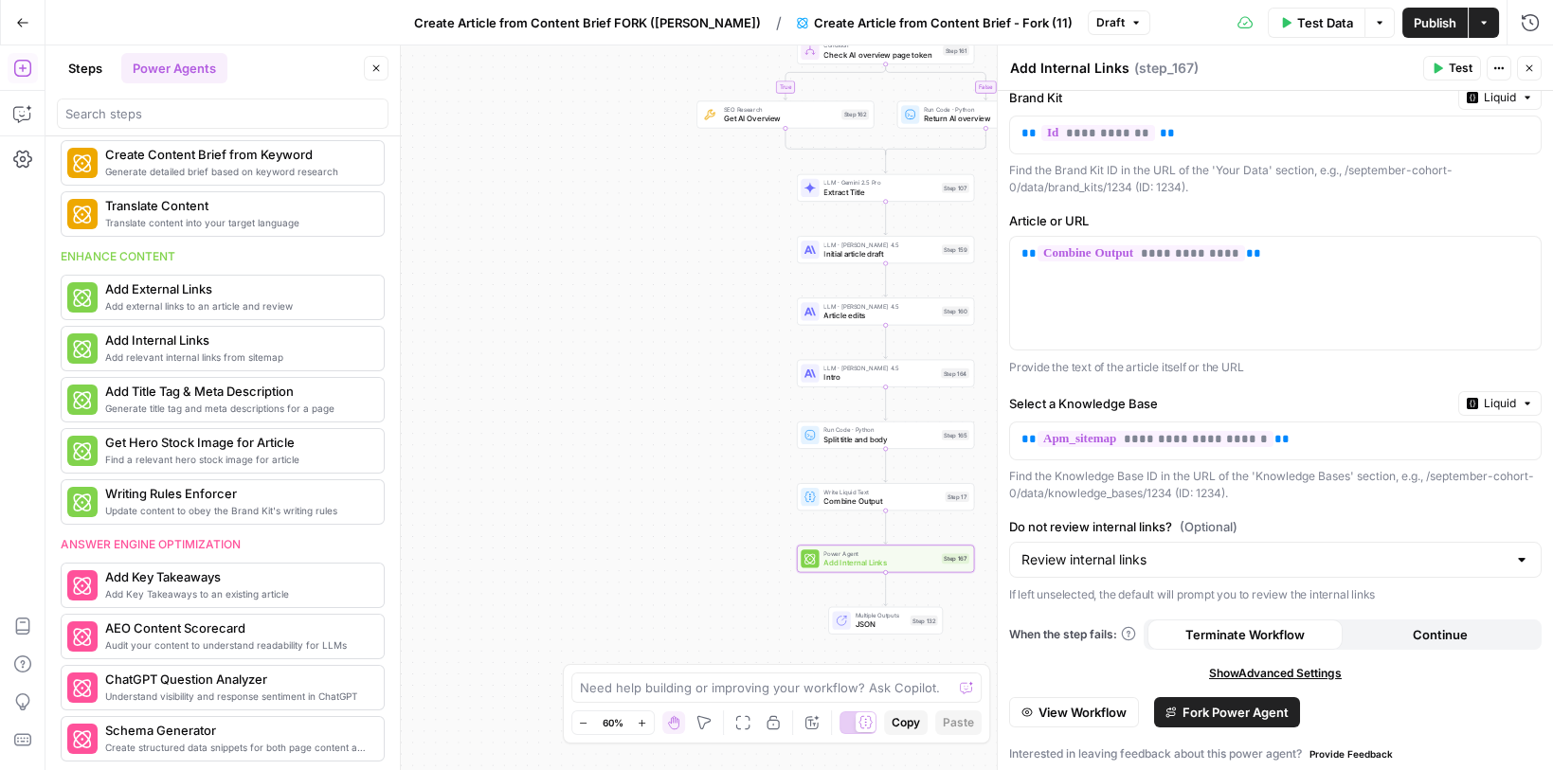
click at [1421, 13] on span "Publish" at bounding box center [1435, 22] width 43 height 19
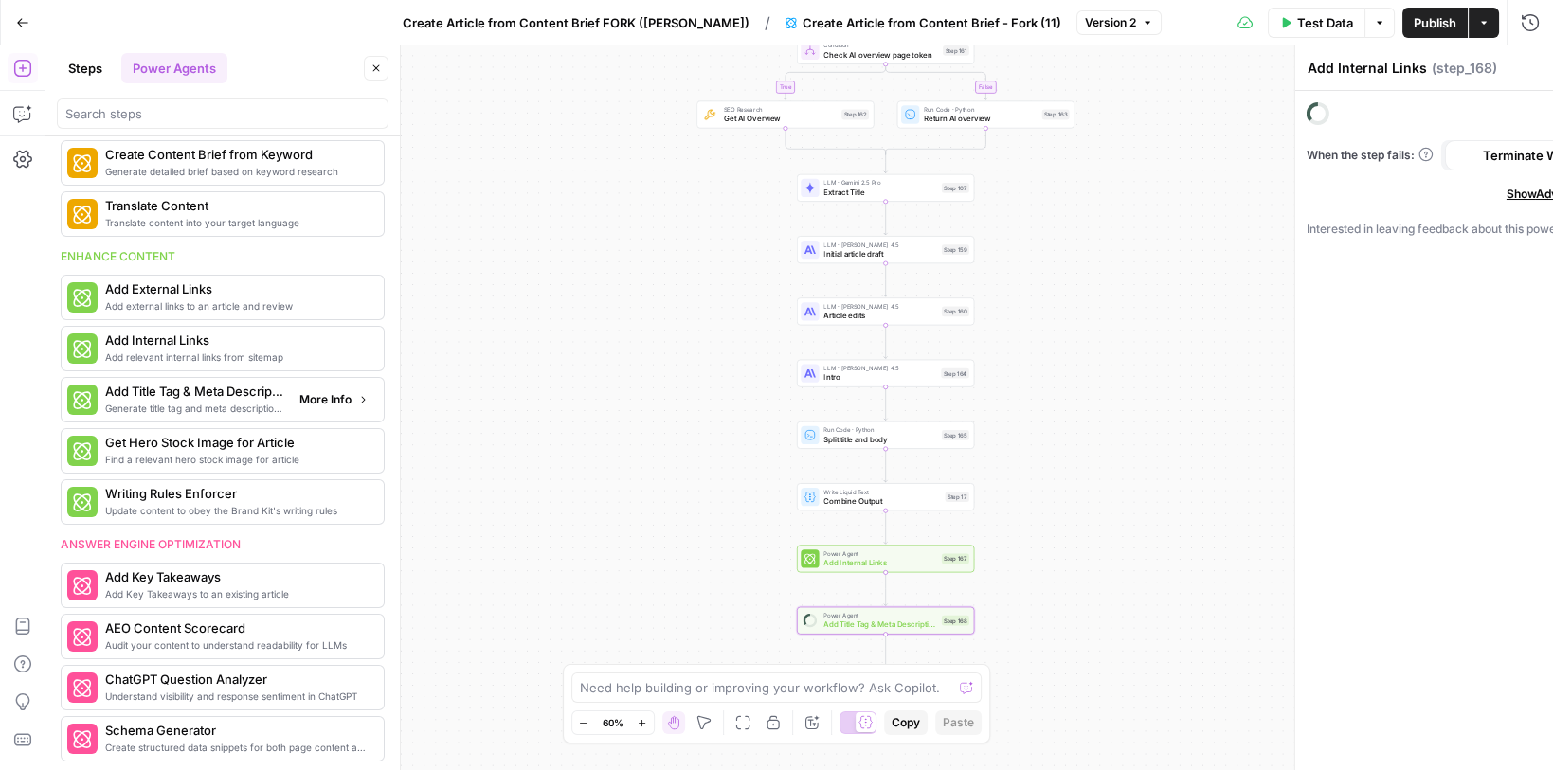
type textarea "Add Title Tag & Meta Description"
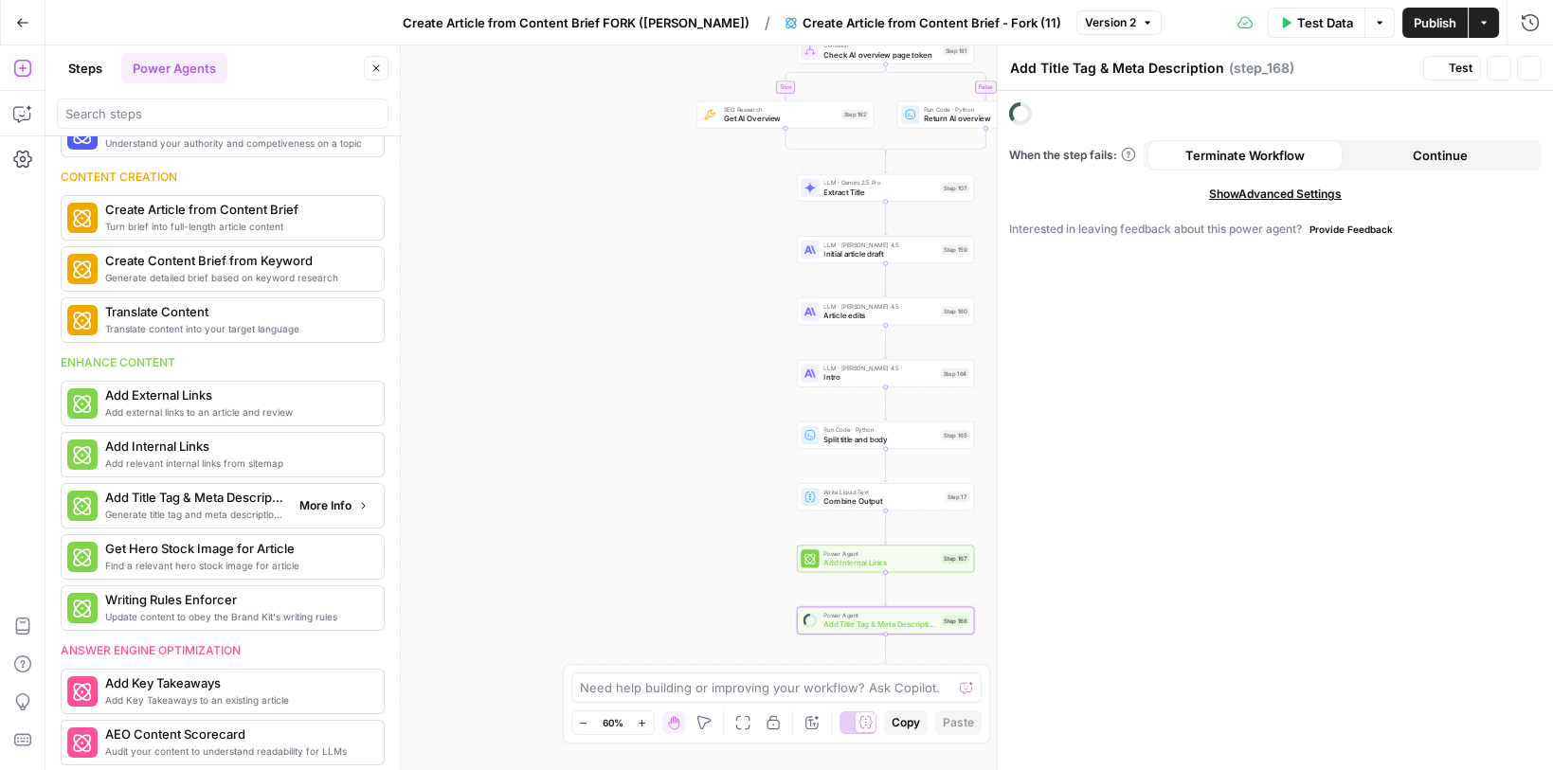
scroll to position [479, 0]
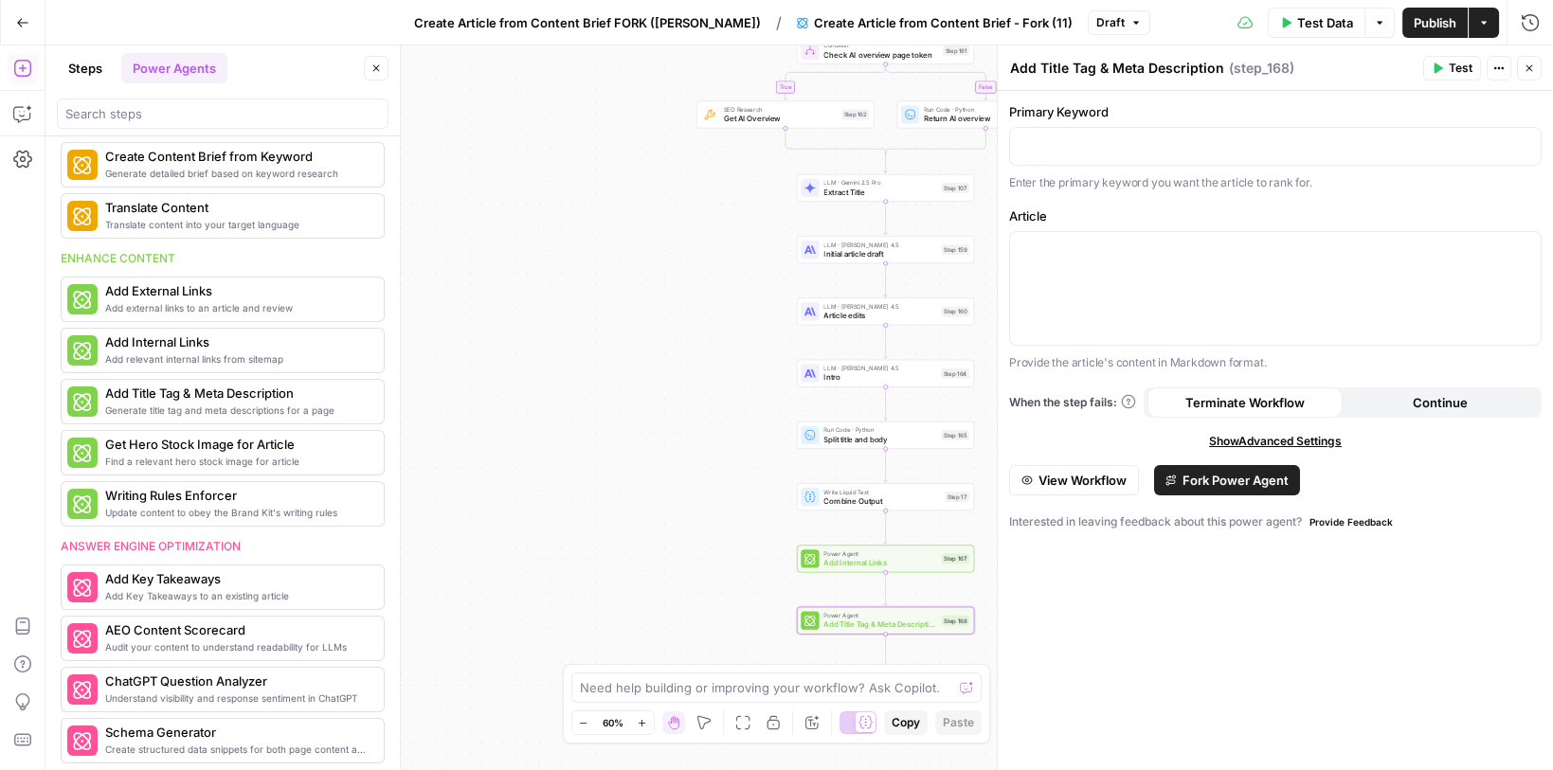
drag, startPoint x: 180, startPoint y: 391, endPoint x: 772, endPoint y: 27, distance: 695.1
click at [1080, 154] on div at bounding box center [1275, 146] width 531 height 37
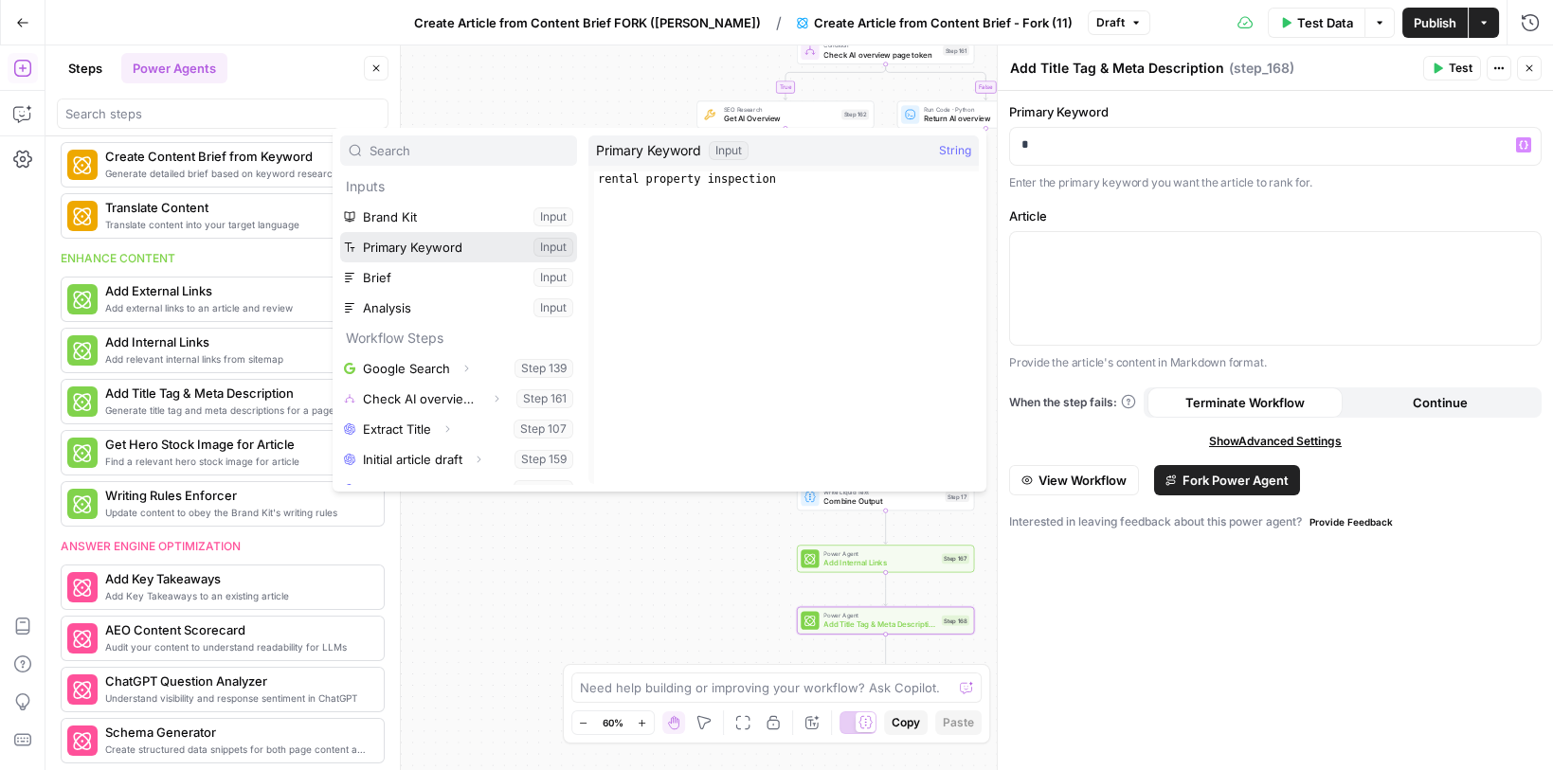
click at [421, 250] on button "Select variable Primary Keyword" at bounding box center [458, 247] width 237 height 30
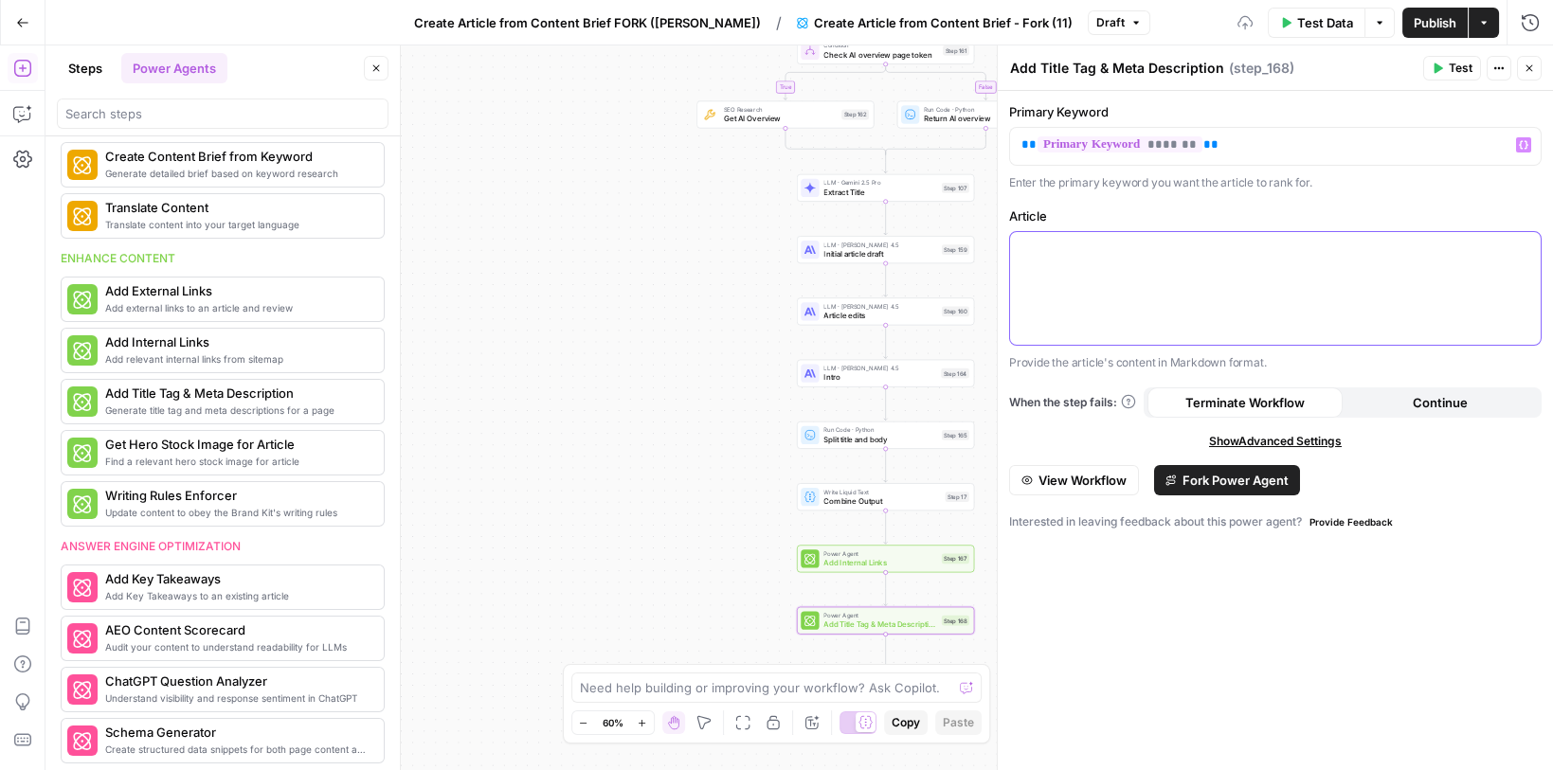
click at [1111, 265] on div at bounding box center [1275, 288] width 531 height 113
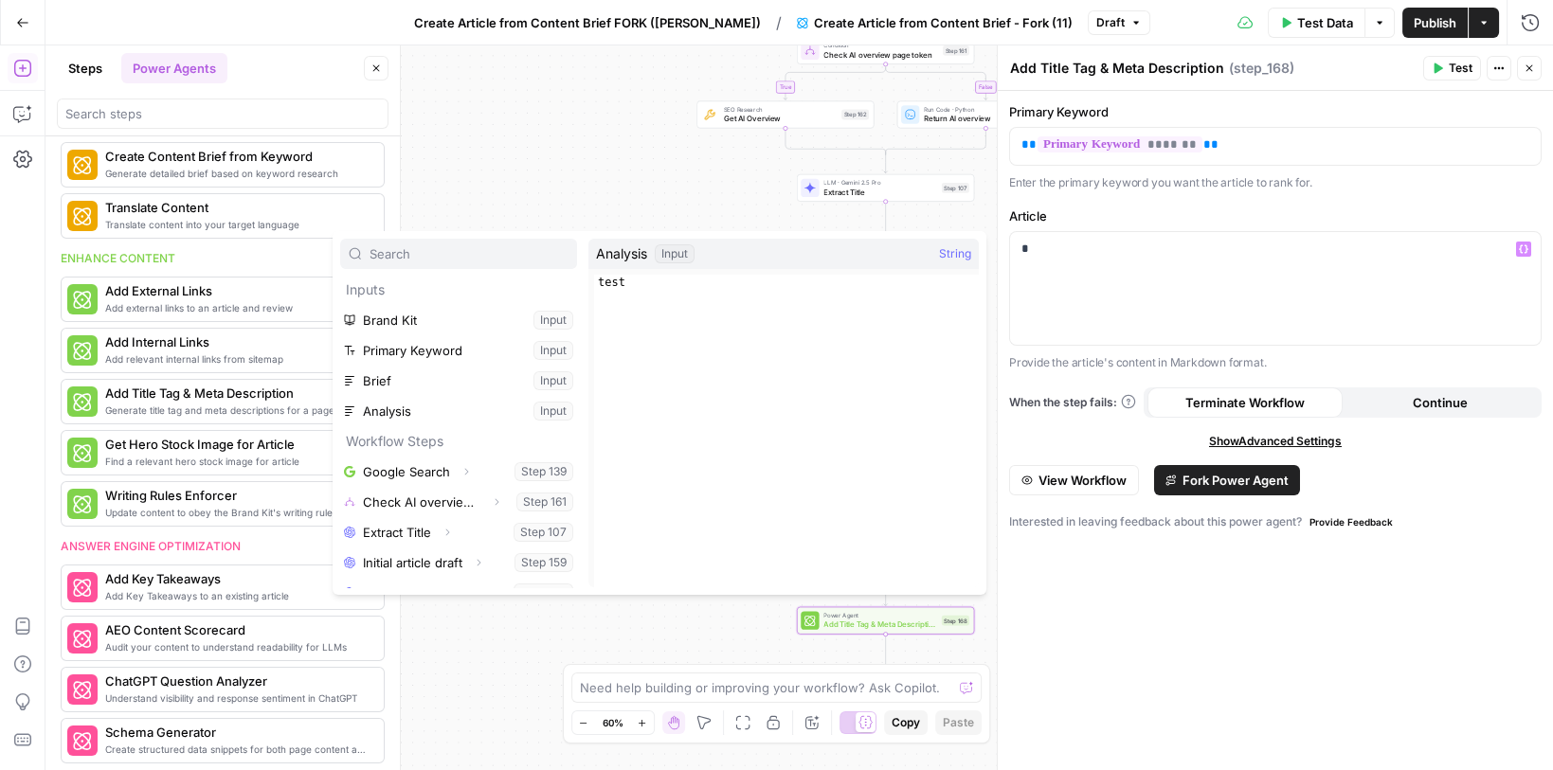
scroll to position [140, 0]
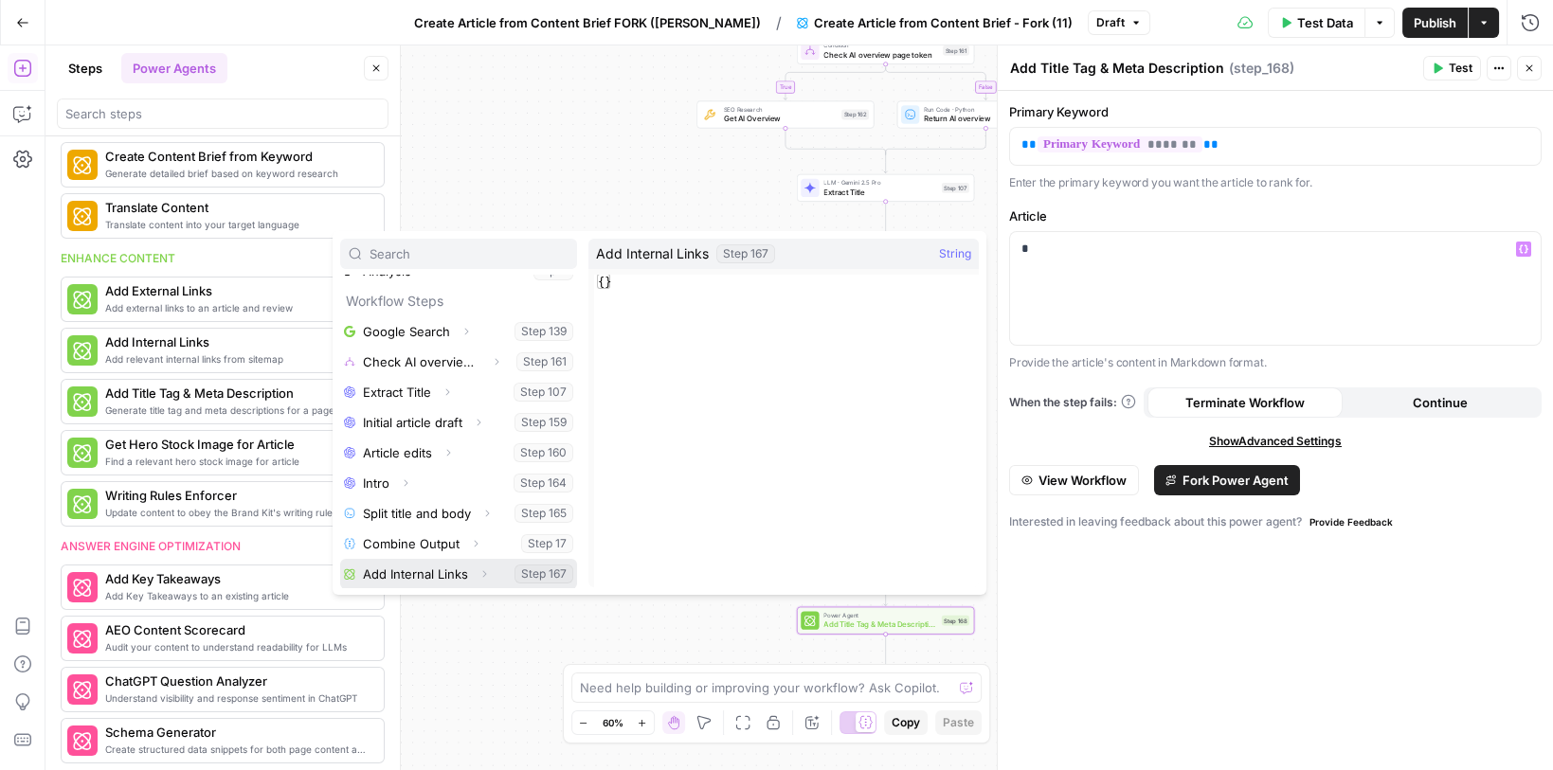
click at [435, 574] on button "Select variable Add Internal Links" at bounding box center [458, 574] width 237 height 30
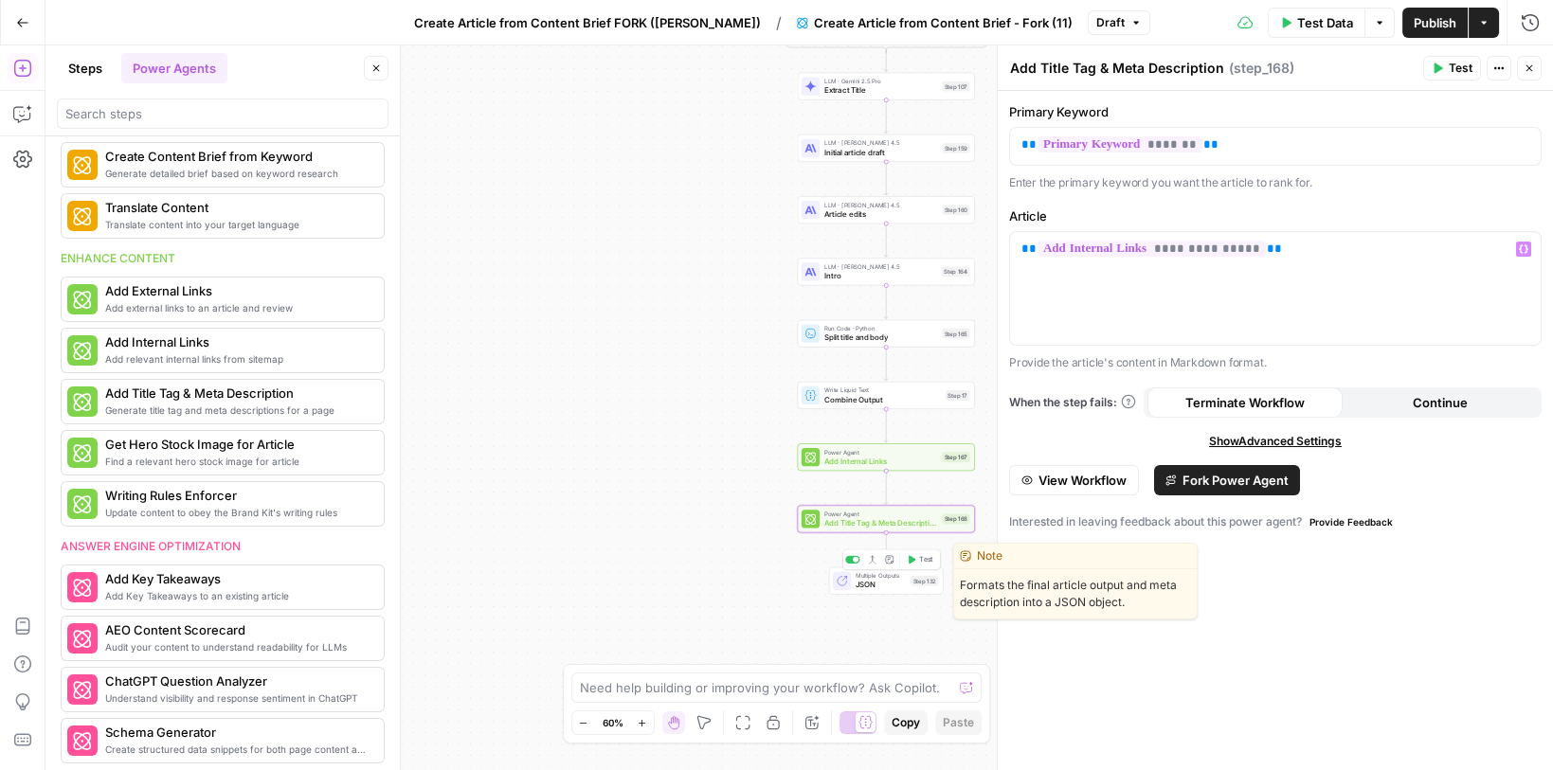
click at [857, 579] on span "JSON" at bounding box center [881, 584] width 50 height 11
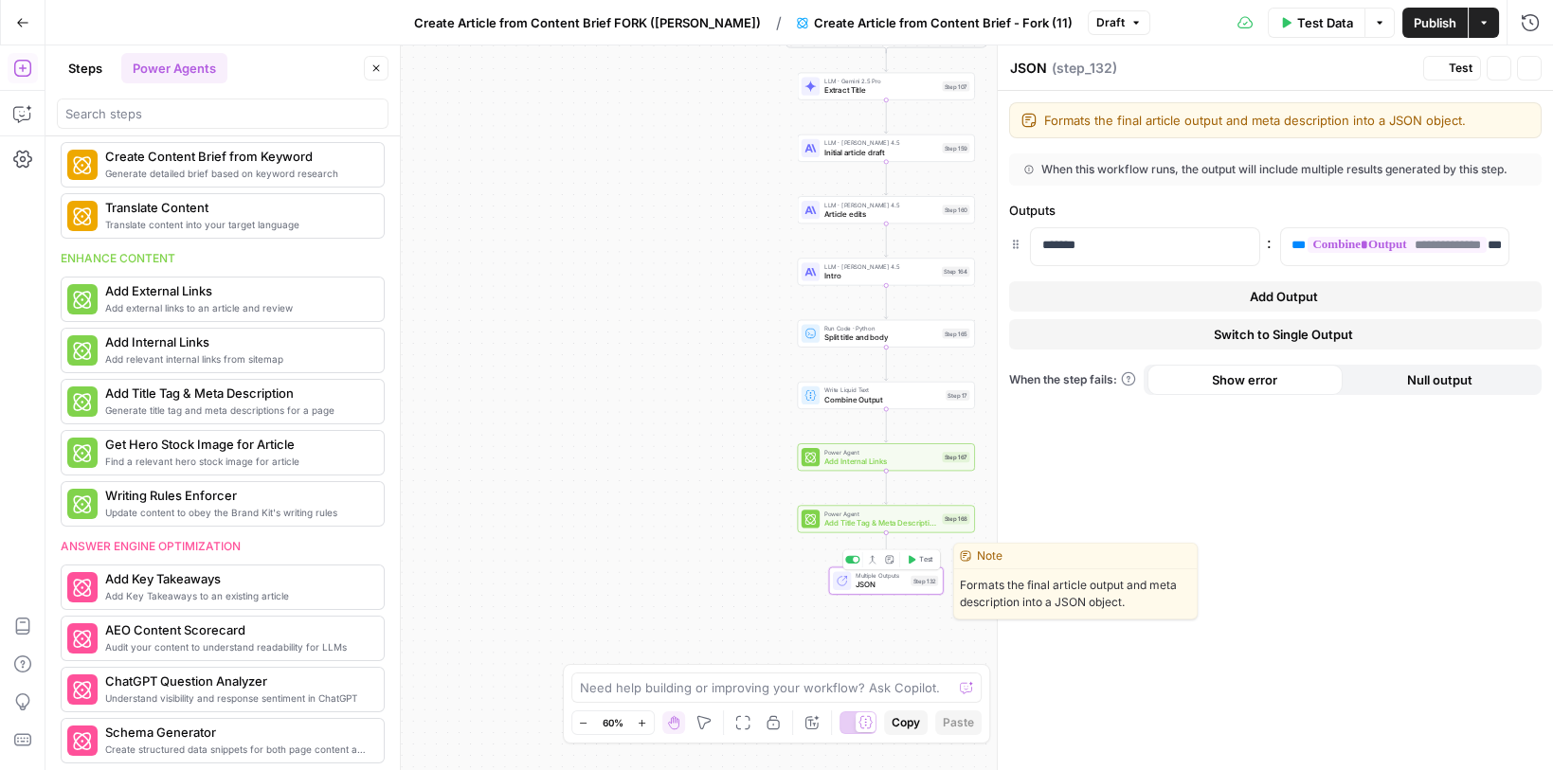
scroll to position [272, 0]
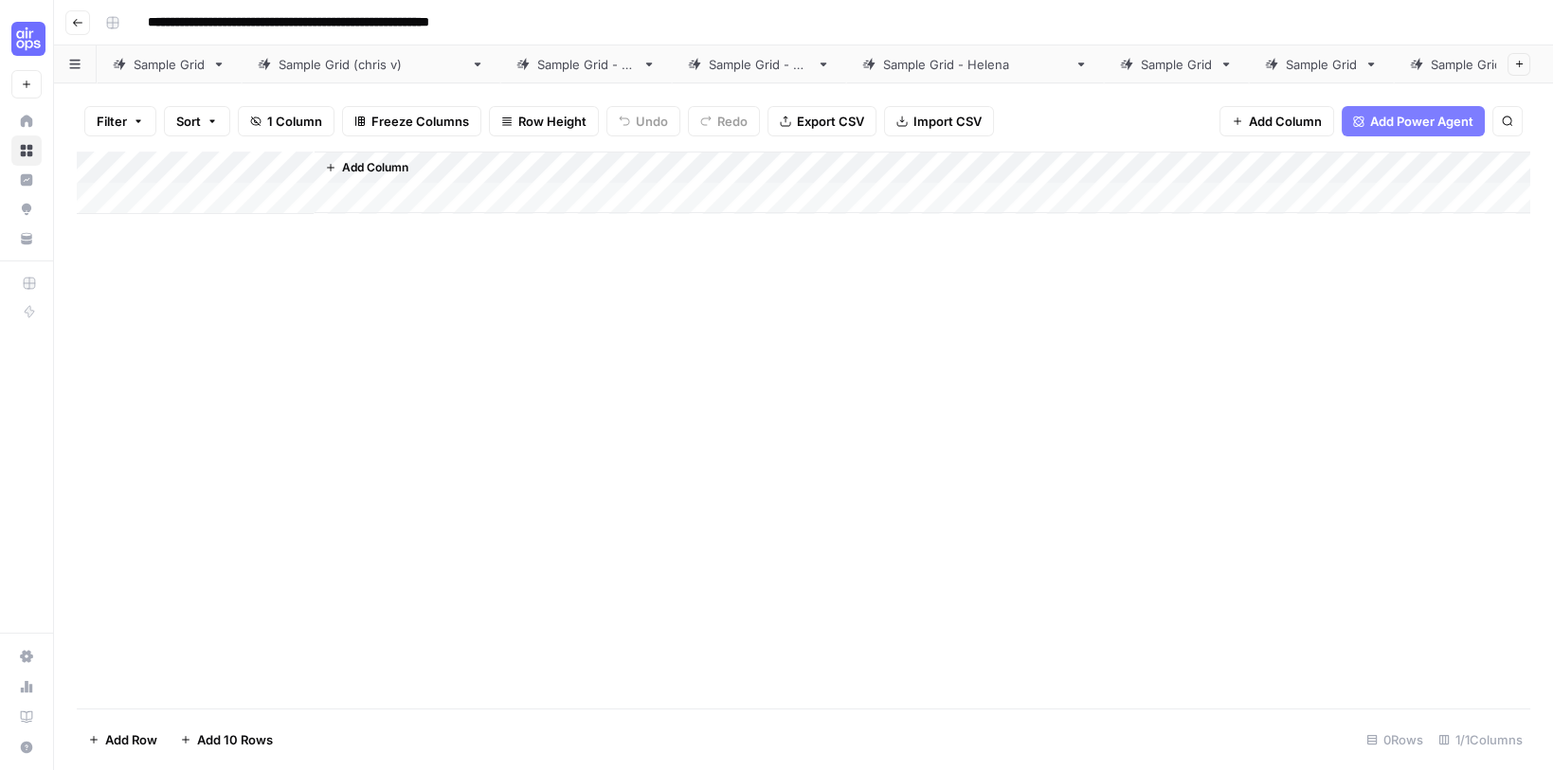
click at [219, 67] on icon at bounding box center [218, 64] width 13 height 13
click at [219, 65] on icon "button" at bounding box center [219, 65] width 7 height 4
click at [227, 123] on button "Duplicate Sheet" at bounding box center [288, 127] width 135 height 27
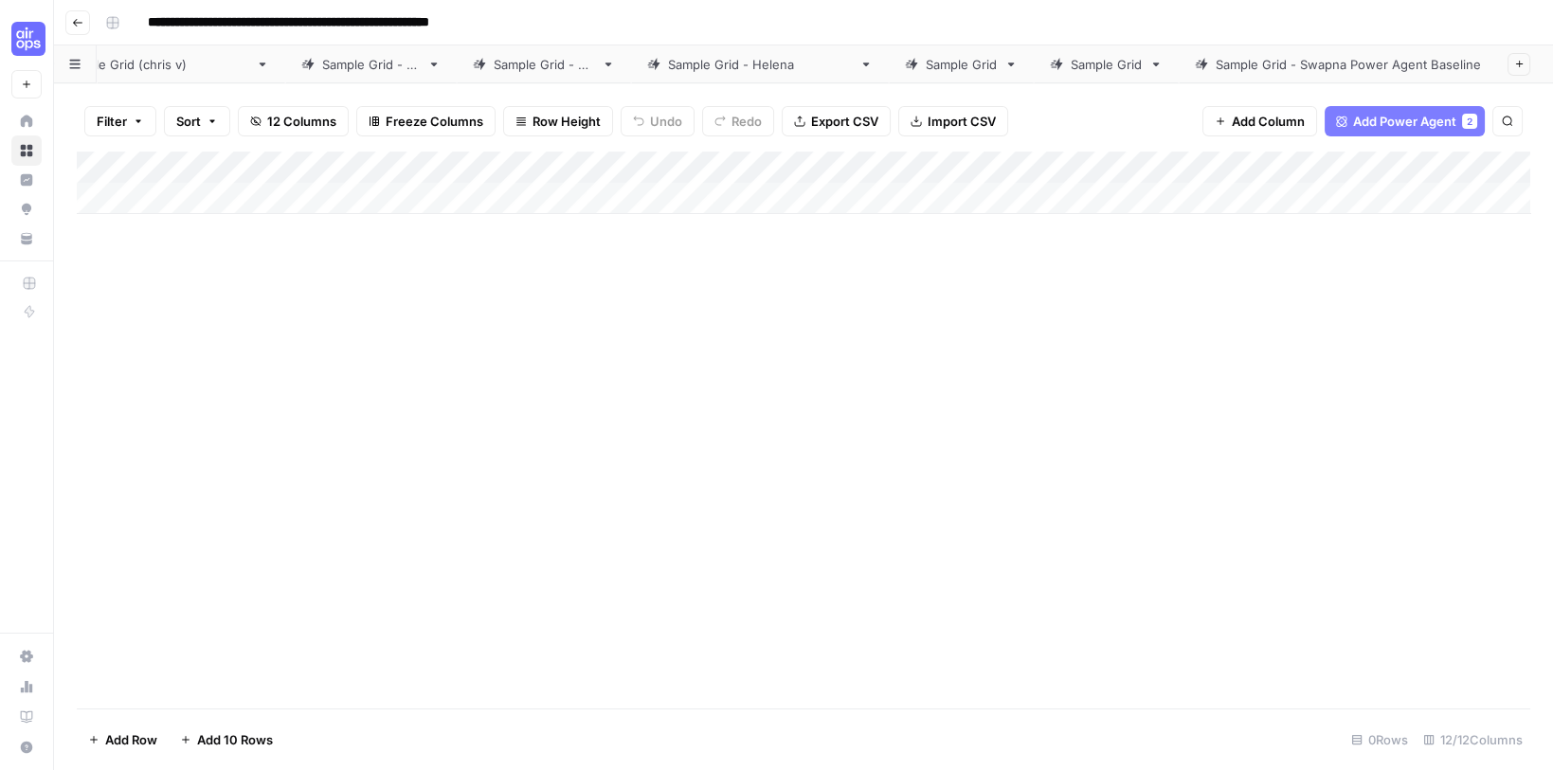
scroll to position [0, 265]
click at [1250, 70] on div "Sample Grid - [PERSON_NAME] Power Agent Baseline" at bounding box center [1323, 64] width 316 height 19
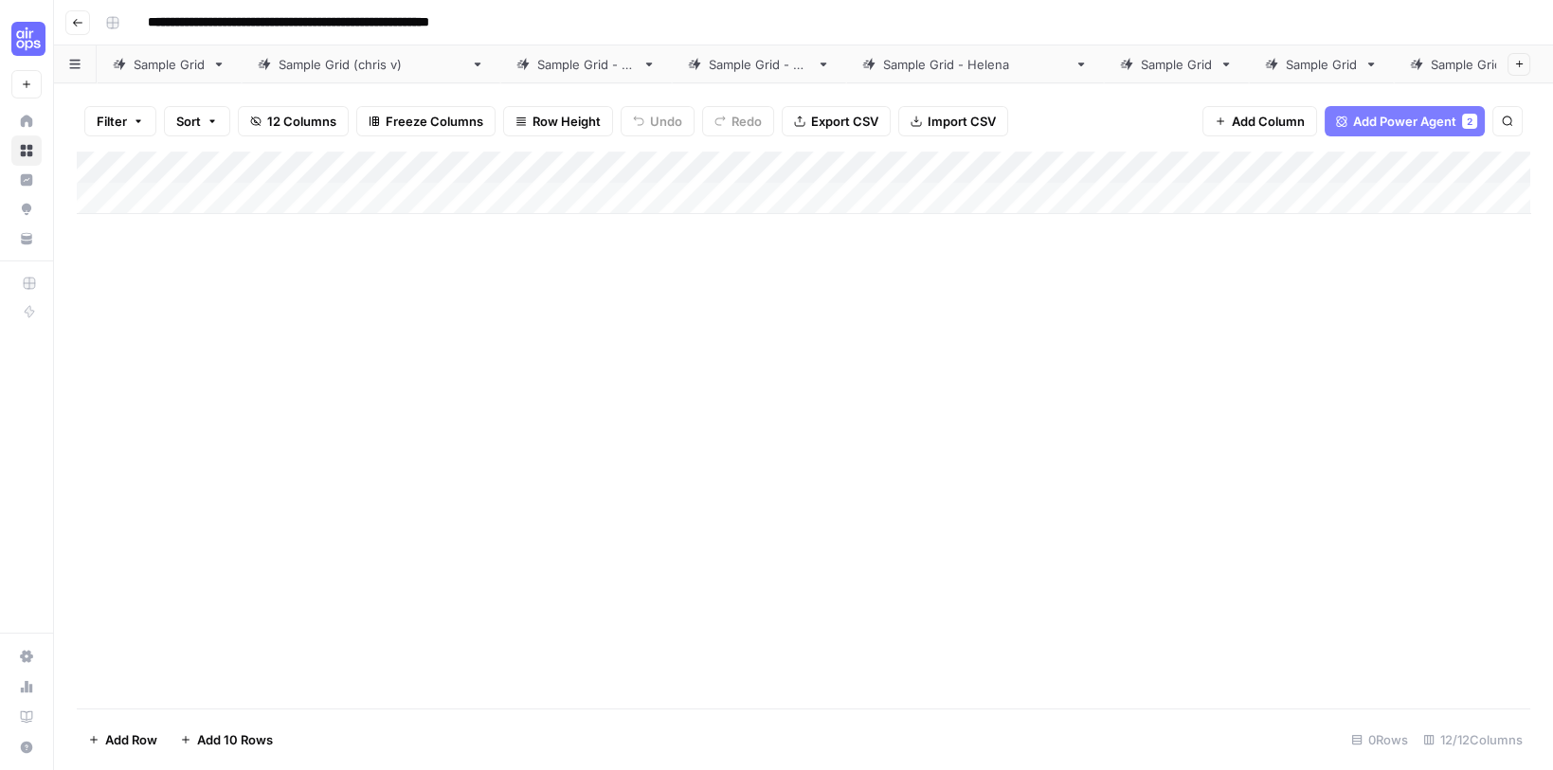
scroll to position [0, 265]
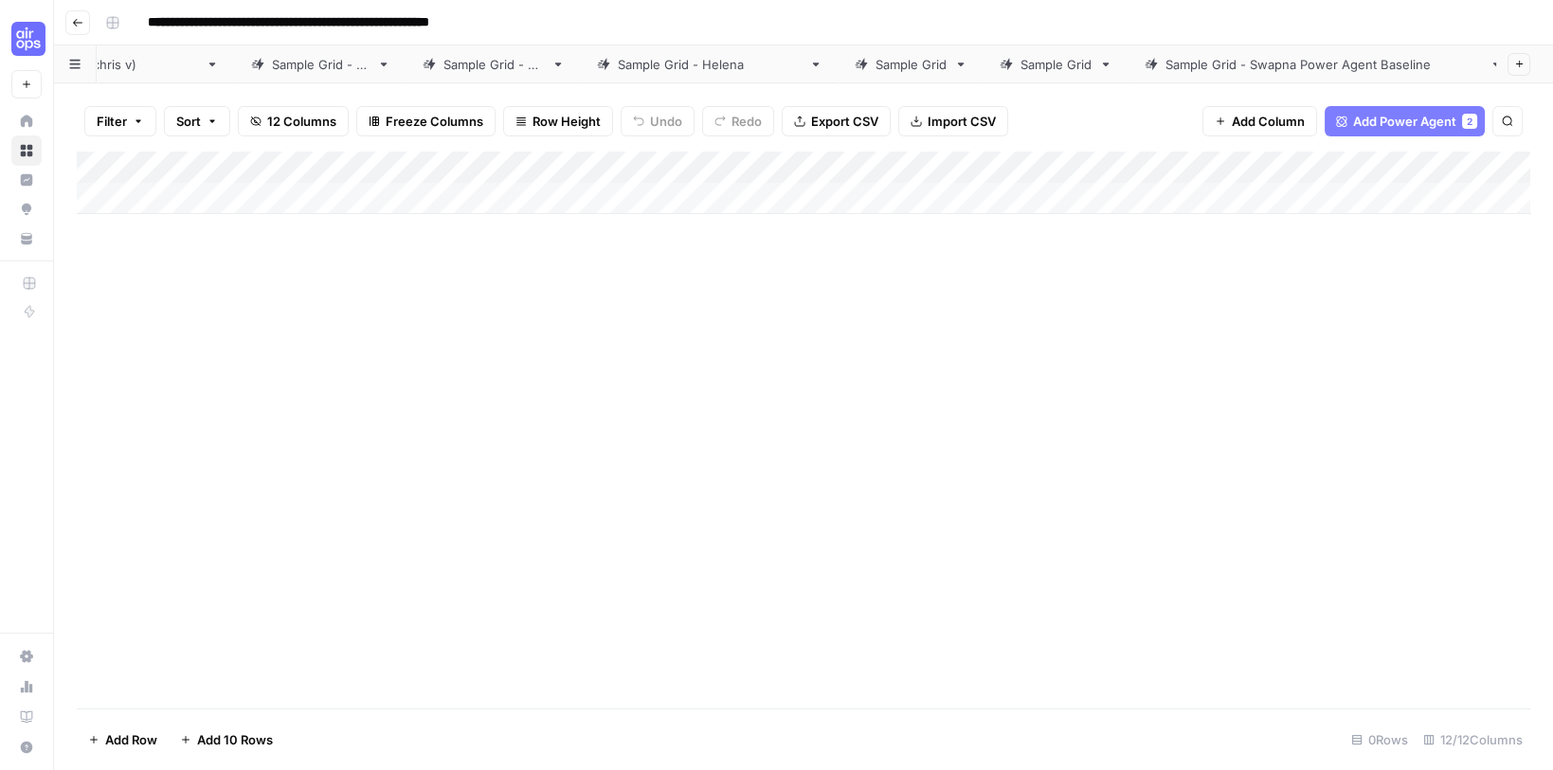
click at [984, 74] on link "Sample Grid" at bounding box center [1056, 64] width 145 height 38
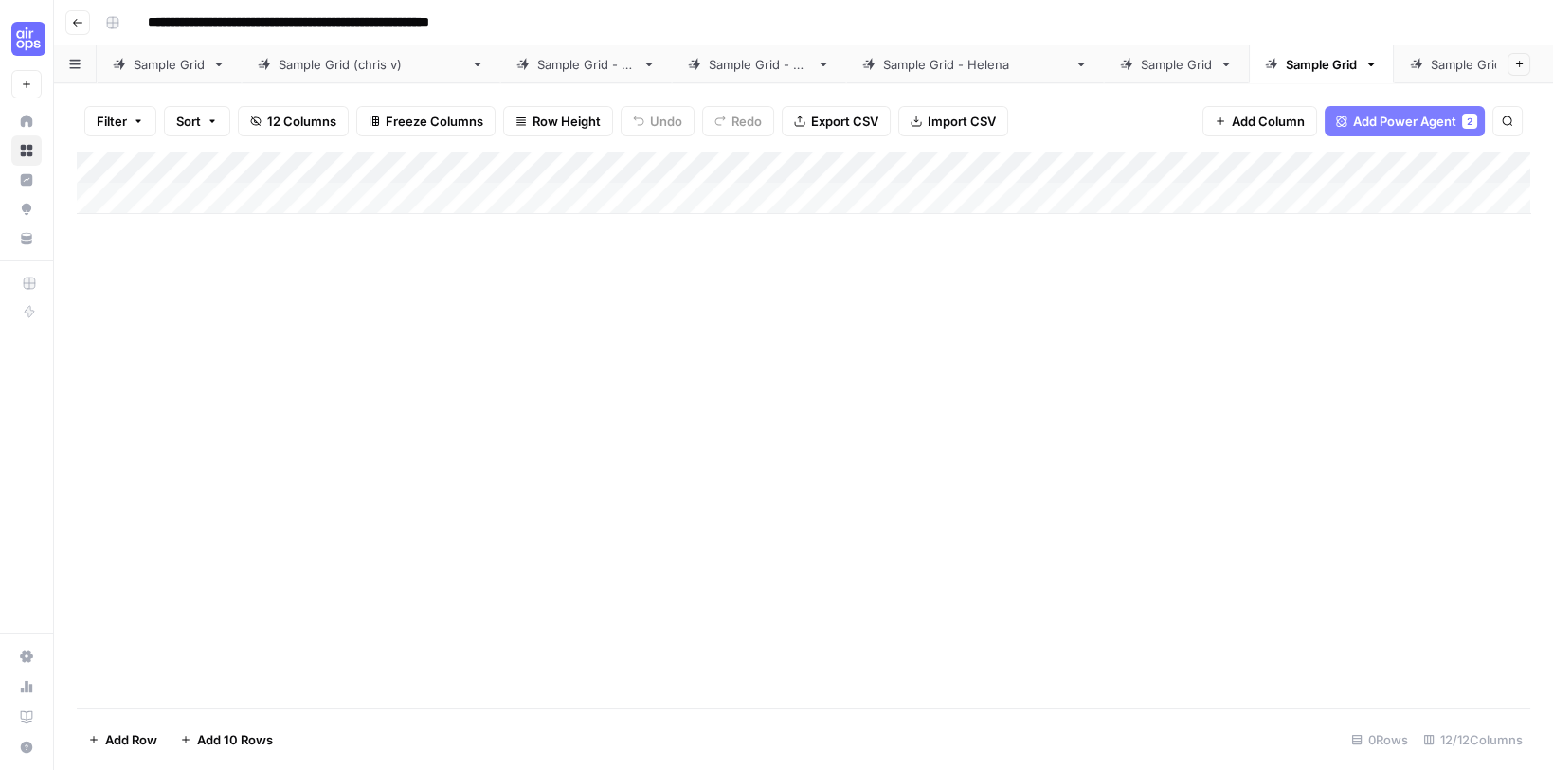
click at [1141, 70] on div "Sample Grid" at bounding box center [1176, 64] width 71 height 19
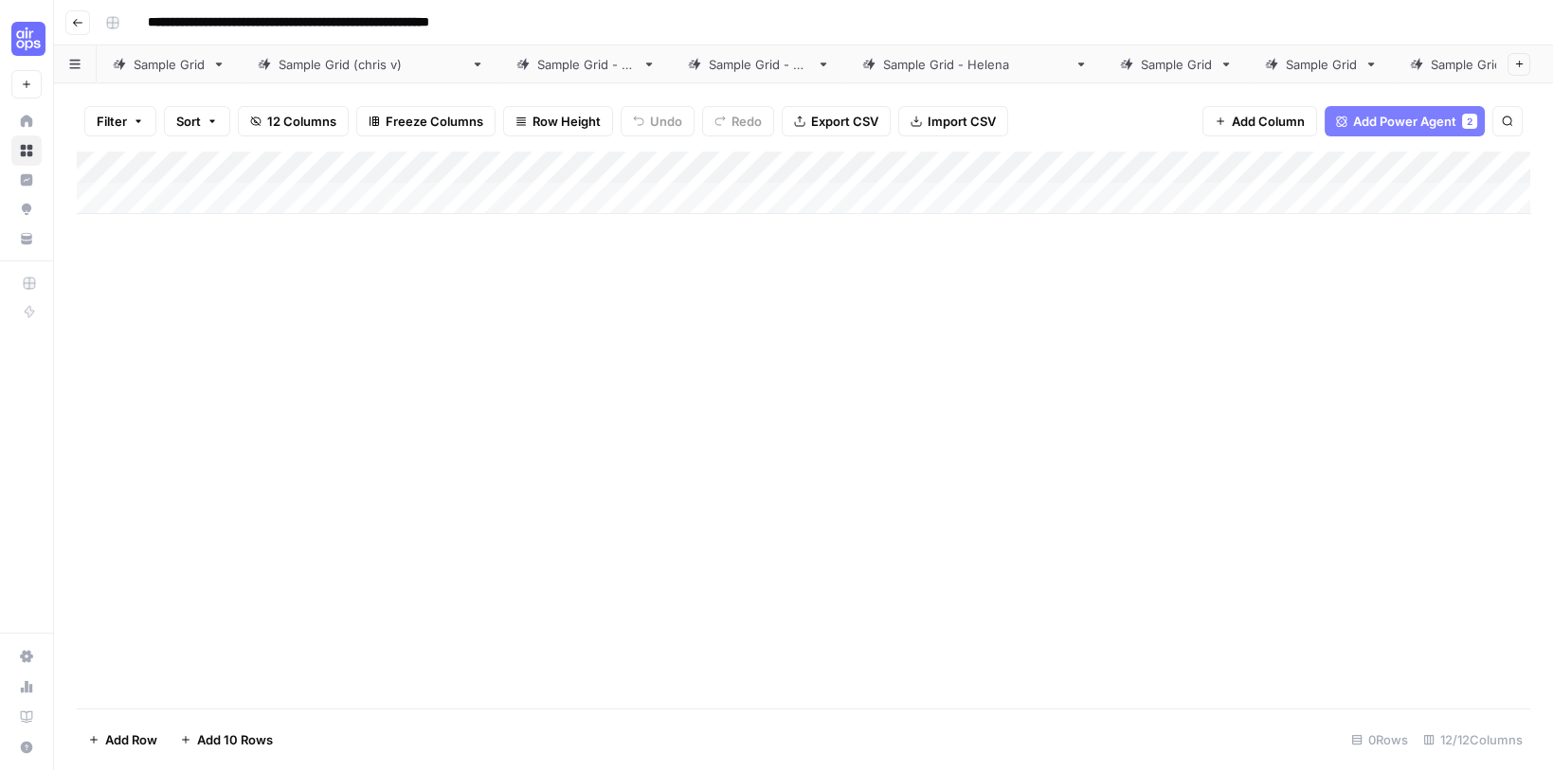
scroll to position [0, 265]
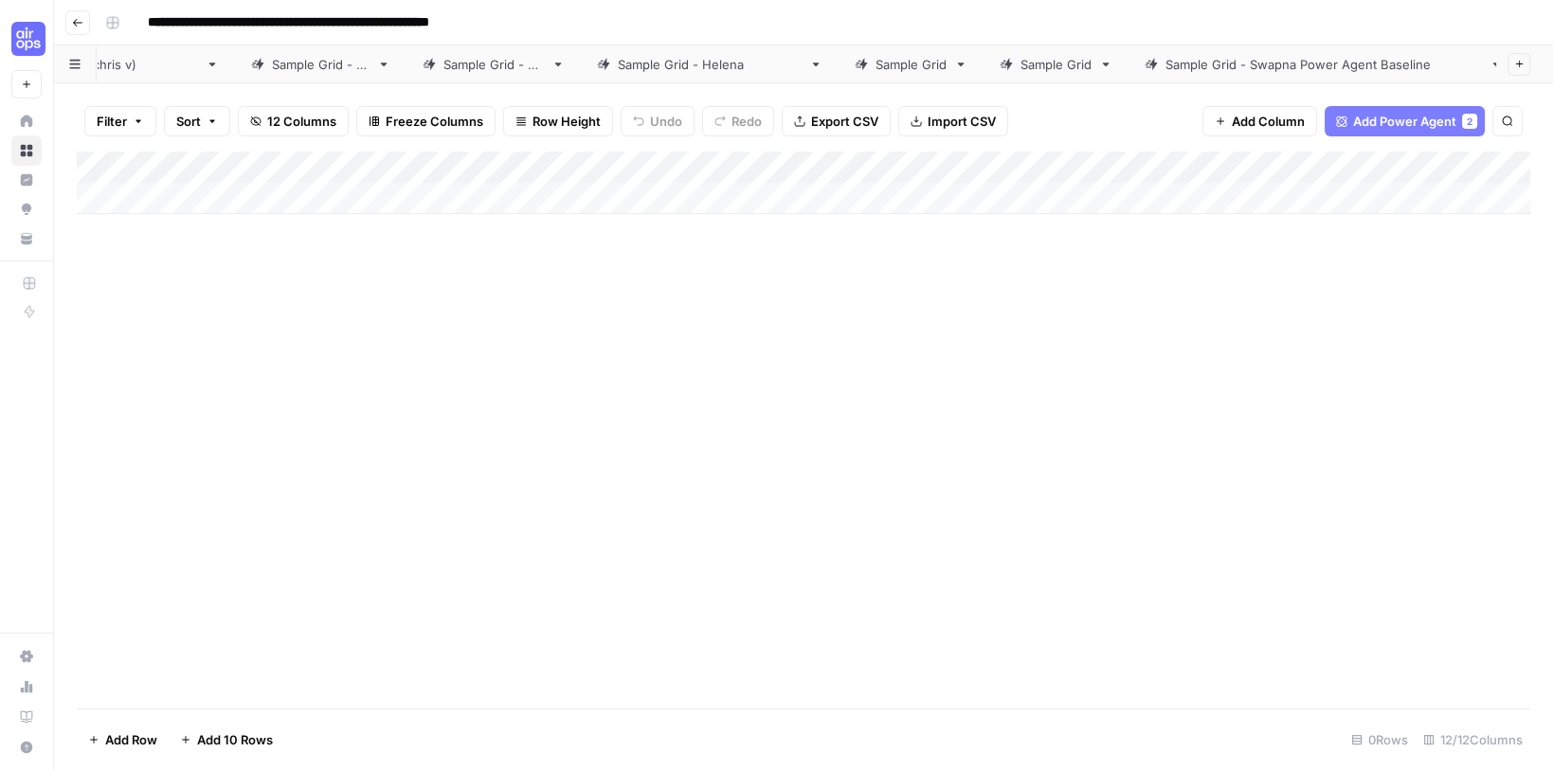
click at [1412, 102] on span "Rename Sheet" at bounding box center [1411, 100] width 91 height 19
type input "**********"
click at [1390, 274] on div "Add Column" at bounding box center [804, 430] width 1454 height 557
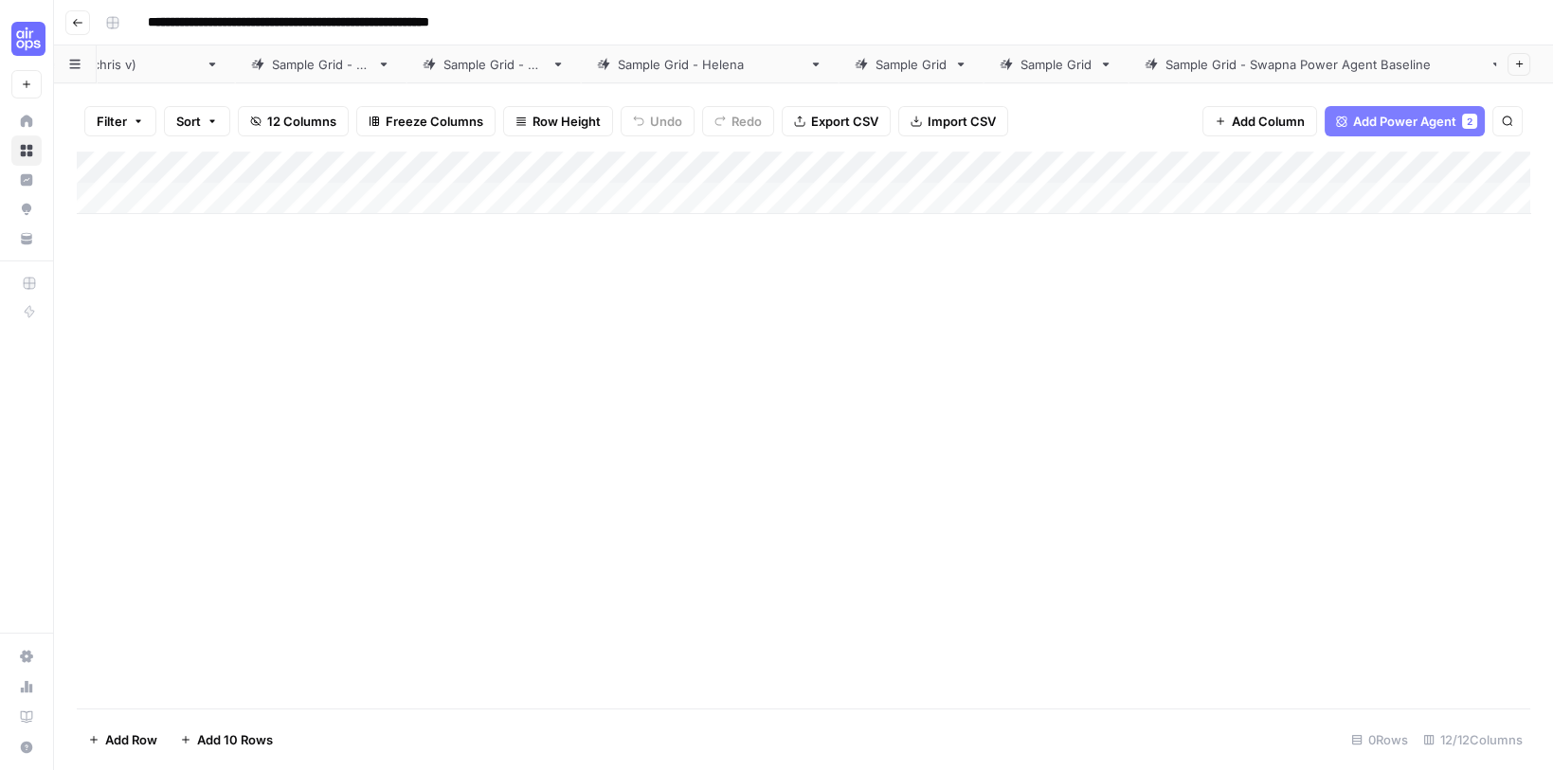
click at [326, 190] on div "Add Column" at bounding box center [804, 183] width 1454 height 63
type textarea "**********"
click at [355, 383] on div "Add Column" at bounding box center [804, 430] width 1454 height 557
click at [731, 159] on div "Add Column" at bounding box center [804, 199] width 1454 height 95
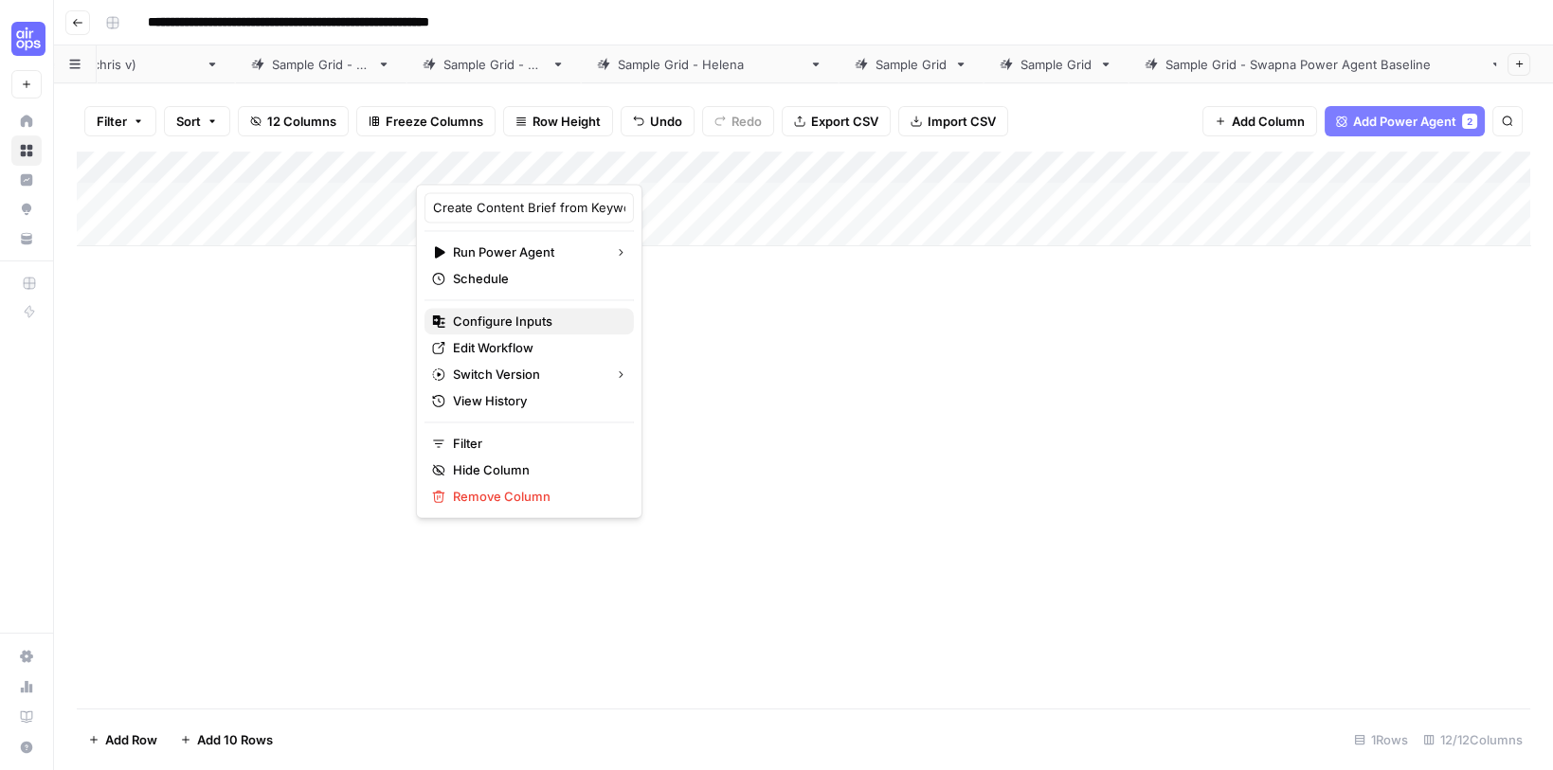
click at [460, 313] on span "Configure Inputs" at bounding box center [536, 321] width 166 height 19
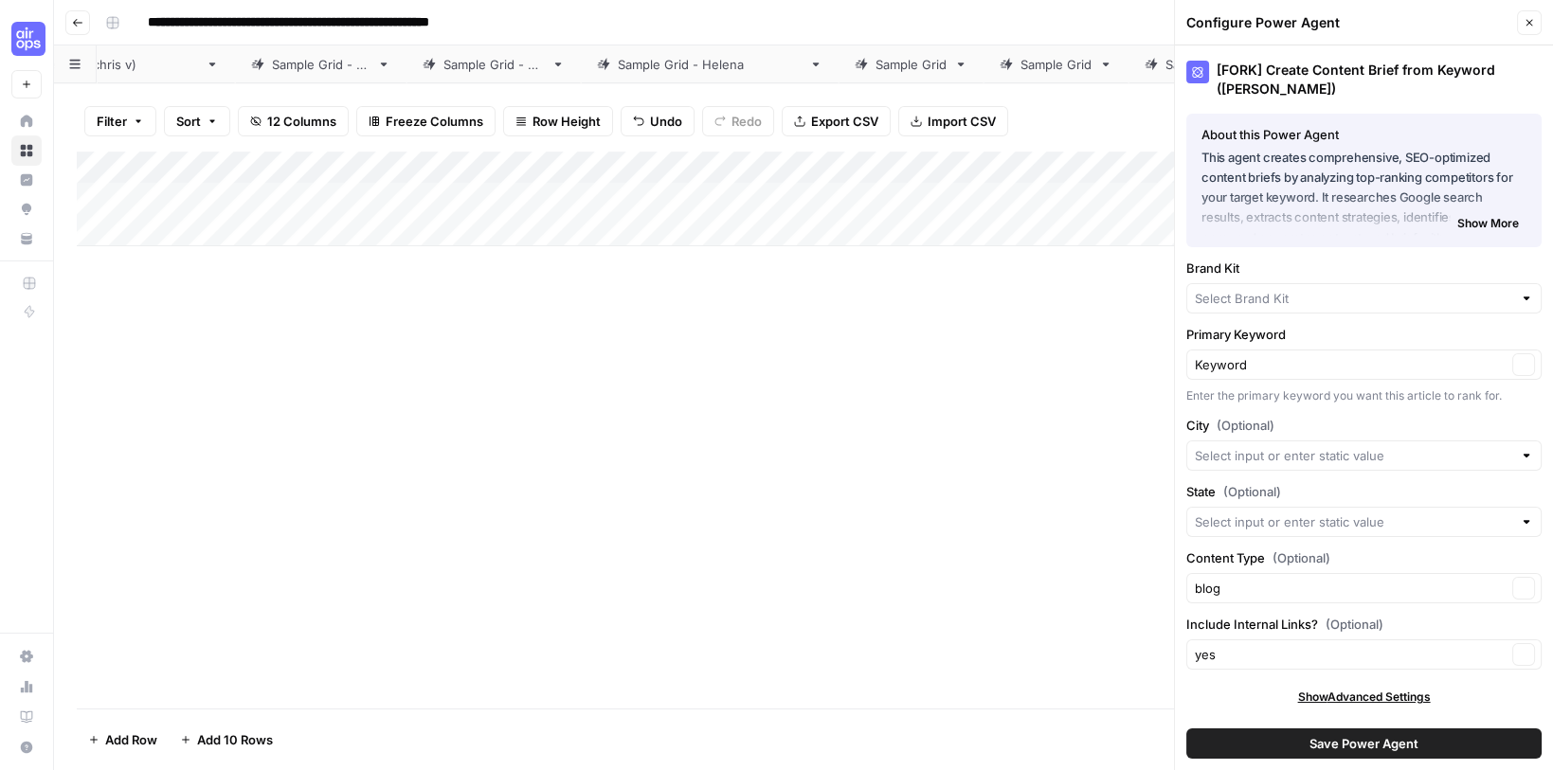
type input "AirOps"
click at [1521, 294] on icon "button" at bounding box center [1524, 299] width 10 height 10
click at [1324, 309] on div "AirOps Clear" at bounding box center [1363, 298] width 355 height 30
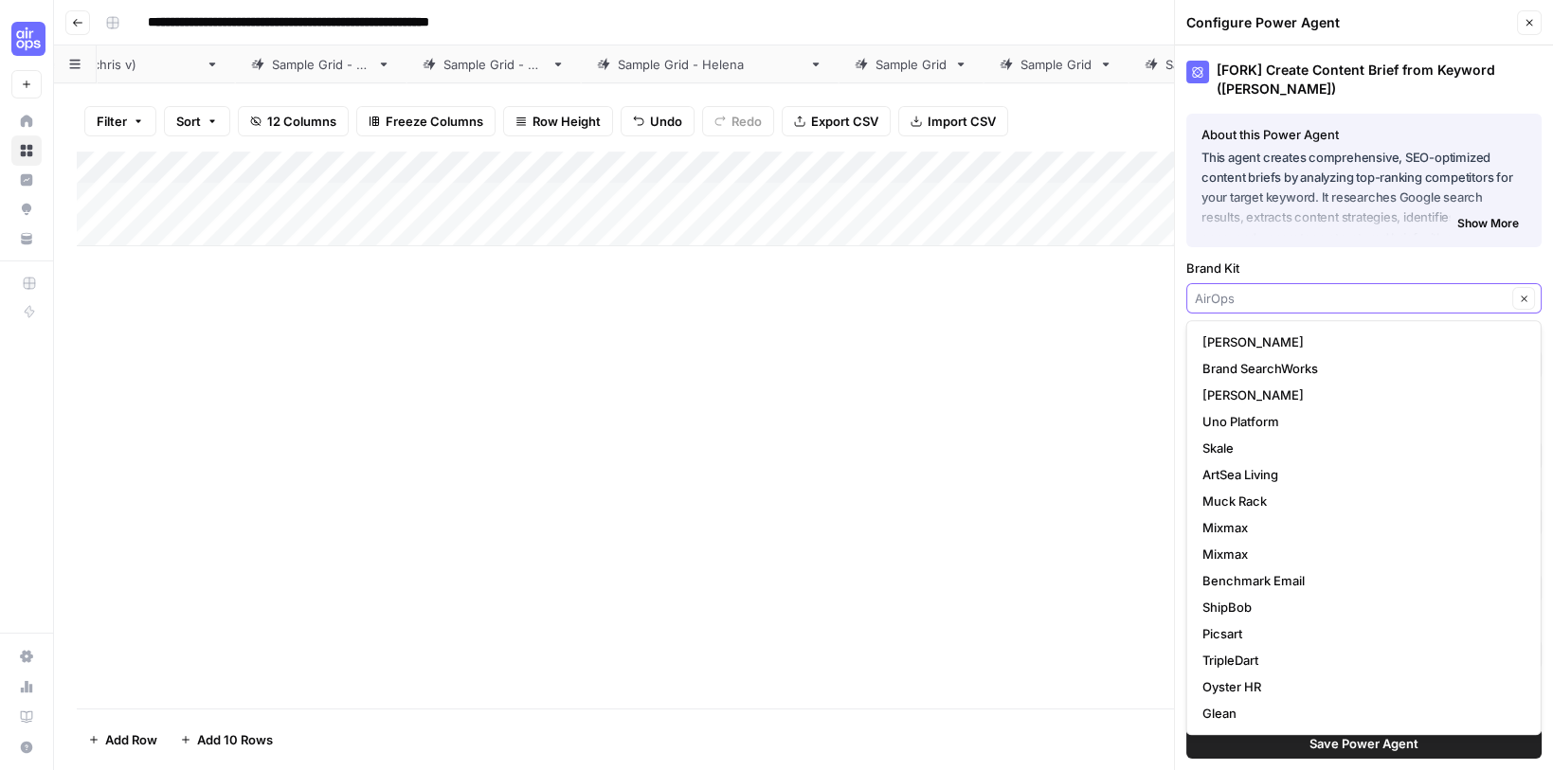
click at [1272, 304] on input "Brand Kit" at bounding box center [1351, 298] width 312 height 19
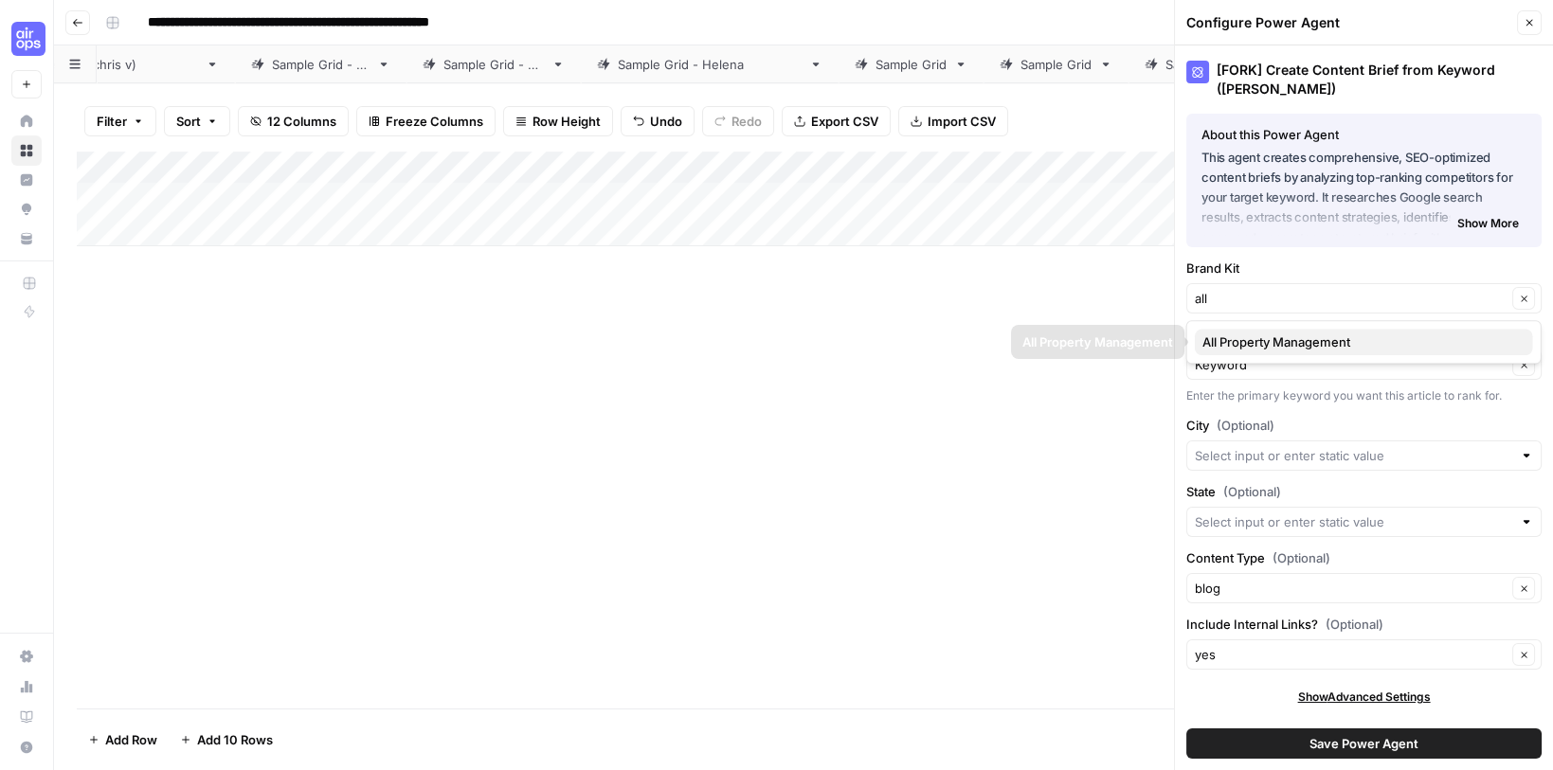
click at [1312, 339] on span "All Property Management" at bounding box center [1360, 342] width 316 height 19
type input "All Property Management"
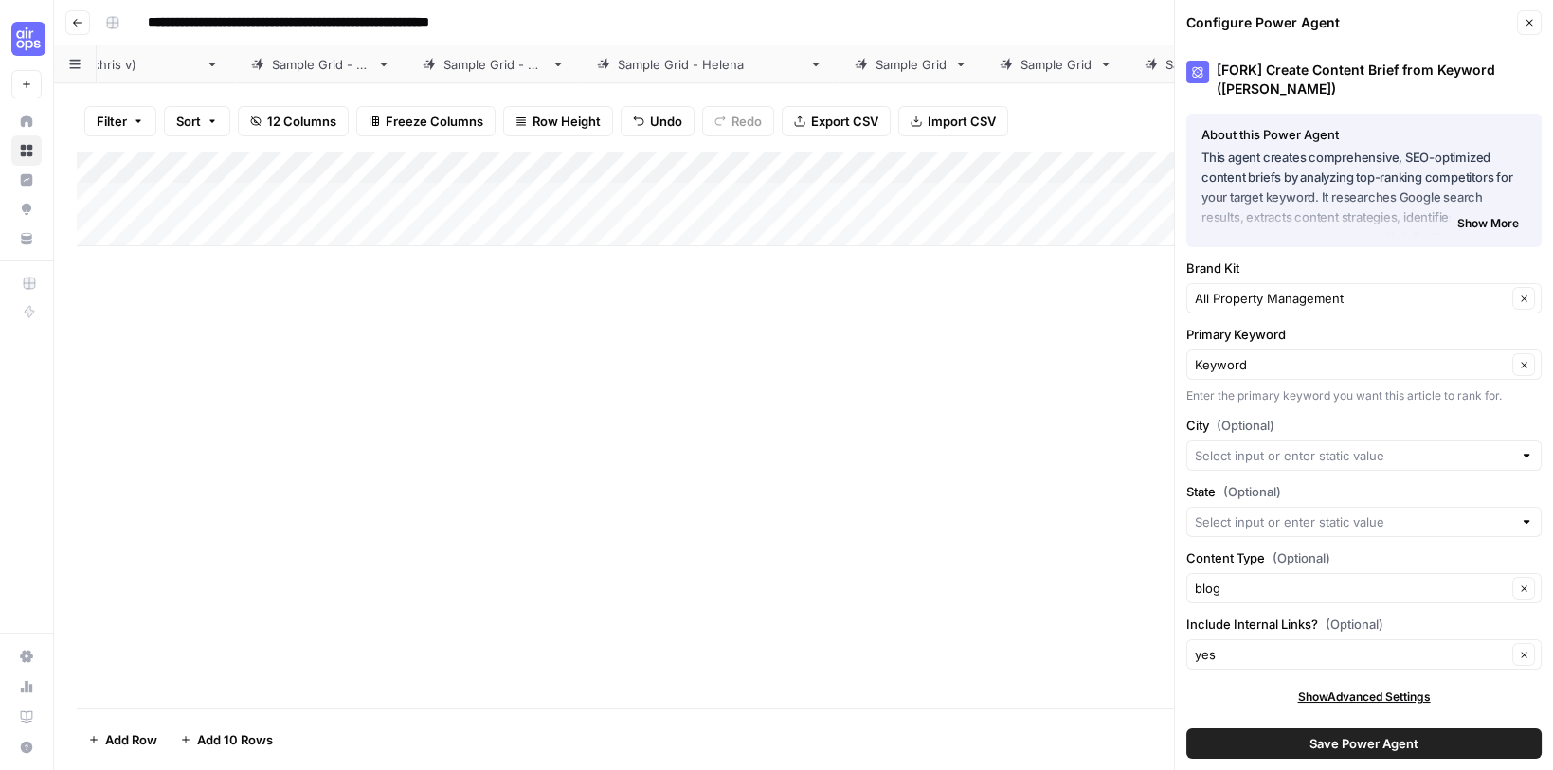
click at [1274, 742] on button "Save Power Agent" at bounding box center [1363, 744] width 355 height 30
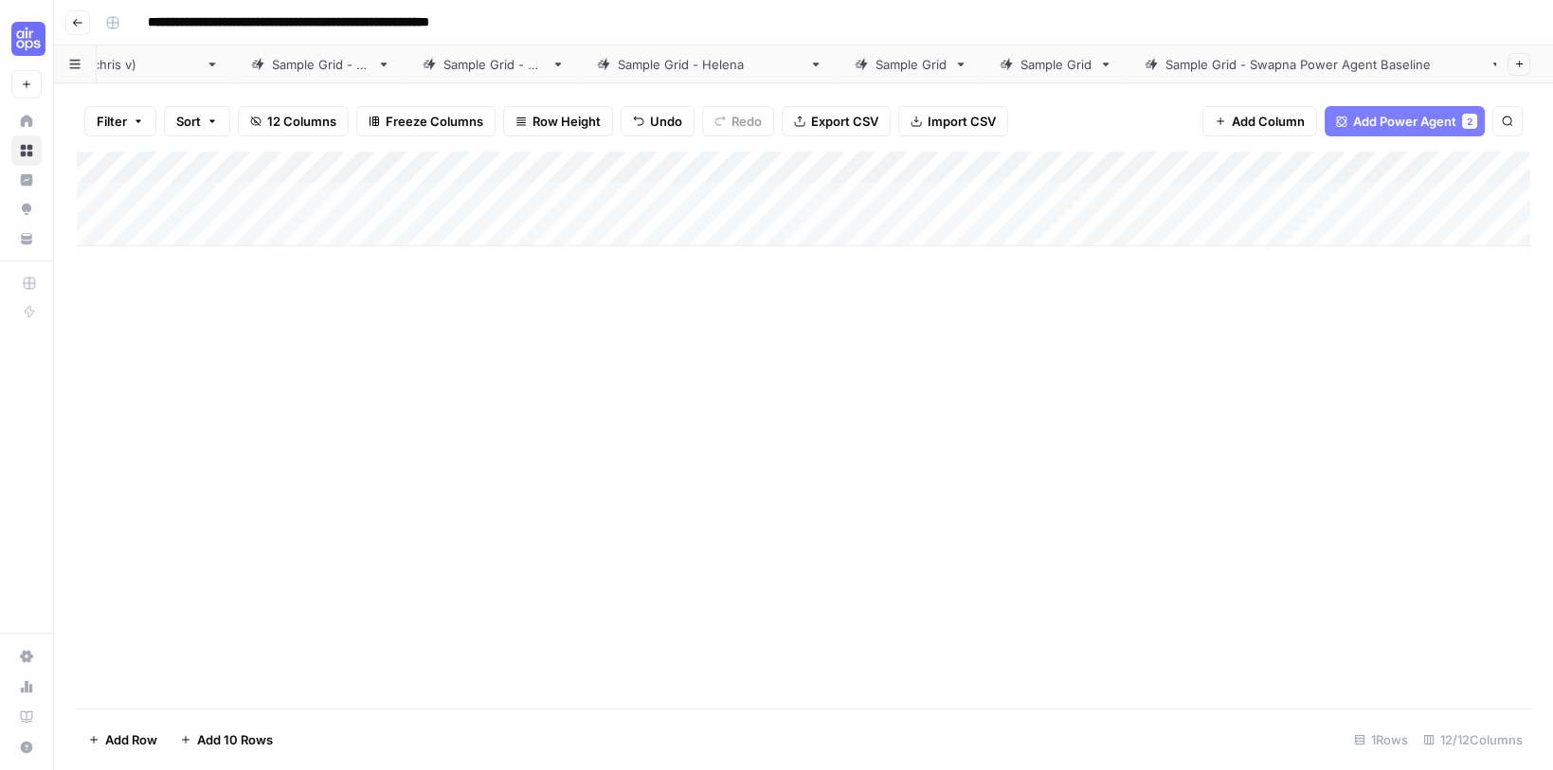
click at [591, 191] on div "Add Column" at bounding box center [804, 199] width 1454 height 95
click at [731, 159] on div "Add Column" at bounding box center [804, 199] width 1454 height 95
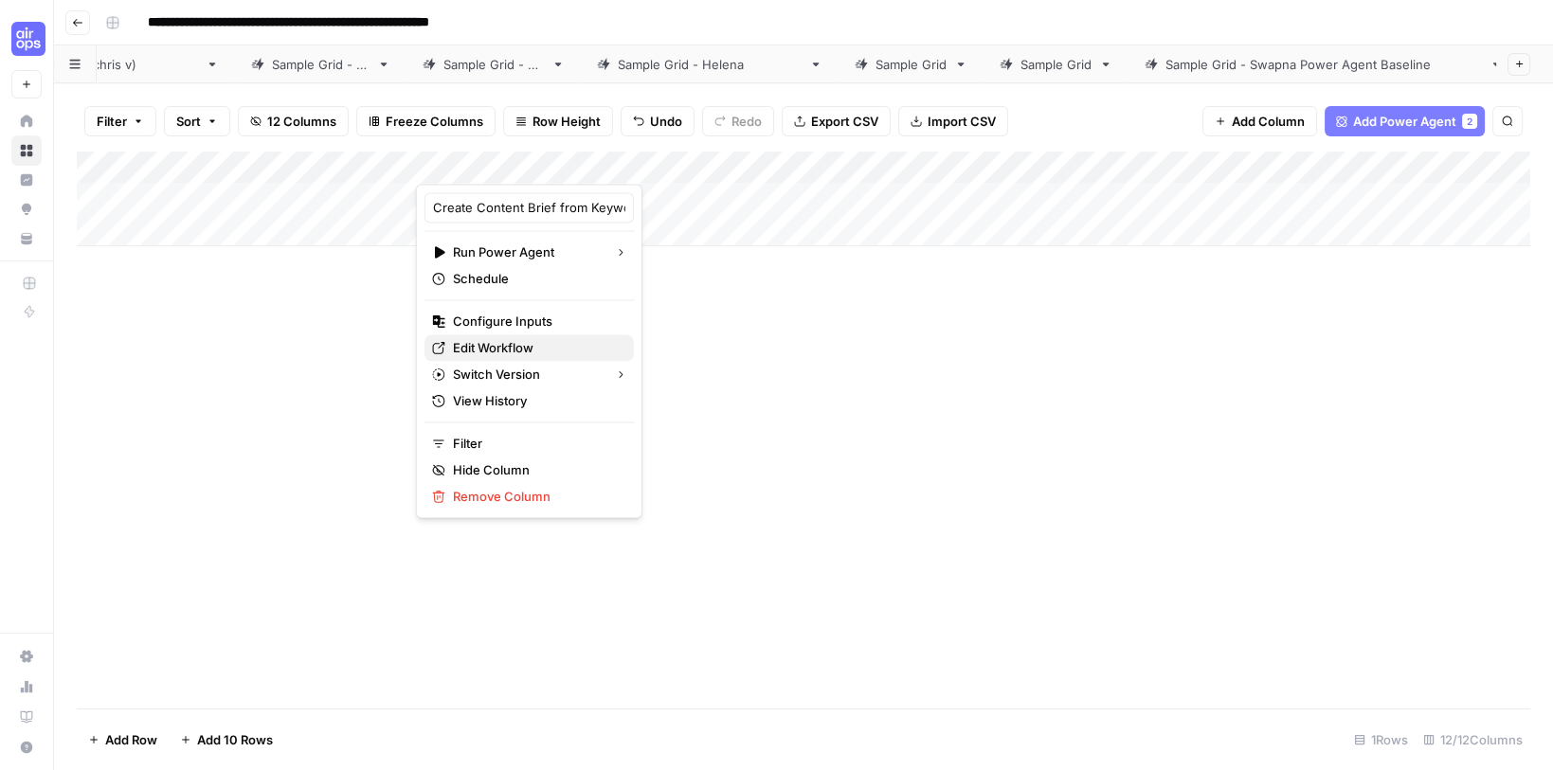
click at [512, 344] on span "Edit Workflow" at bounding box center [536, 347] width 166 height 19
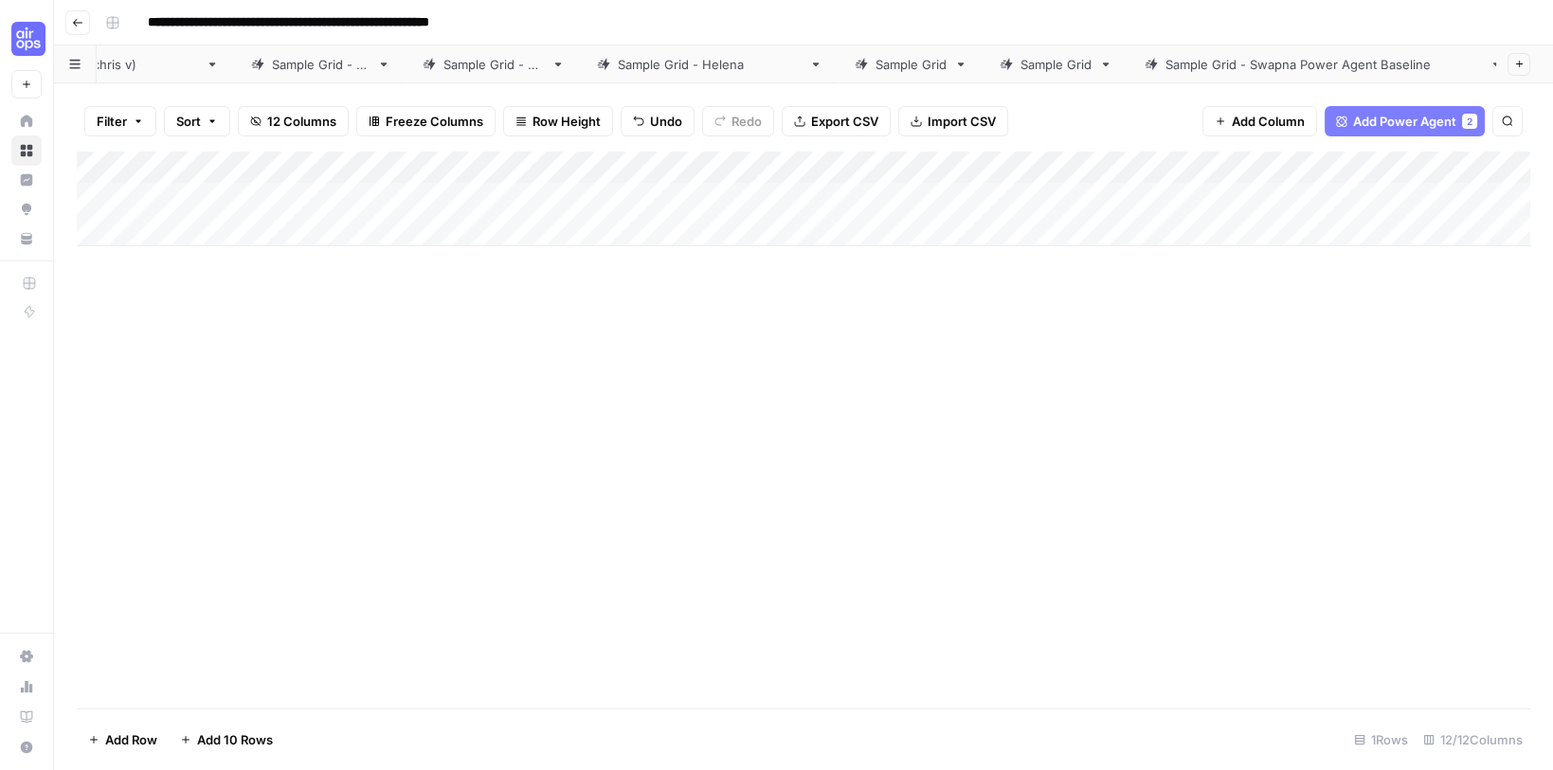
click at [732, 160] on div "Add Column" at bounding box center [804, 199] width 1454 height 95
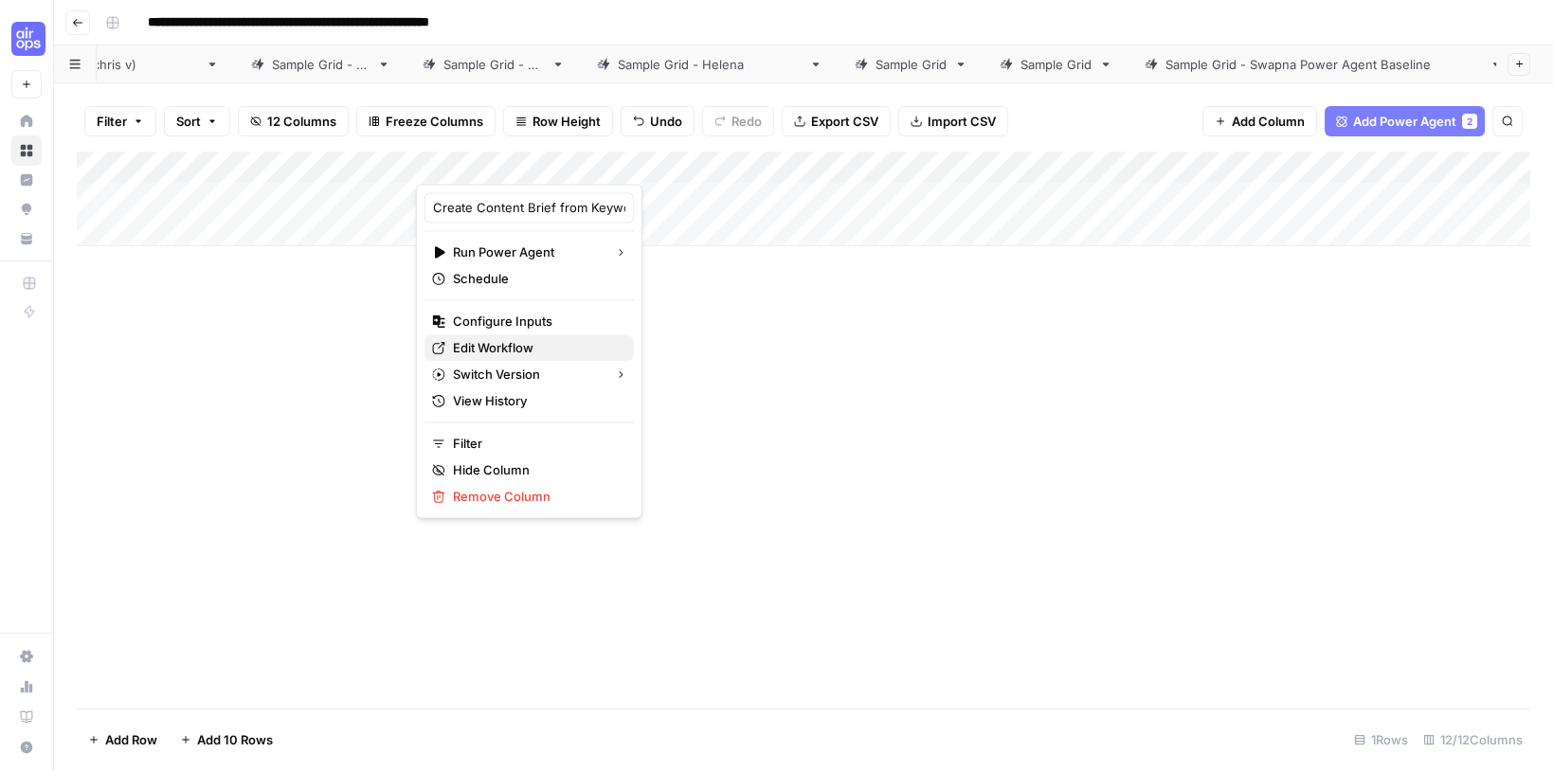
click at [500, 340] on span "Edit Workflow" at bounding box center [536, 347] width 166 height 19
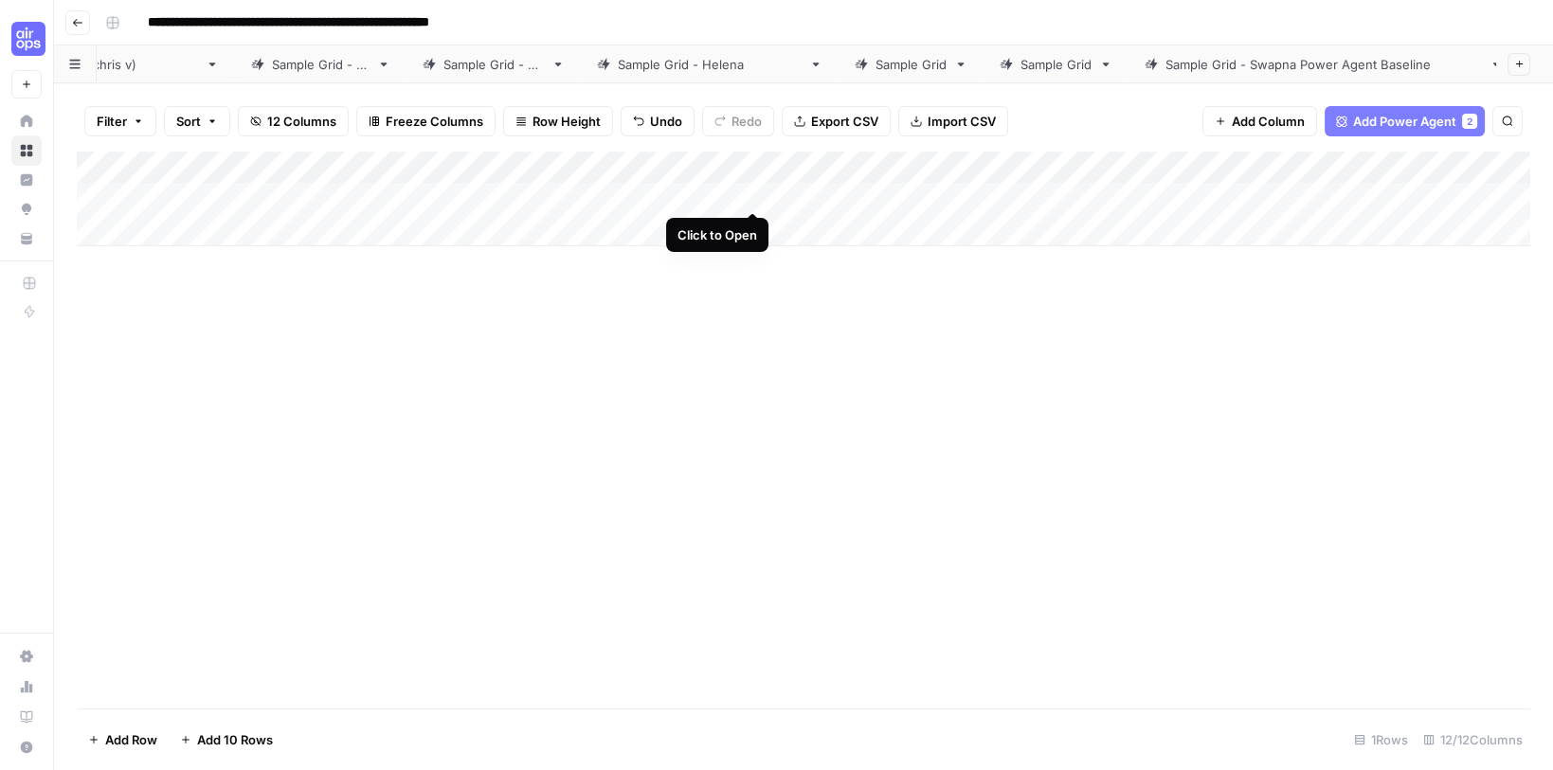
click at [754, 187] on div "Add Column" at bounding box center [804, 199] width 1454 height 95
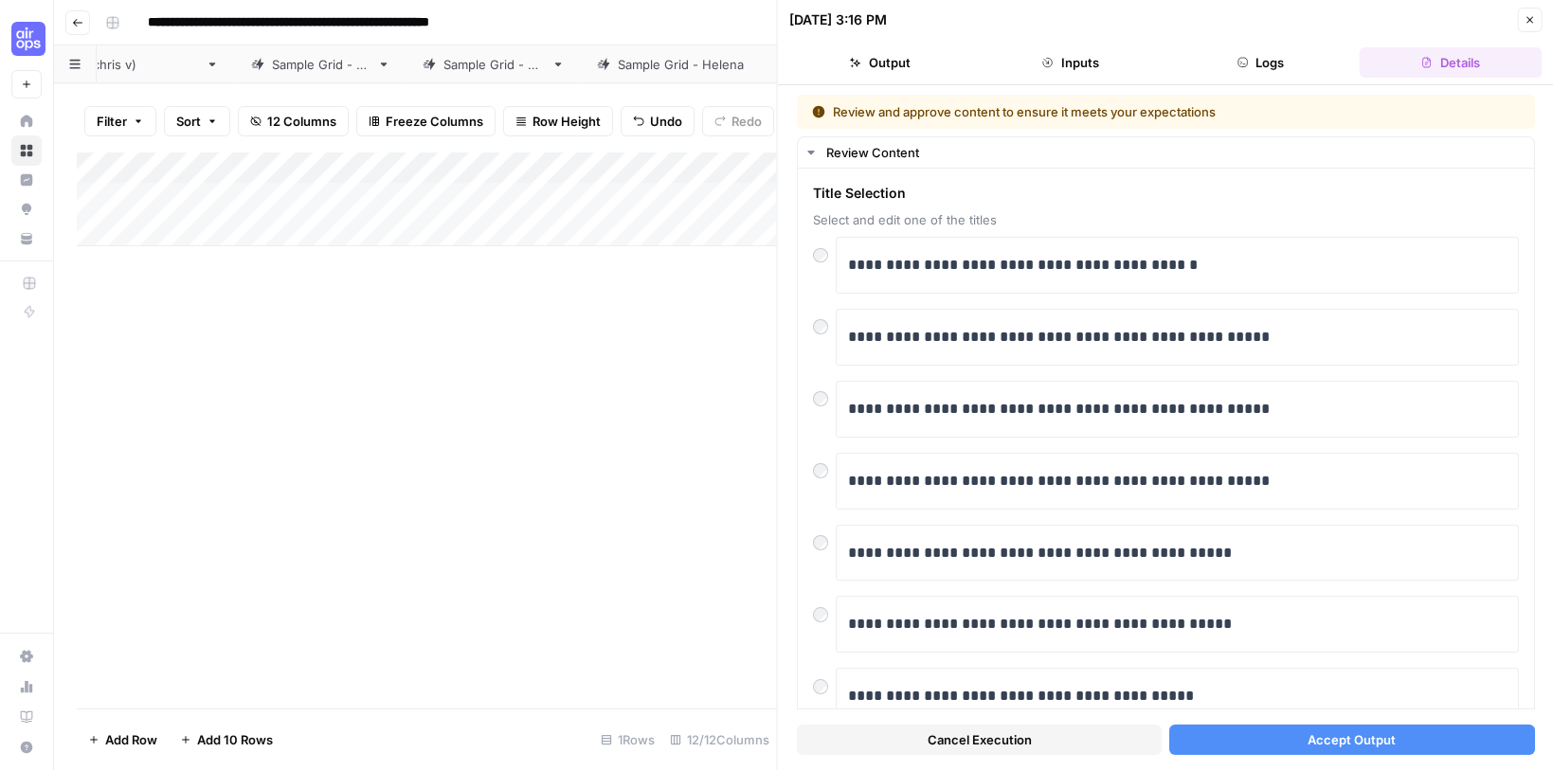
click at [1216, 734] on button "Accept Output" at bounding box center [1351, 740] width 365 height 30
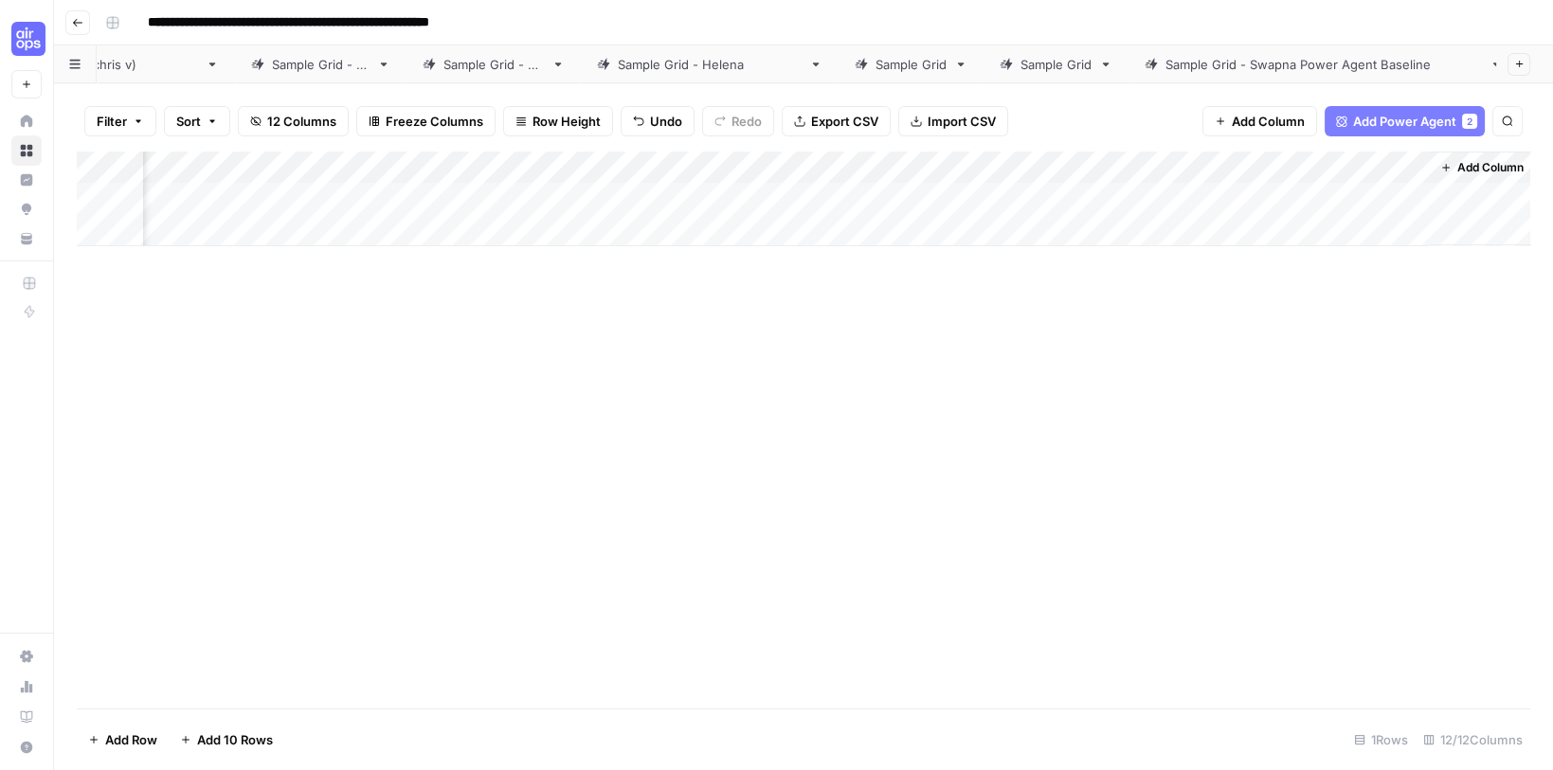
scroll to position [0, 1201]
click at [1213, 162] on div "Add Column" at bounding box center [804, 199] width 1454 height 95
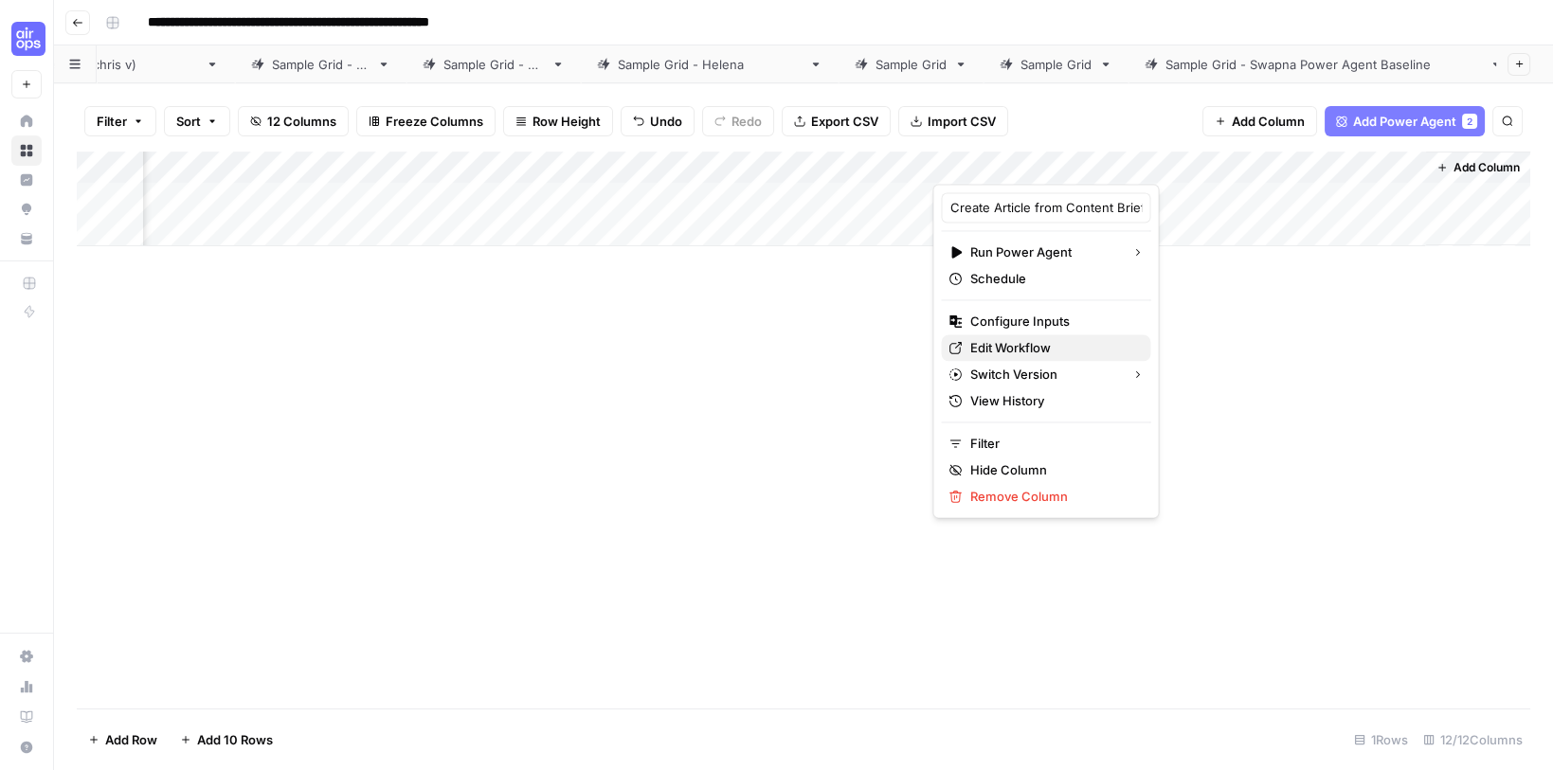
click at [999, 338] on span "Edit Workflow" at bounding box center [1052, 347] width 166 height 19
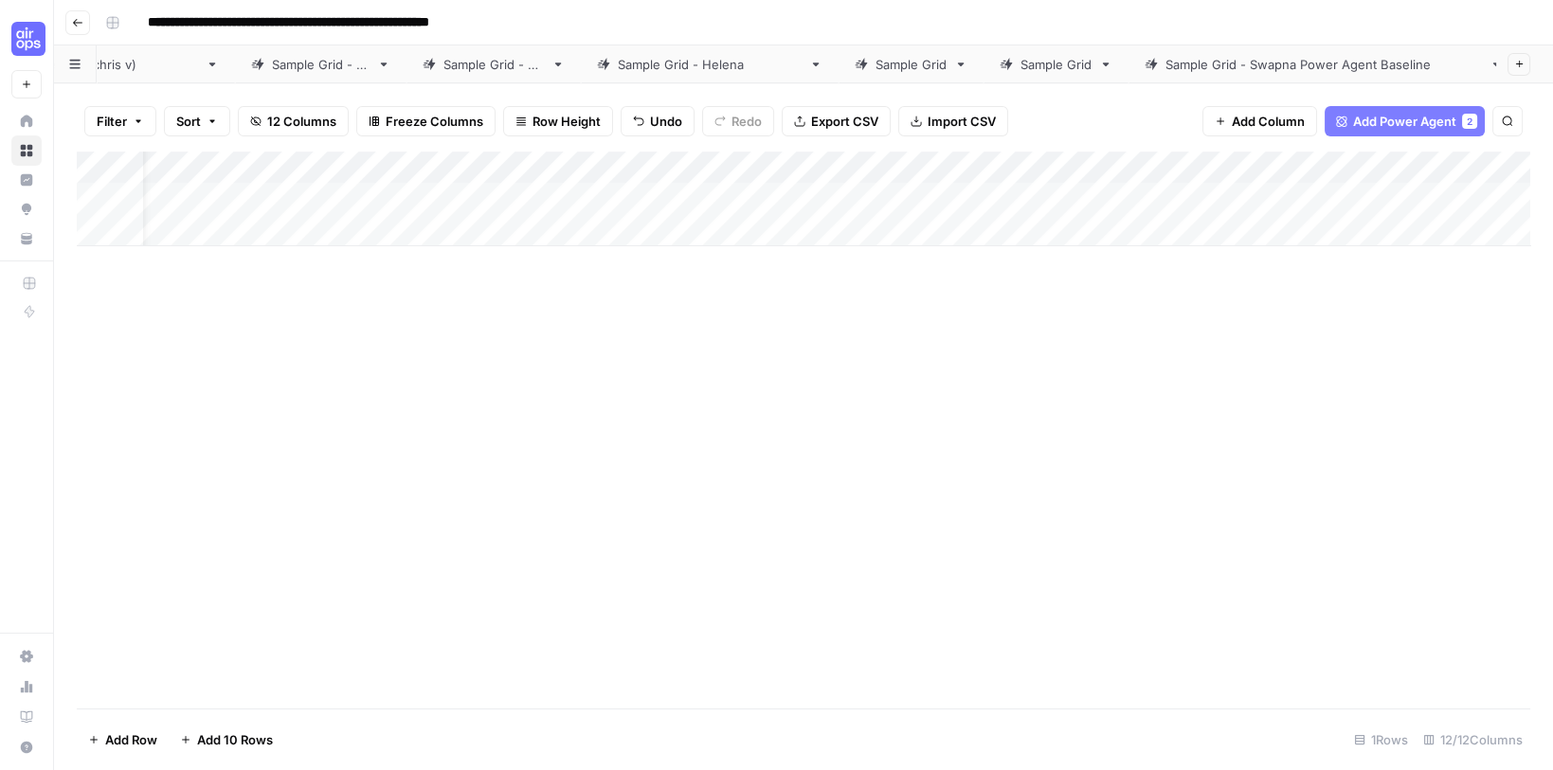
scroll to position [0, 48]
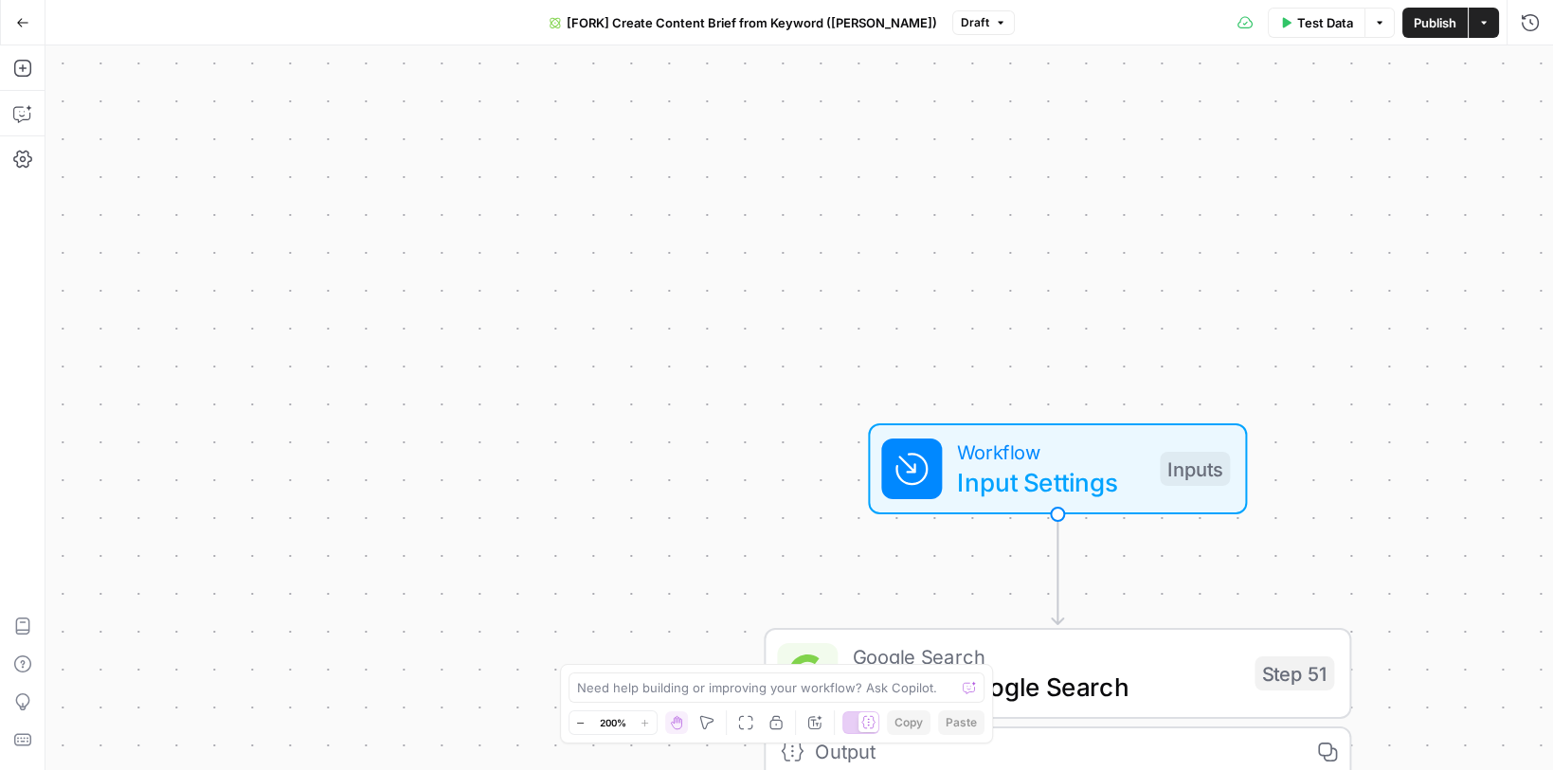
click at [1002, 468] on span "Input Settings" at bounding box center [1051, 482] width 188 height 38
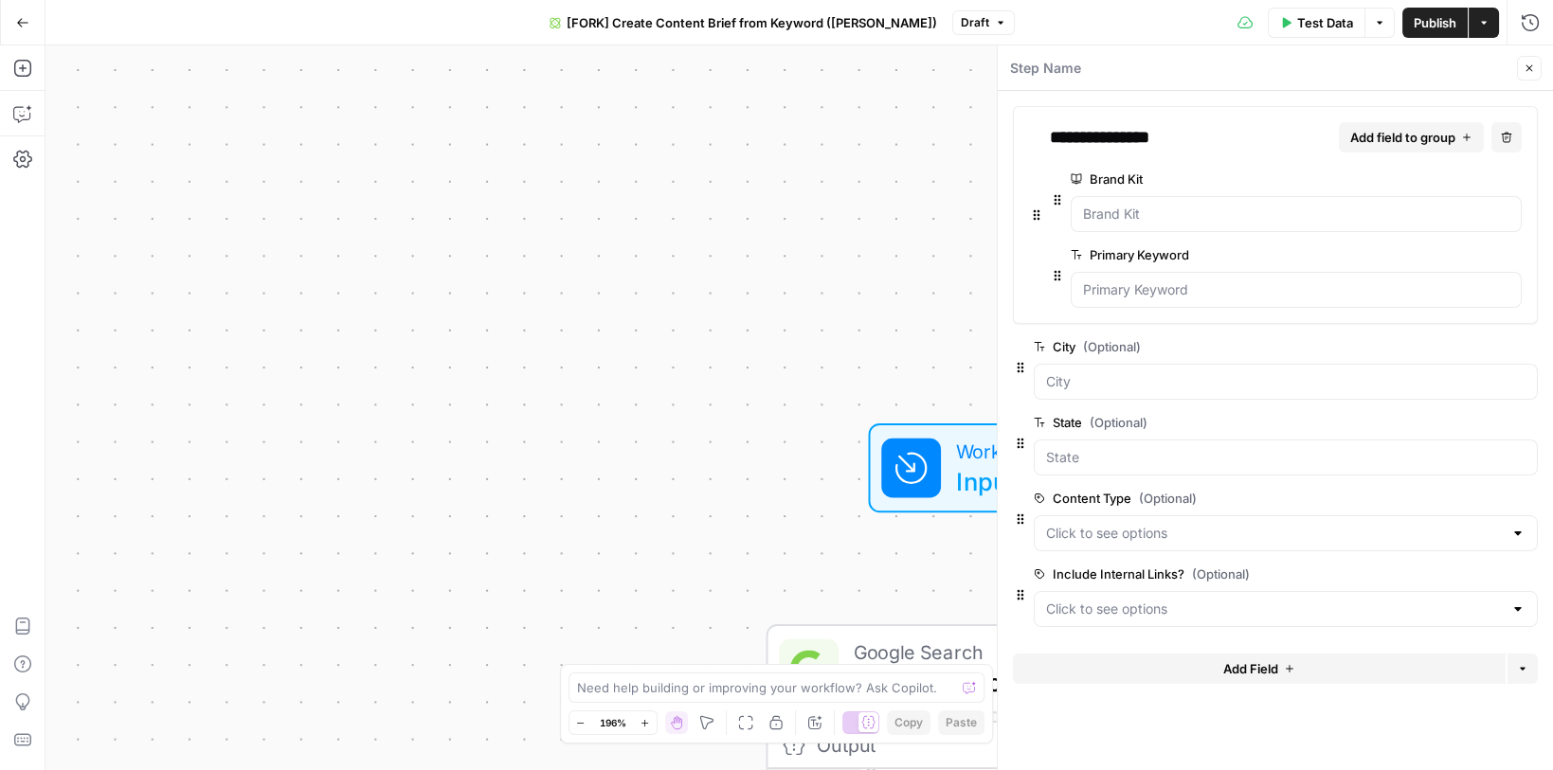
click at [1526, 63] on icon "button" at bounding box center [1529, 68] width 11 height 11
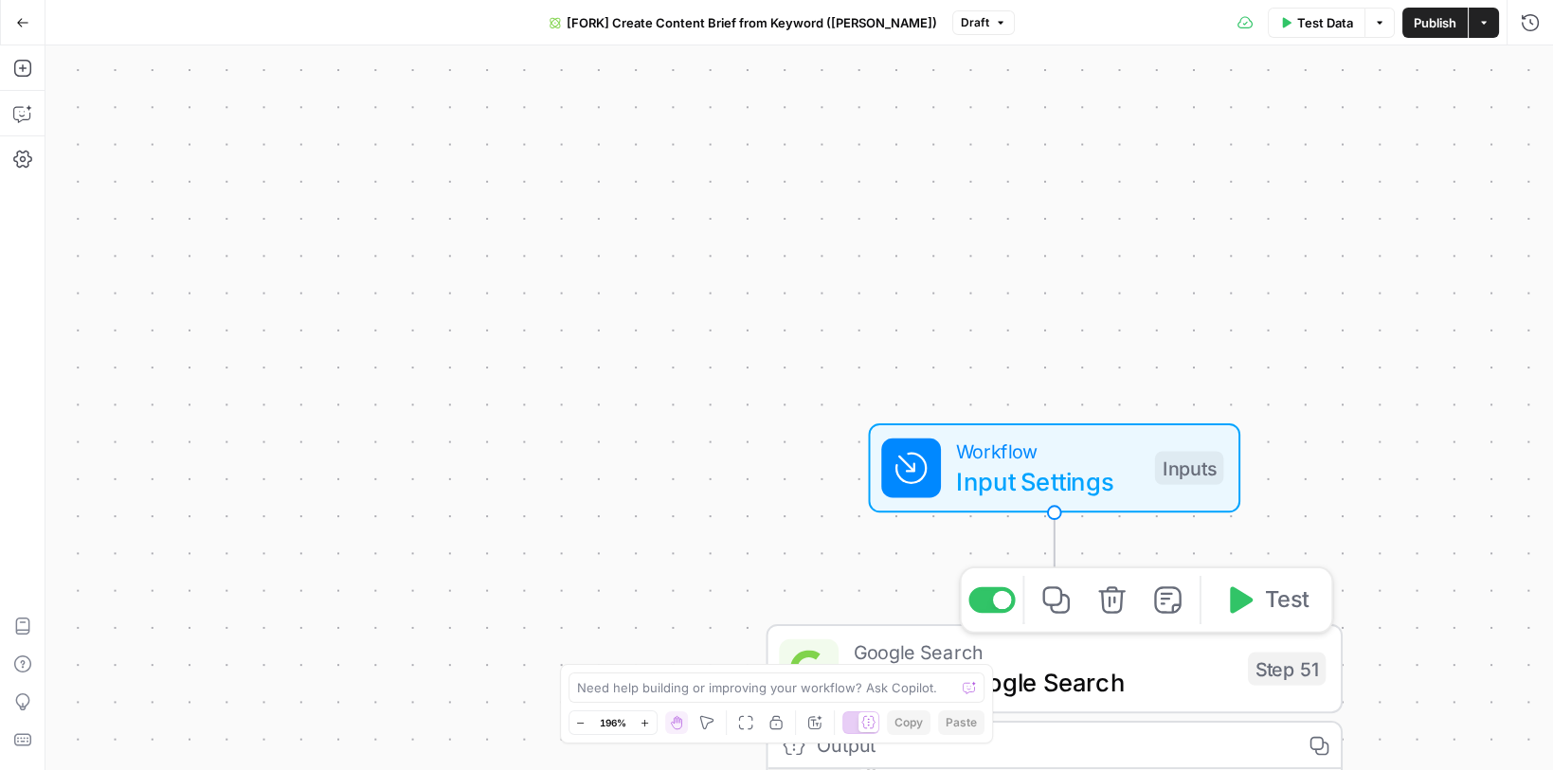
click at [877, 651] on span "Google Search" at bounding box center [1043, 652] width 379 height 29
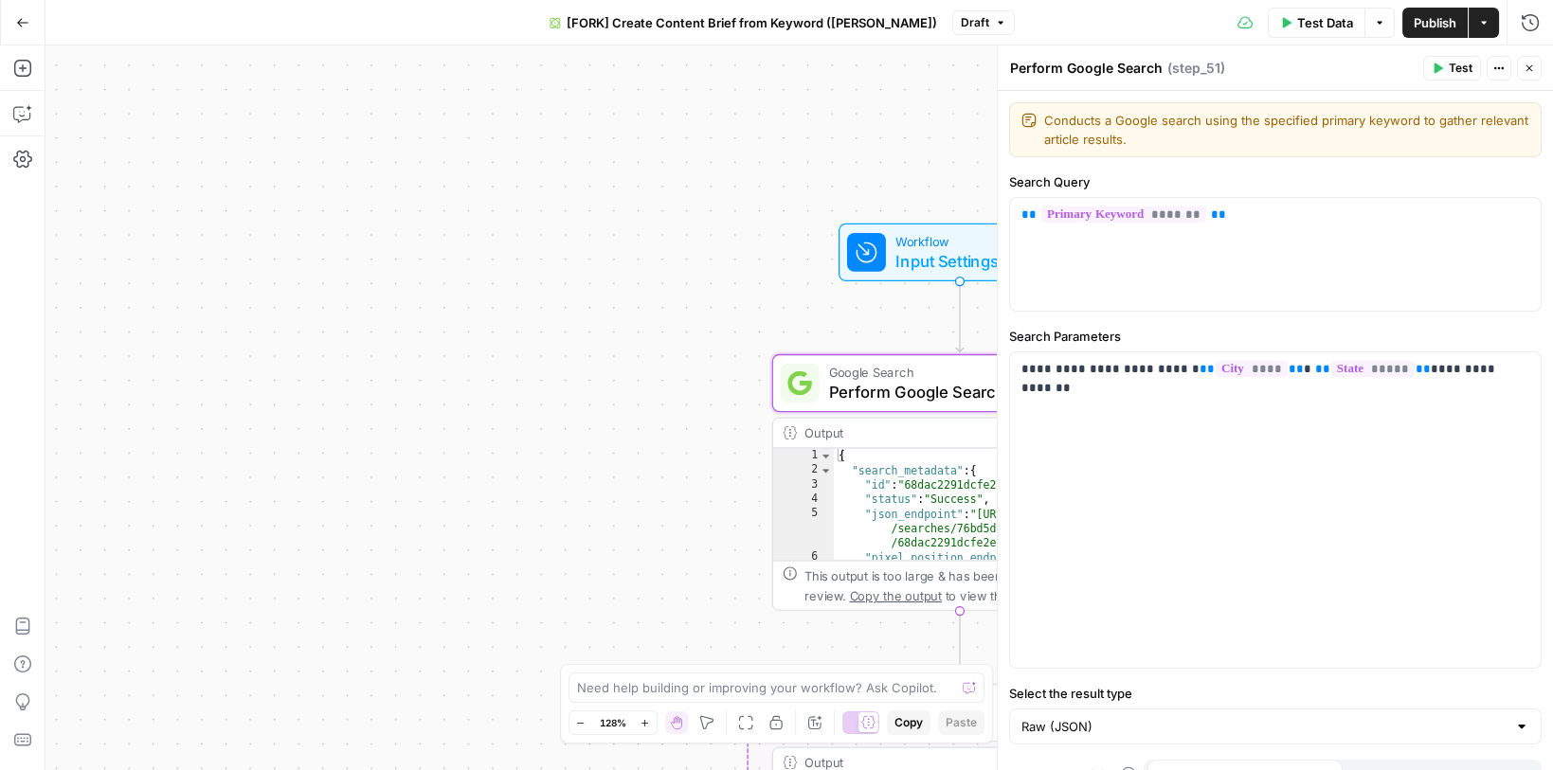
click at [1533, 73] on icon "button" at bounding box center [1529, 68] width 11 height 11
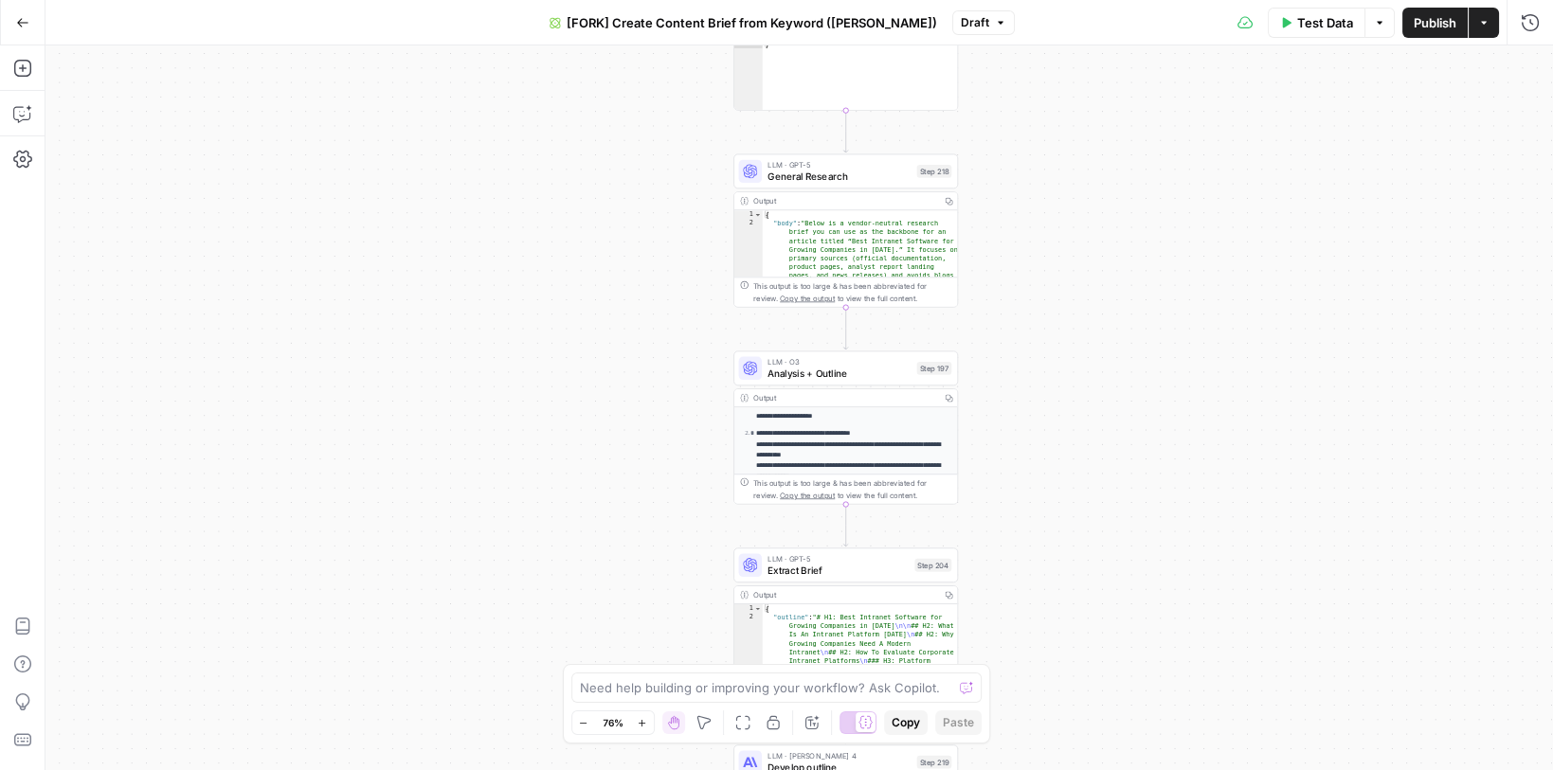
scroll to position [145, 0]
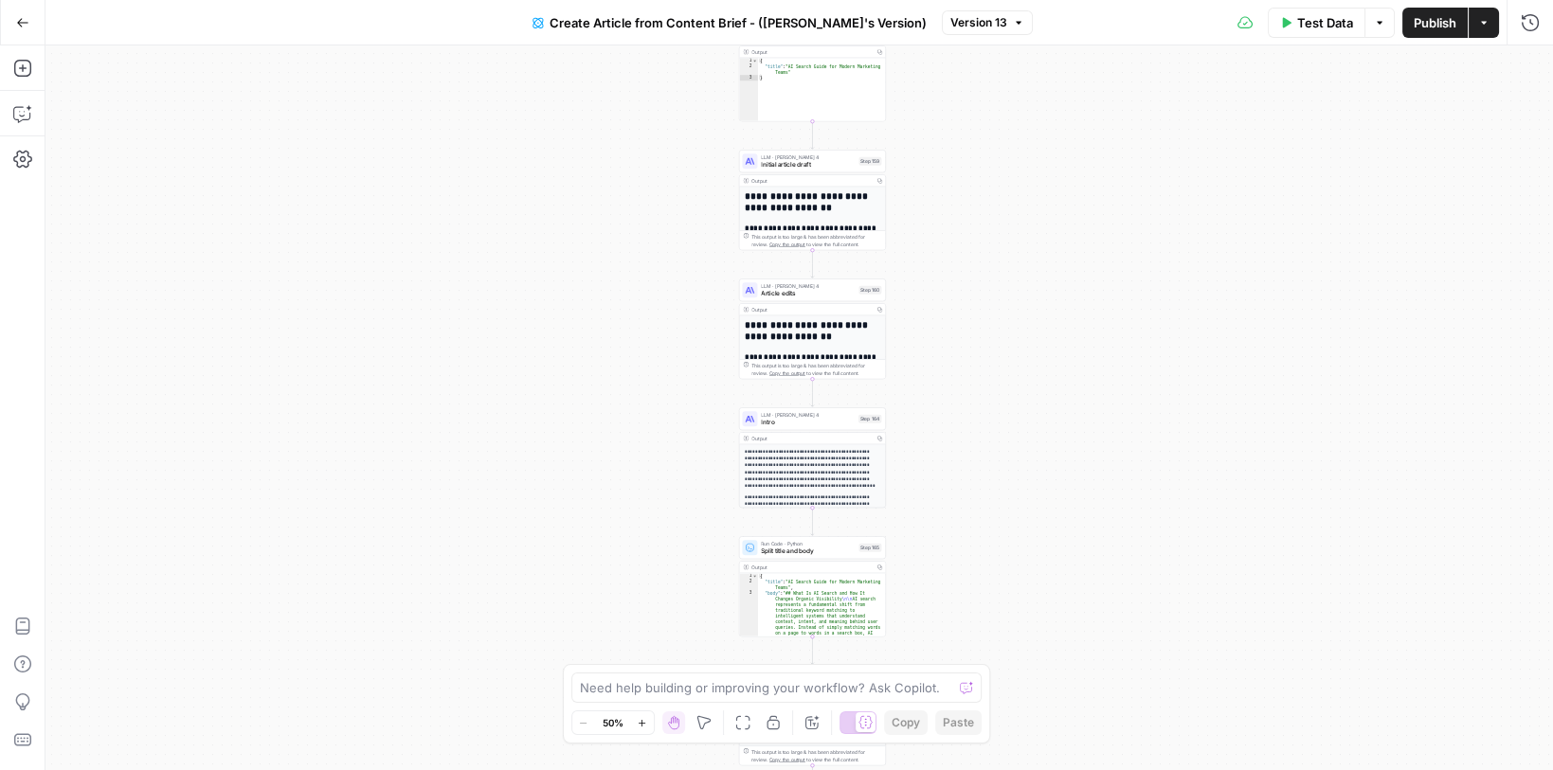
click at [786, 461] on p "**********" at bounding box center [812, 469] width 135 height 42
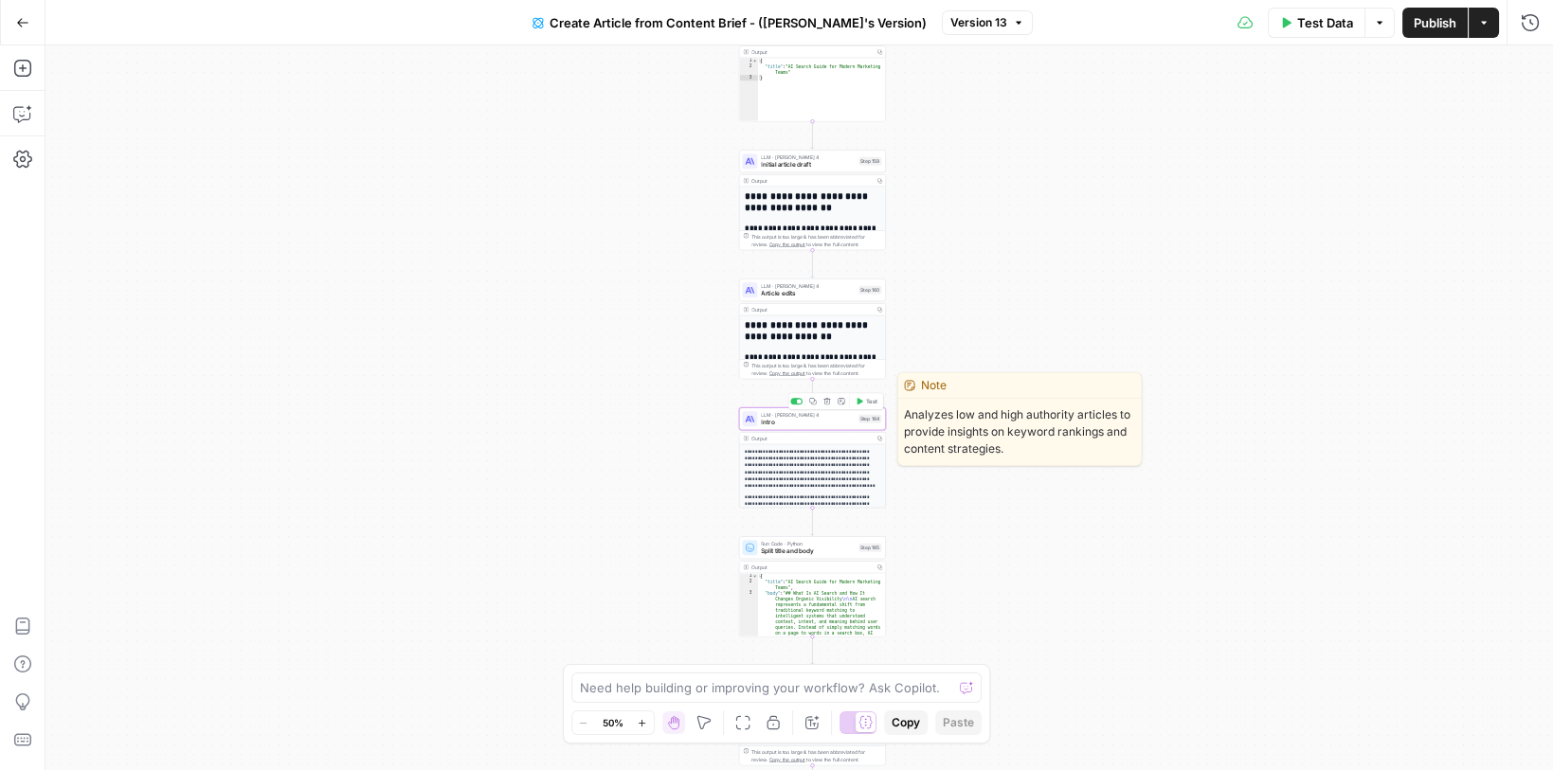
click at [792, 424] on span "Intro" at bounding box center [808, 422] width 94 height 9
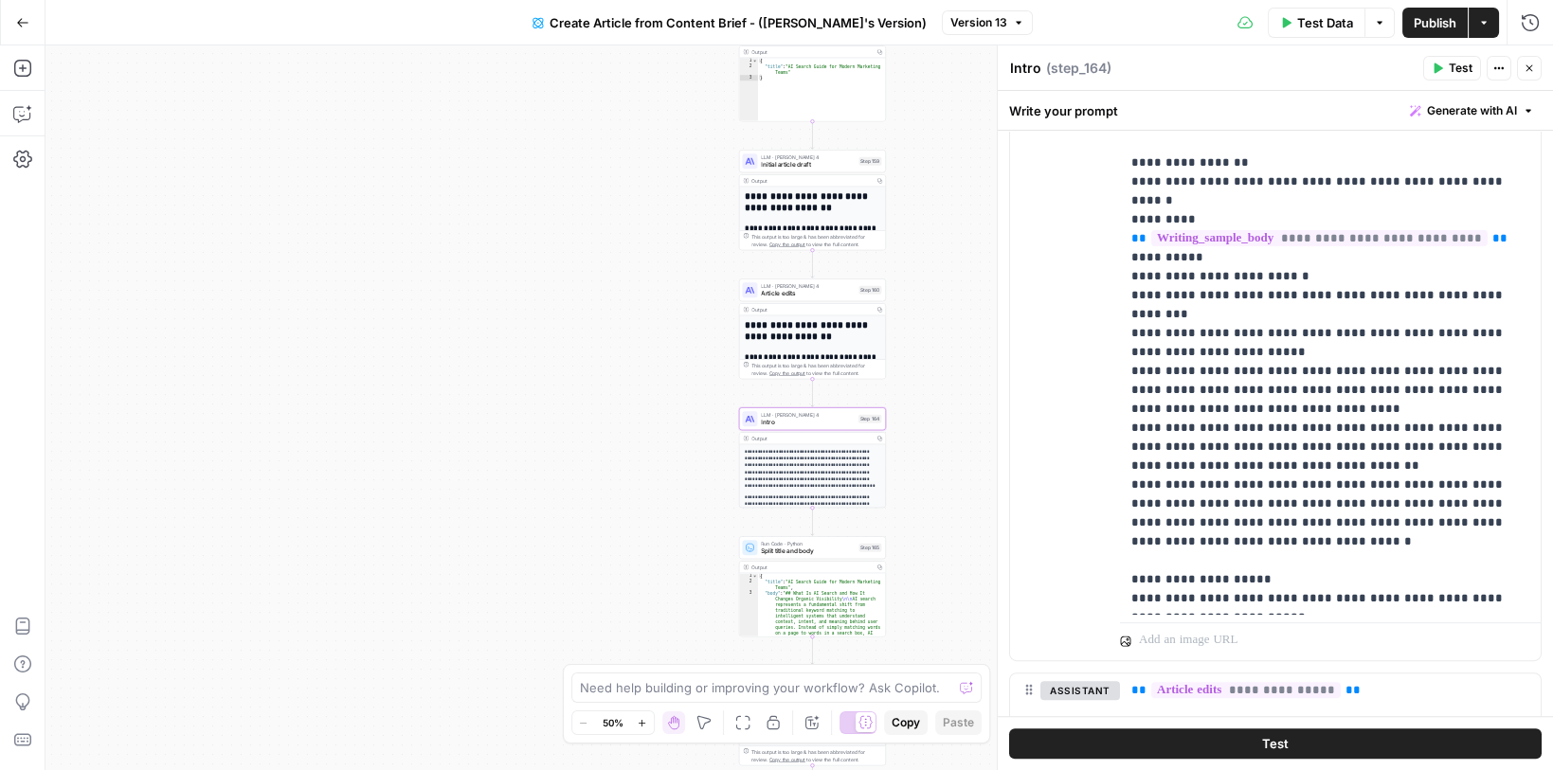
scroll to position [1580, 0]
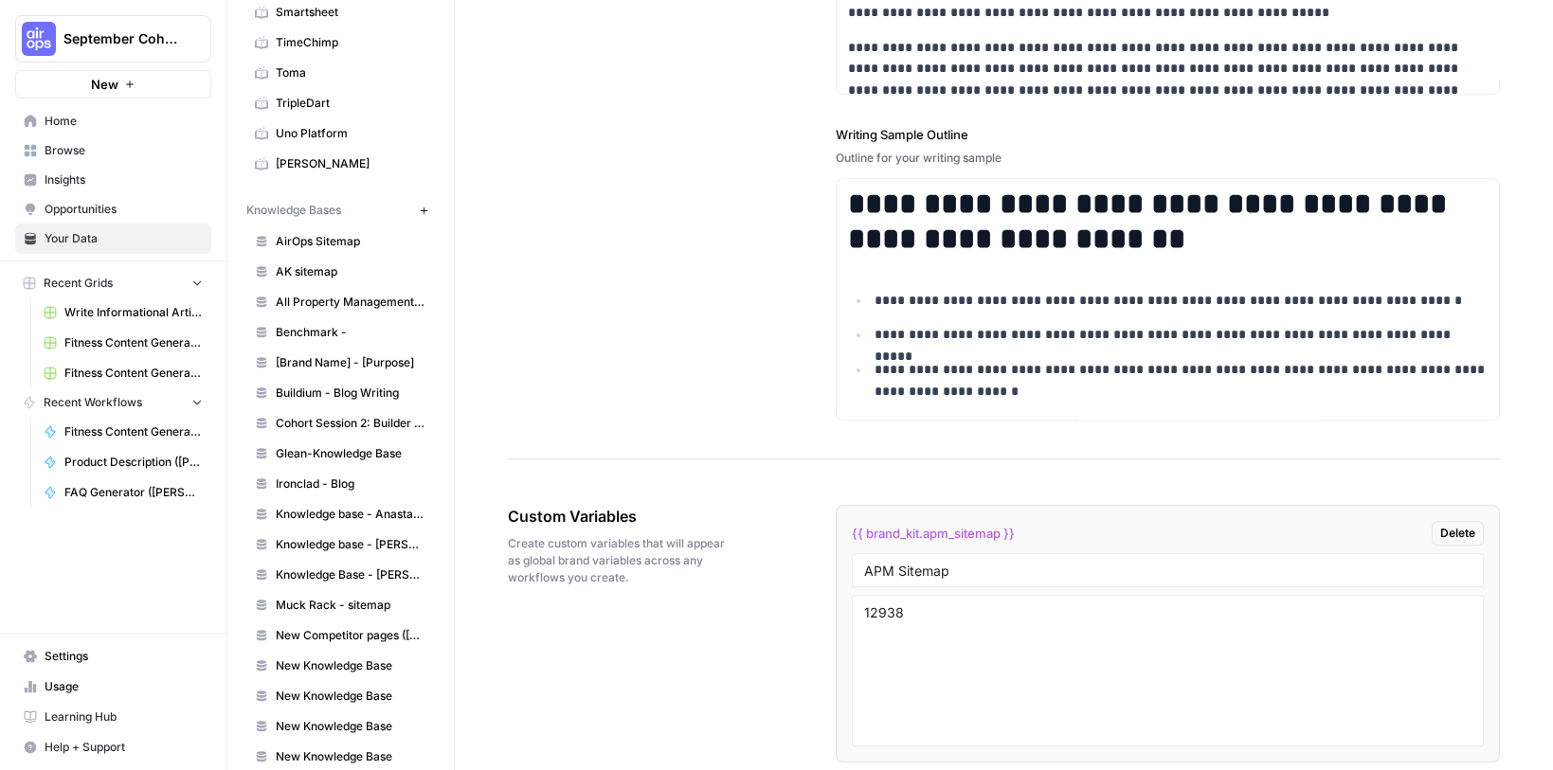
scroll to position [1256, 0]
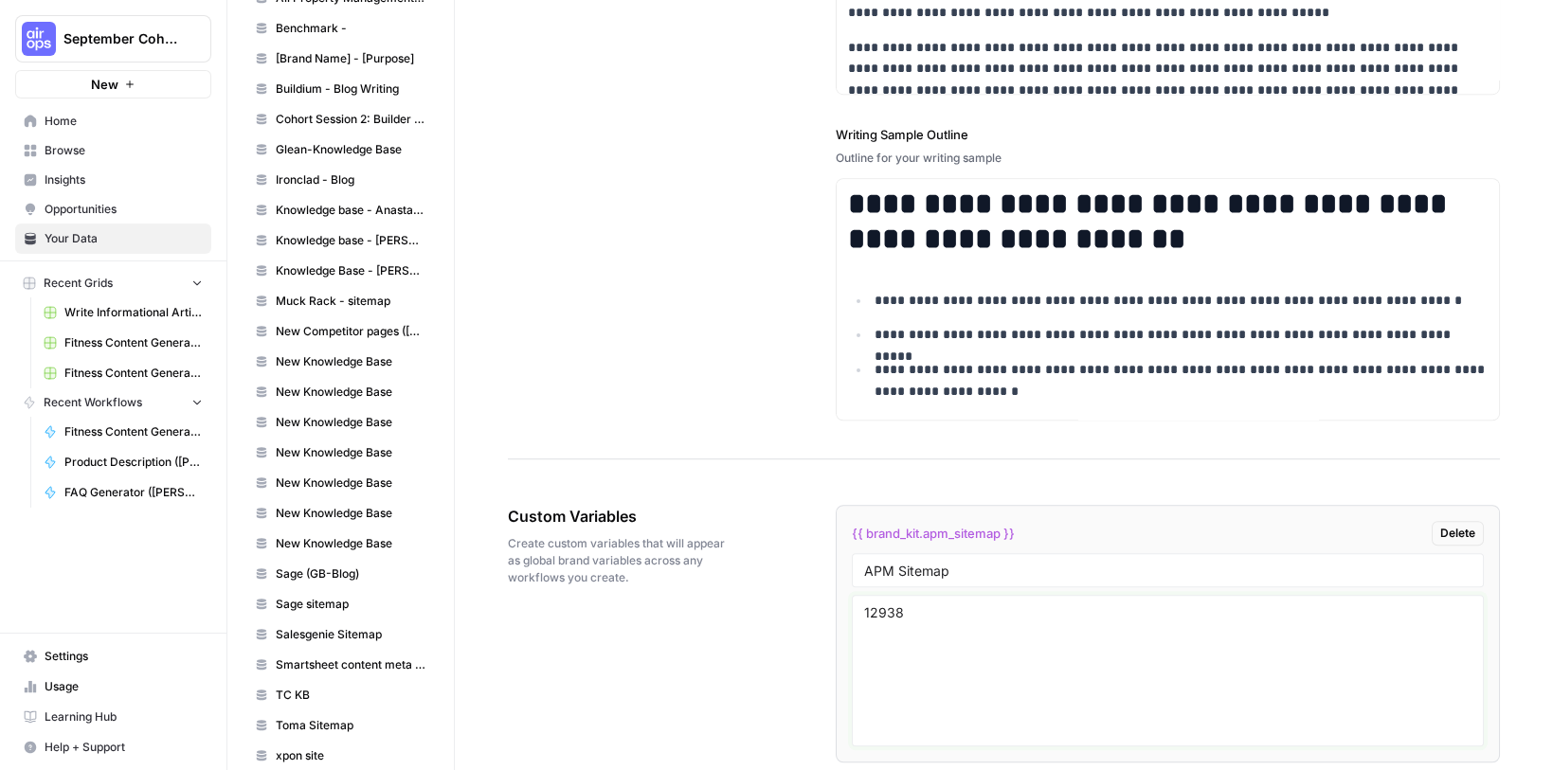
click at [870, 604] on textarea "12938" at bounding box center [1167, 671] width 607 height 135
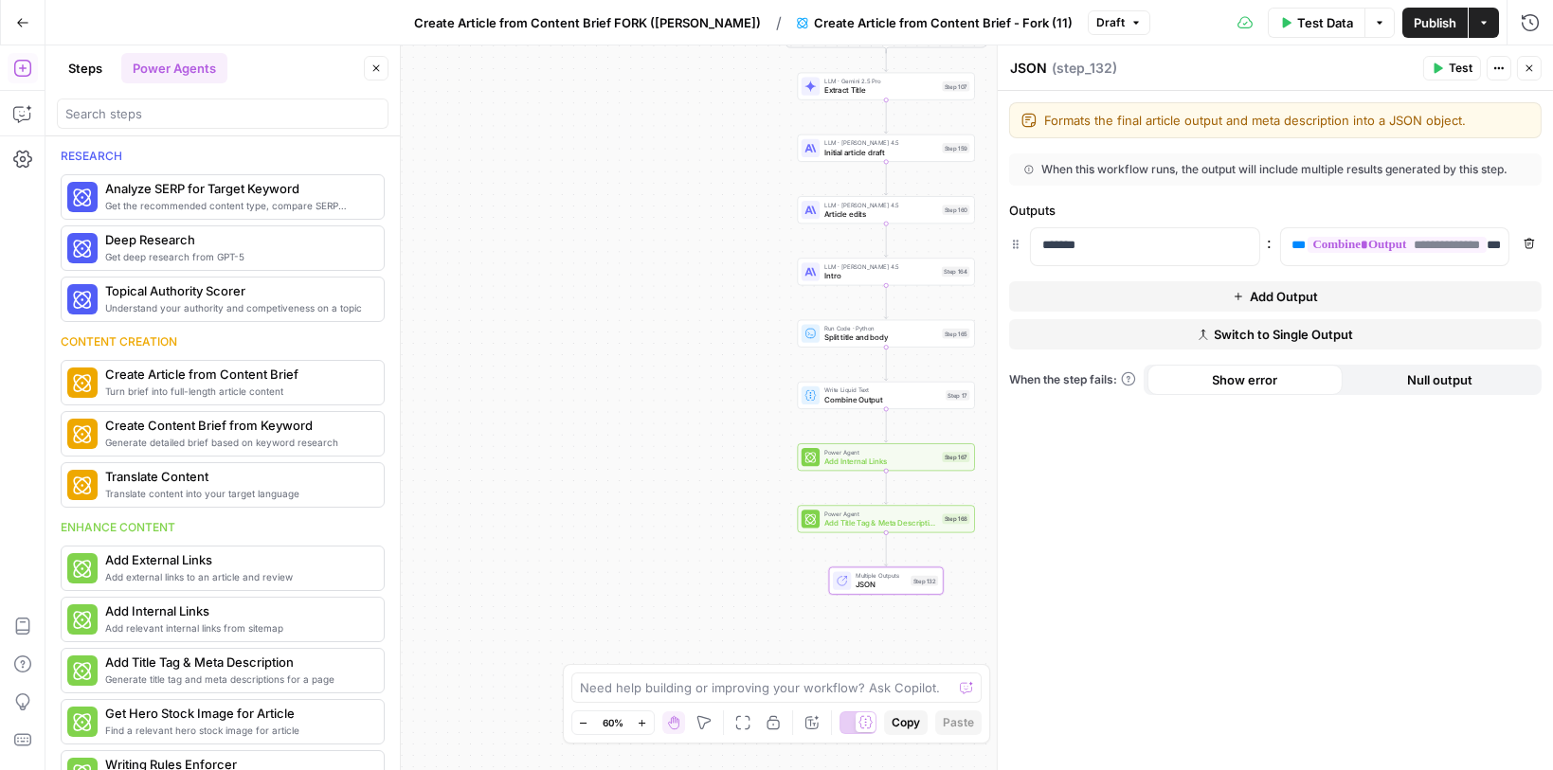
click at [1038, 295] on button "Add Output" at bounding box center [1275, 296] width 533 height 30
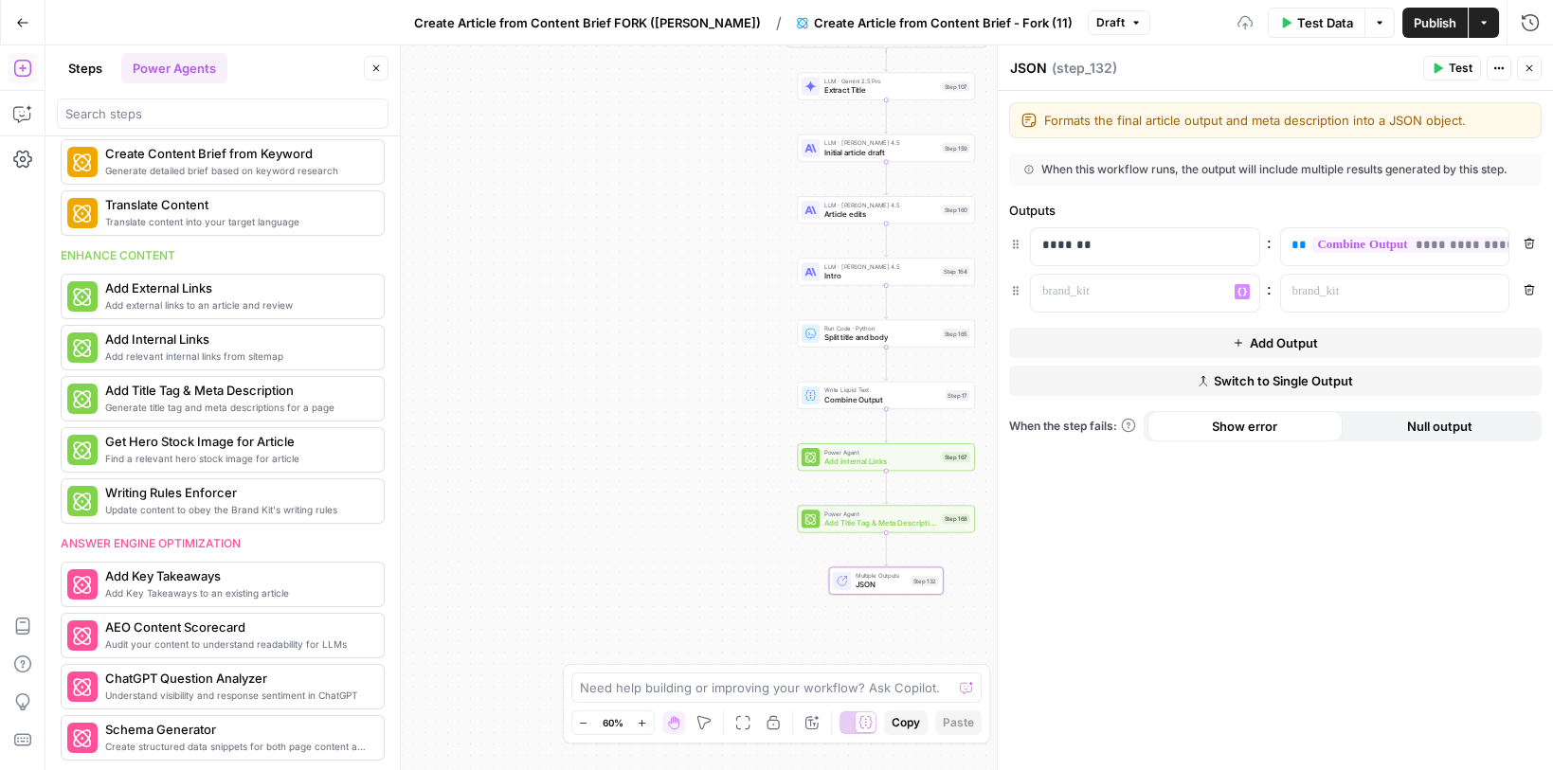
click at [1046, 336] on button "Add Output" at bounding box center [1275, 343] width 533 height 30
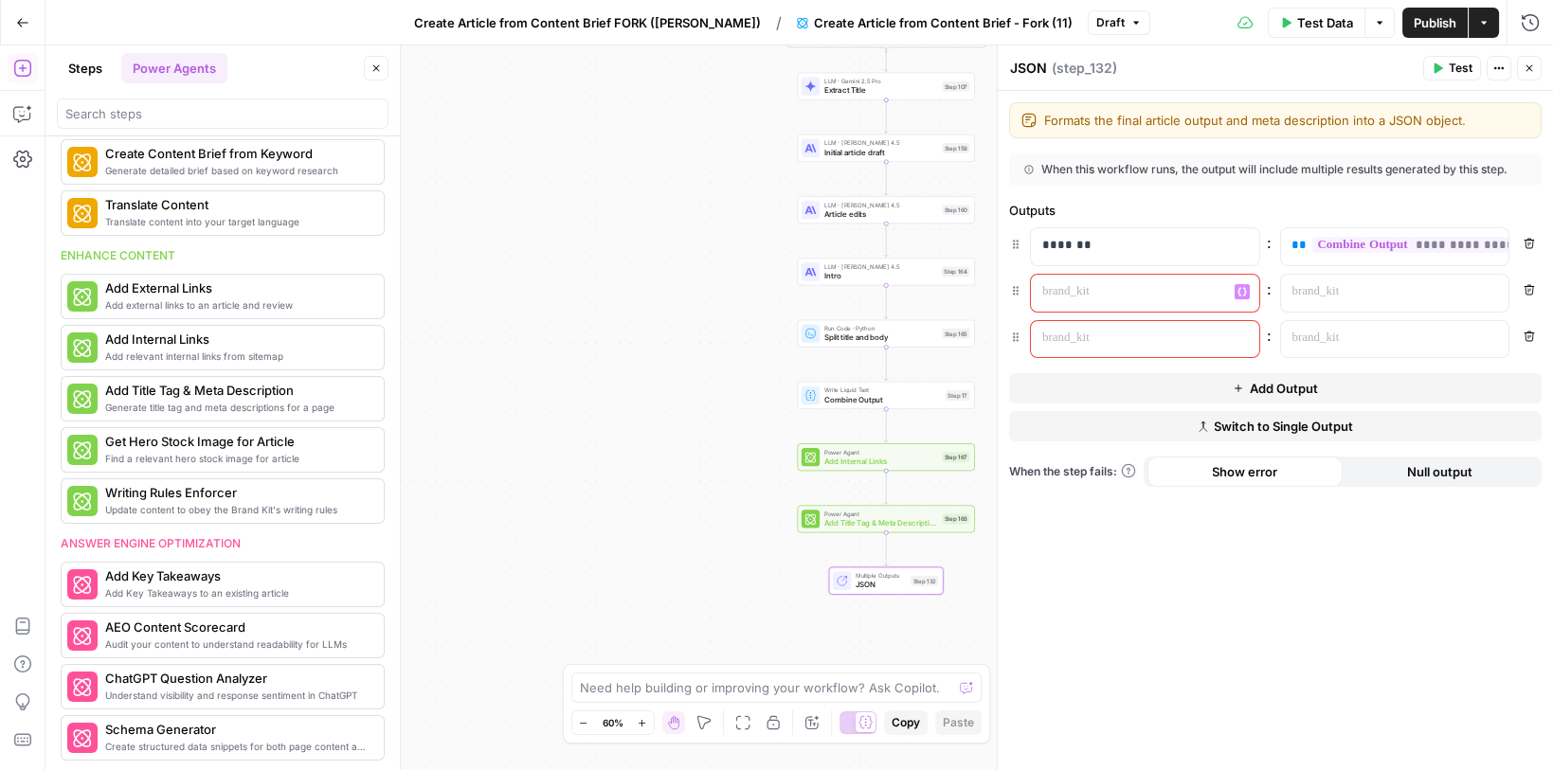
click at [1055, 285] on p at bounding box center [1129, 291] width 175 height 19
click at [1057, 335] on p at bounding box center [1129, 338] width 175 height 19
click at [1311, 293] on p at bounding box center [1378, 291] width 175 height 19
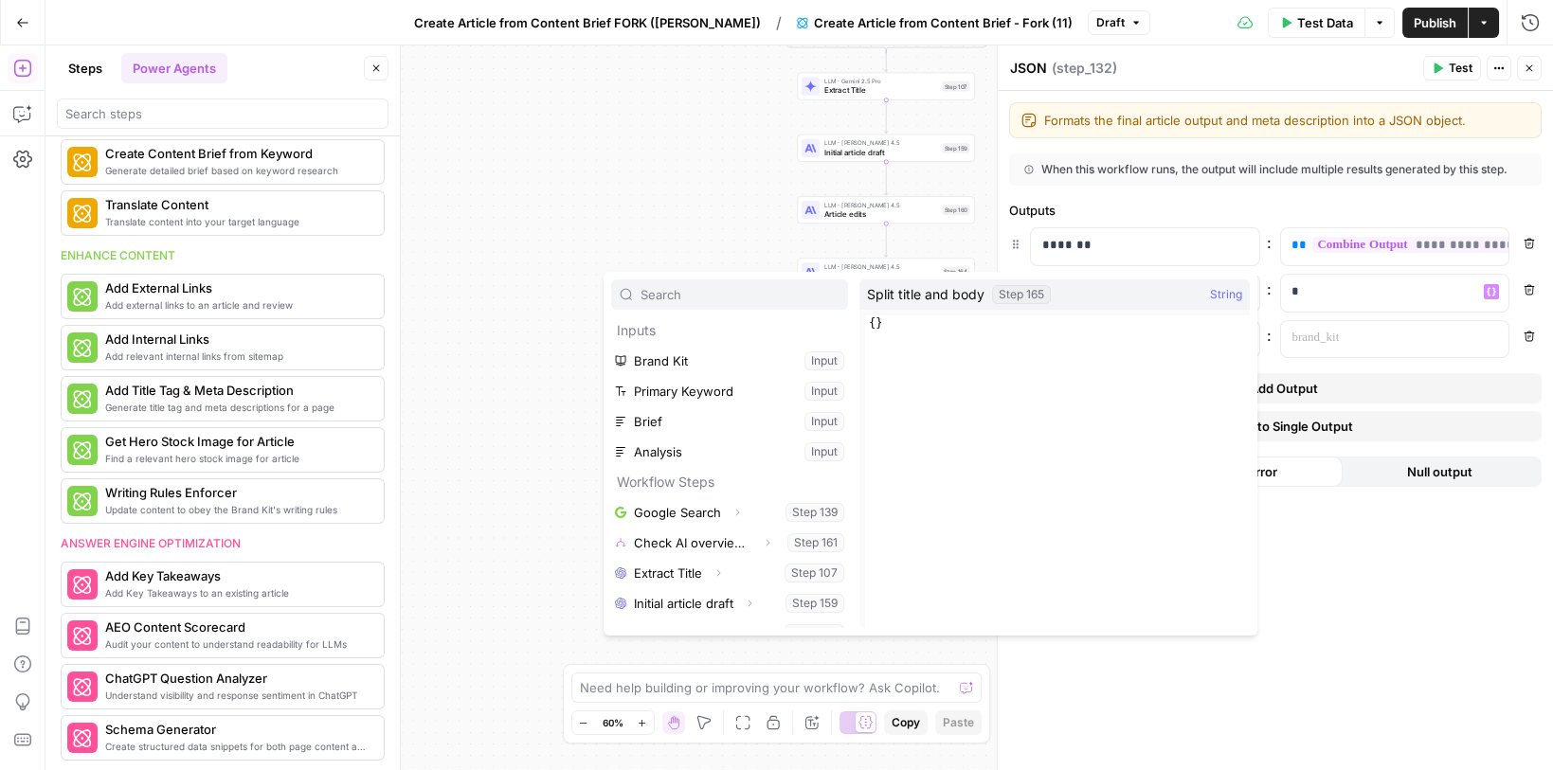
scroll to position [172, 0]
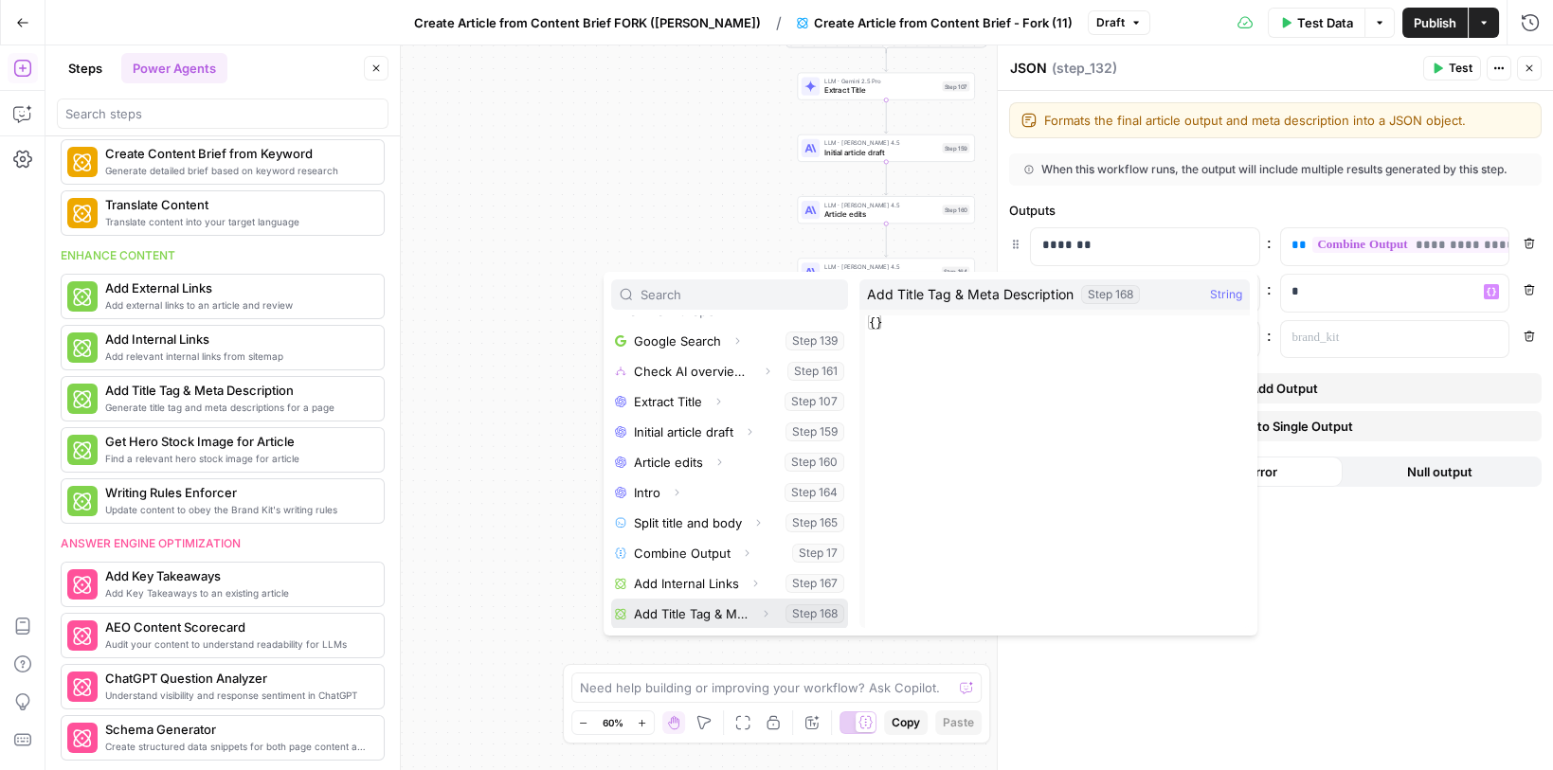
click at [696, 613] on button "Select variable Add Title Tag & Meta Description" at bounding box center [729, 614] width 237 height 30
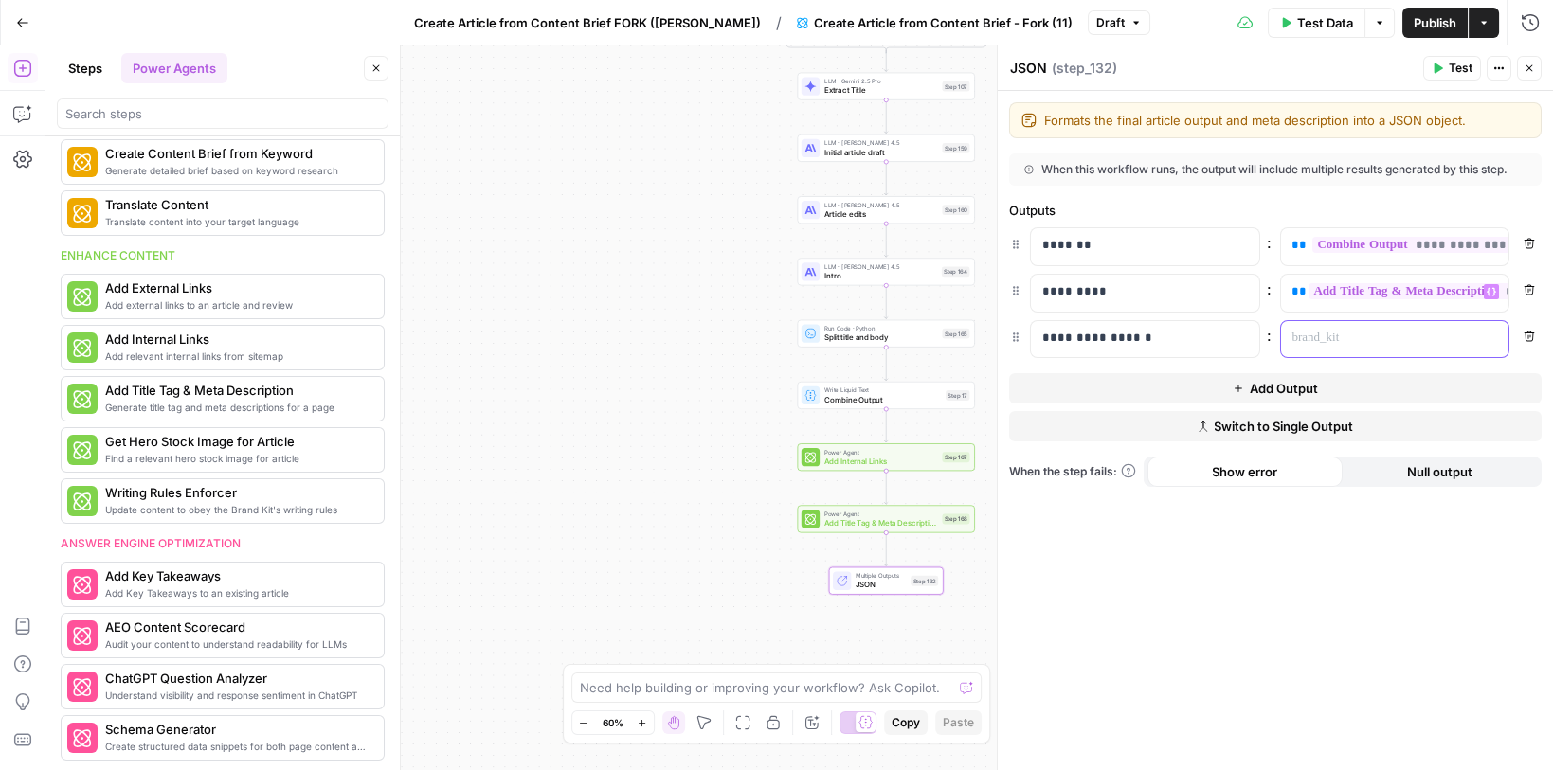
click at [1335, 329] on p at bounding box center [1378, 338] width 175 height 19
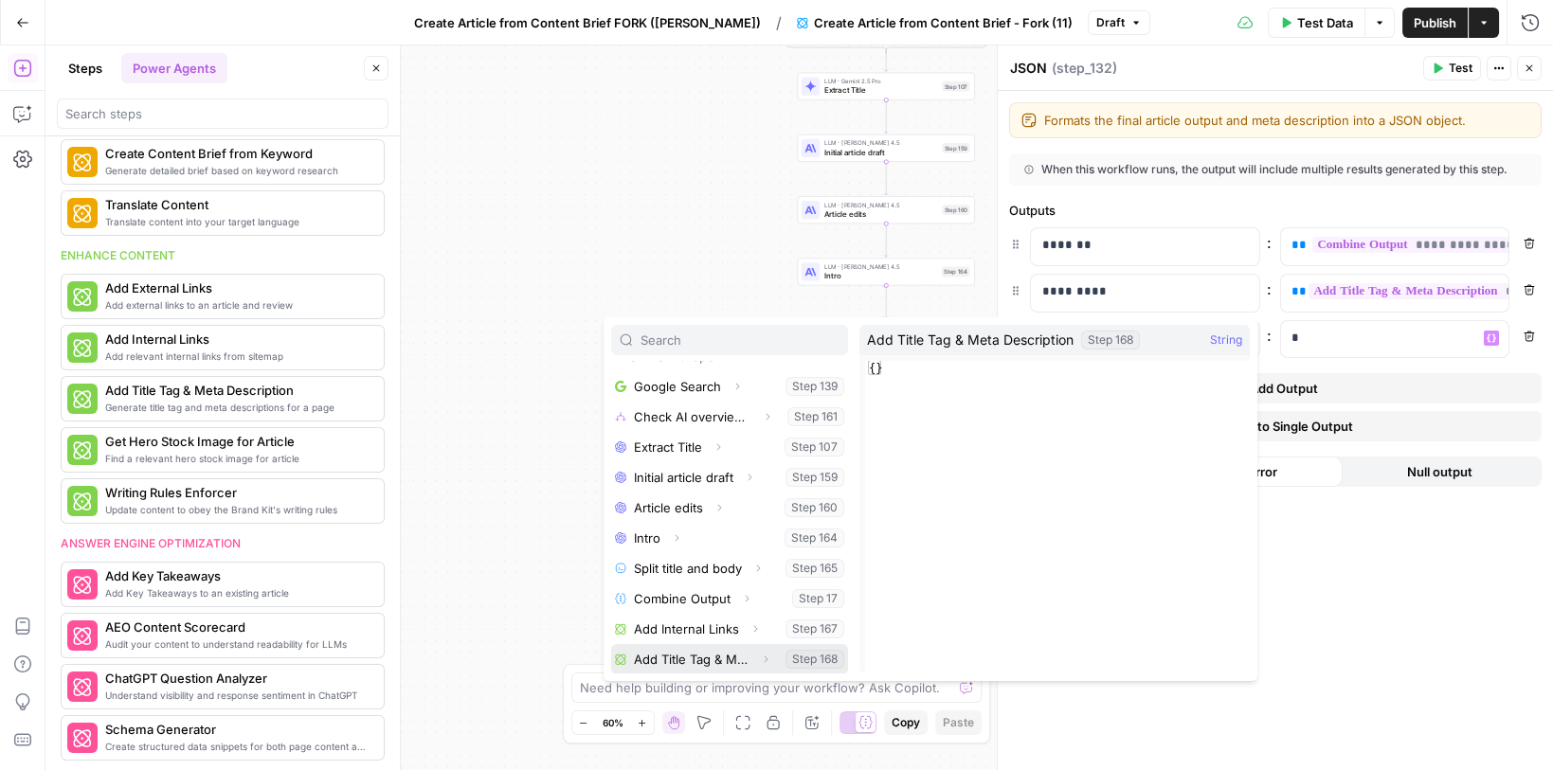
click at [677, 644] on button "Select variable Add Title Tag & Meta Description" at bounding box center [729, 659] width 237 height 30
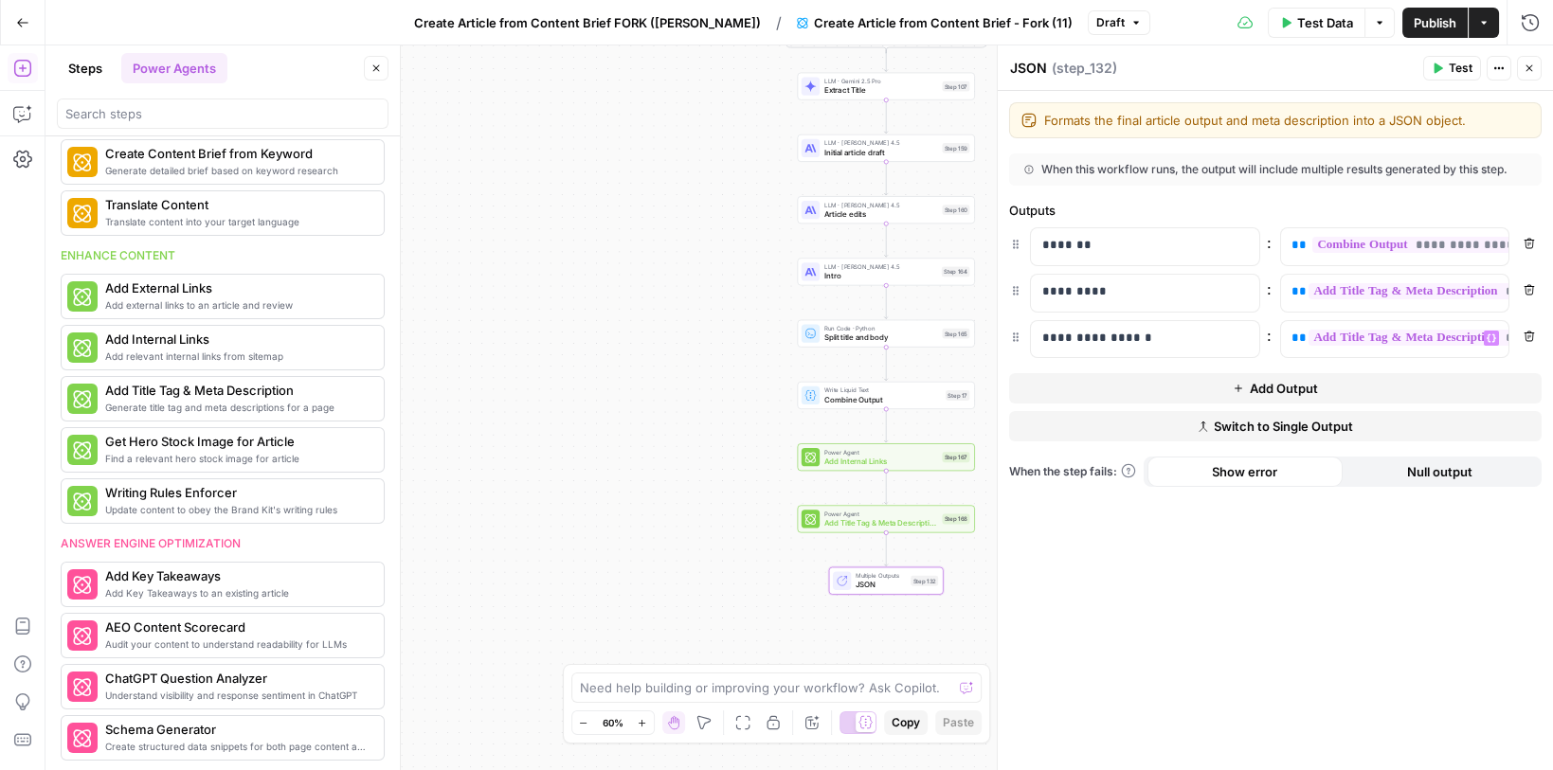
click at [1435, 19] on span "Publish" at bounding box center [1435, 22] width 43 height 19
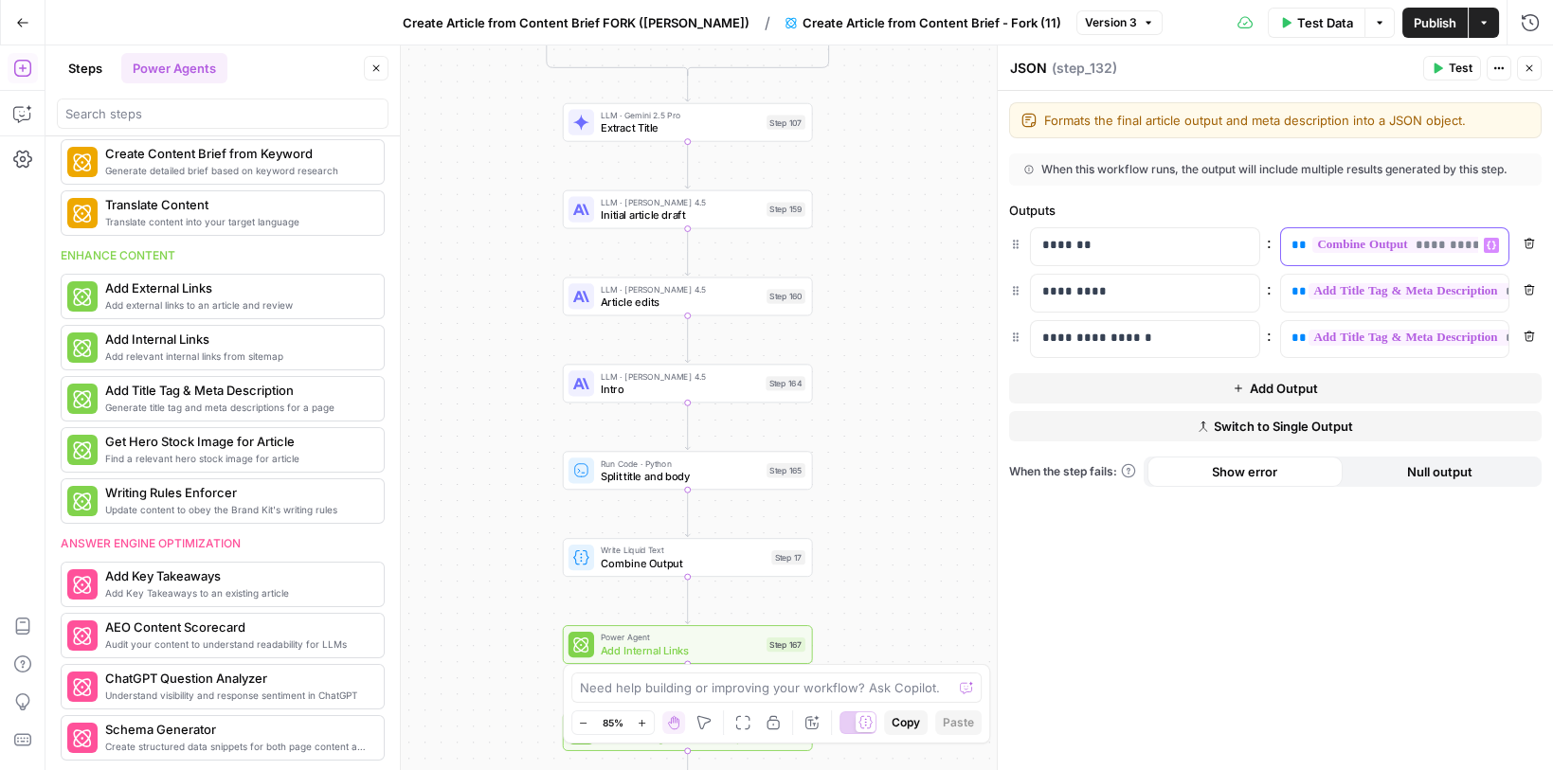
scroll to position [0, 42]
drag, startPoint x: 1288, startPoint y: 247, endPoint x: 1523, endPoint y: 251, distance: 235.0
click at [1523, 251] on div "**********" at bounding box center [1275, 246] width 533 height 39
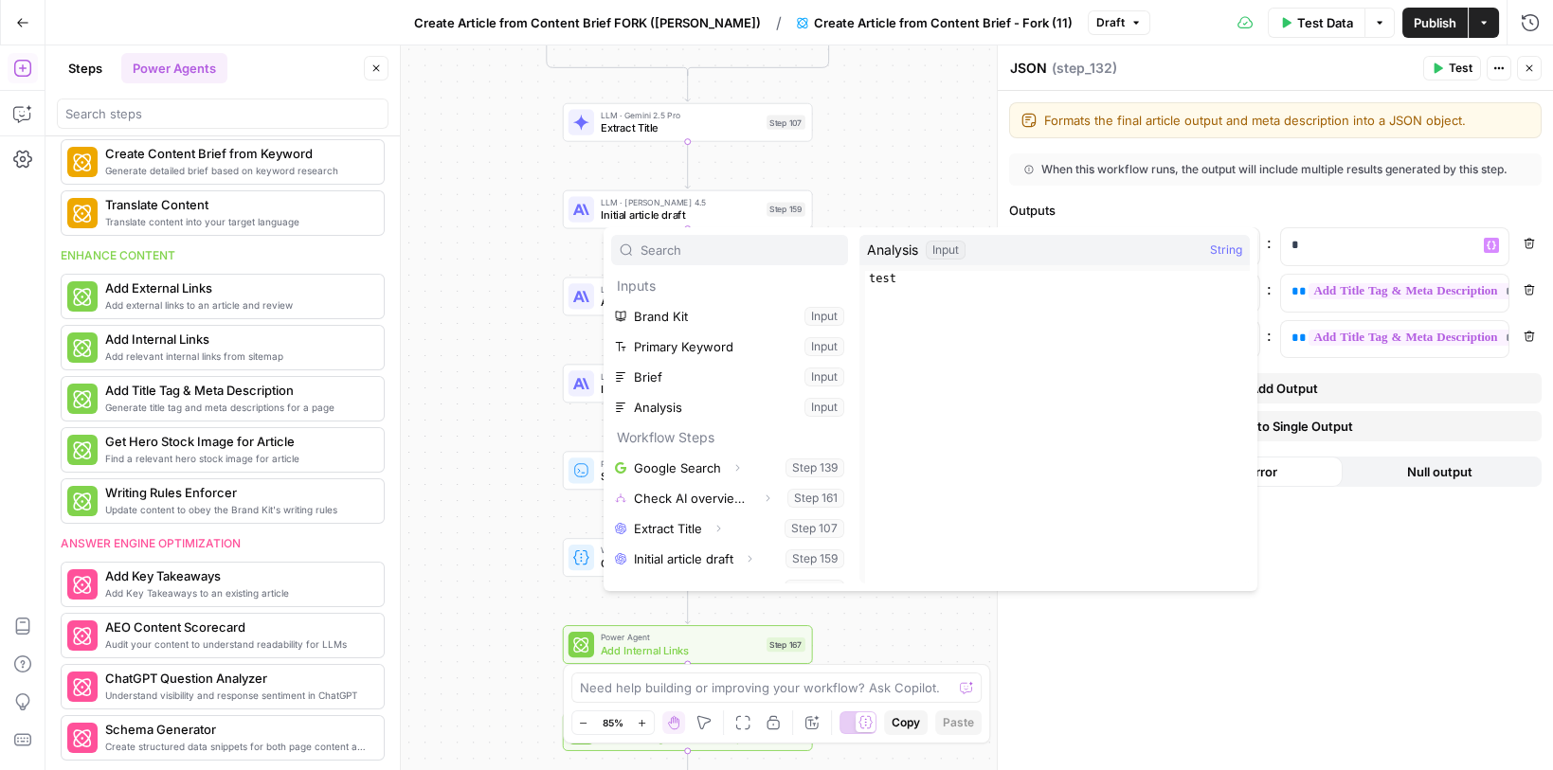
scroll to position [172, 0]
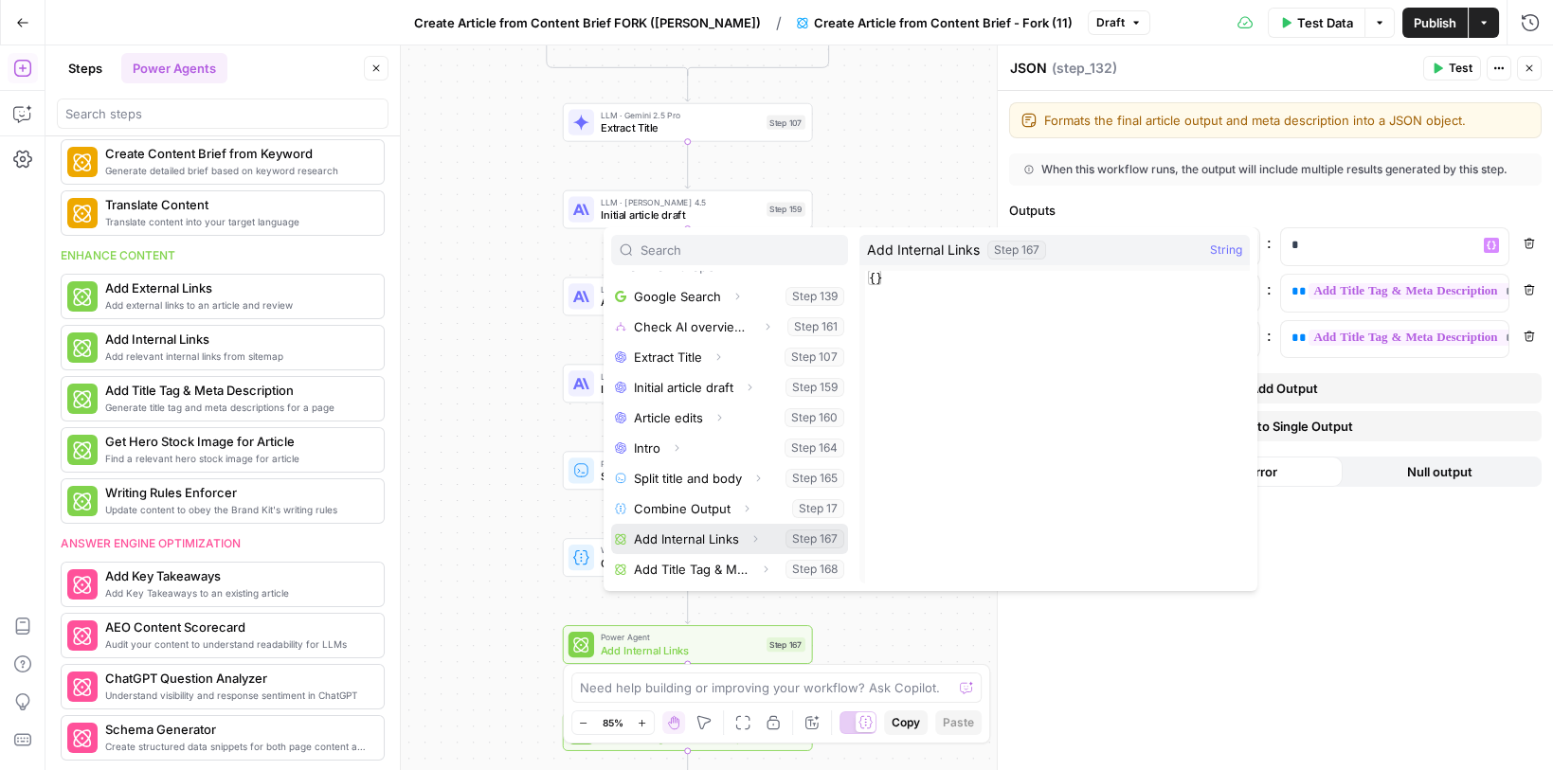
click at [697, 539] on button "Select variable Add Internal Links" at bounding box center [729, 539] width 237 height 30
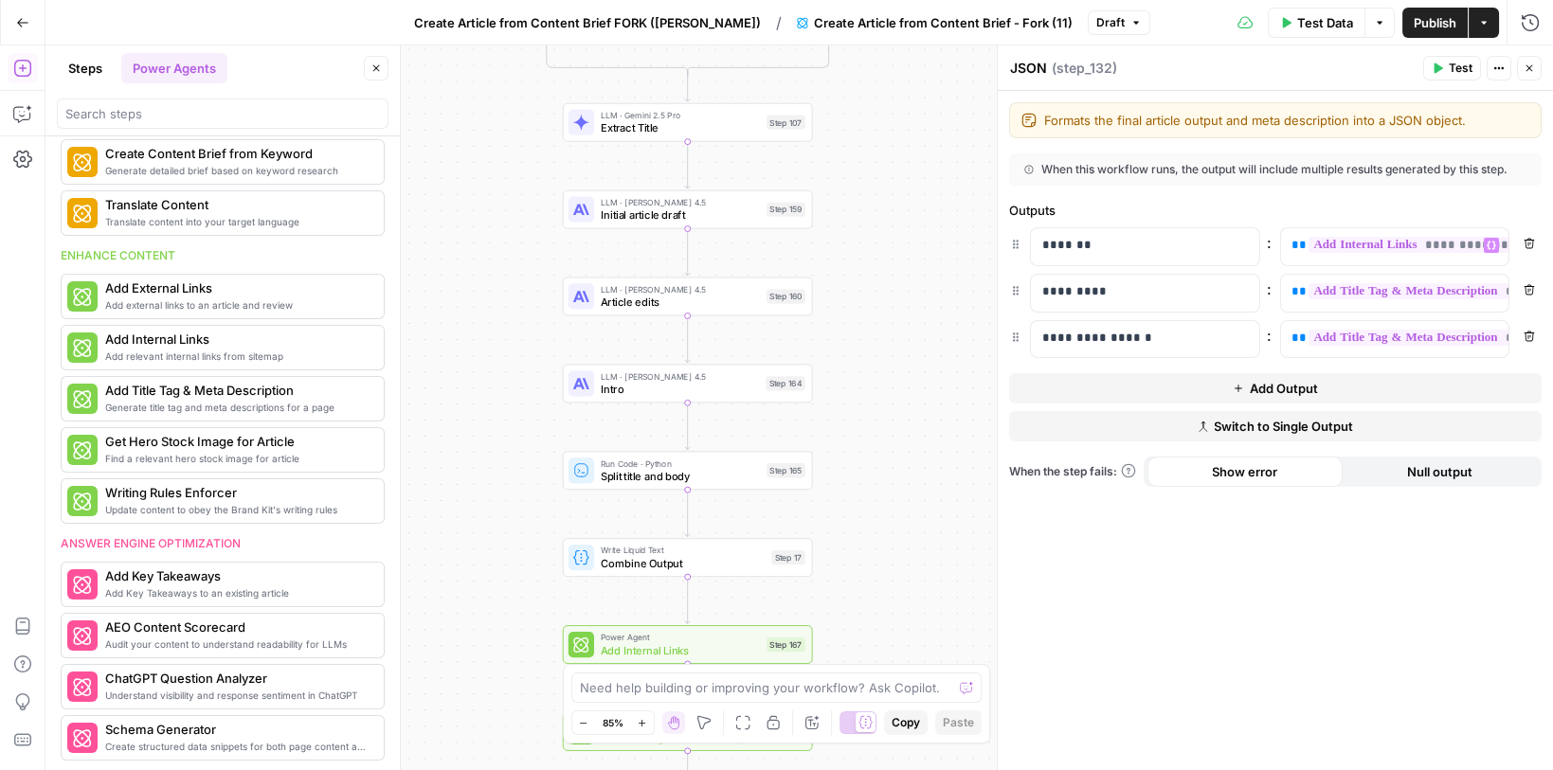
click at [1452, 20] on span "Publish" at bounding box center [1435, 22] width 43 height 19
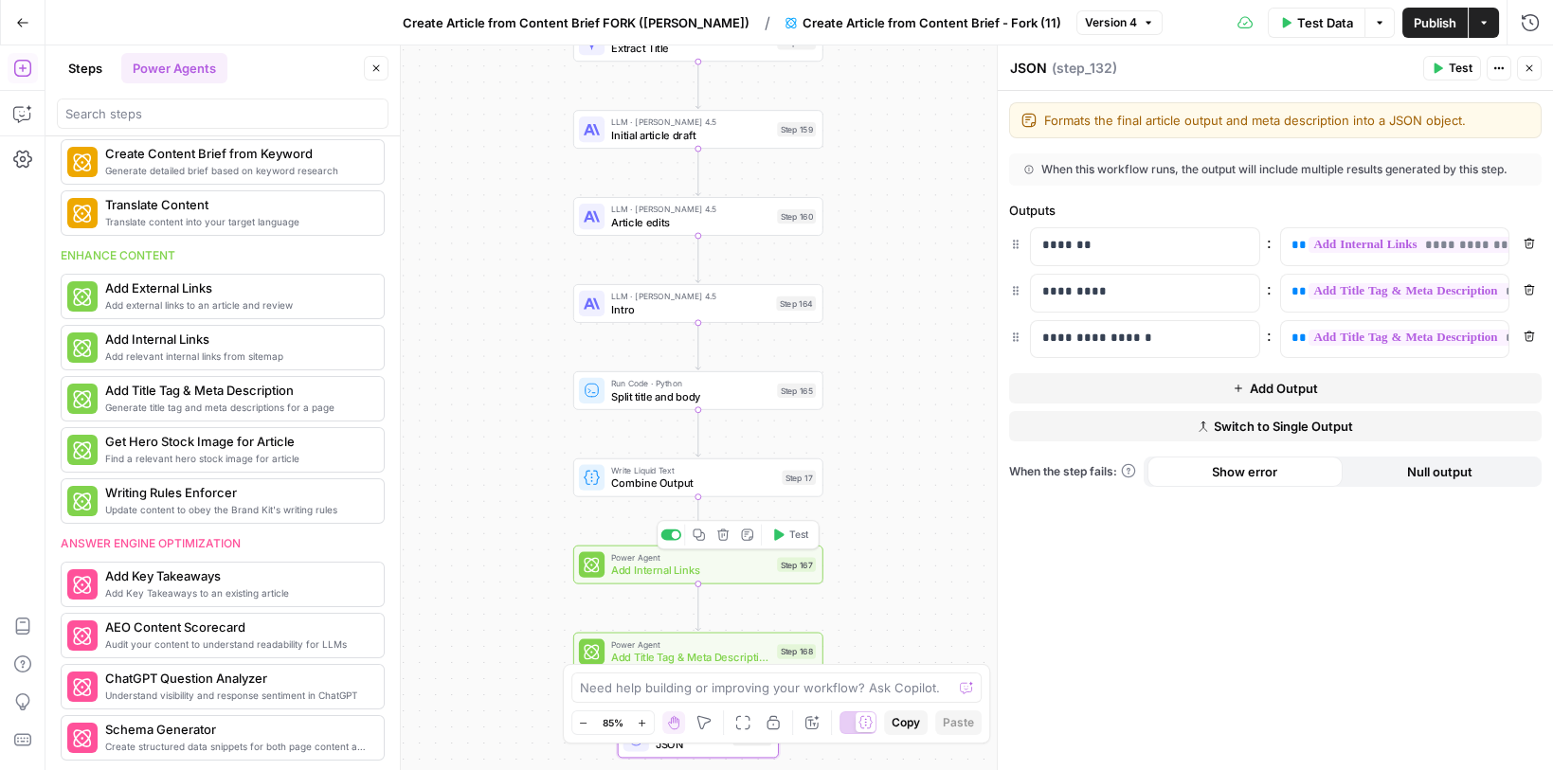
click at [717, 580] on div "Power Agent Add Internal Links Step 167 Copy step Delete step Add Note Test" at bounding box center [698, 565] width 250 height 39
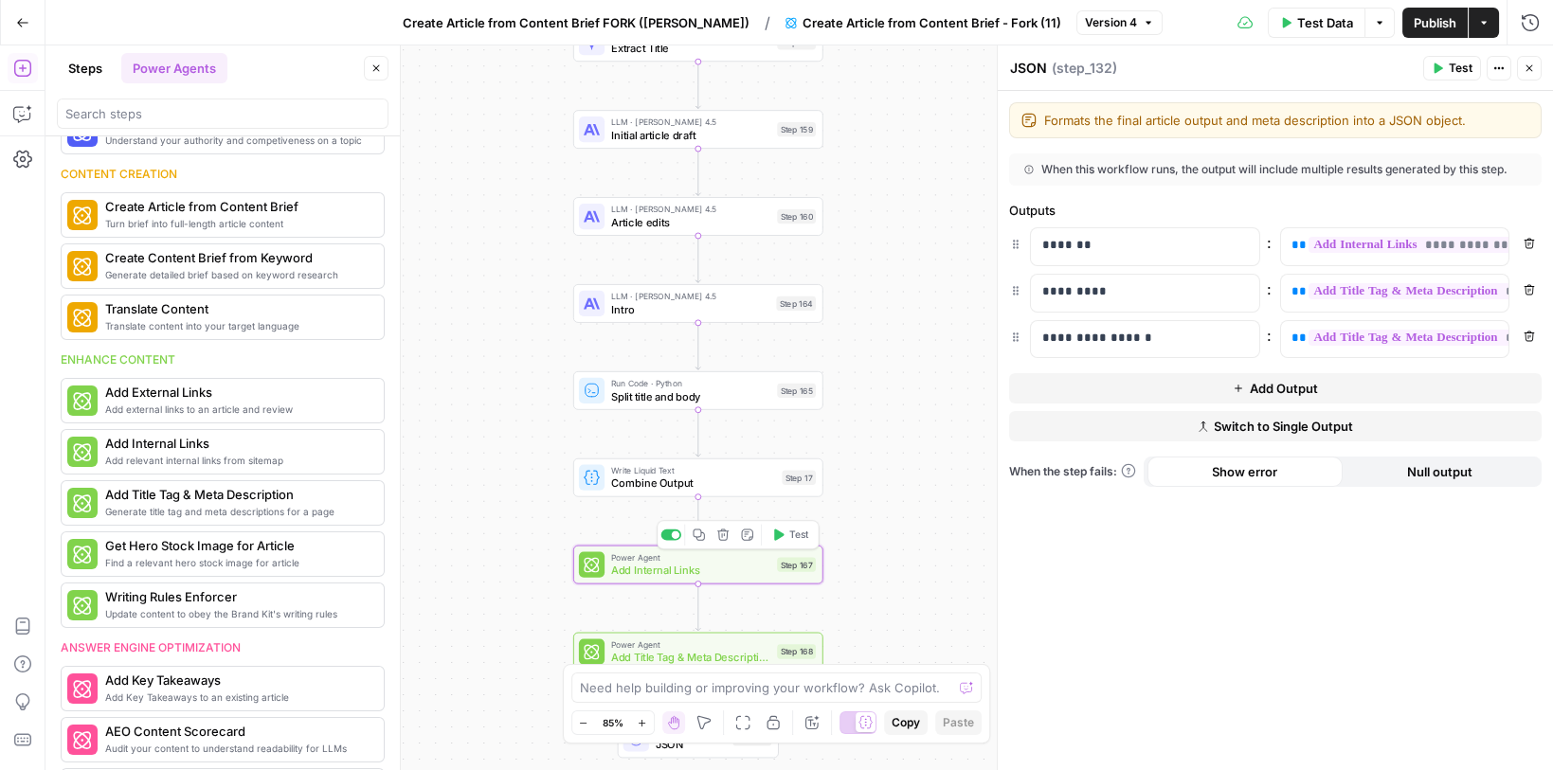
scroll to position [375, 0]
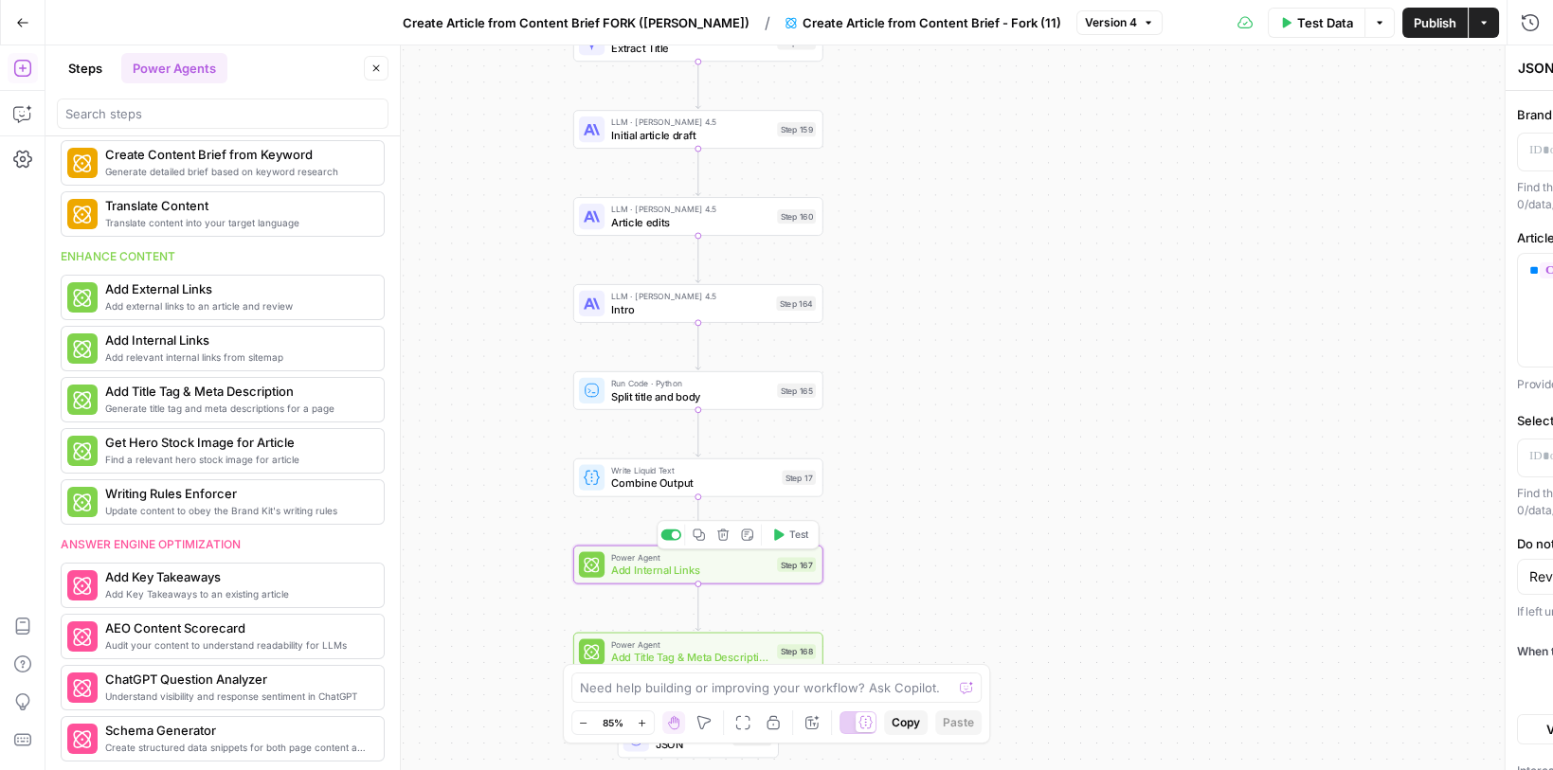
type textarea "Add Internal Links"
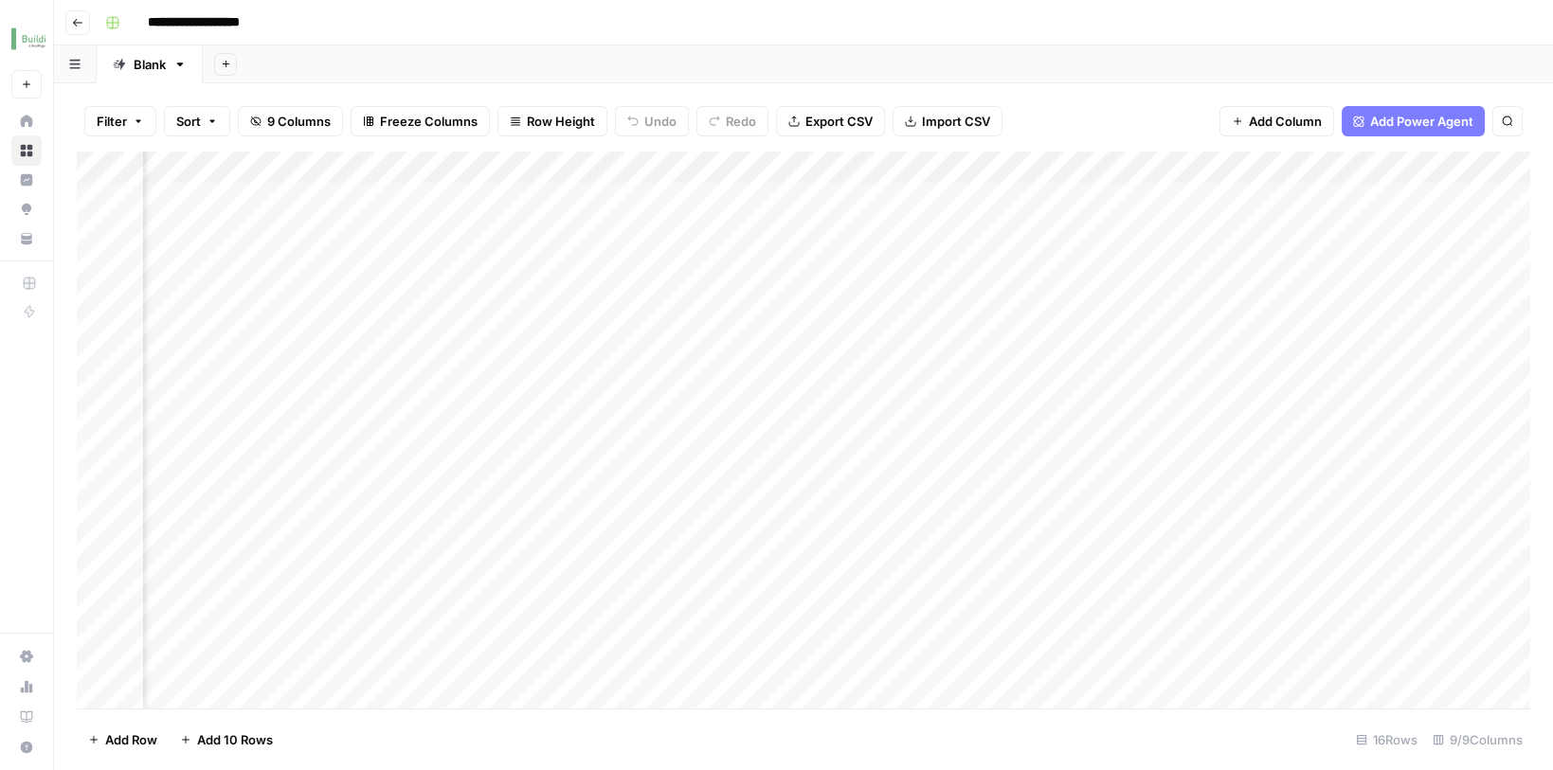
scroll to position [0, 222]
click at [1286, 192] on div "Add Column" at bounding box center [804, 433] width 1454 height 563
click at [1248, 159] on div "Add Column" at bounding box center [804, 433] width 1454 height 563
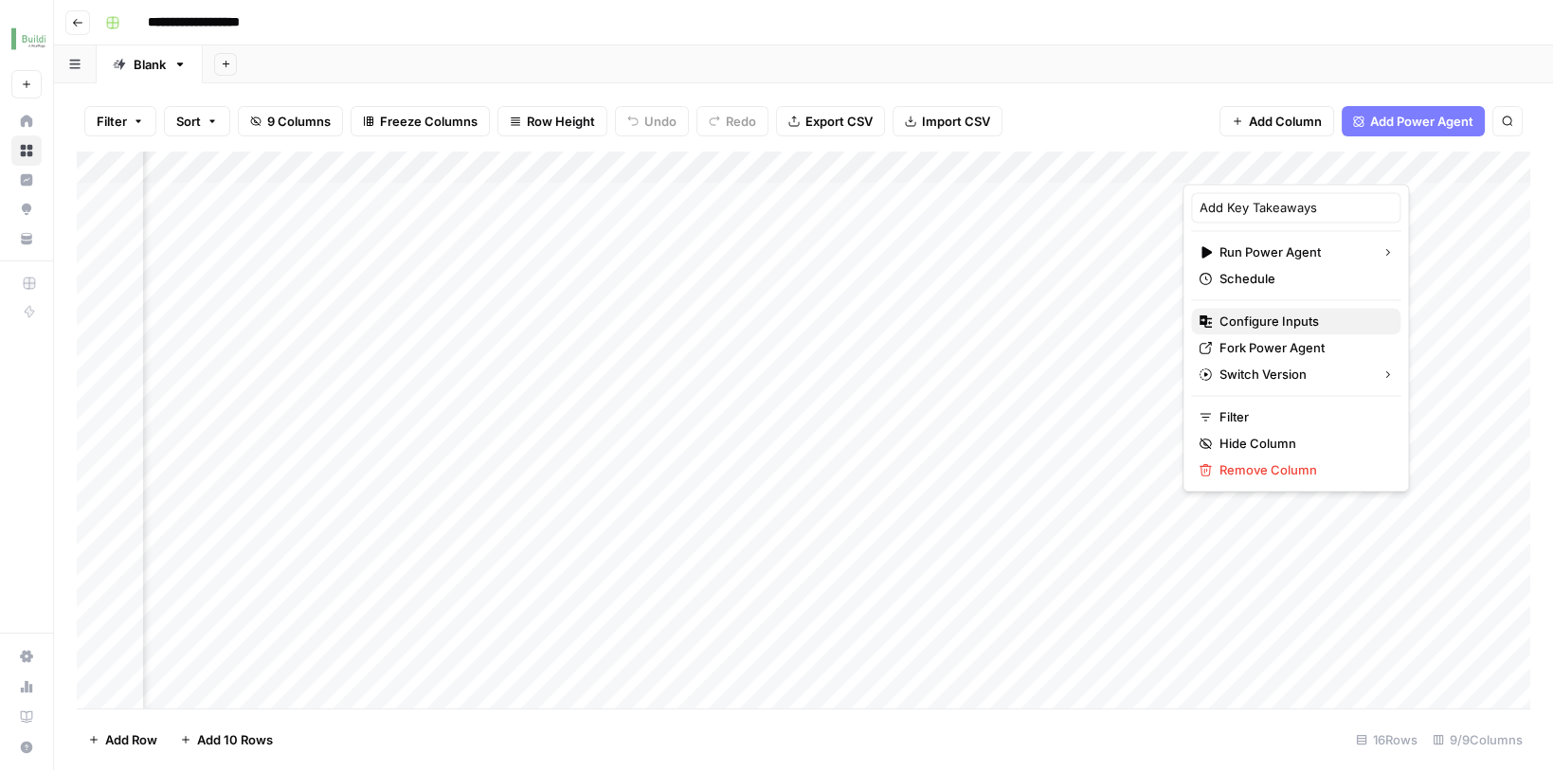
click at [1243, 314] on span "Configure Inputs" at bounding box center [1302, 321] width 166 height 19
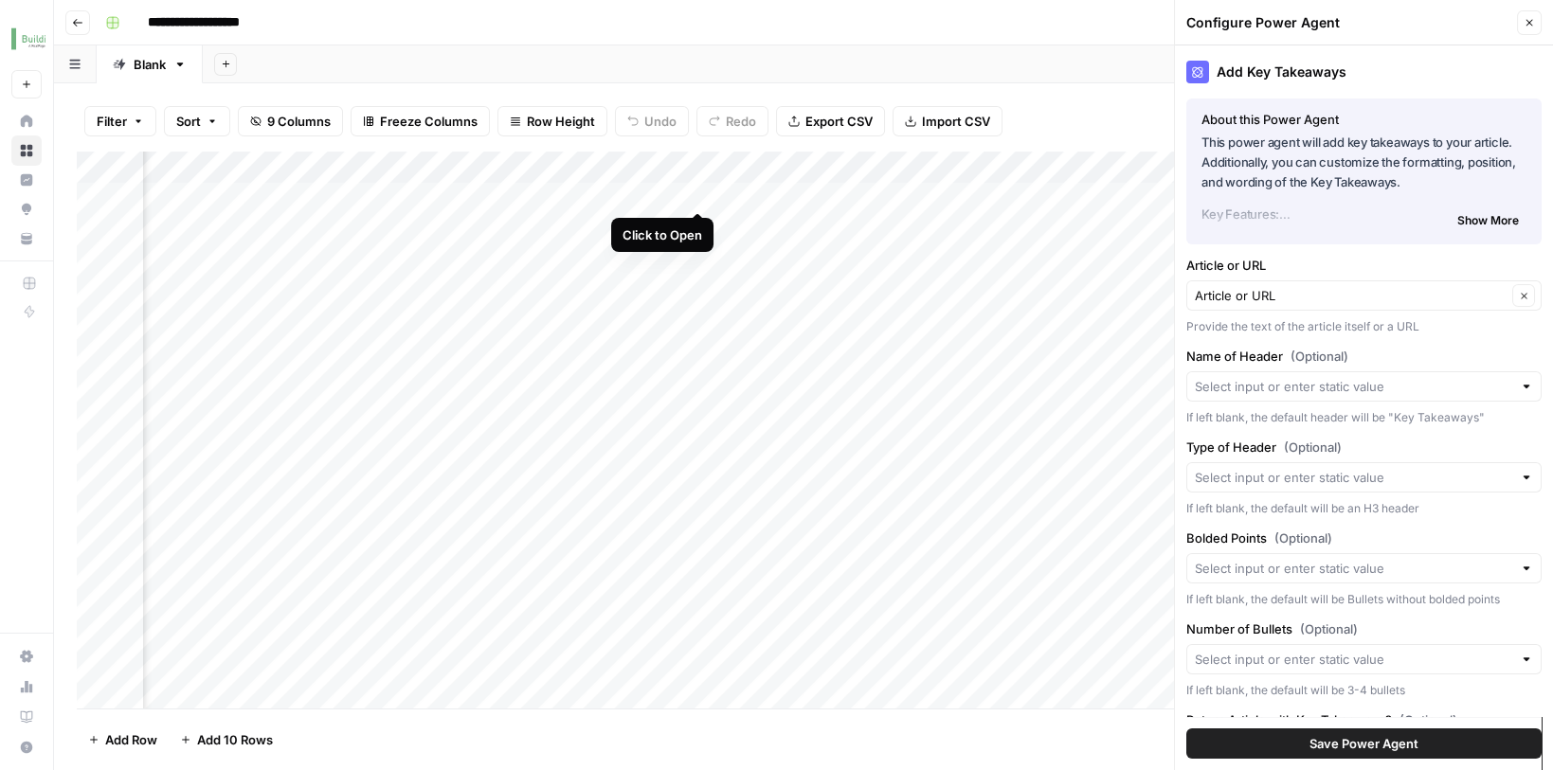
click at [698, 190] on div "Add Column" at bounding box center [804, 433] width 1454 height 563
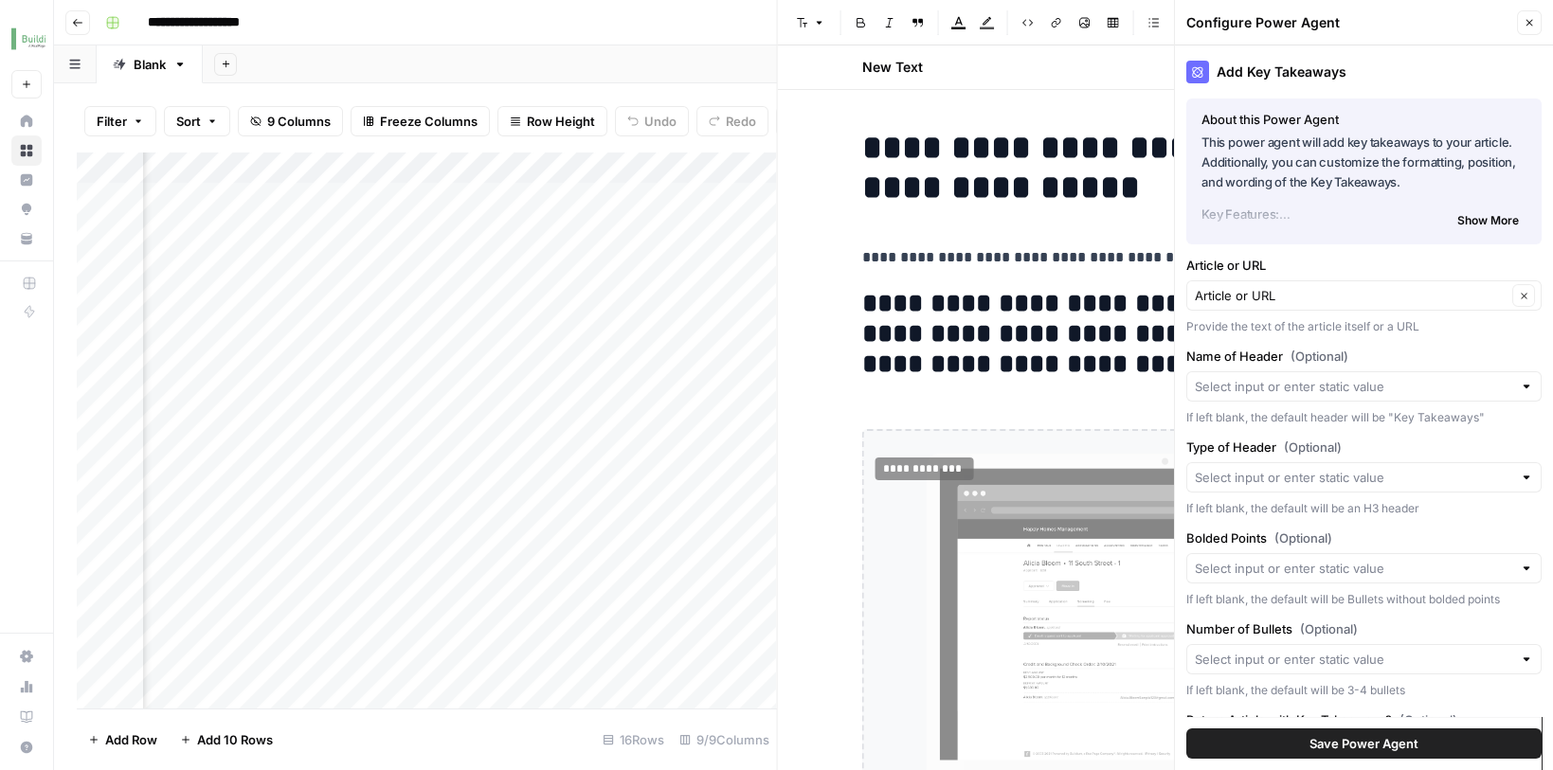
click at [1525, 27] on icon "button" at bounding box center [1529, 22] width 11 height 11
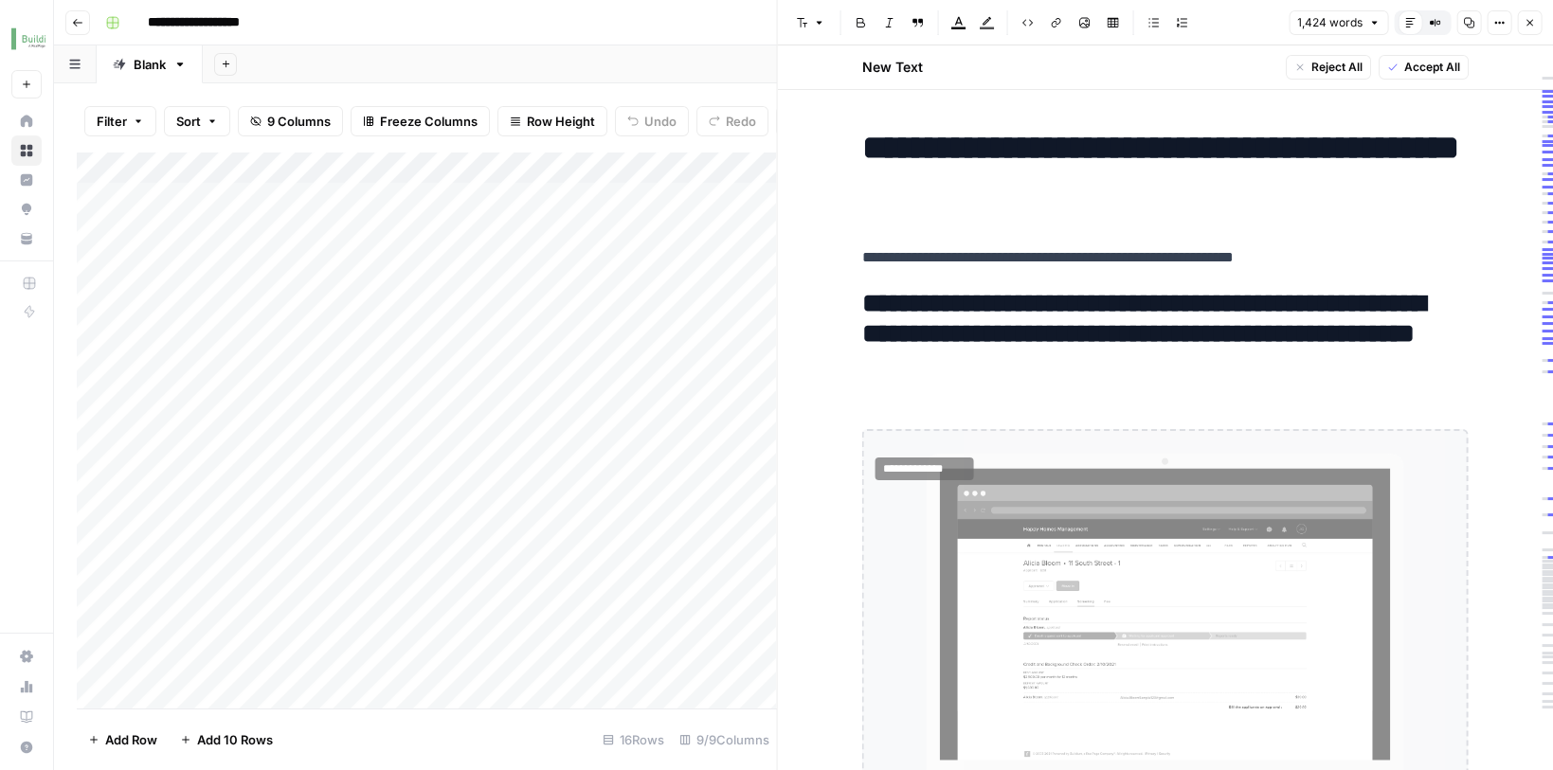
click at [1530, 24] on icon "button" at bounding box center [1529, 22] width 11 height 11
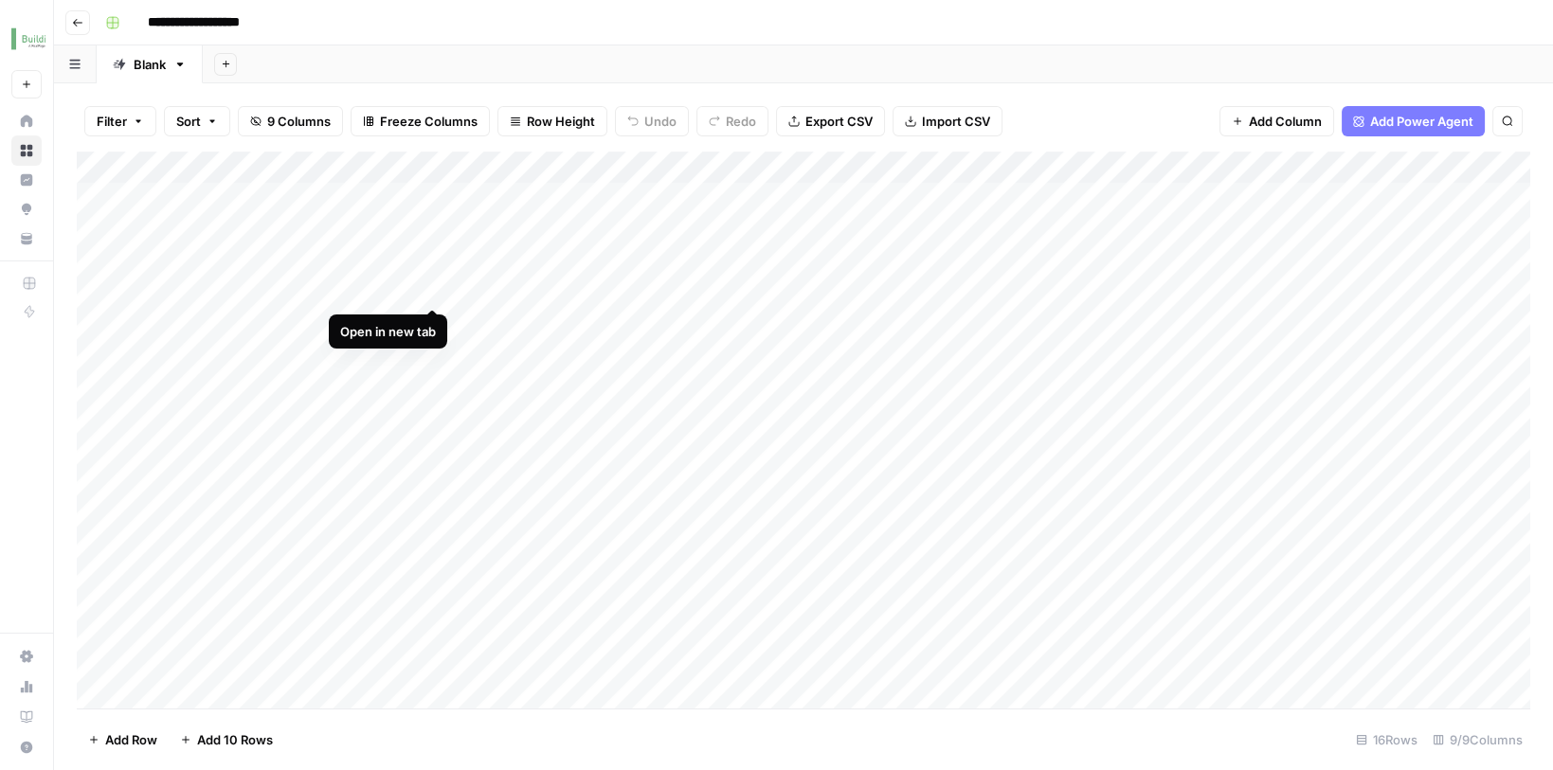
click at [433, 289] on div "Add Column" at bounding box center [804, 433] width 1454 height 563
click at [432, 577] on div "Add Column" at bounding box center [804, 433] width 1454 height 563
click at [431, 591] on div "Add Column" at bounding box center [804, 433] width 1454 height 563
click at [426, 436] on div "Add Column" at bounding box center [804, 433] width 1454 height 563
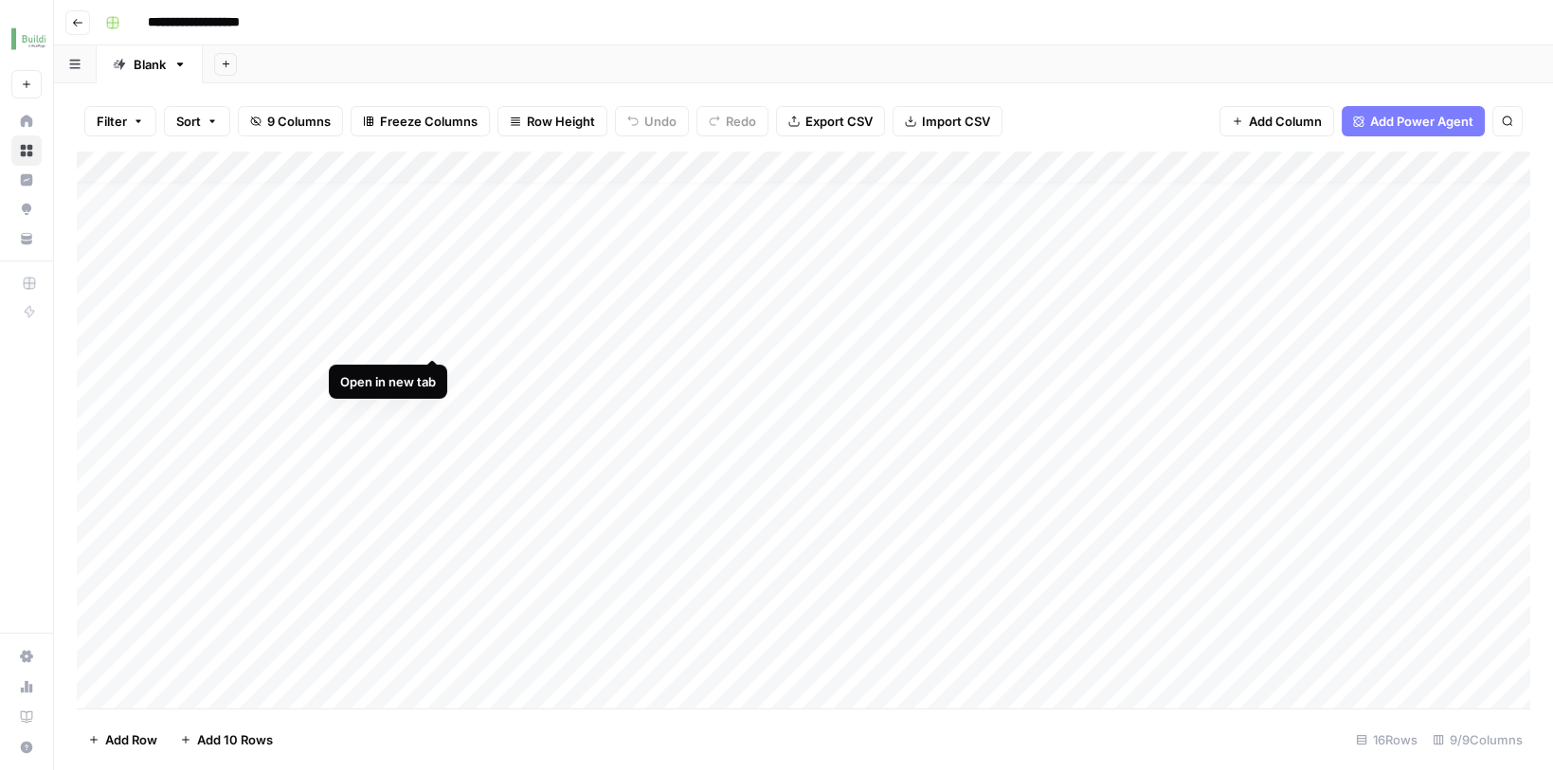
click at [436, 334] on div "Add Column" at bounding box center [804, 433] width 1454 height 563
click at [707, 339] on div "Add Column" at bounding box center [804, 433] width 1454 height 563
